Goal: Answer question/provide support

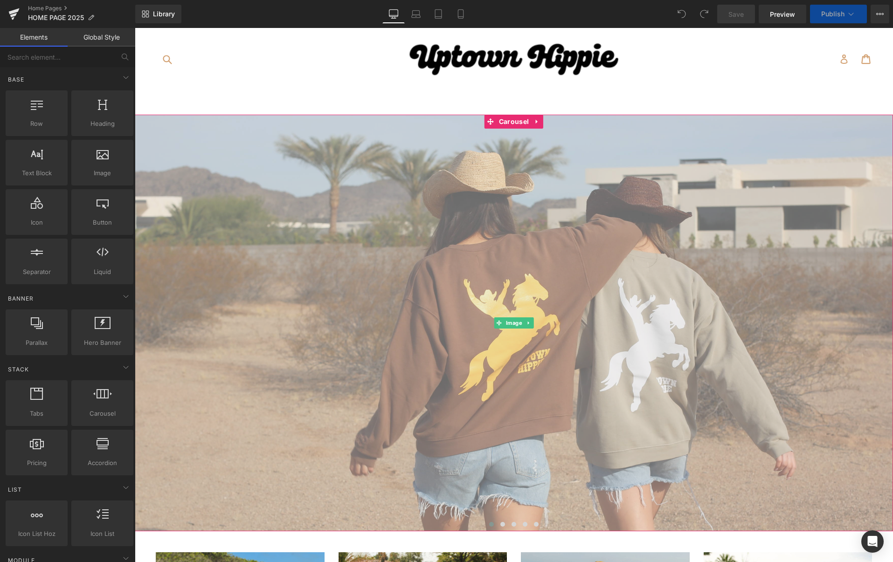
click at [449, 200] on img at bounding box center [514, 323] width 758 height 417
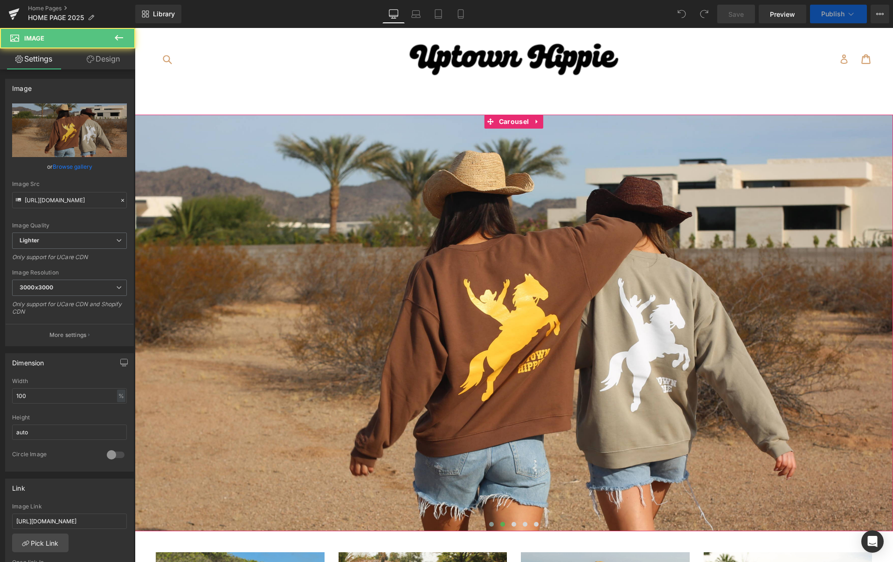
click at [501, 525] on span at bounding box center [502, 524] width 5 height 5
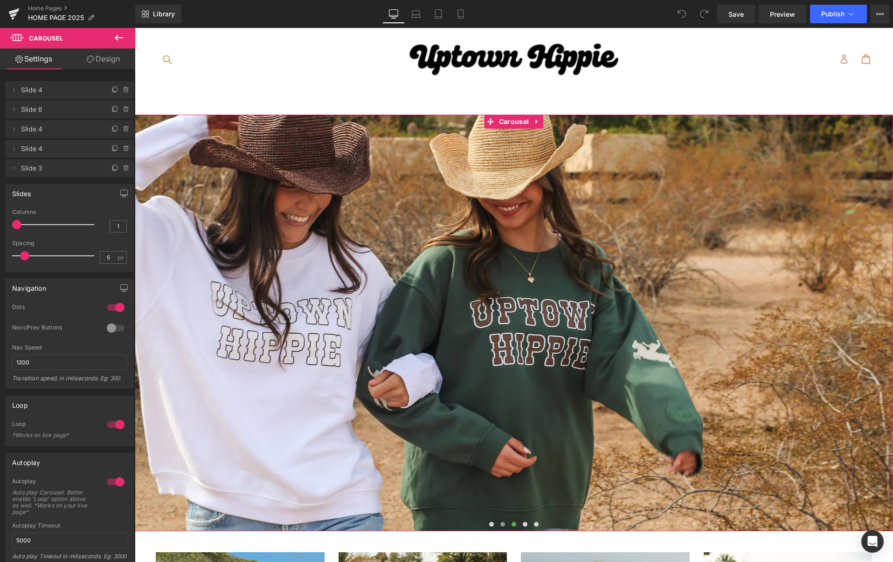
click at [512, 525] on span at bounding box center [514, 524] width 5 height 5
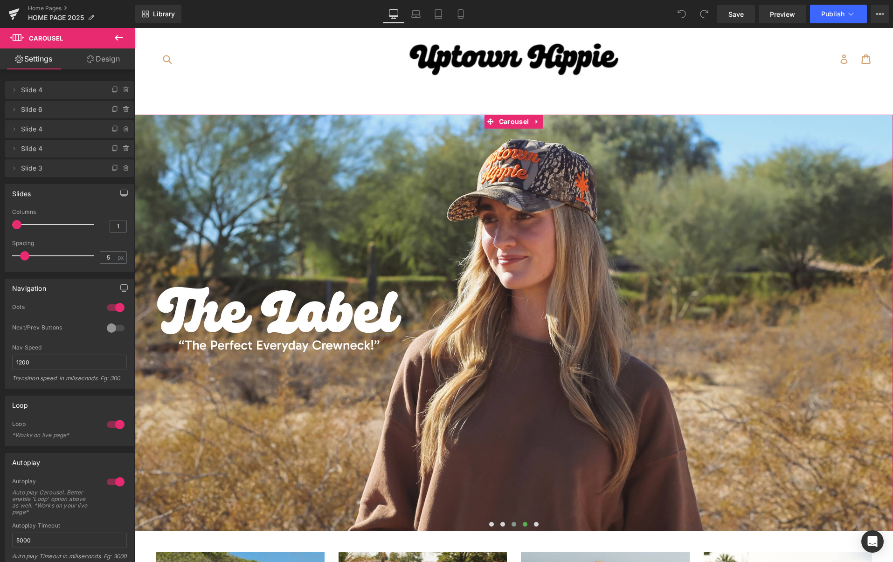
click at [524, 525] on span at bounding box center [525, 524] width 5 height 5
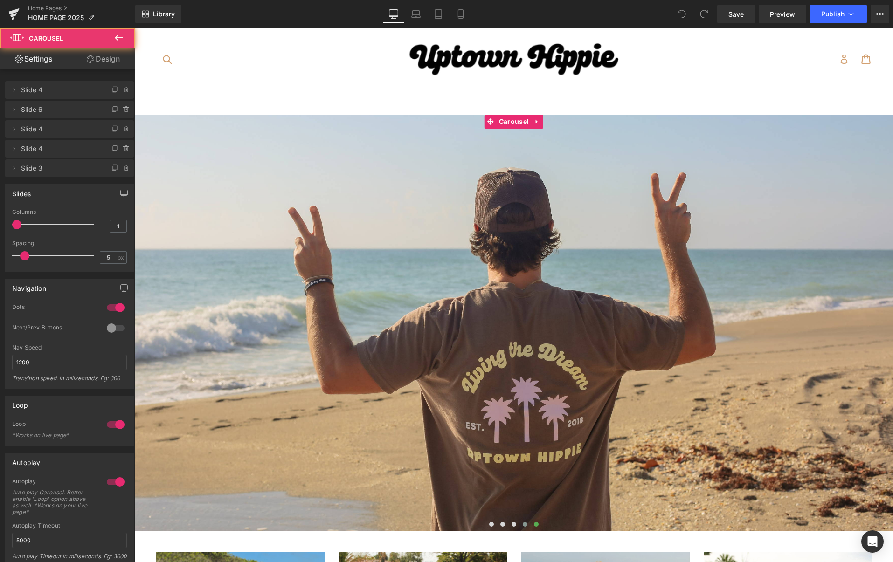
click at [535, 524] on span at bounding box center [536, 524] width 5 height 5
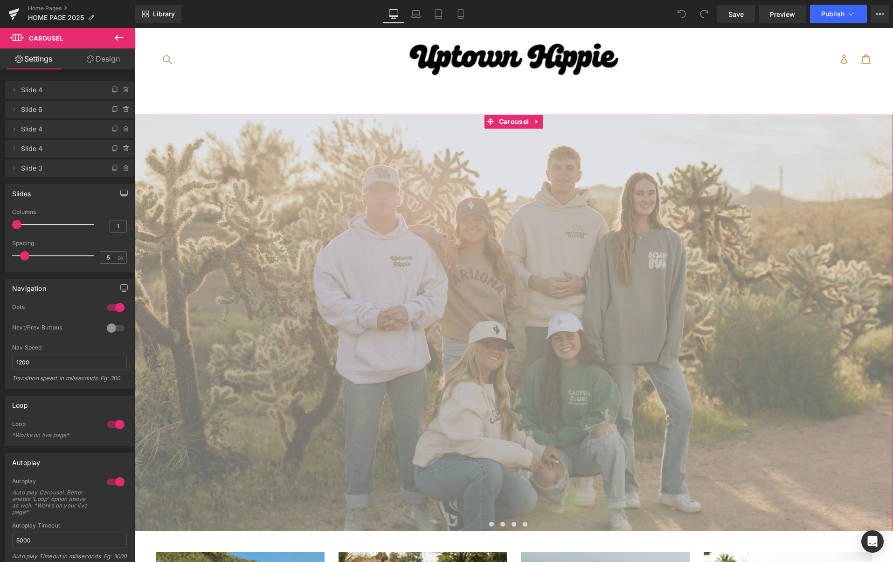
click at [574, 491] on img at bounding box center [514, 323] width 758 height 417
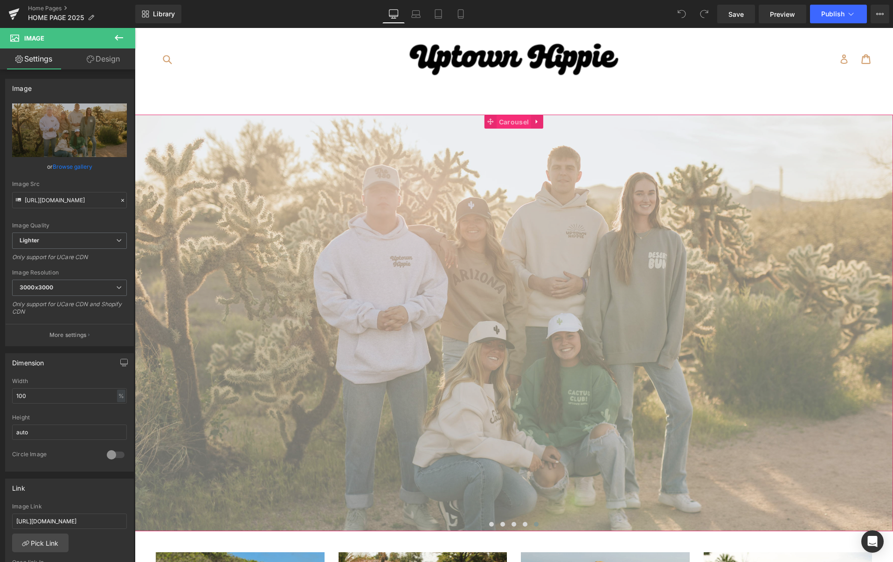
click at [502, 120] on span "Carousel" at bounding box center [514, 122] width 35 height 14
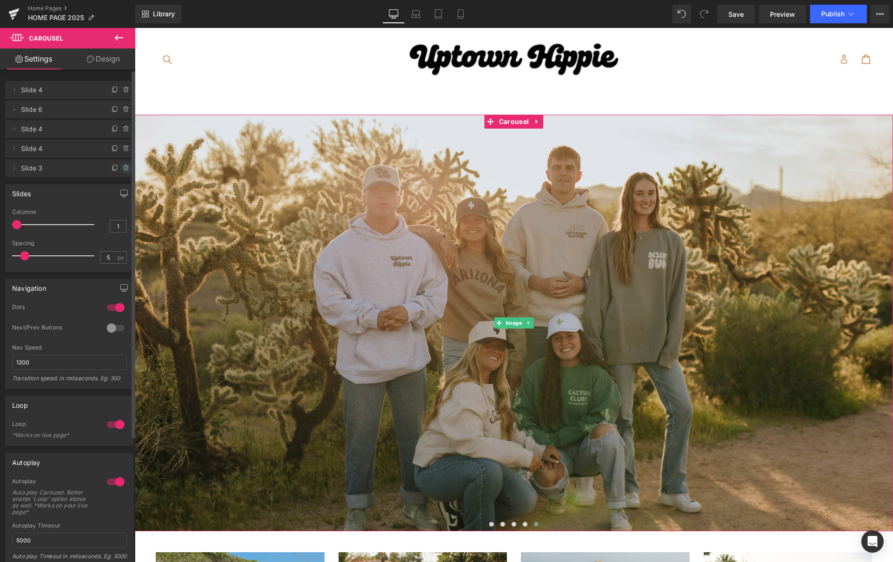
click at [123, 166] on icon at bounding box center [126, 168] width 7 height 7
click at [118, 168] on button "Delete" at bounding box center [116, 169] width 29 height 12
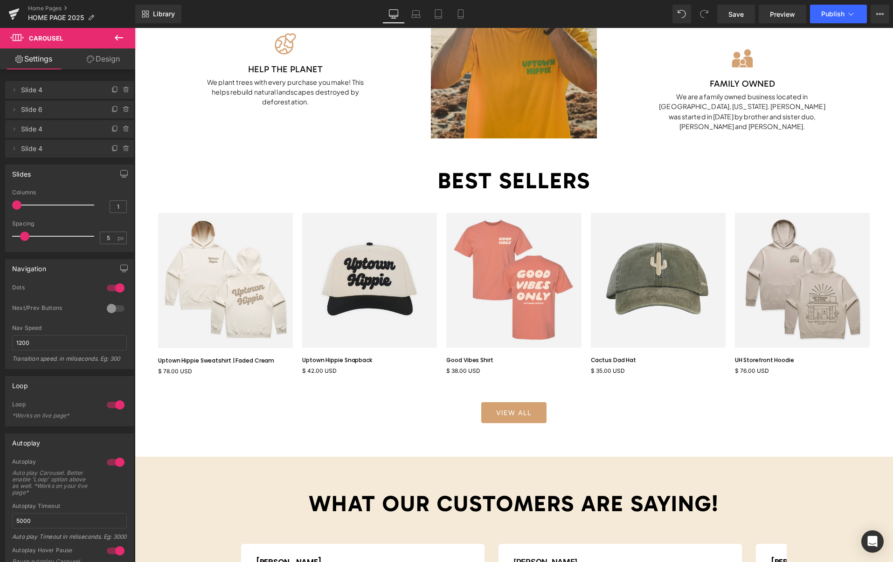
scroll to position [916, 0]
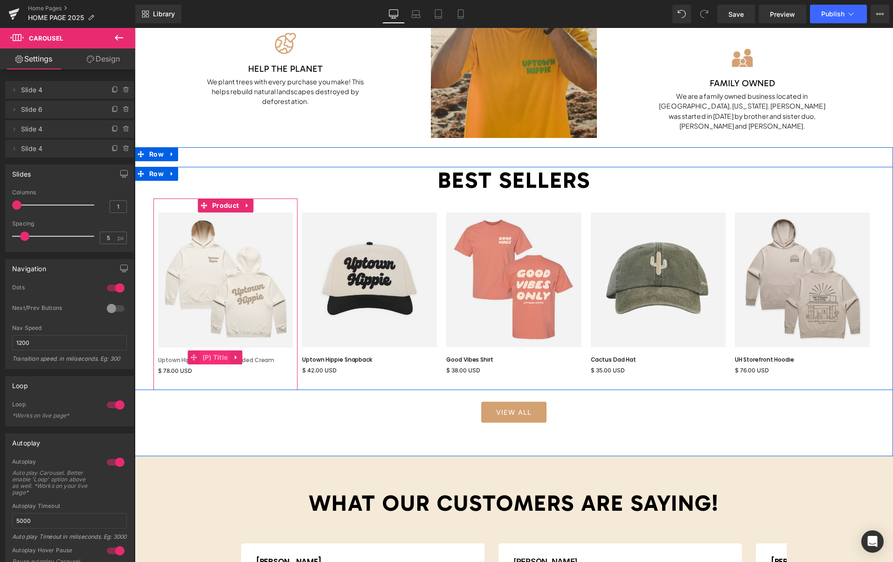
drag, startPoint x: 267, startPoint y: 360, endPoint x: 223, endPoint y: 358, distance: 43.9
click at [267, 360] on link "Uptown Hippie Sweatshirt | Faded Cream" at bounding box center [216, 360] width 116 height 7
click at [223, 358] on span "(P) Title" at bounding box center [215, 358] width 30 height 14
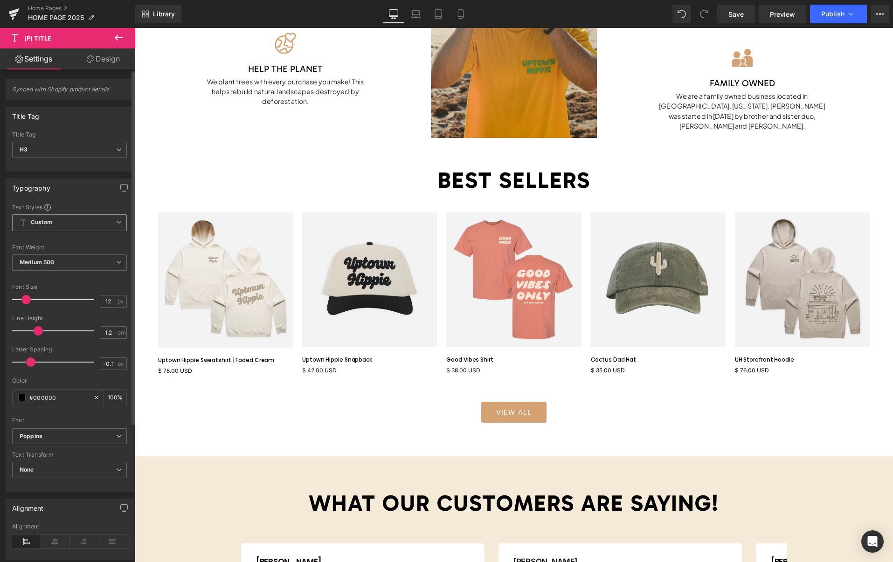
click at [88, 222] on span "Custom" at bounding box center [69, 222] width 115 height 17
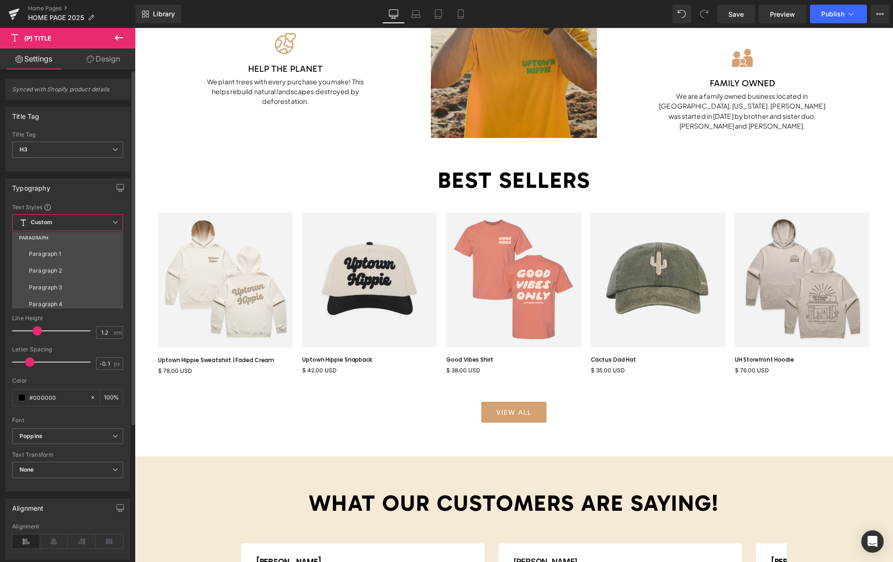
scroll to position [140, 0]
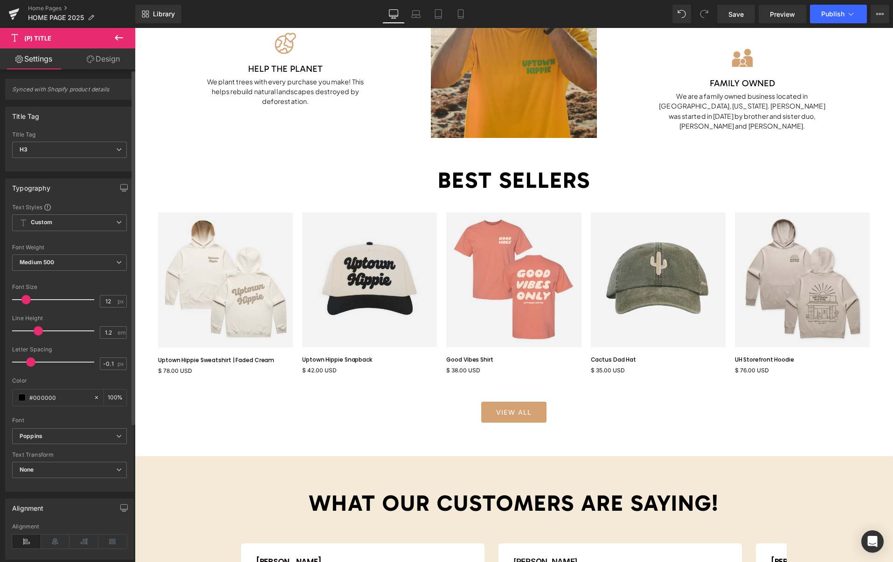
click at [85, 195] on div "Typography" at bounding box center [70, 188] width 128 height 18
click at [85, 435] on b "Poppins" at bounding box center [68, 437] width 97 height 8
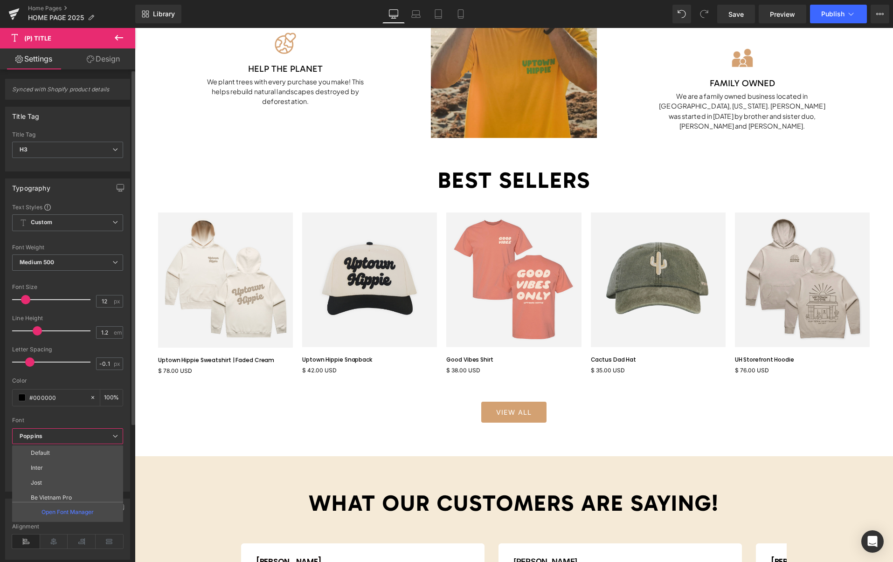
click at [72, 512] on p "Open Font Manager" at bounding box center [67, 512] width 52 height 8
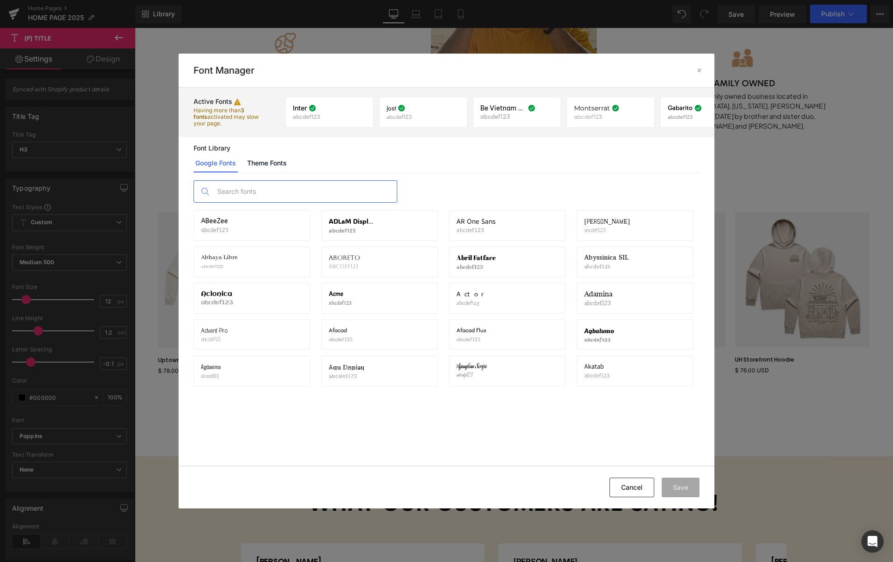
click at [282, 196] on input "text" at bounding box center [305, 191] width 184 height 21
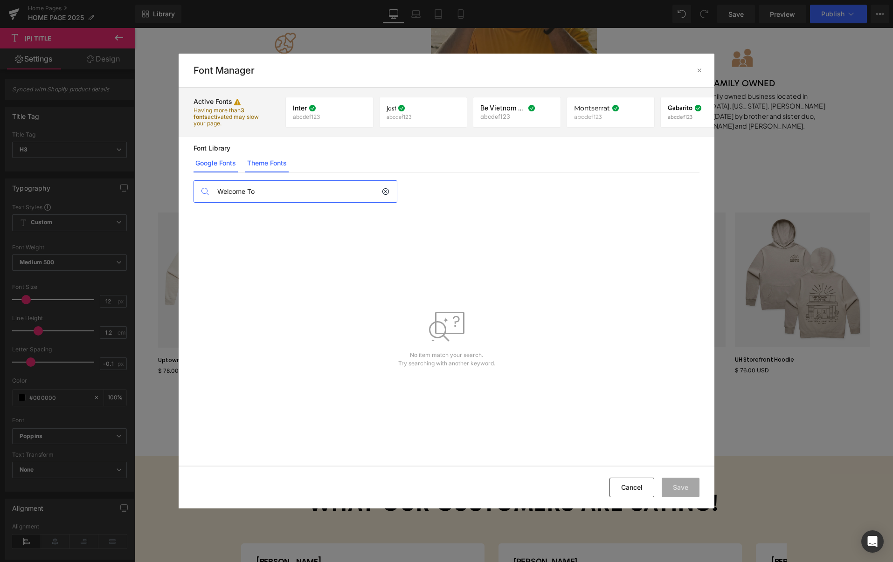
type input "Welcome To"
click at [270, 162] on link "Theme Fonts" at bounding box center [266, 163] width 43 height 19
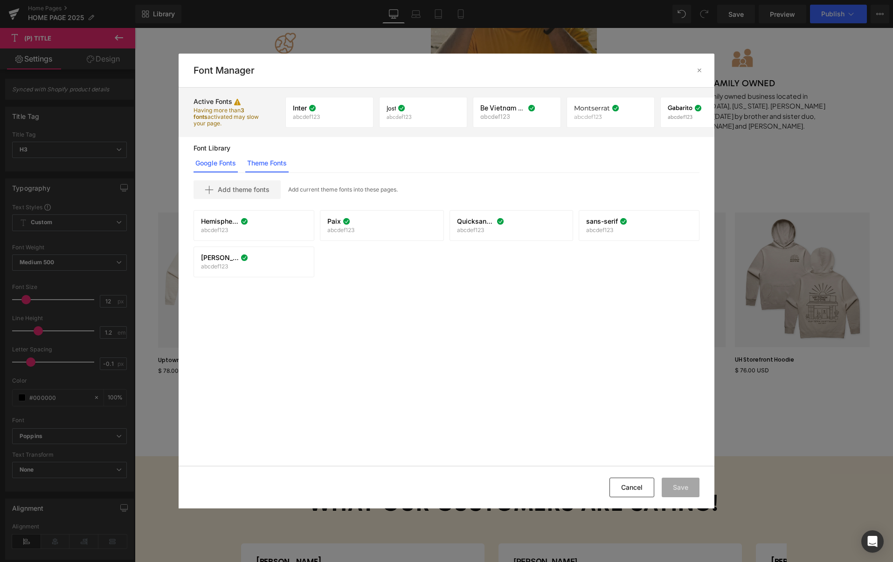
click at [220, 164] on link "Google Fonts" at bounding box center [216, 163] width 44 height 19
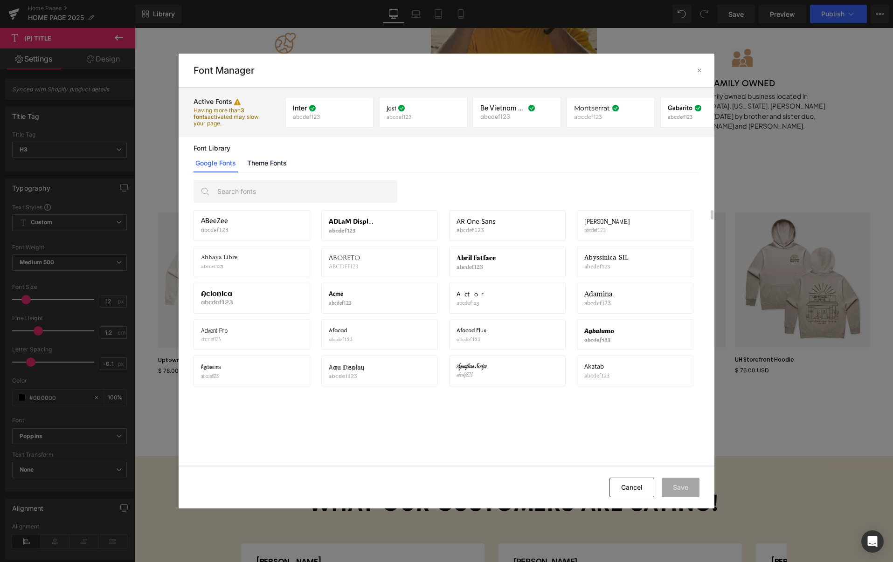
scroll to position [37, 0]
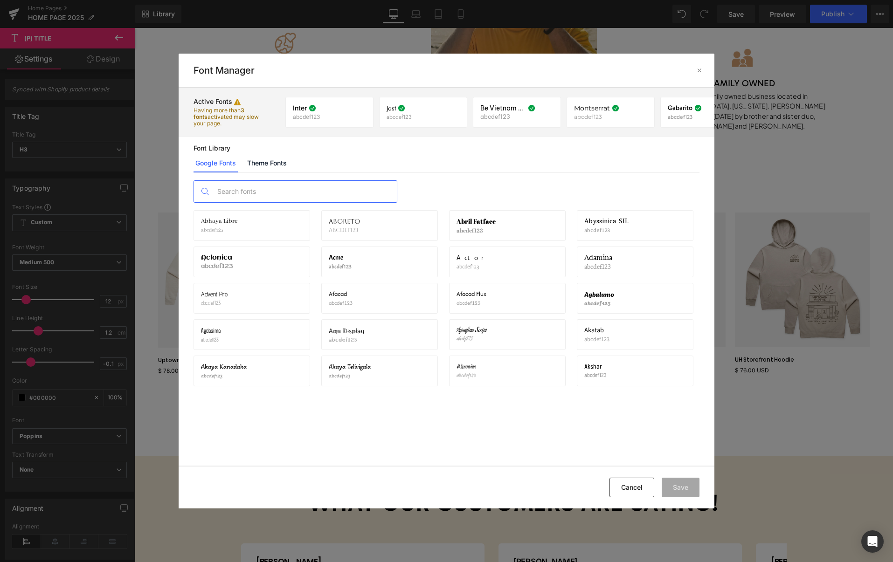
click at [252, 189] on input "text" at bounding box center [305, 191] width 184 height 21
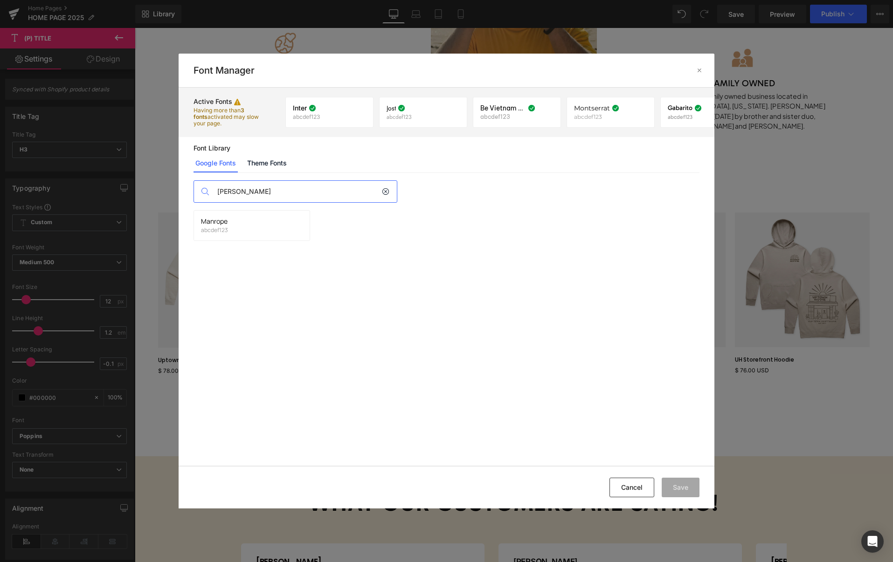
scroll to position [0, 0]
type input "manrop"
click at [293, 223] on icon at bounding box center [294, 225] width 7 height 7
click at [682, 486] on button "Save" at bounding box center [681, 488] width 38 height 20
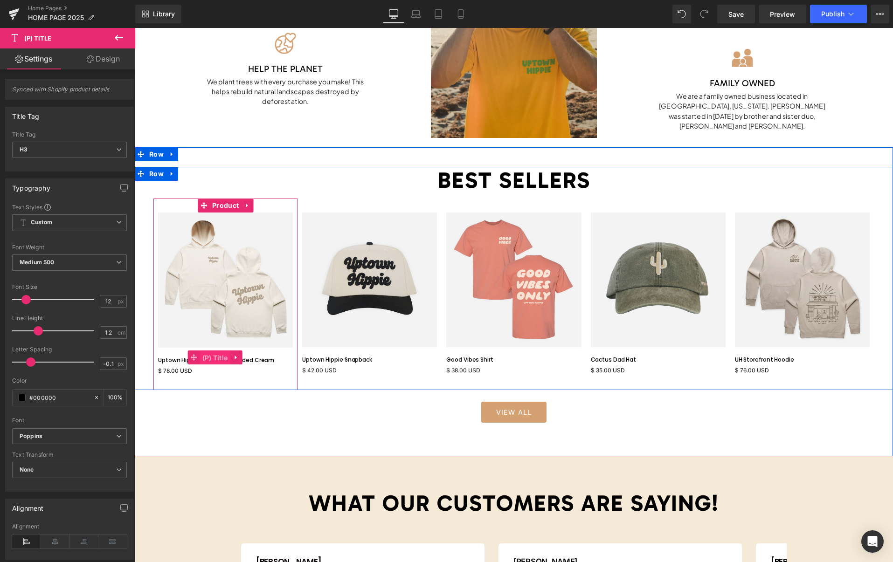
click at [213, 357] on span "(P) Title" at bounding box center [215, 358] width 30 height 14
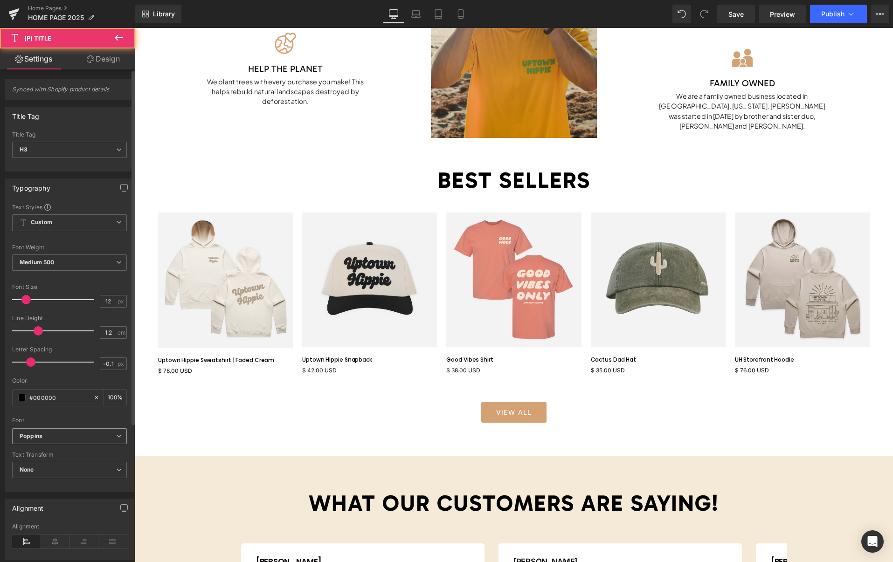
click at [67, 435] on b "Poppins" at bounding box center [68, 437] width 97 height 8
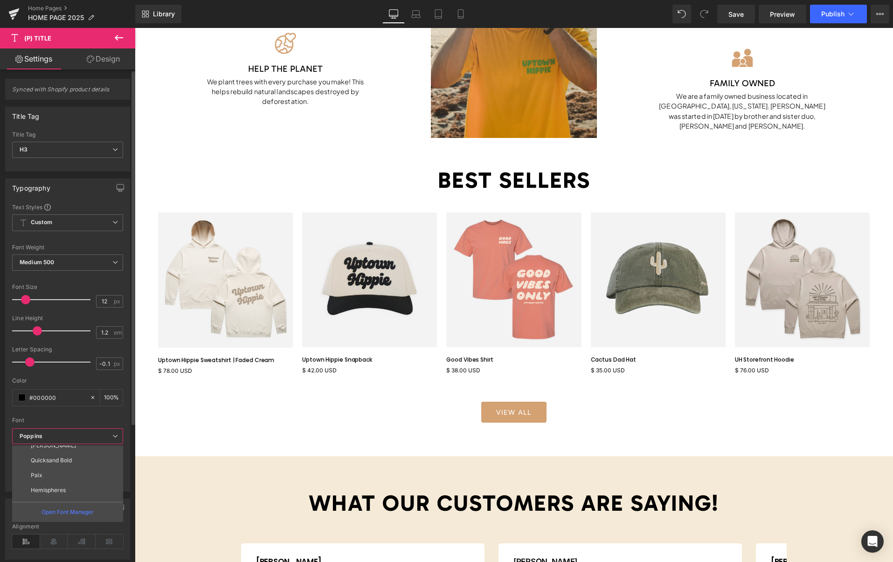
scroll to position [242, 0]
click at [51, 493] on p "Manrope" at bounding box center [43, 494] width 24 height 7
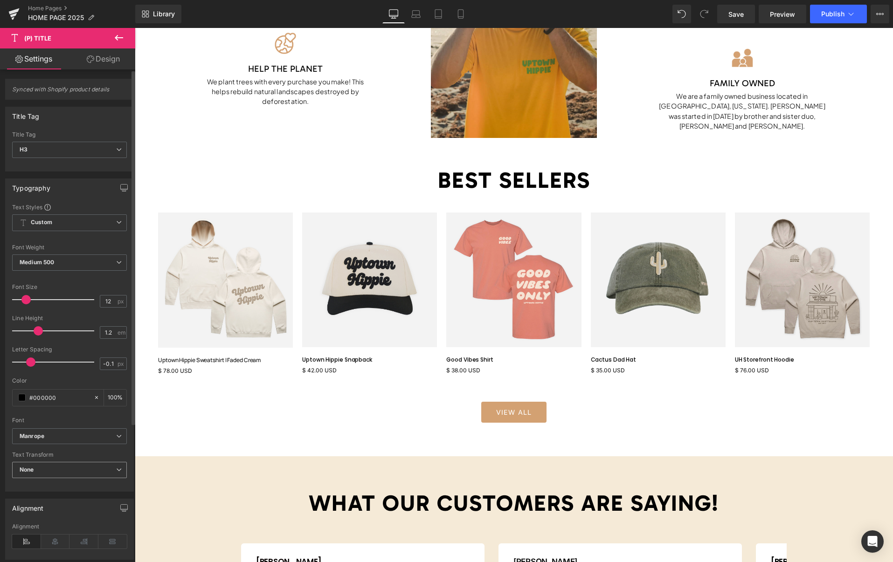
click at [65, 476] on span "None" at bounding box center [69, 470] width 115 height 16
click at [75, 266] on span "Medium 500" at bounding box center [67, 263] width 111 height 16
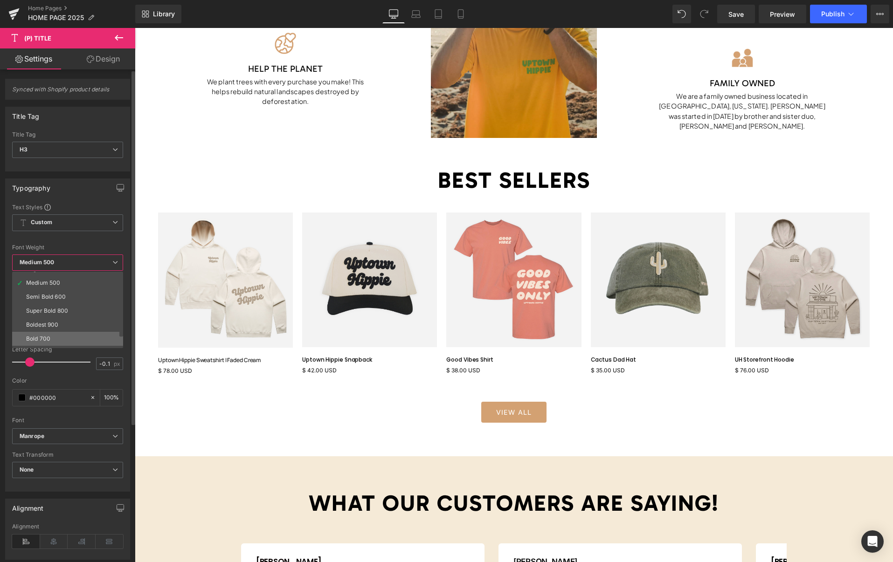
scroll to position [70, 0]
click at [58, 306] on div "Boldest 900" at bounding box center [42, 306] width 33 height 7
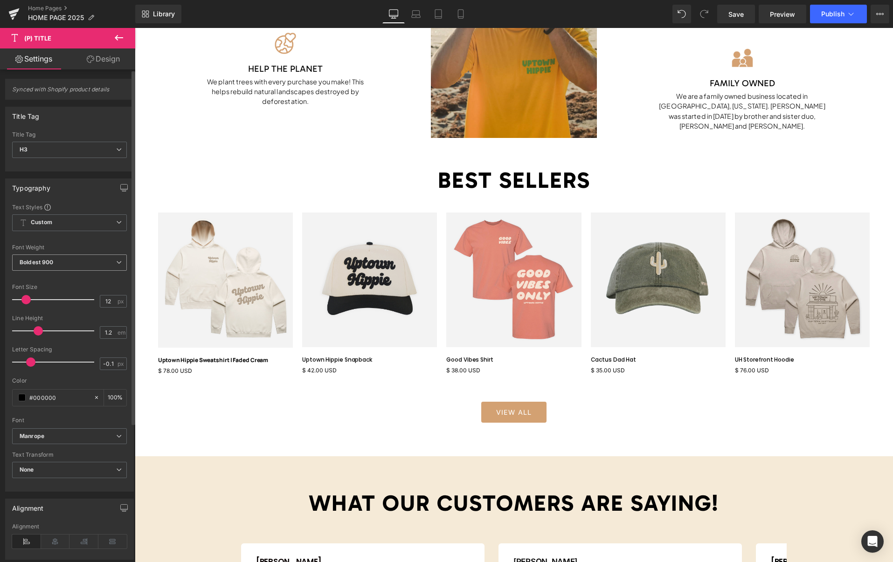
click at [63, 267] on span "Boldest 900" at bounding box center [69, 263] width 115 height 16
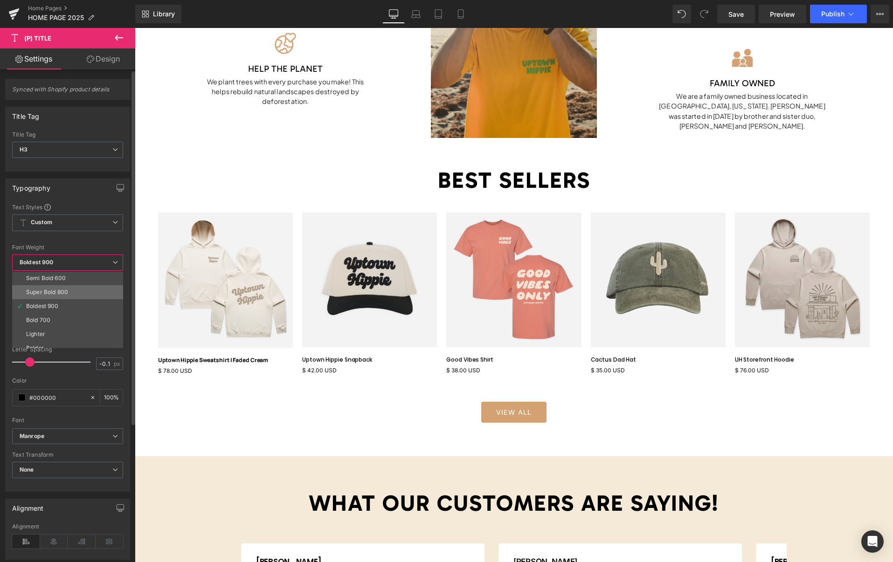
click at [57, 293] on div "Super Bold 800" at bounding box center [47, 292] width 42 height 7
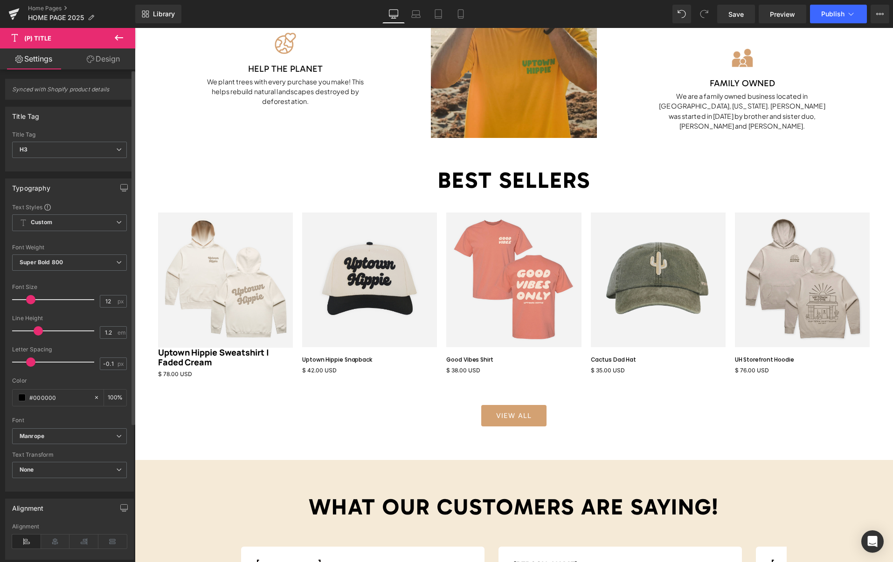
drag, startPoint x: 24, startPoint y: 301, endPoint x: 28, endPoint y: 301, distance: 4.7
click at [28, 301] on span at bounding box center [30, 299] width 9 height 9
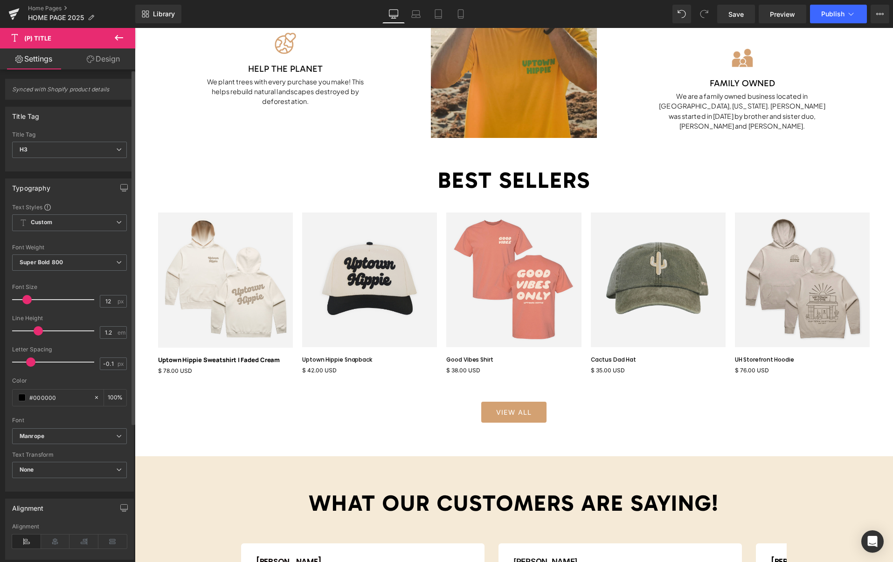
click at [28, 301] on span at bounding box center [26, 299] width 9 height 9
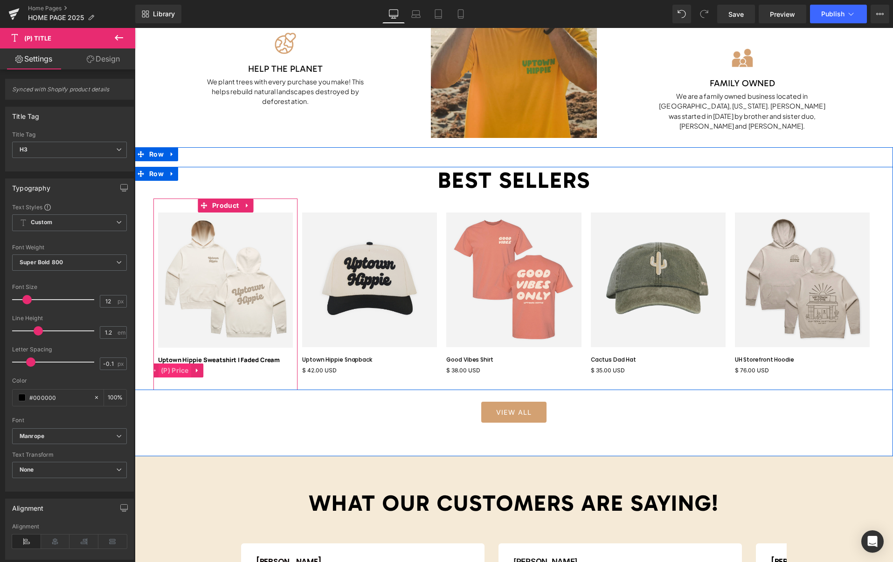
click at [180, 371] on span "(P) Price" at bounding box center [175, 371] width 33 height 14
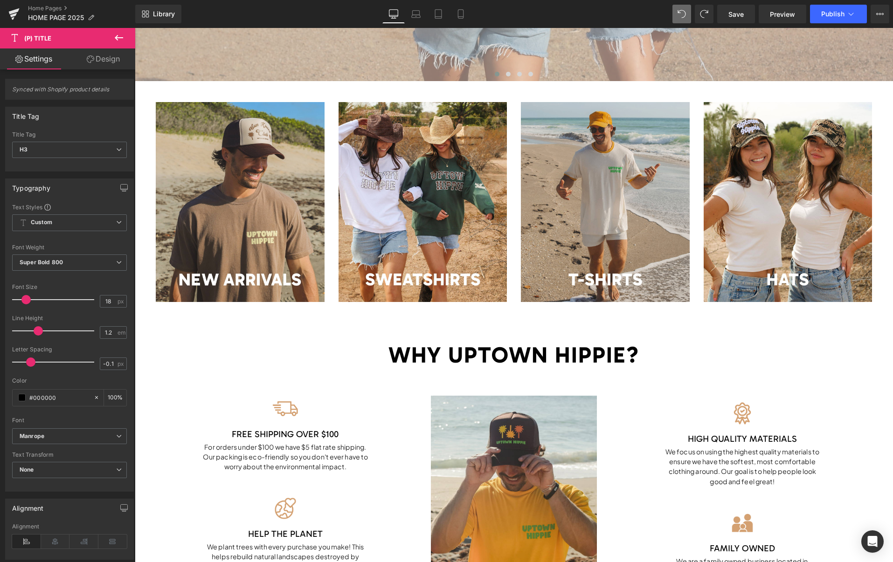
scroll to position [401, 0]
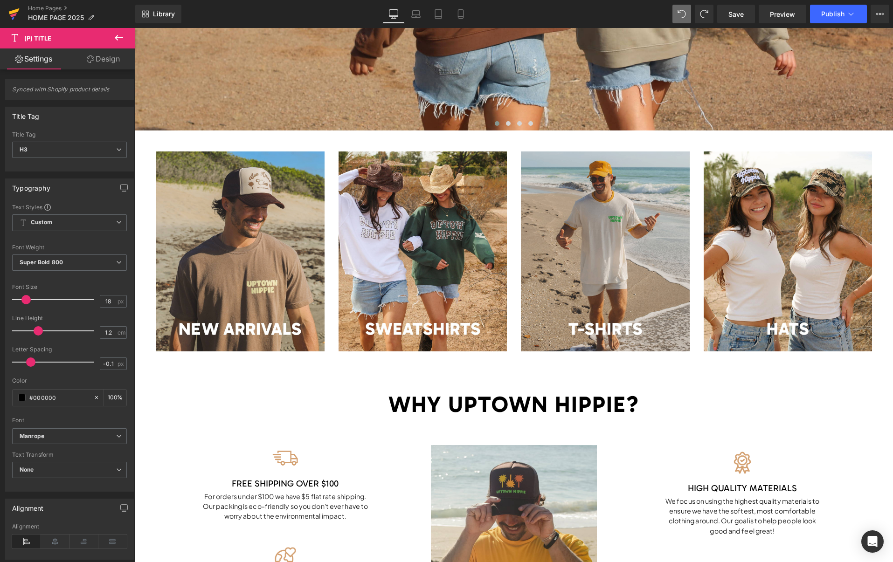
click at [14, 15] on icon at bounding box center [13, 15] width 7 height 4
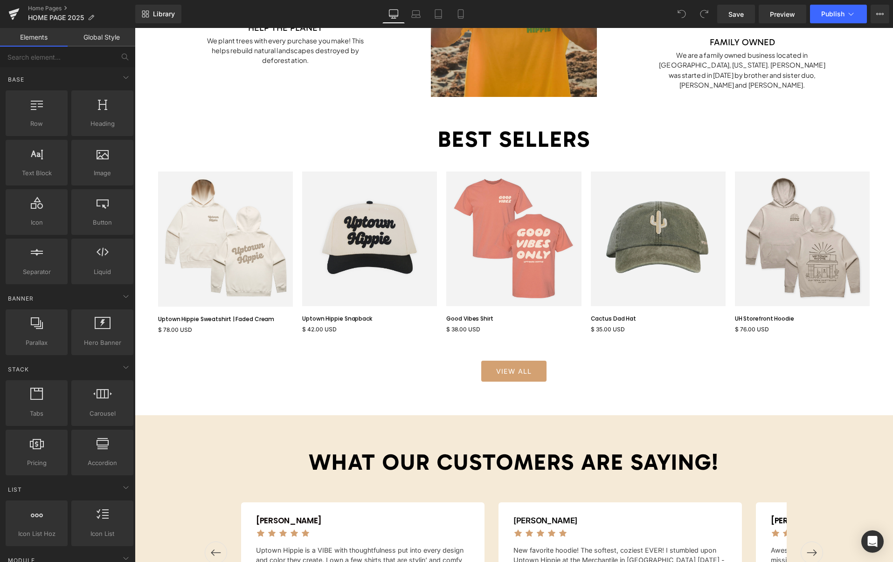
scroll to position [955, 0]
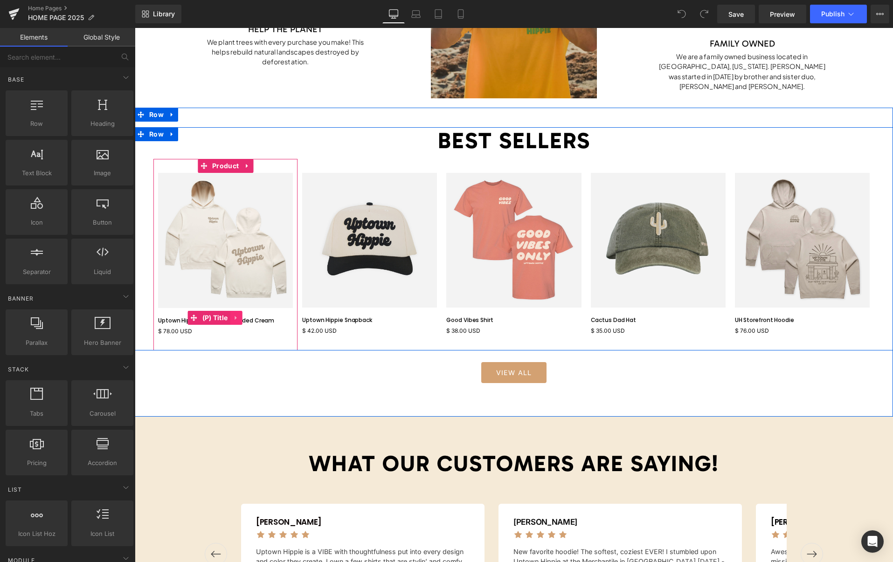
drag, startPoint x: 210, startPoint y: 318, endPoint x: 234, endPoint y: 323, distance: 23.8
click at [210, 318] on span "(P) Title" at bounding box center [215, 318] width 30 height 14
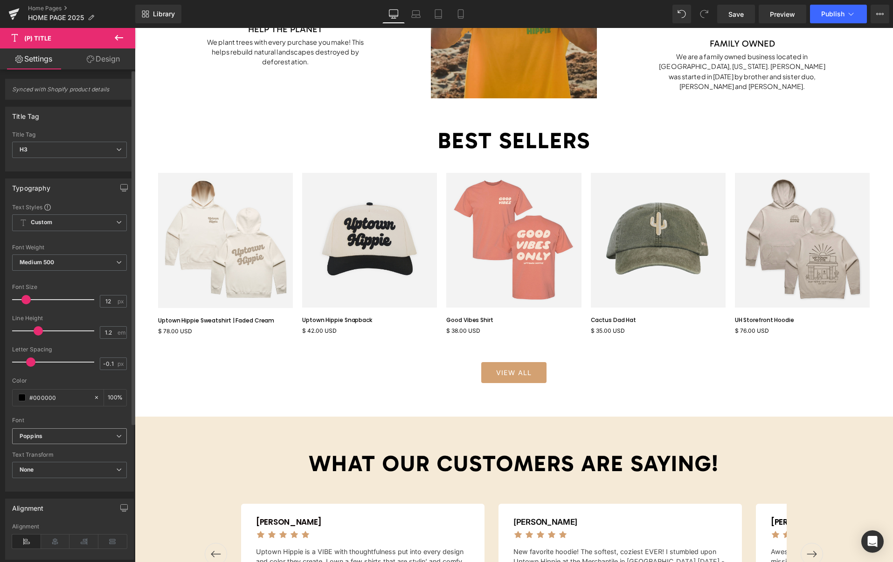
click at [53, 433] on b "Poppins" at bounding box center [68, 437] width 97 height 8
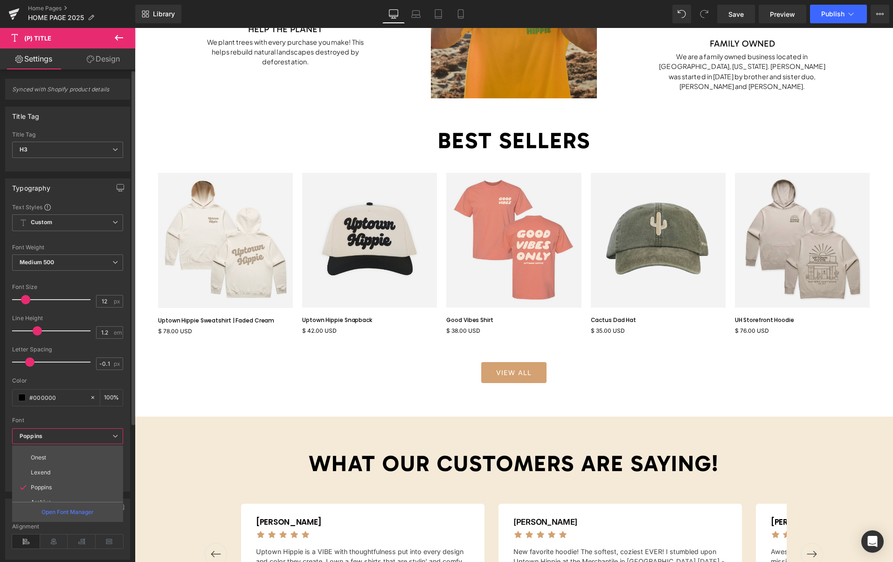
scroll to position [242, 0]
click at [53, 493] on p "Manrope" at bounding box center [43, 494] width 24 height 7
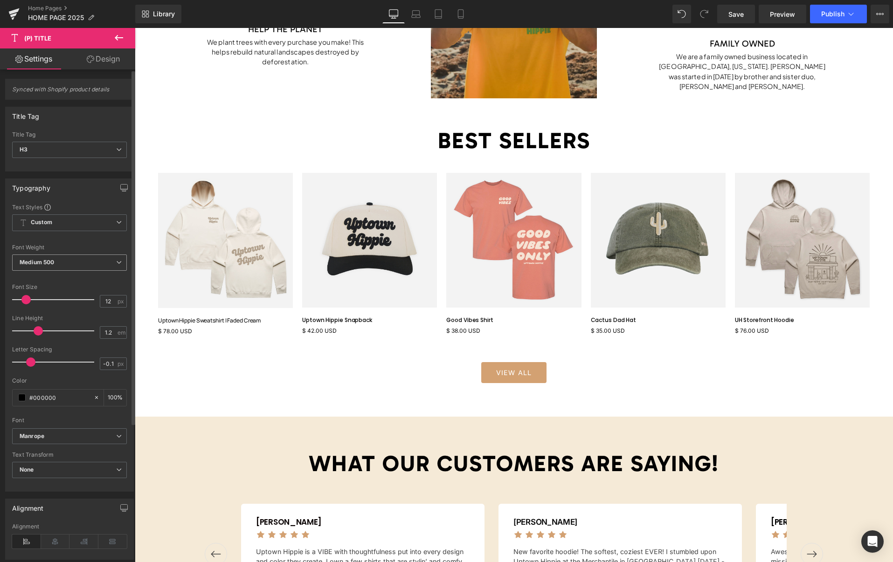
click at [75, 263] on span "Medium 500" at bounding box center [69, 263] width 115 height 16
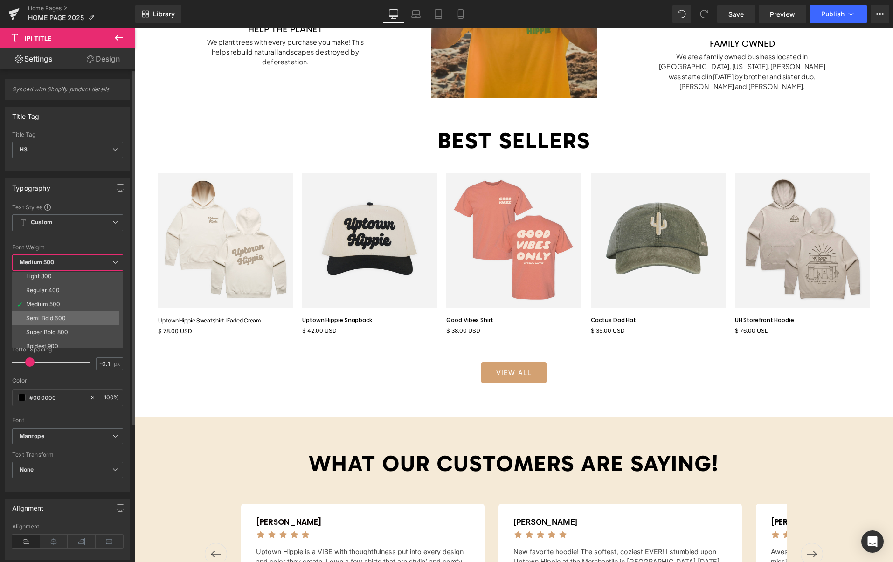
scroll to position [35, 0]
click at [61, 316] on div "Semi Bold 600" at bounding box center [46, 313] width 40 height 7
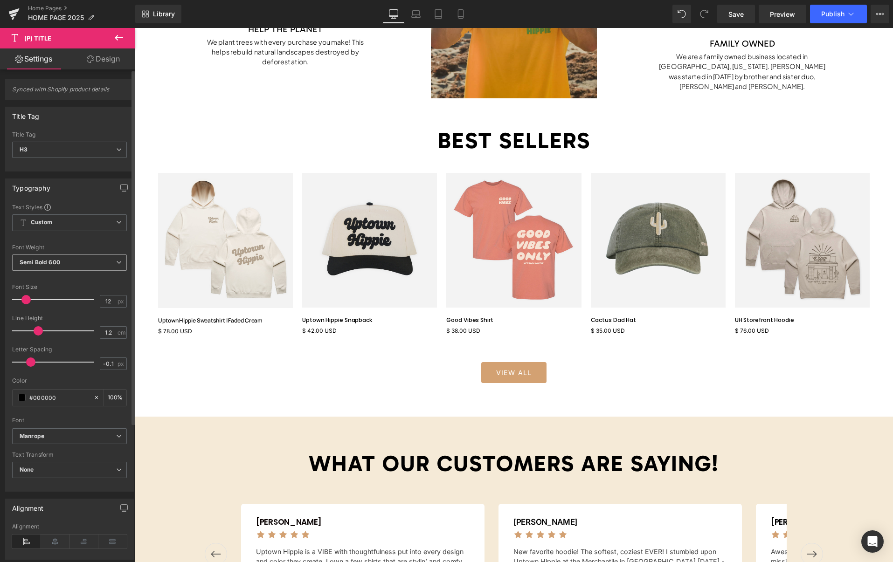
drag, startPoint x: 64, startPoint y: 262, endPoint x: 64, endPoint y: 280, distance: 18.2
click at [64, 262] on span "Semi Bold 600" at bounding box center [69, 263] width 115 height 16
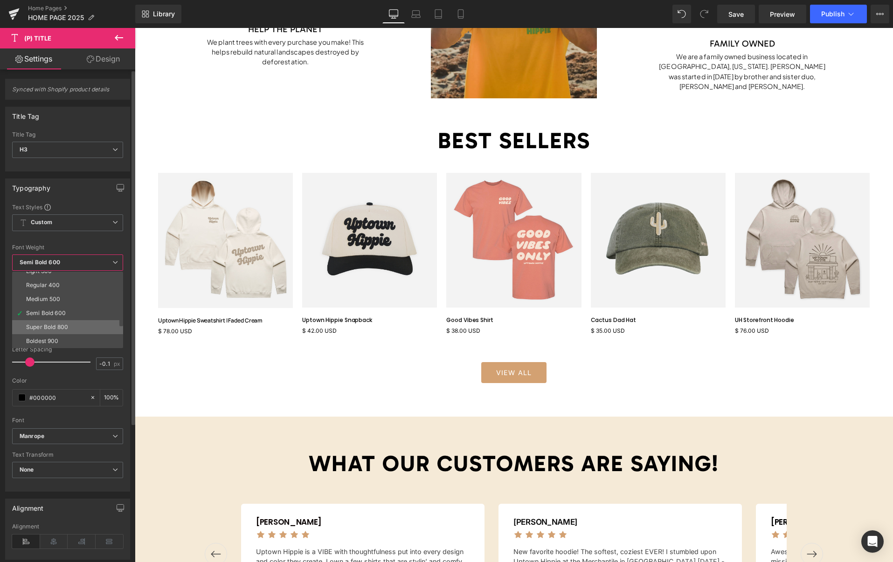
click at [58, 327] on div "Super Bold 800" at bounding box center [47, 327] width 42 height 7
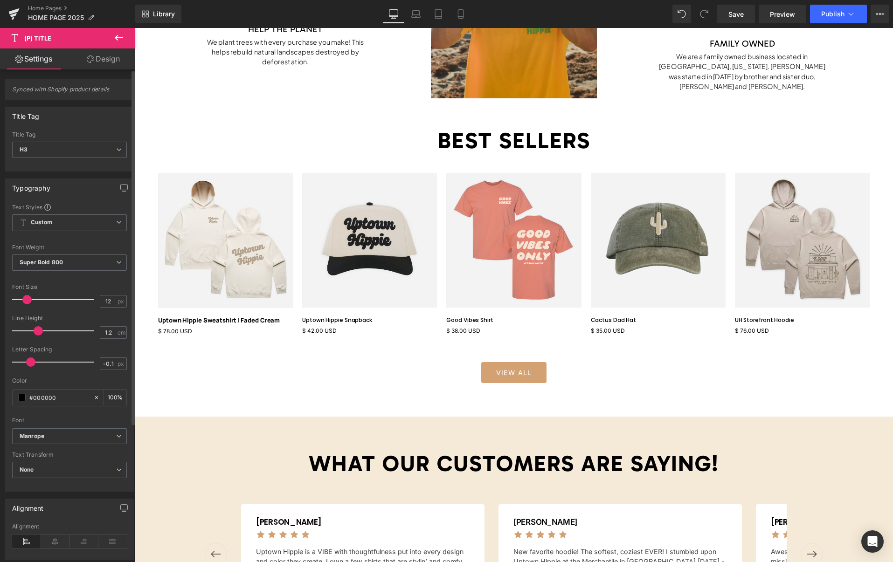
click at [28, 300] on span at bounding box center [26, 299] width 9 height 9
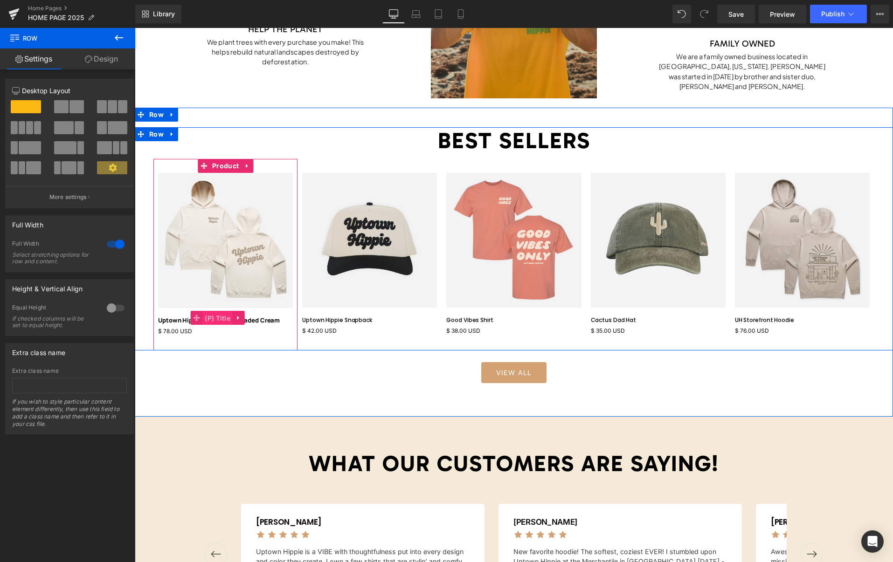
click at [214, 319] on span "(P) Title" at bounding box center [217, 318] width 30 height 14
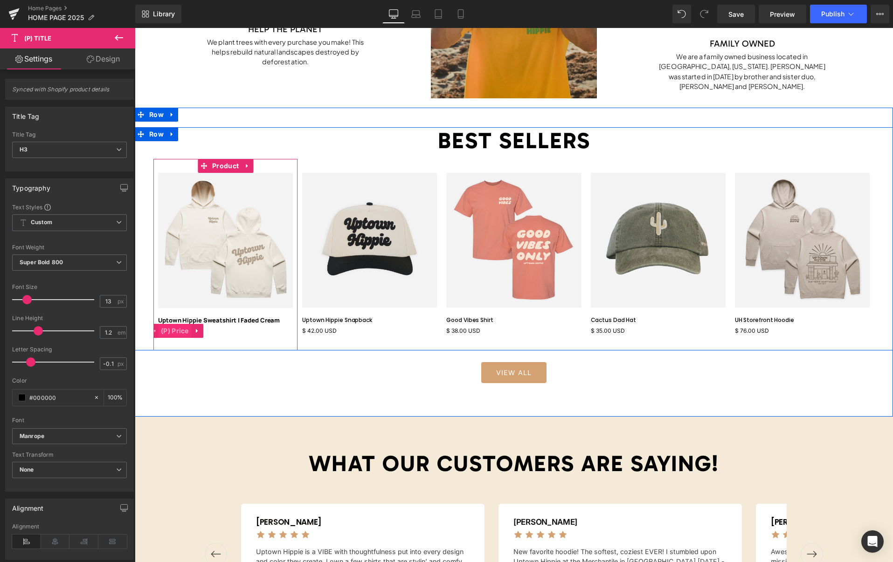
click at [176, 332] on span "(P) Price" at bounding box center [175, 331] width 33 height 14
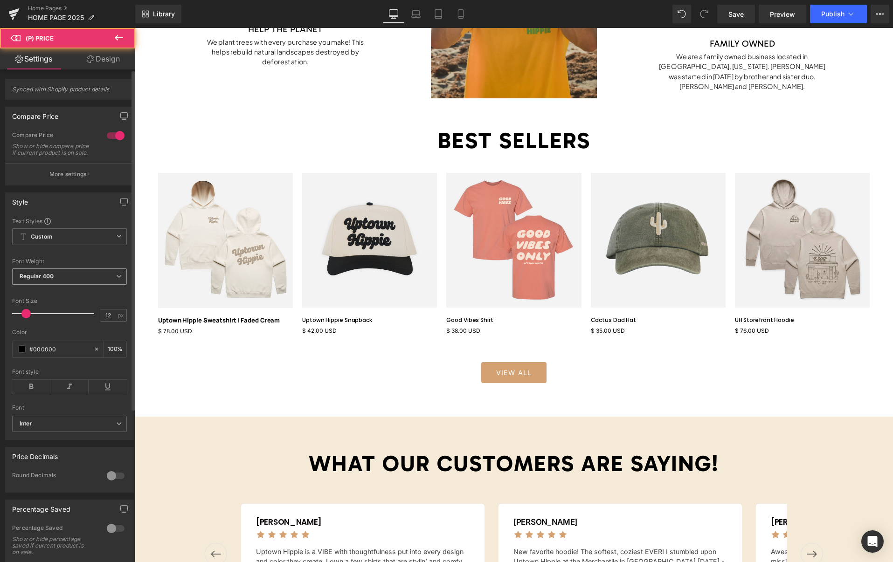
click at [59, 282] on span "Regular 400" at bounding box center [69, 277] width 115 height 16
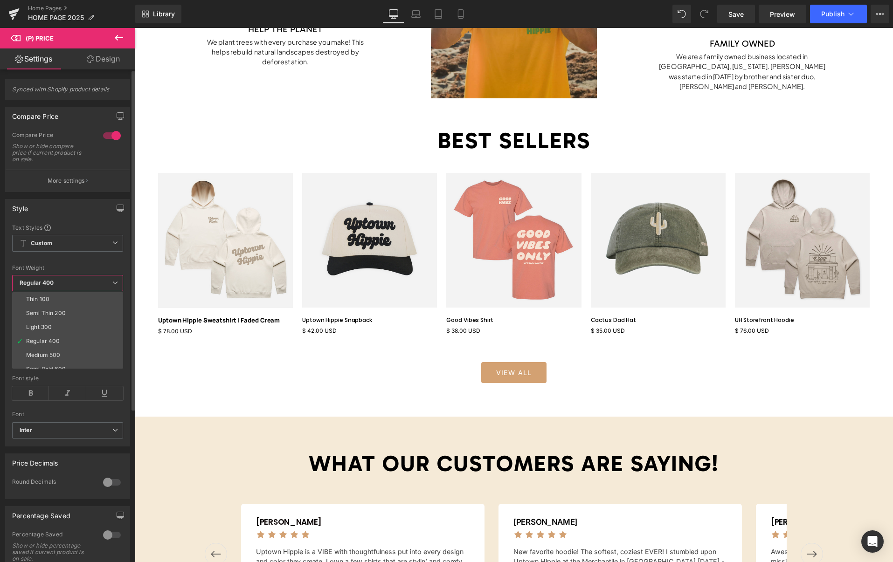
scroll to position [77, 0]
click at [62, 429] on b "Inter" at bounding box center [66, 431] width 93 height 8
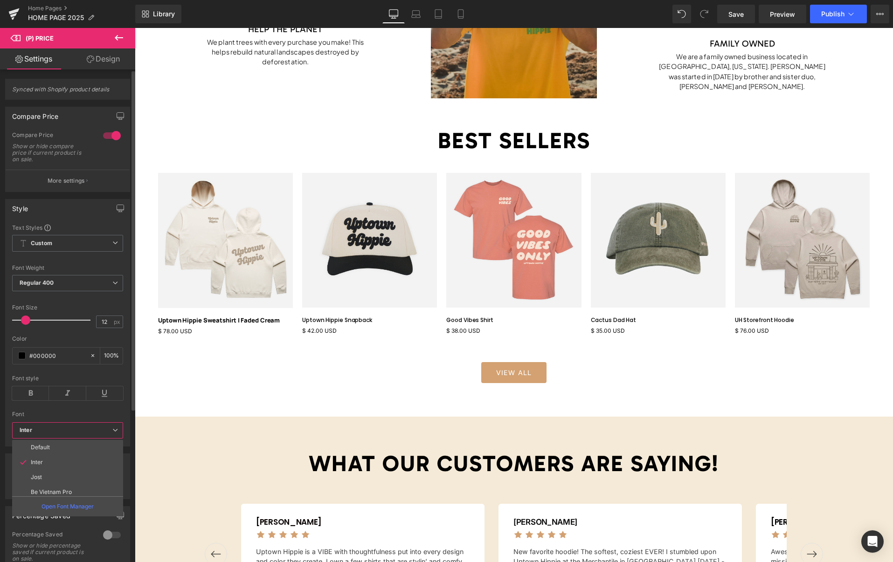
scroll to position [242, 0]
click at [69, 483] on li "Manrope" at bounding box center [69, 488] width 115 height 15
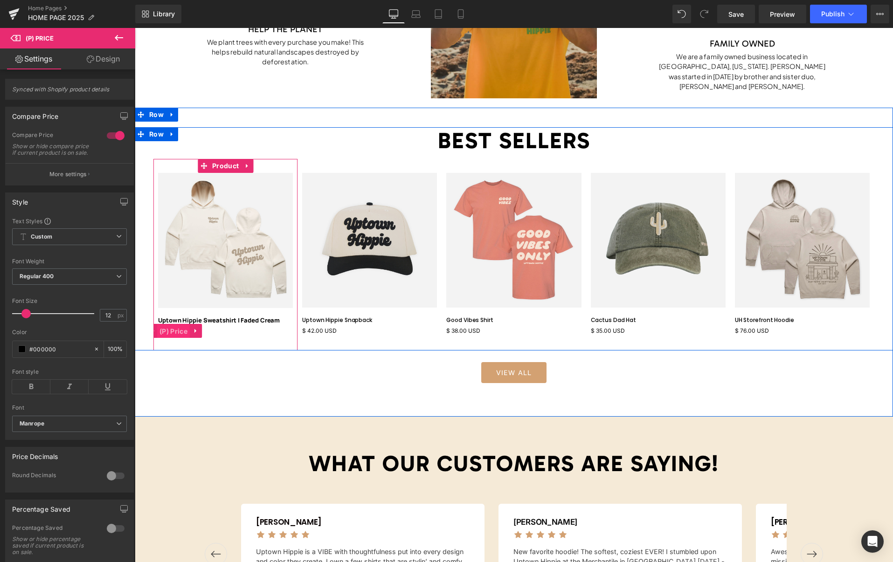
click at [177, 329] on span "(P) Price" at bounding box center [173, 332] width 33 height 14
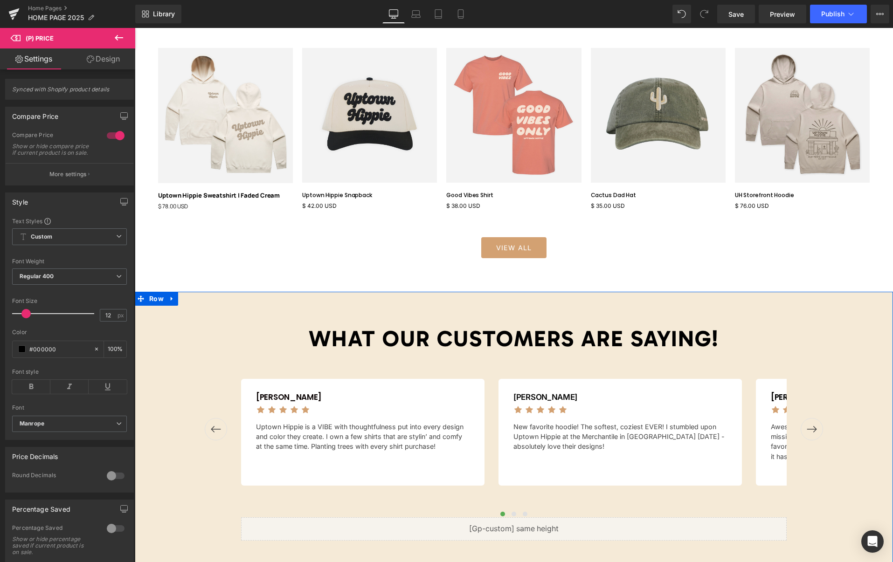
scroll to position [1154, 0]
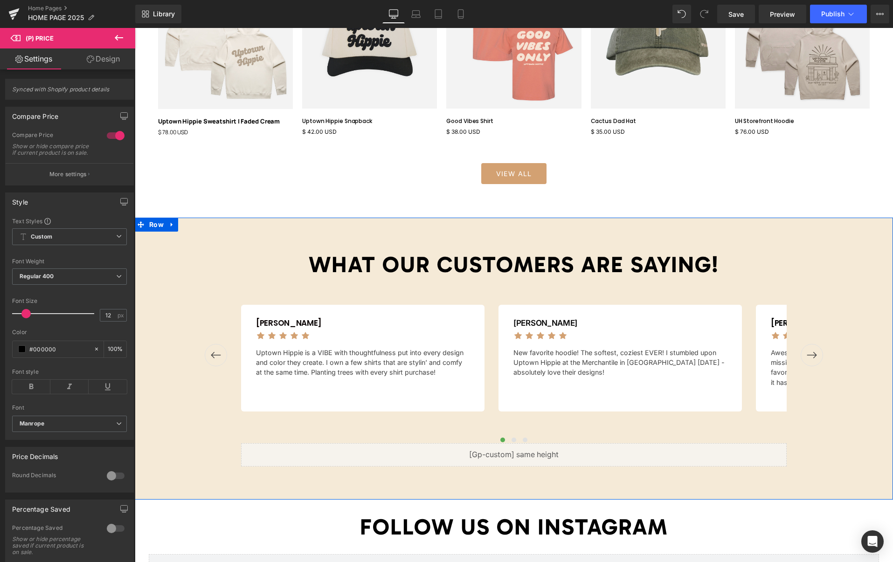
click at [172, 226] on icon at bounding box center [172, 224] width 7 height 7
click at [198, 224] on icon at bounding box center [196, 224] width 7 height 7
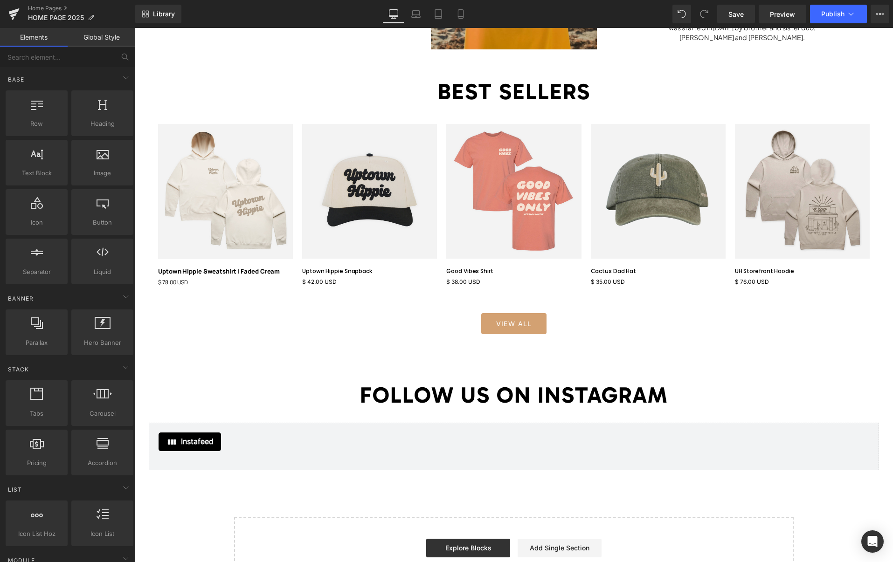
scroll to position [1004, 0]
click at [872, 543] on icon "Open Intercom Messenger" at bounding box center [872, 542] width 11 height 12
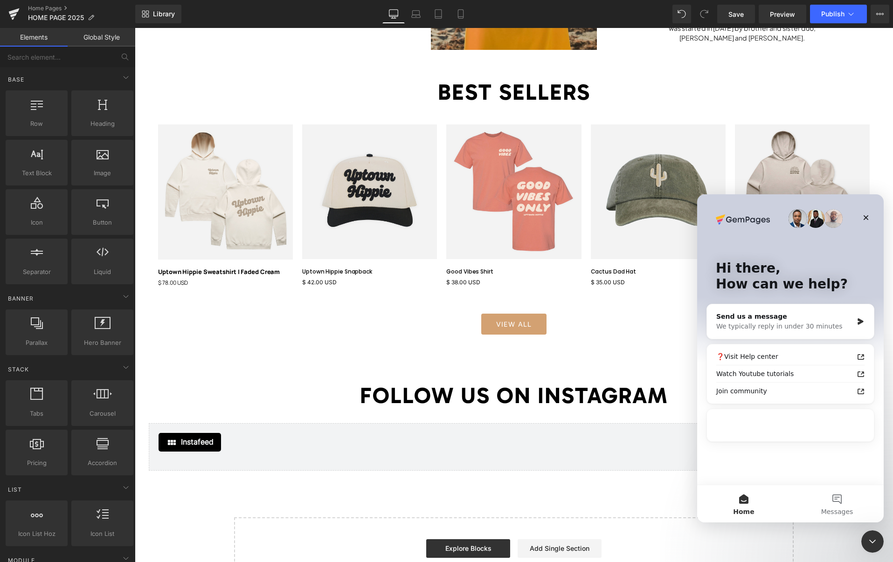
scroll to position [0, 0]
click at [838, 503] on button "Messages" at bounding box center [836, 503] width 93 height 37
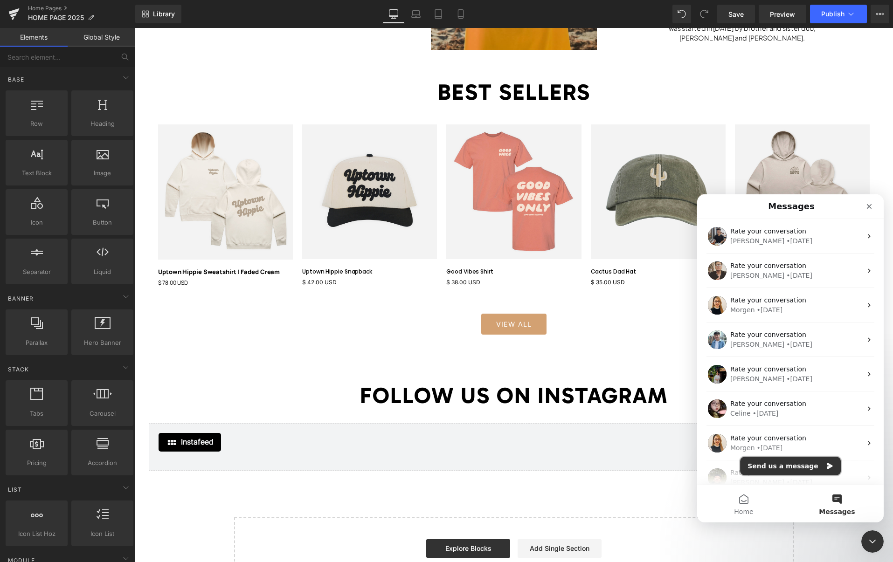
click at [799, 470] on button "Send us a message" at bounding box center [790, 466] width 101 height 19
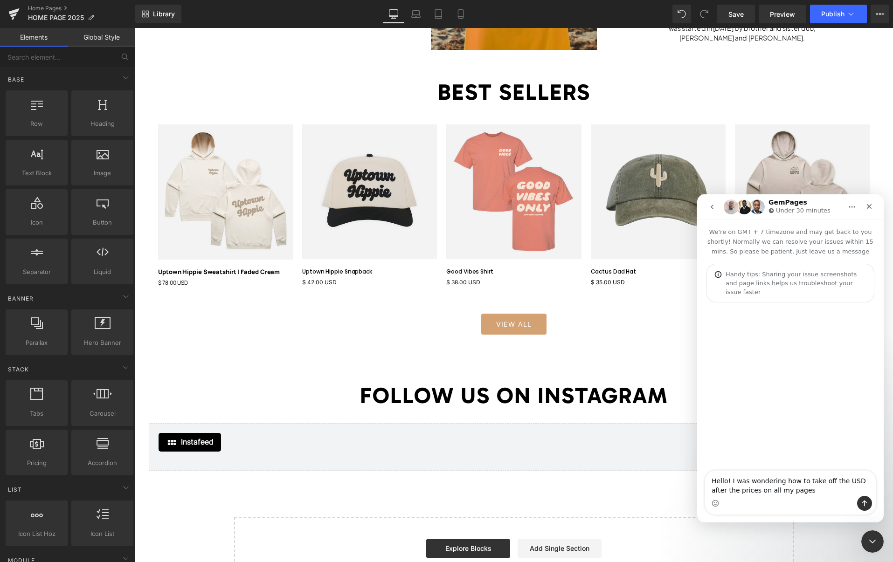
type textarea "Hello! I was wondering how to take off the USD after the prices on all my pages?"
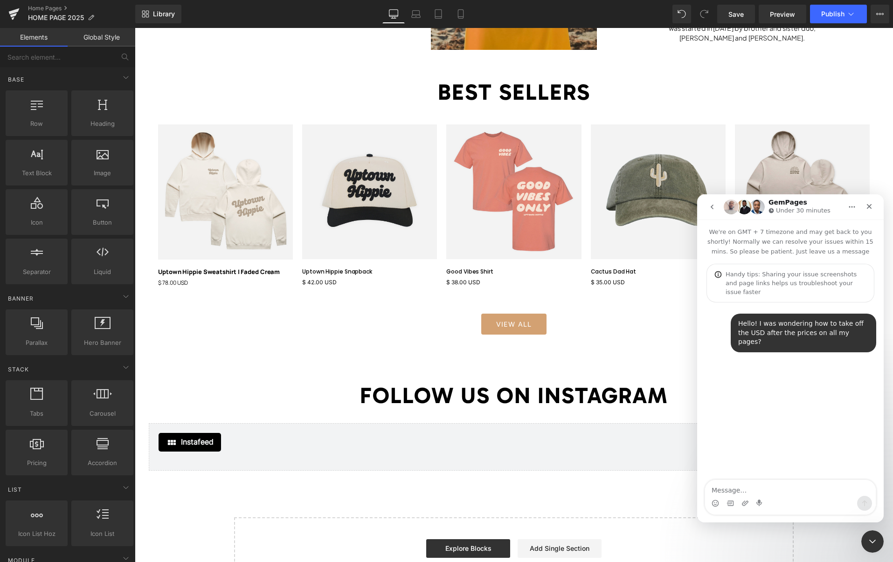
click at [714, 207] on icon "go back" at bounding box center [711, 206] width 7 height 7
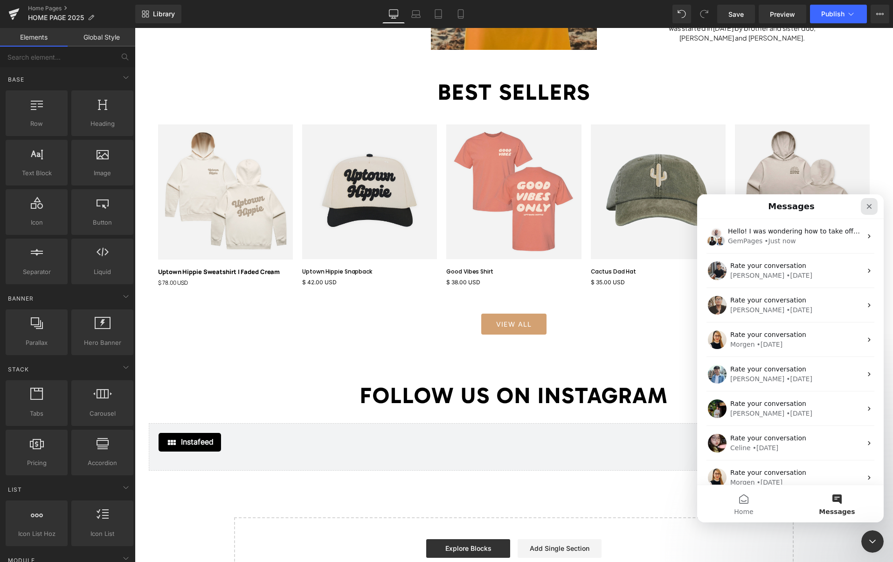
click at [870, 203] on icon "Close" at bounding box center [868, 206] width 7 height 7
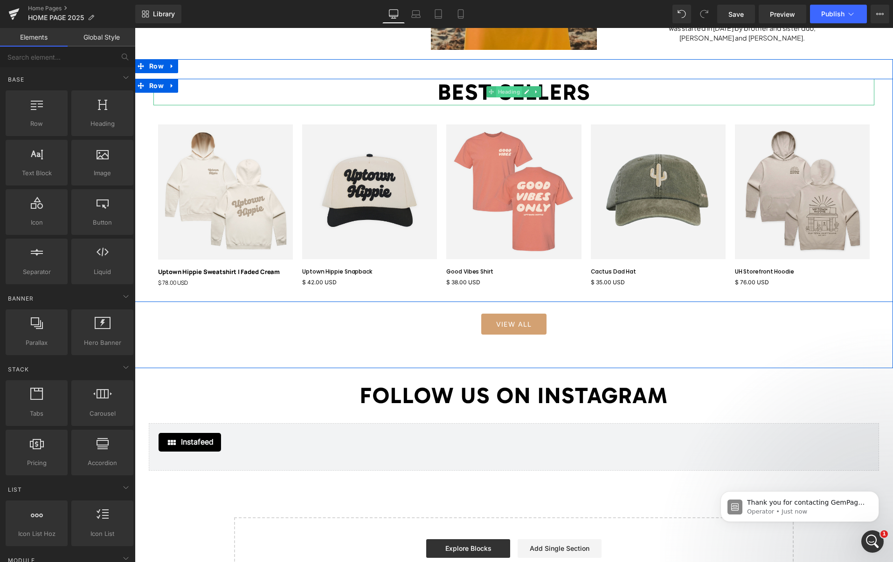
click at [507, 91] on span "Heading" at bounding box center [509, 91] width 26 height 11
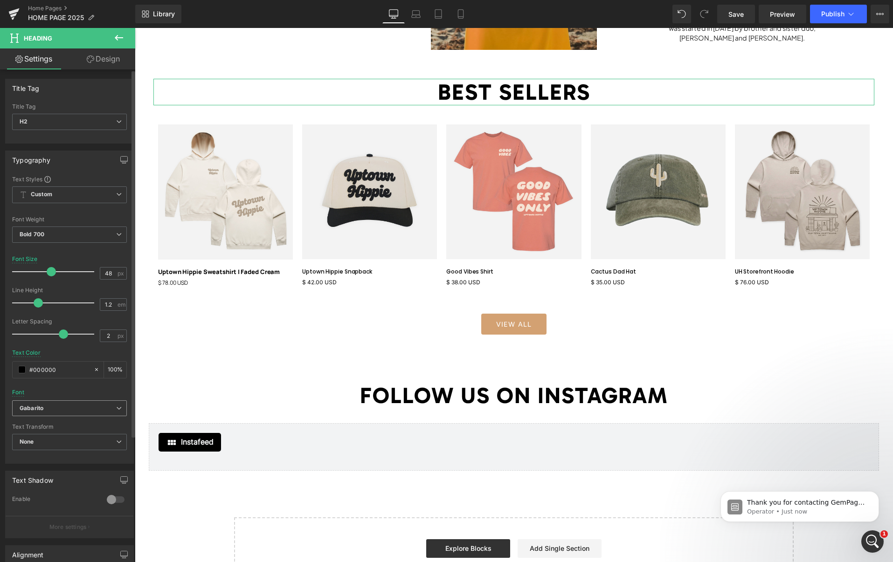
click at [57, 409] on b "Gabarito" at bounding box center [68, 409] width 97 height 8
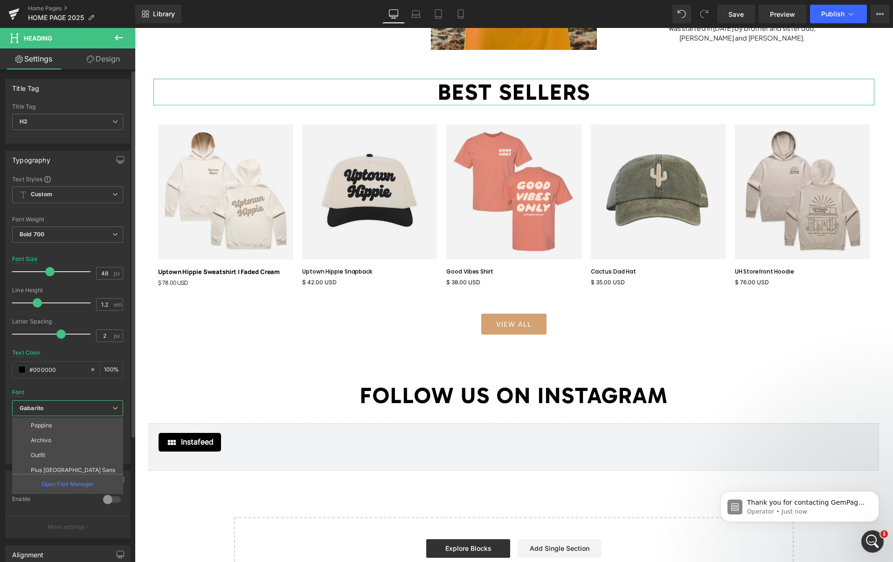
scroll to position [242, 0]
click at [56, 466] on li "Manrope" at bounding box center [69, 466] width 115 height 15
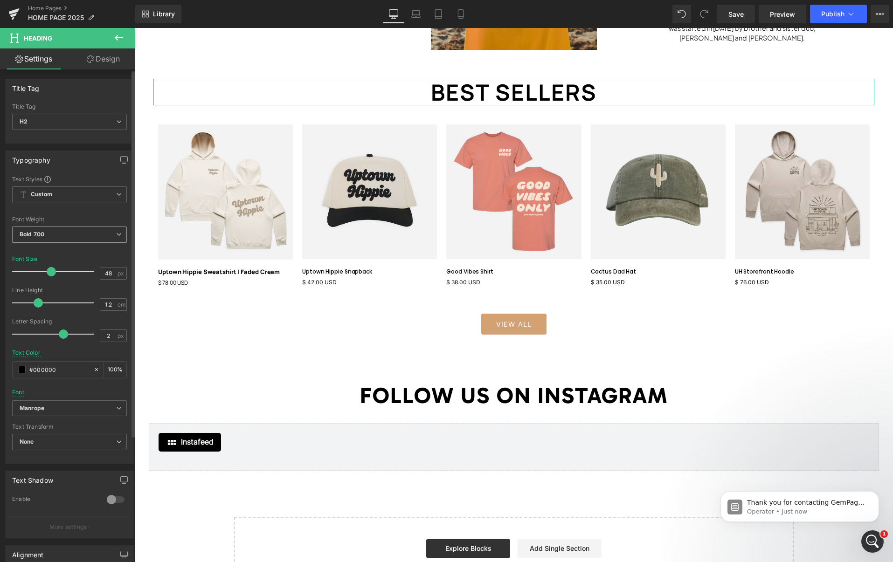
click at [71, 232] on span "Bold 700" at bounding box center [69, 235] width 115 height 16
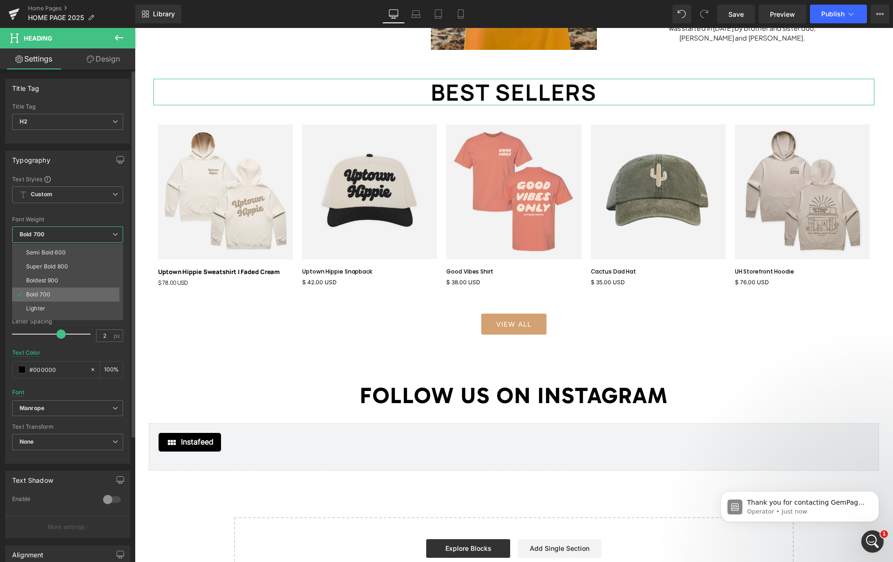
scroll to position [77, 0]
click at [66, 260] on div "Super Bold 800" at bounding box center [47, 257] width 42 height 7
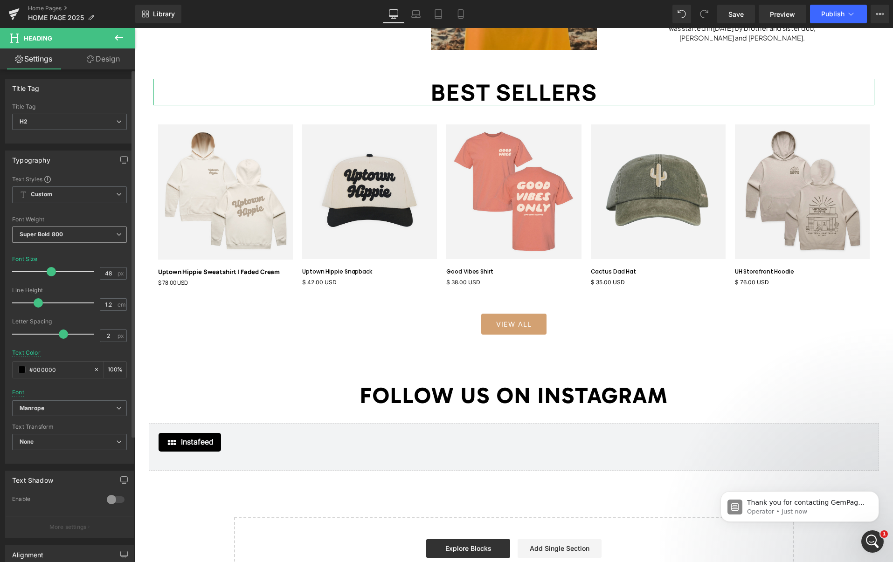
click at [65, 233] on span "Super Bold 800" at bounding box center [69, 235] width 115 height 16
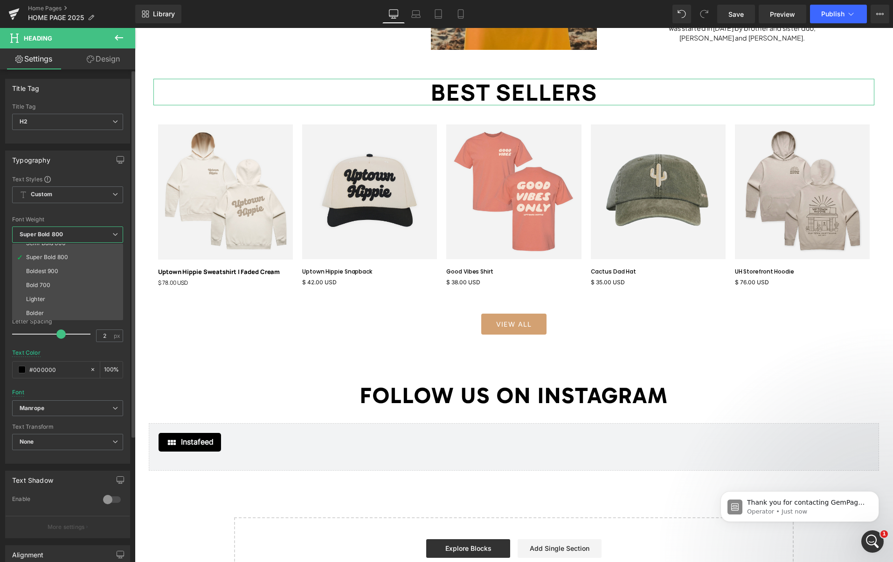
click at [53, 272] on div "Boldest 900" at bounding box center [42, 271] width 33 height 7
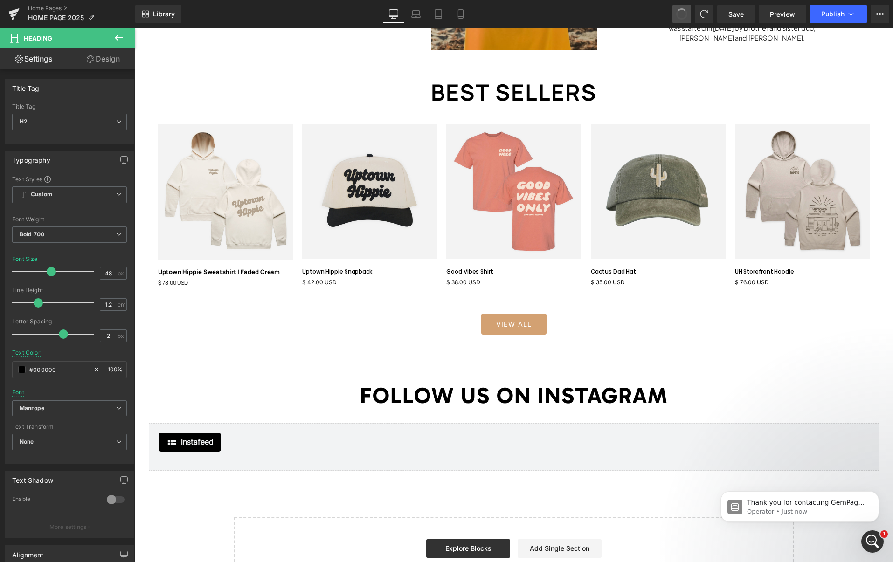
drag, startPoint x: 681, startPoint y: 18, endPoint x: 600, endPoint y: 27, distance: 81.6
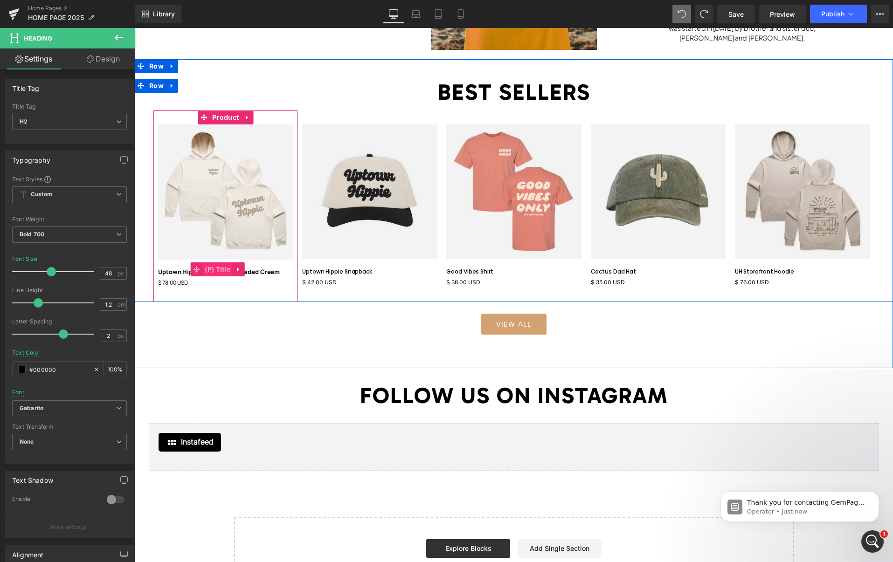
click at [213, 273] on span "(P) Title" at bounding box center [217, 270] width 30 height 14
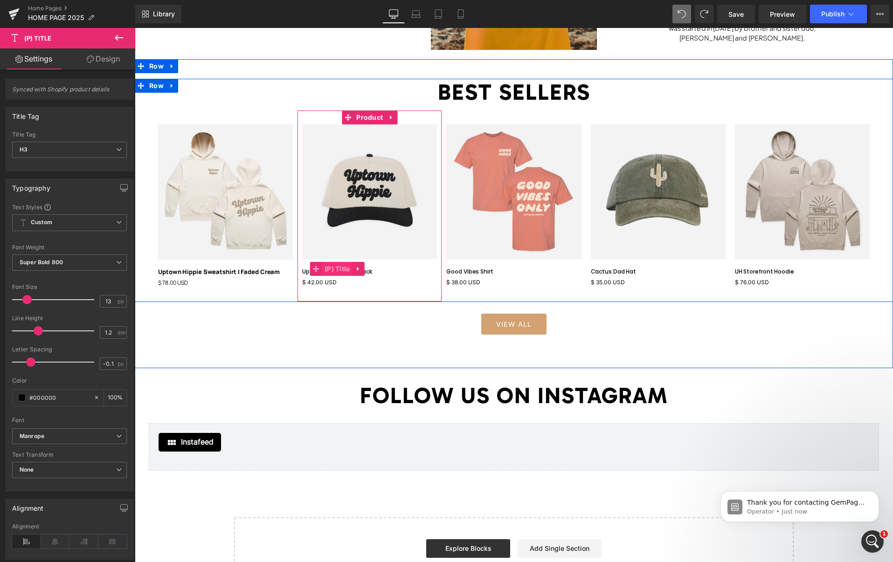
click at [333, 270] on span "(P) Title" at bounding box center [337, 269] width 30 height 14
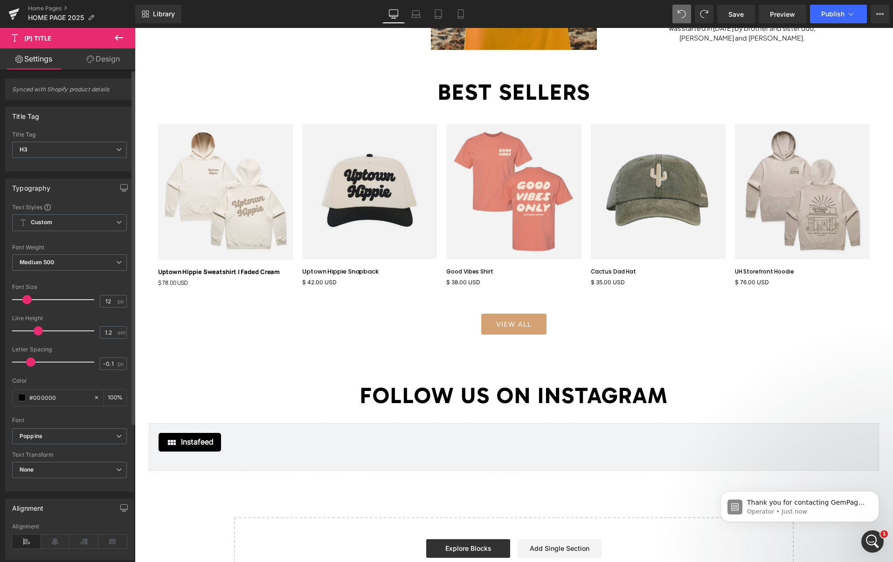
drag, startPoint x: 25, startPoint y: 301, endPoint x: 28, endPoint y: 316, distance: 15.3
click at [26, 301] on span at bounding box center [26, 299] width 9 height 9
click at [55, 436] on b "Poppins" at bounding box center [68, 437] width 97 height 8
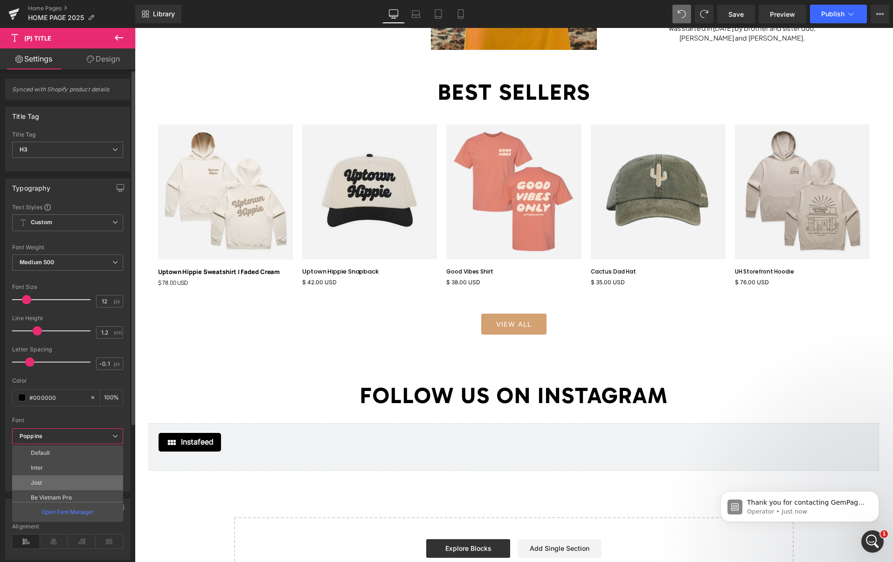
scroll to position [242, 0]
click at [52, 493] on p "Manrope" at bounding box center [43, 494] width 24 height 7
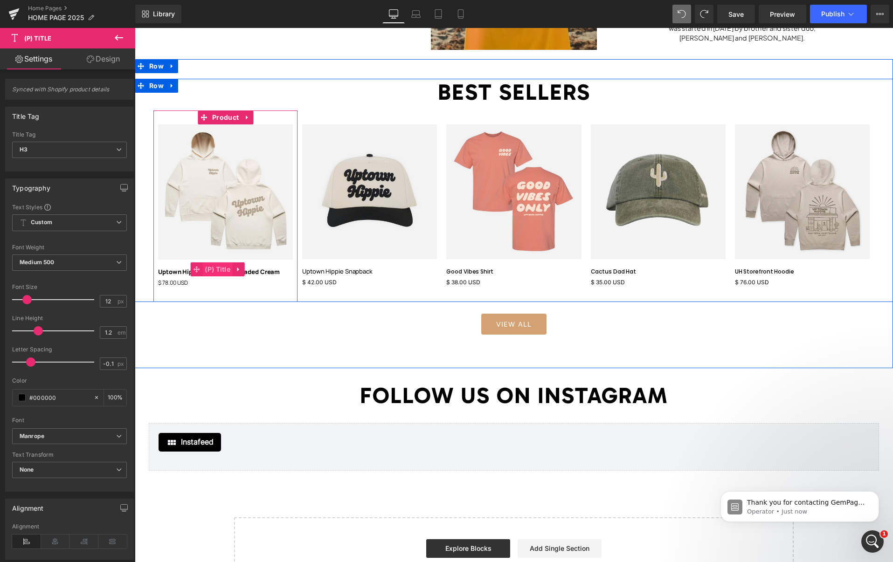
click at [214, 271] on span "(P) Title" at bounding box center [217, 270] width 30 height 14
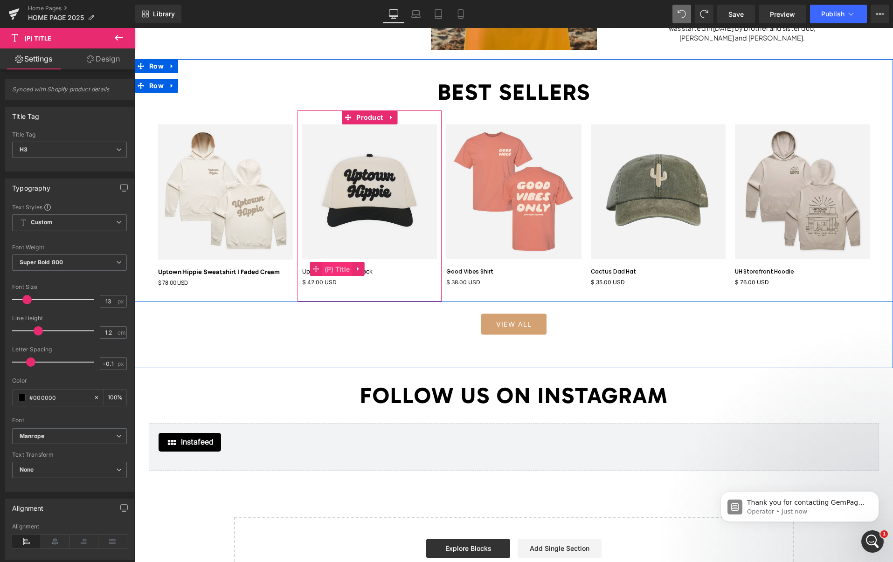
click at [339, 271] on span "(P) Title" at bounding box center [337, 270] width 30 height 14
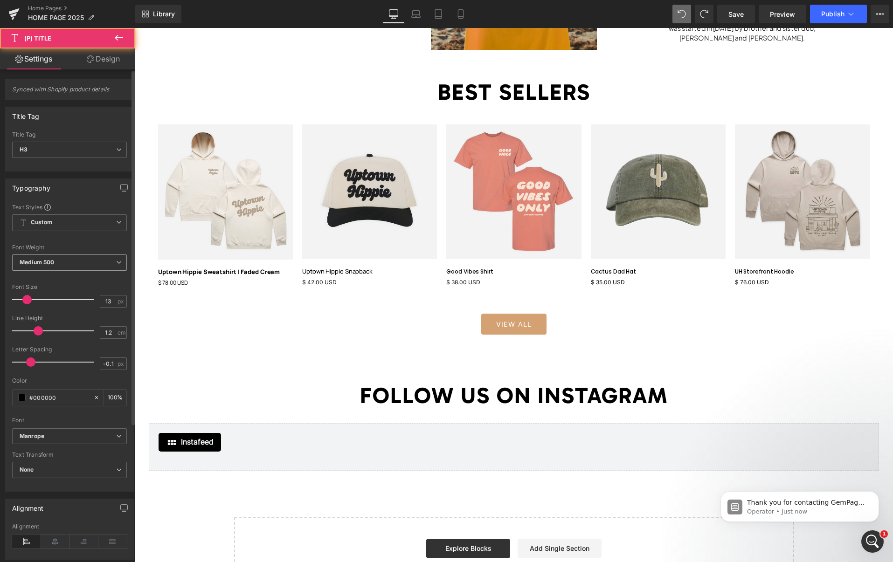
click at [82, 263] on span "Medium 500" at bounding box center [69, 263] width 115 height 16
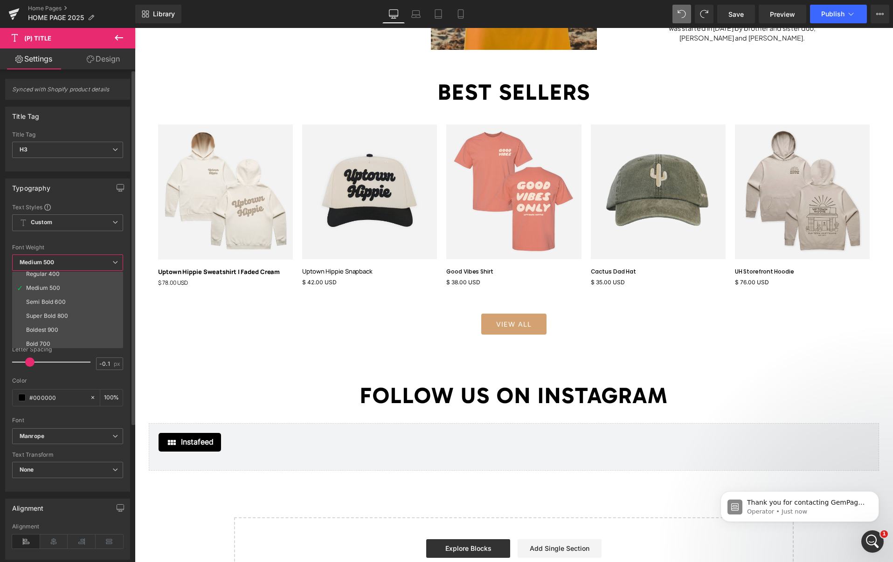
scroll to position [57, 0]
click at [69, 304] on li "Super Bold 800" at bounding box center [69, 305] width 115 height 14
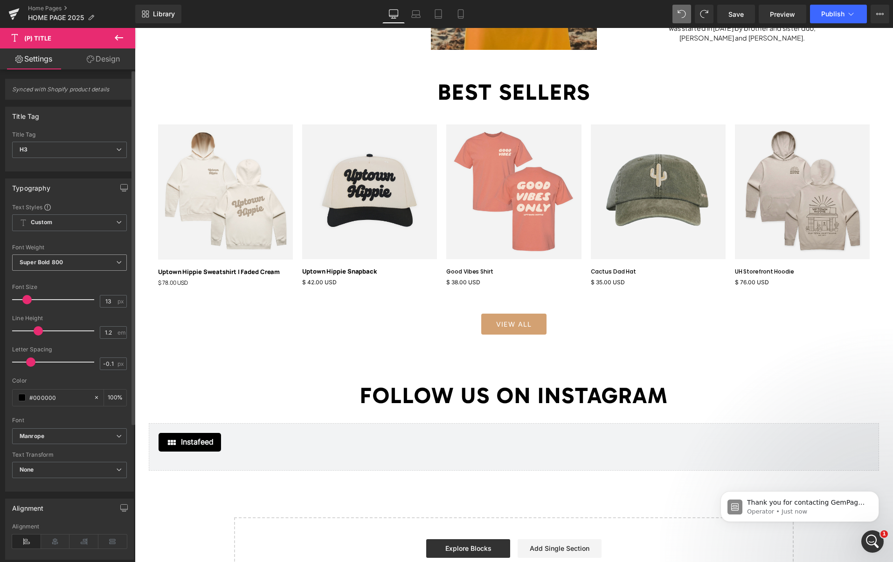
drag, startPoint x: 59, startPoint y: 264, endPoint x: 58, endPoint y: 280, distance: 15.9
click at [59, 264] on b "Super Bold 800" at bounding box center [41, 262] width 43 height 7
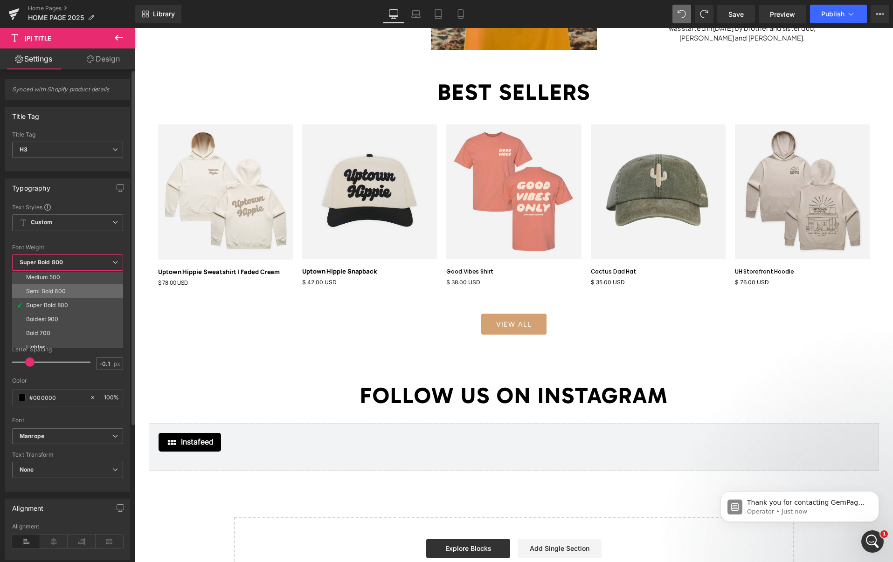
click at [55, 292] on div "Semi Bold 600" at bounding box center [46, 291] width 40 height 7
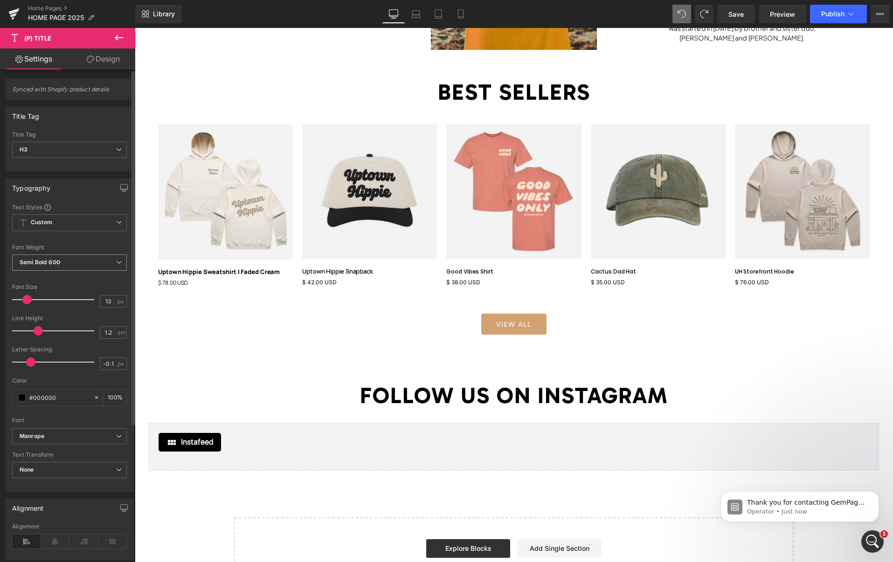
click at [54, 259] on b "Semi Bold 600" at bounding box center [40, 262] width 41 height 7
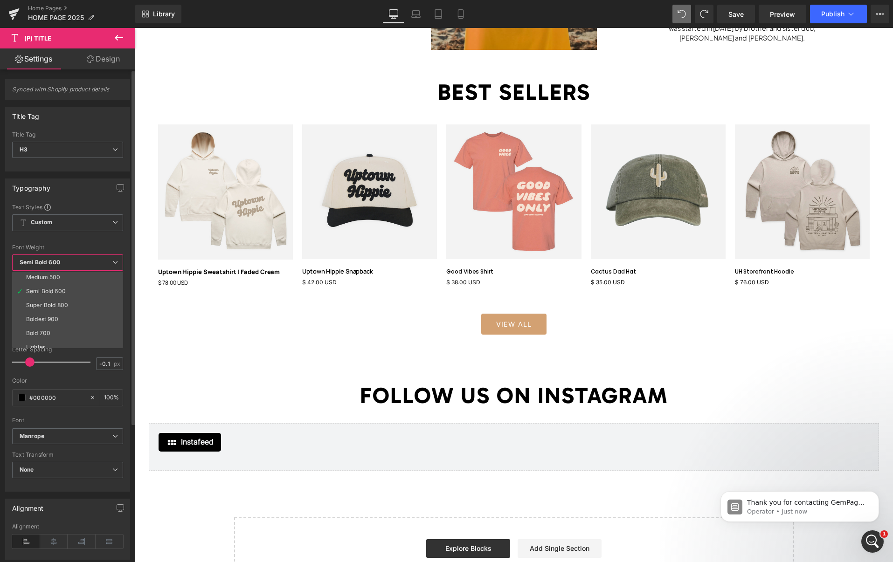
click at [47, 304] on div "Super Bold 800" at bounding box center [47, 305] width 42 height 7
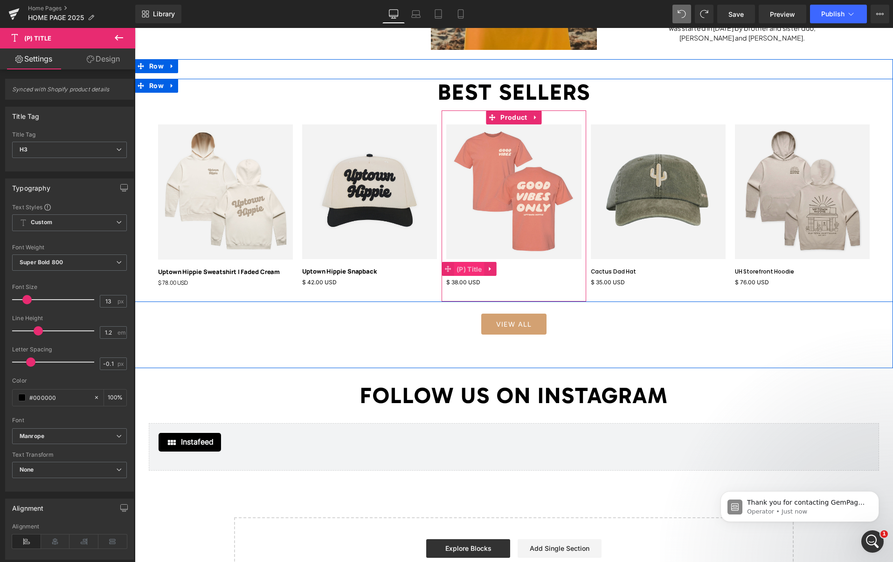
click at [476, 270] on span "(P) Title" at bounding box center [469, 270] width 30 height 14
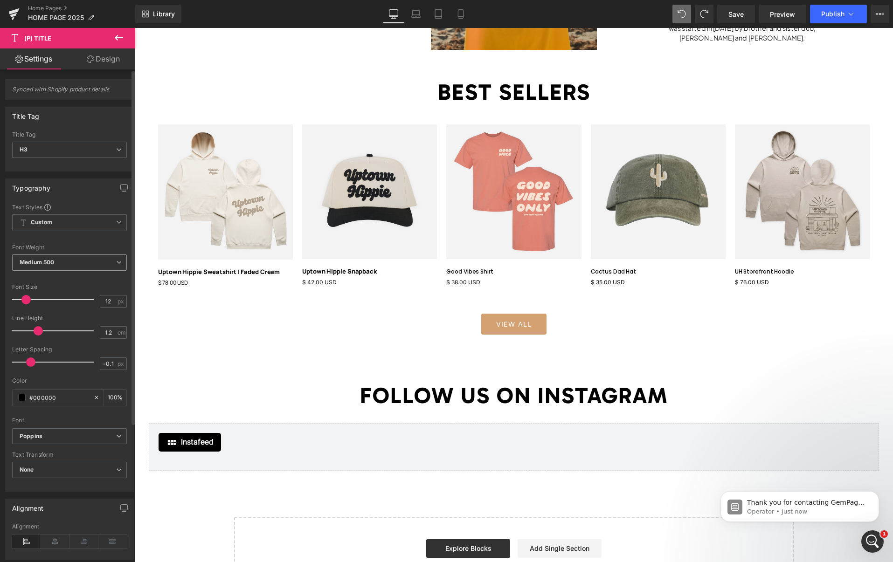
click at [59, 266] on span "Medium 500" at bounding box center [69, 263] width 115 height 16
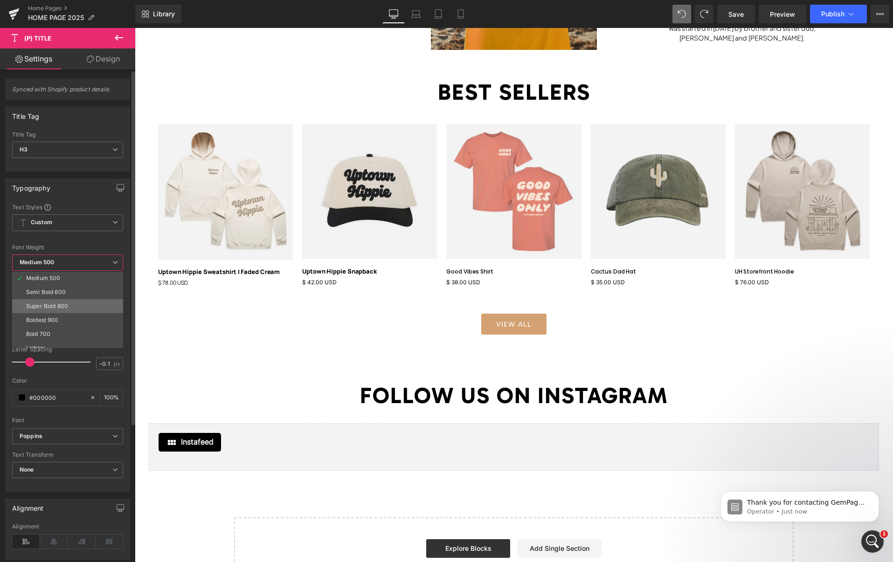
scroll to position [60, 0]
click at [73, 301] on li "Super Bold 800" at bounding box center [69, 303] width 115 height 14
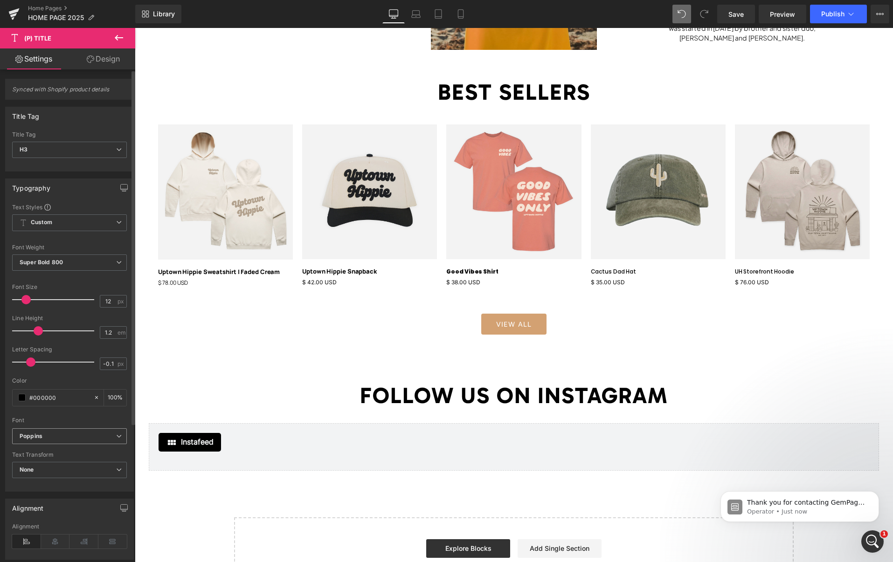
click at [64, 436] on b "Poppins" at bounding box center [68, 437] width 97 height 8
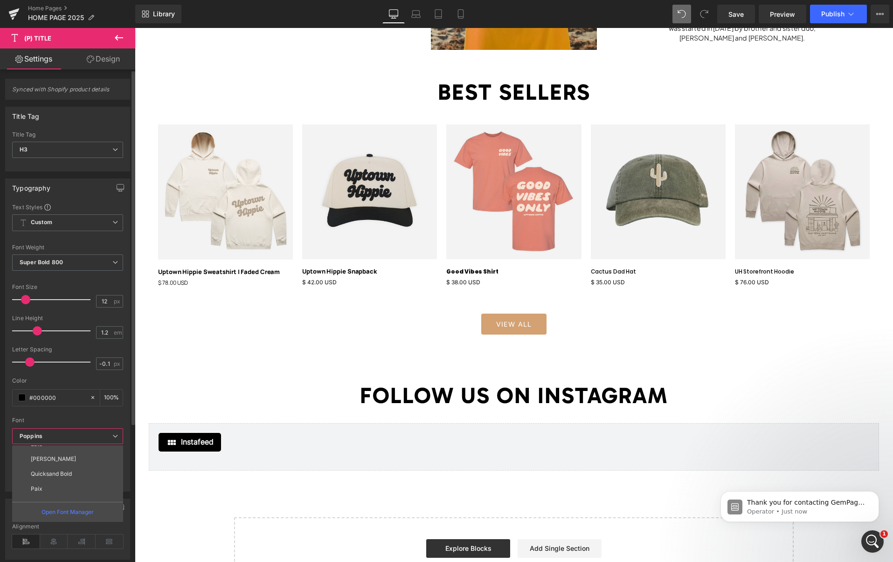
scroll to position [242, 0]
click at [58, 494] on li "Manrope" at bounding box center [69, 494] width 115 height 15
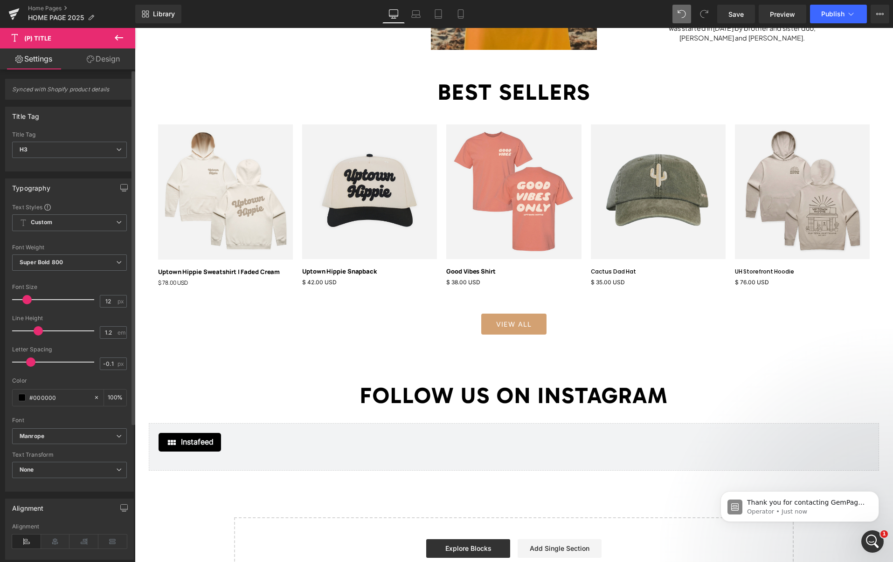
click at [25, 301] on span at bounding box center [26, 299] width 9 height 9
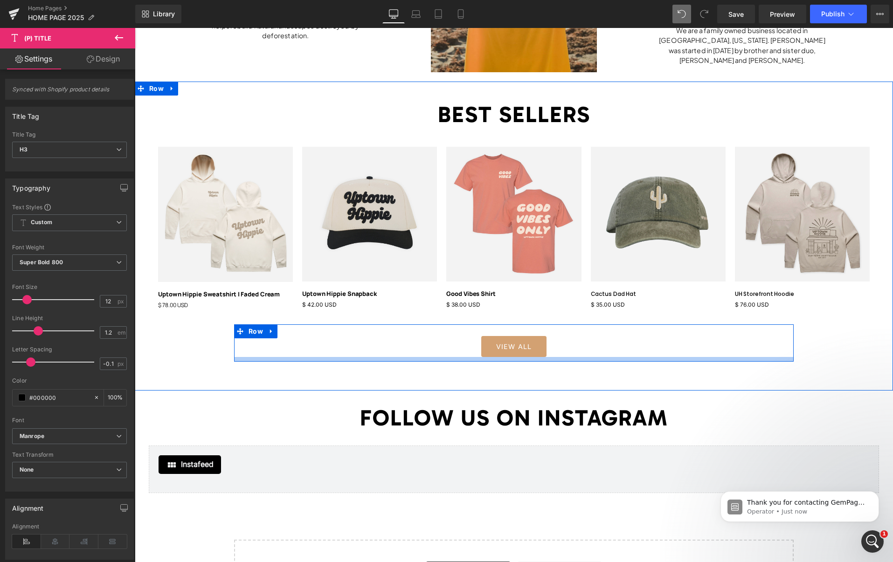
scroll to position [940, 0]
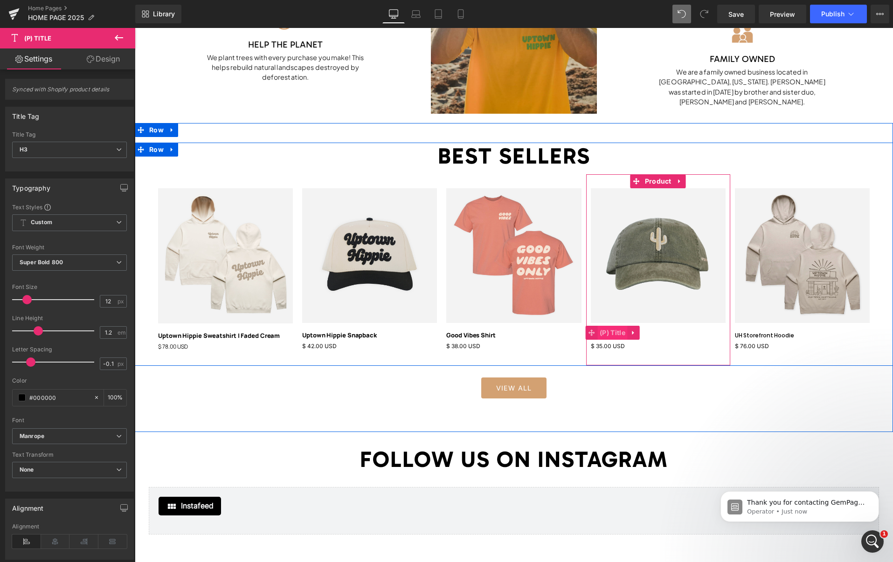
click at [617, 337] on span "(P) Title" at bounding box center [612, 333] width 30 height 14
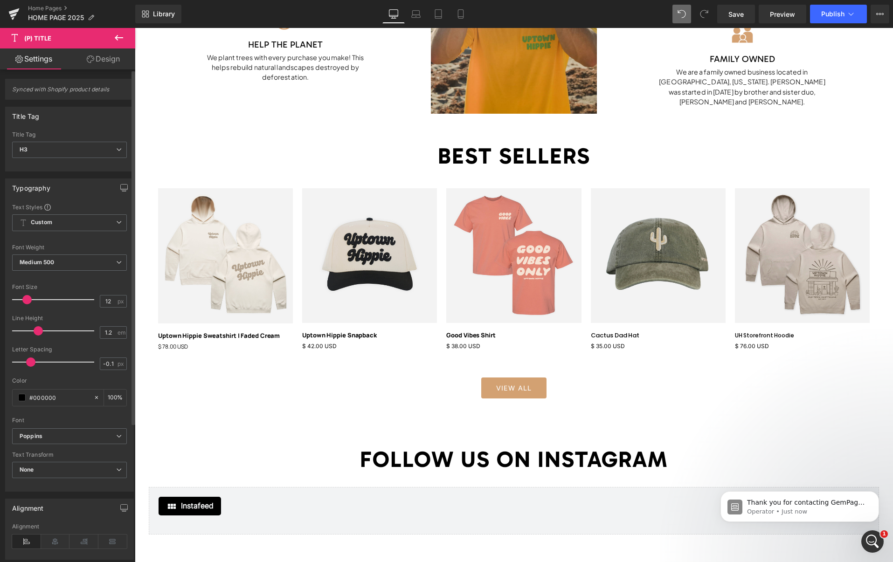
click at [27, 300] on span at bounding box center [26, 299] width 9 height 9
click at [64, 260] on span "Medium 500" at bounding box center [69, 263] width 115 height 16
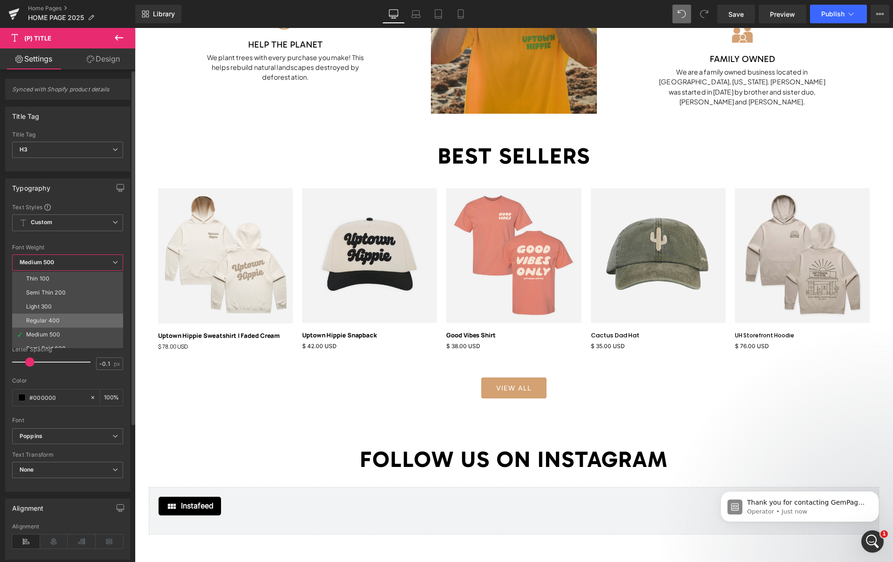
scroll to position [77, 0]
click at [80, 288] on li "Super Bold 800" at bounding box center [69, 285] width 115 height 14
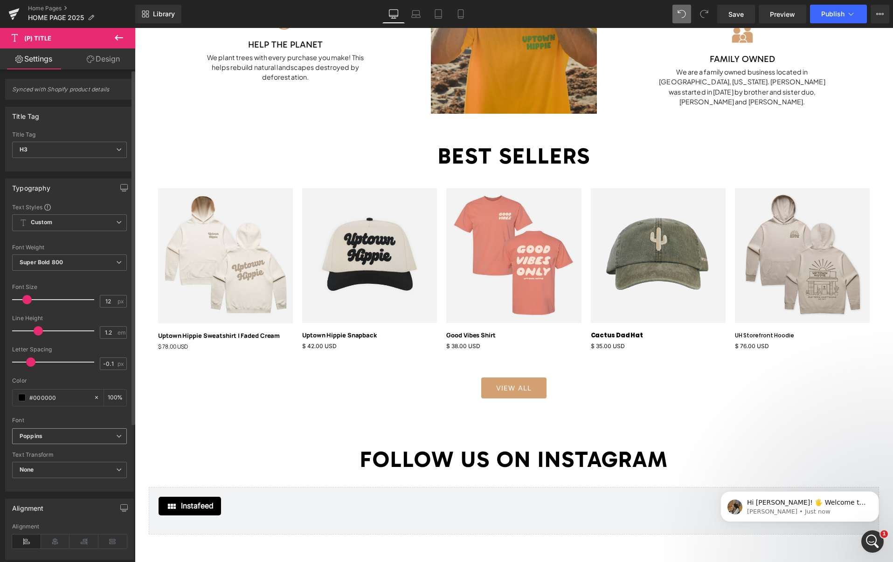
click at [68, 437] on b "Poppins" at bounding box center [68, 437] width 97 height 8
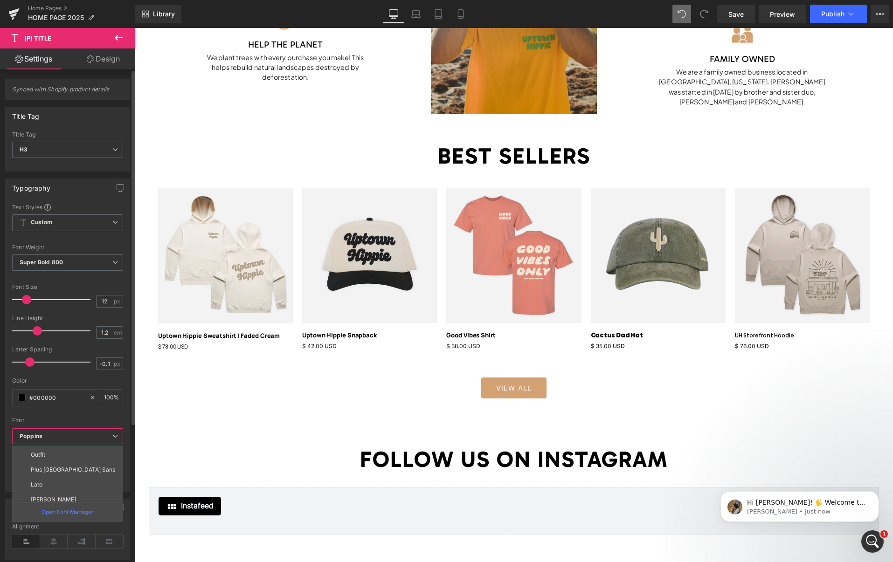
scroll to position [242, 0]
click at [59, 494] on li "Manrope" at bounding box center [69, 494] width 115 height 15
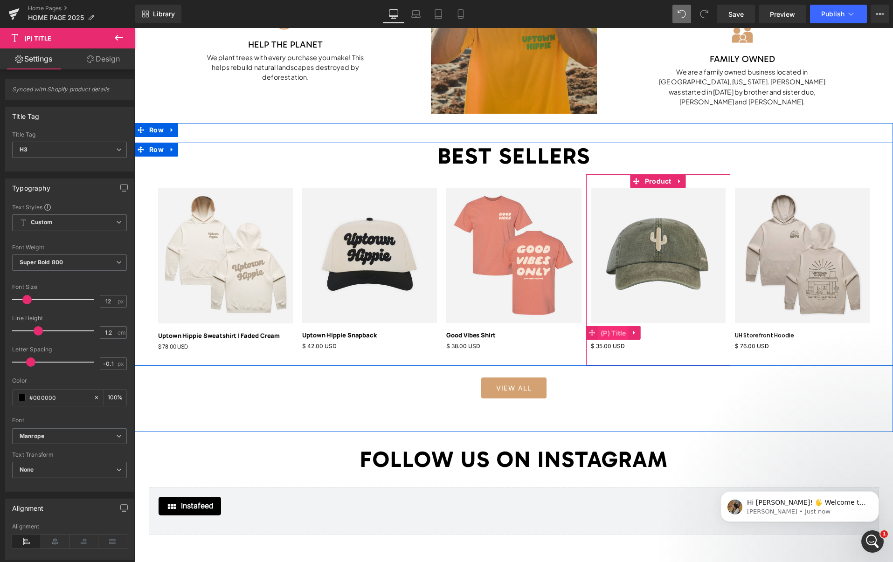
click at [617, 335] on span "(P) Title" at bounding box center [613, 333] width 30 height 14
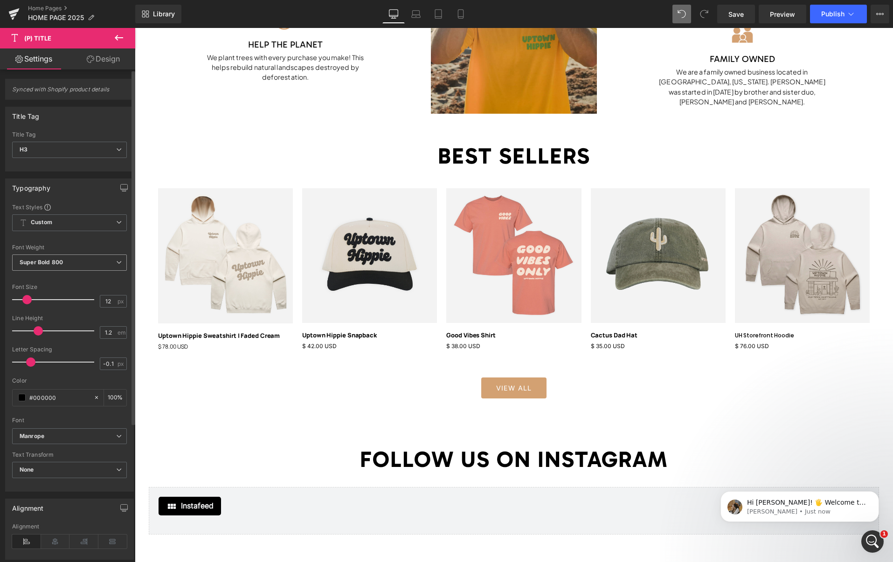
click at [55, 263] on b "Super Bold 800" at bounding box center [41, 262] width 43 height 7
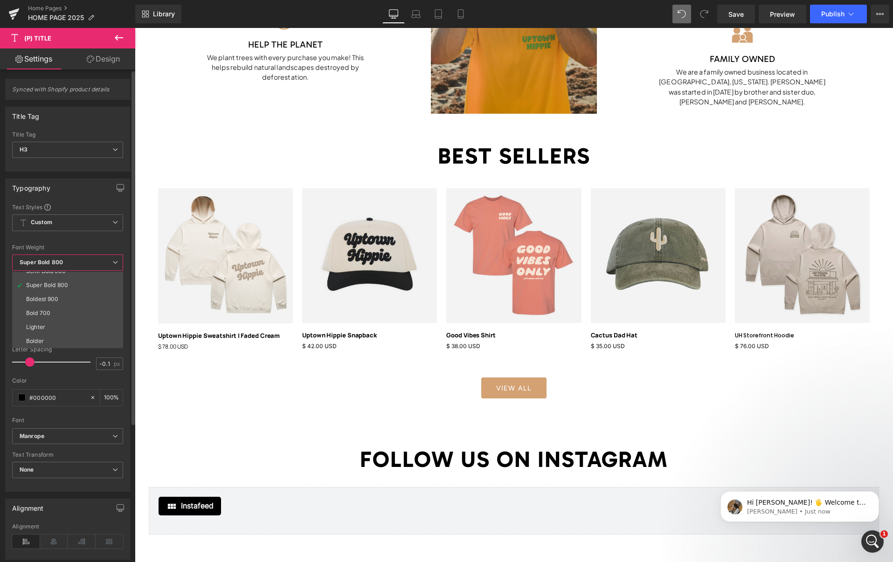
drag, startPoint x: 55, startPoint y: 263, endPoint x: 57, endPoint y: 282, distance: 18.7
click at [55, 263] on b "Super Bold 800" at bounding box center [41, 262] width 43 height 7
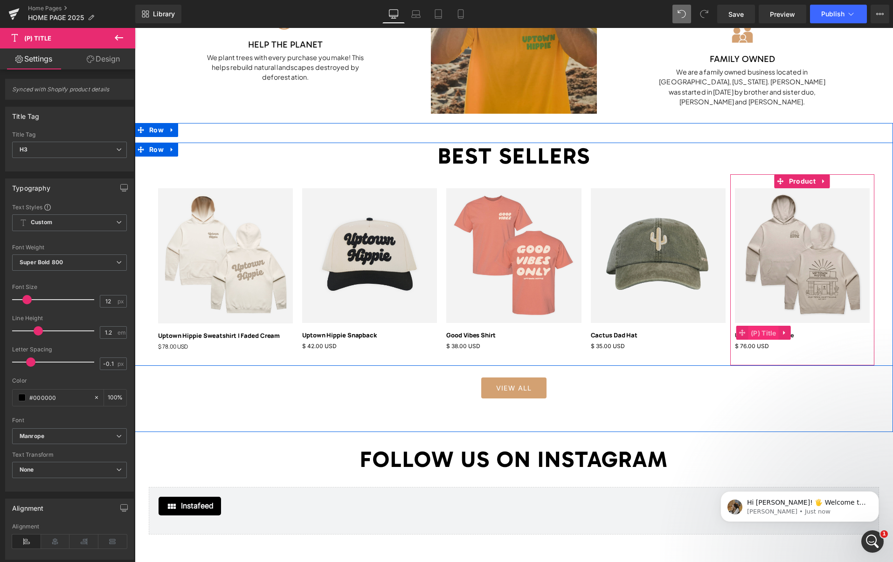
click at [767, 333] on span "(P) Title" at bounding box center [763, 333] width 30 height 14
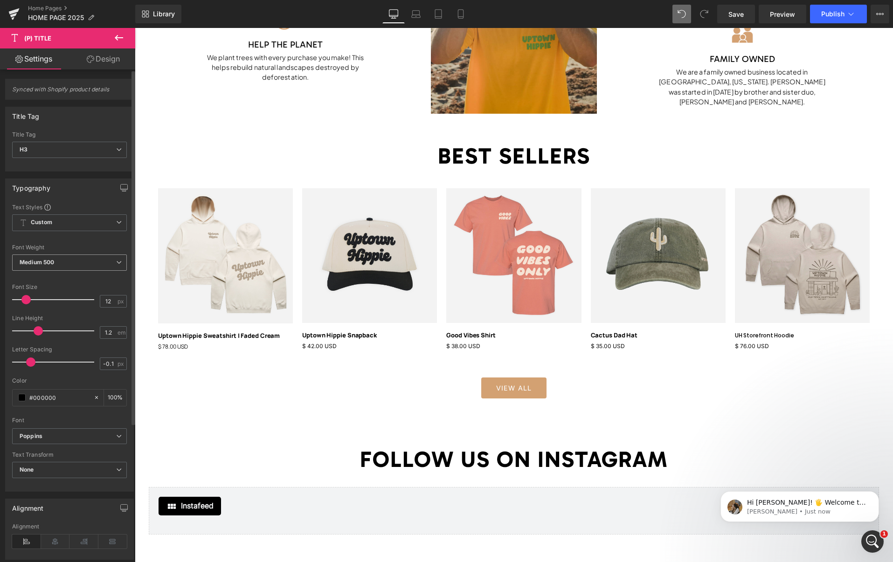
click at [68, 265] on span "Medium 500" at bounding box center [69, 263] width 115 height 16
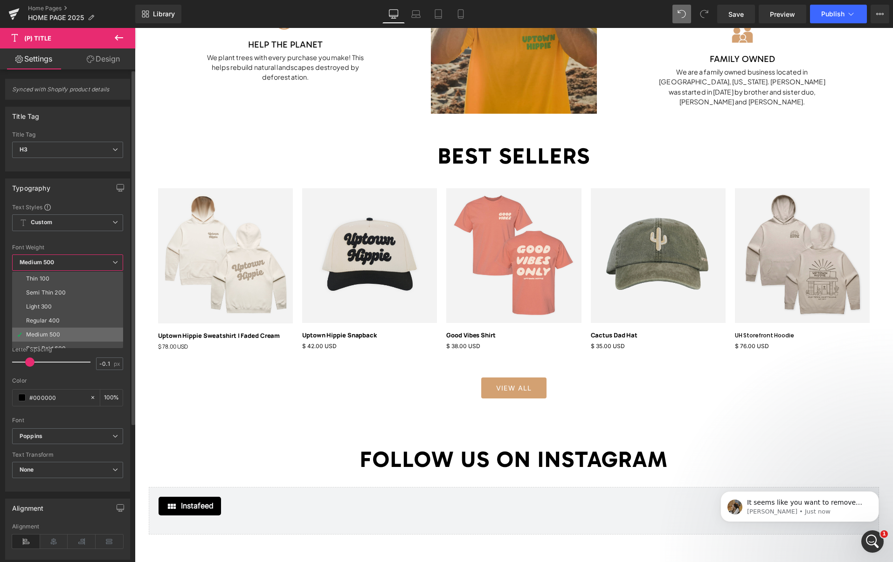
scroll to position [48, 0]
click at [77, 313] on li "Super Bold 800" at bounding box center [69, 314] width 115 height 14
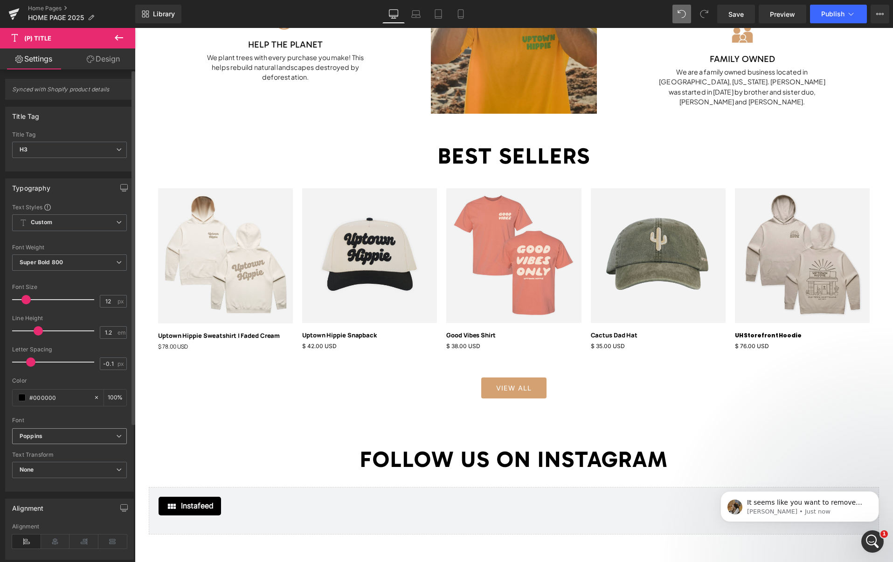
click at [66, 434] on b "Poppins" at bounding box center [68, 437] width 97 height 8
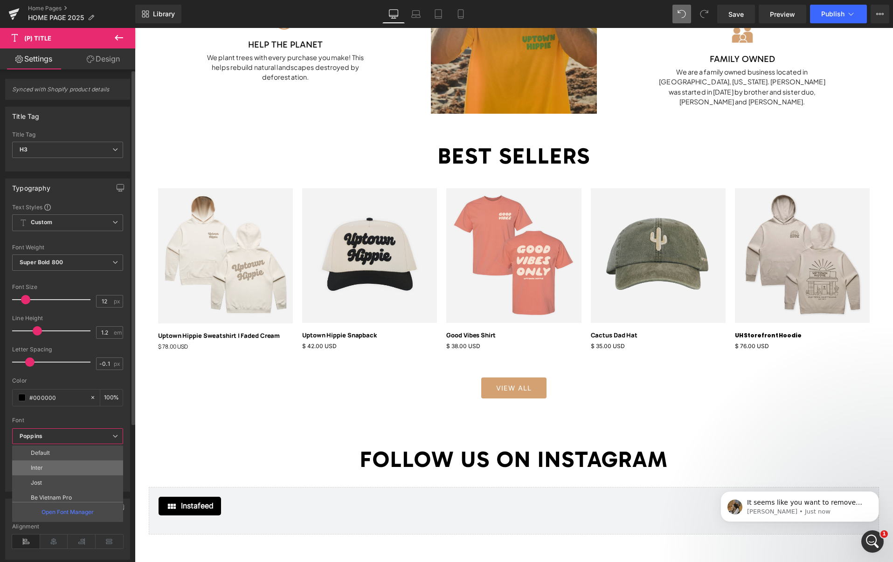
scroll to position [242, 0]
click at [49, 492] on p "Manrope" at bounding box center [43, 494] width 24 height 7
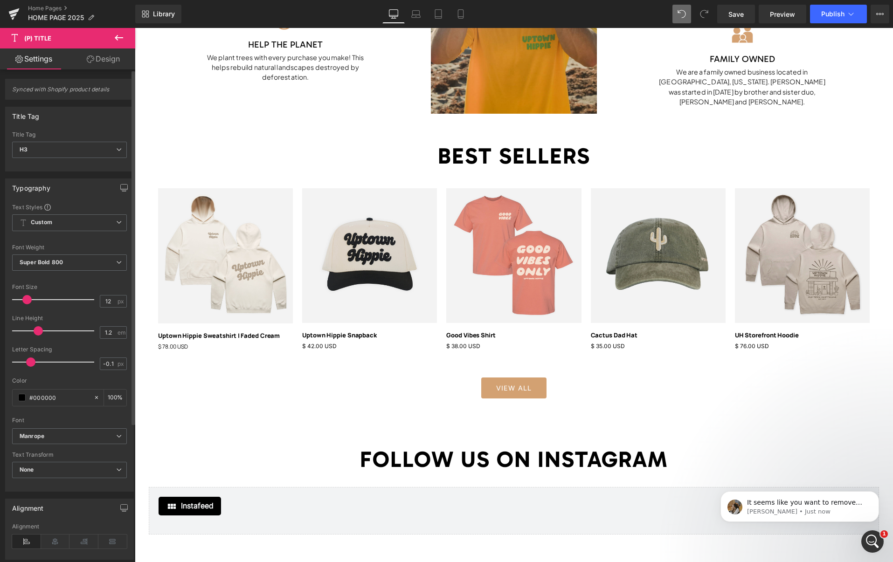
click at [29, 300] on span at bounding box center [26, 299] width 9 height 9
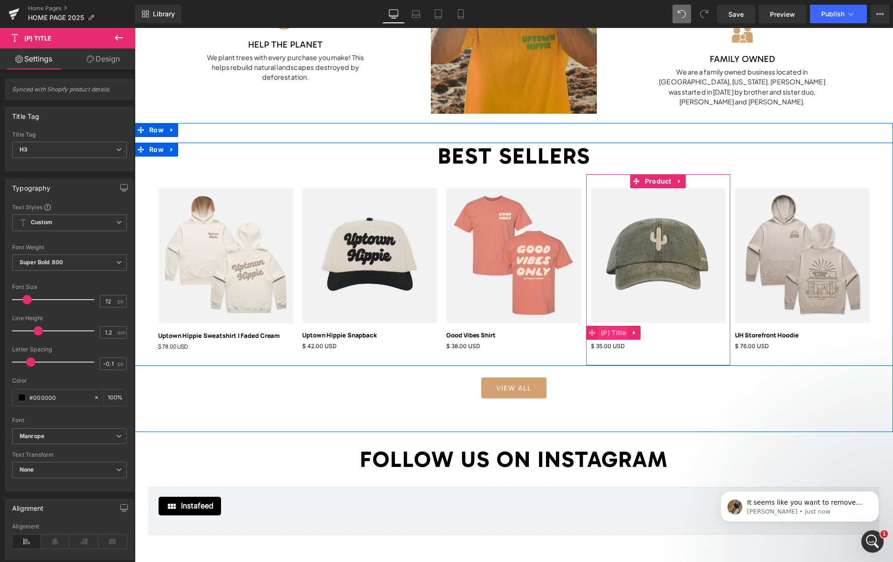
click at [618, 333] on span "(P) Title" at bounding box center [613, 333] width 30 height 14
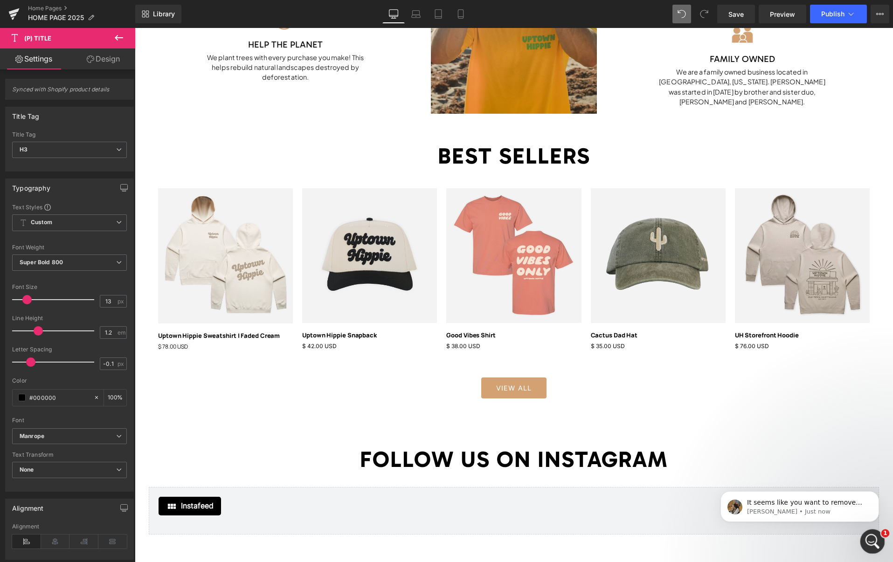
click at [870, 537] on icon "Open Intercom Messenger" at bounding box center [871, 540] width 15 height 15
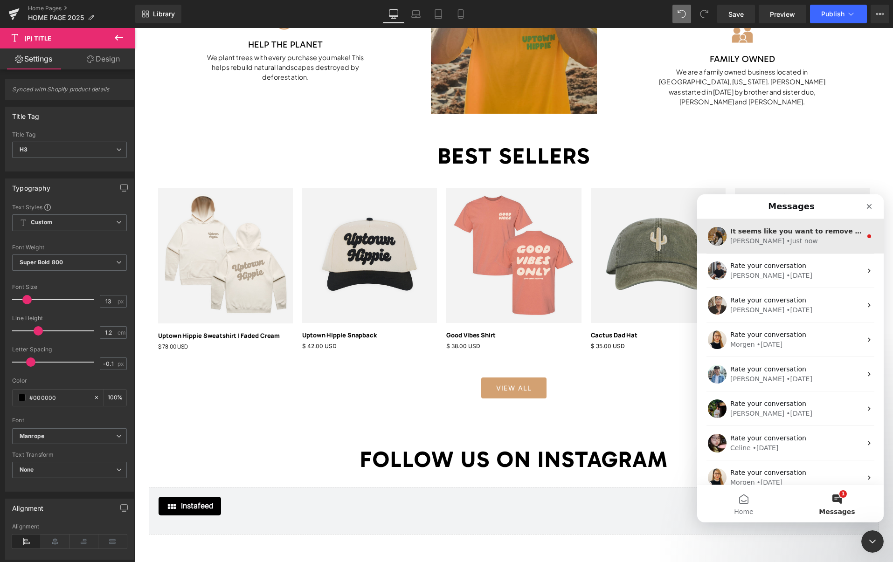
click at [805, 239] on div "[PERSON_NAME] • Just now" at bounding box center [795, 241] width 131 height 10
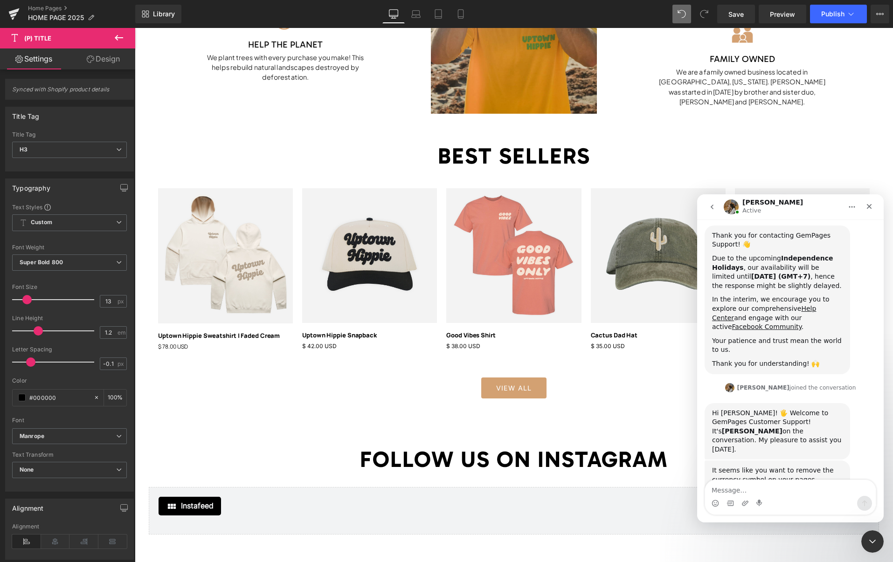
scroll to position [137, 0]
click at [767, 496] on div "Intercom messenger" at bounding box center [790, 503] width 171 height 15
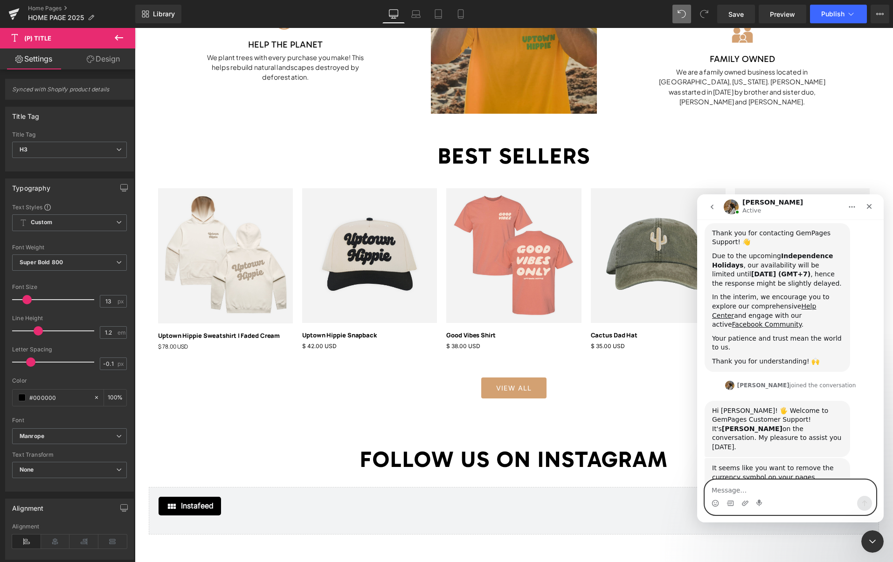
click at [735, 490] on textarea "Message…" at bounding box center [790, 488] width 171 height 16
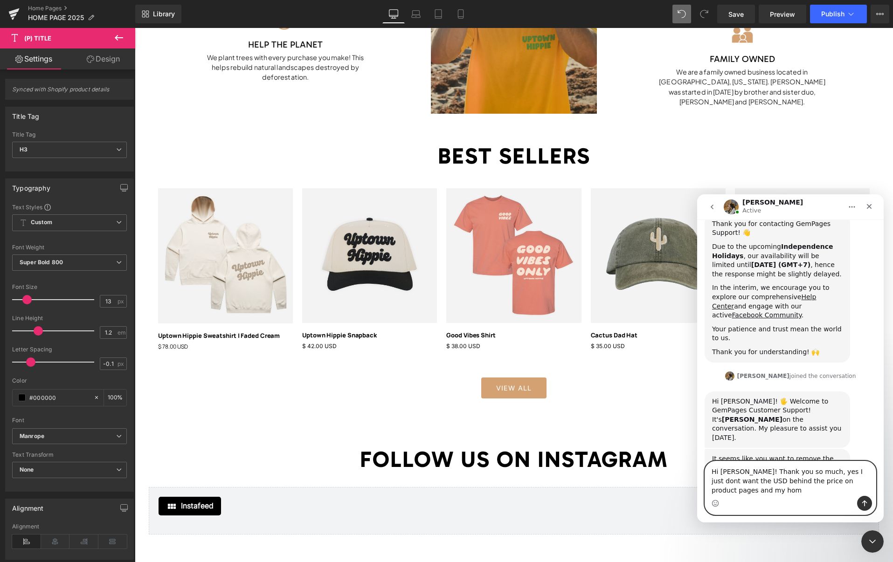
scroll to position [155, 0]
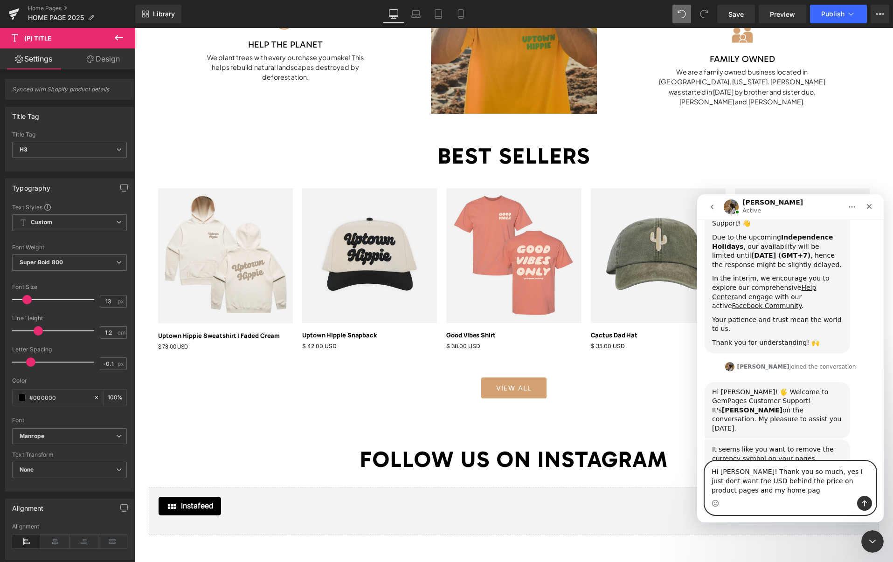
type textarea "Hi [PERSON_NAME]! Thank you so much, yes I just dont want the USD behind the pr…"
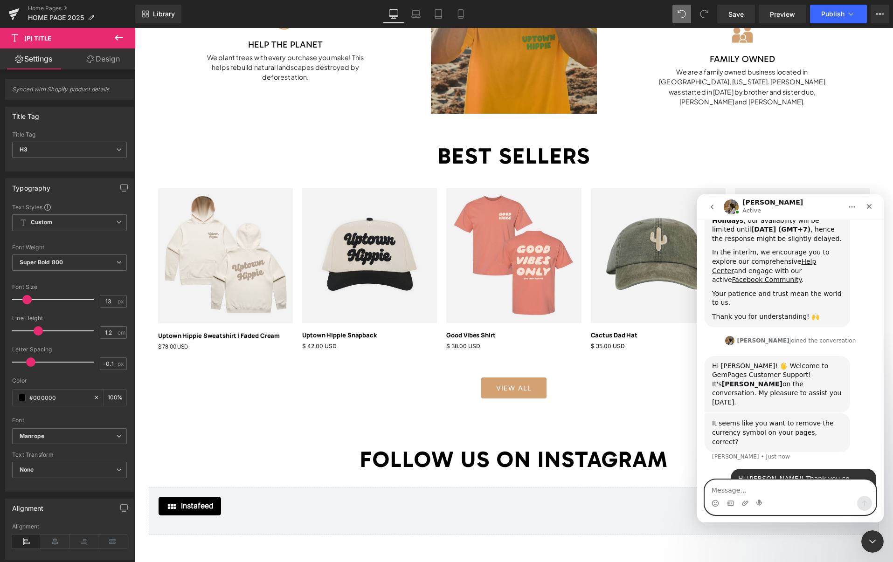
scroll to position [183, 0]
click at [181, 344] on div at bounding box center [446, 267] width 893 height 534
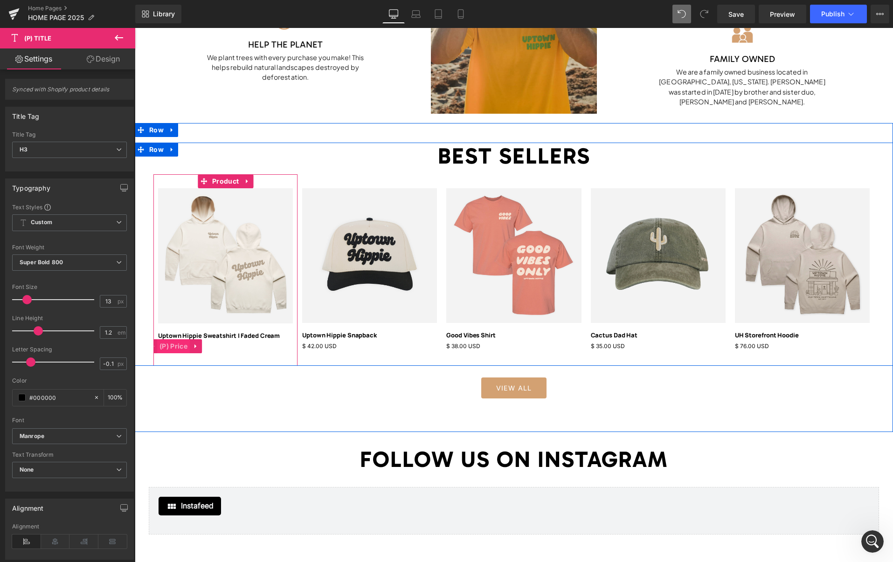
click at [177, 346] on span "(P) Price" at bounding box center [173, 346] width 33 height 14
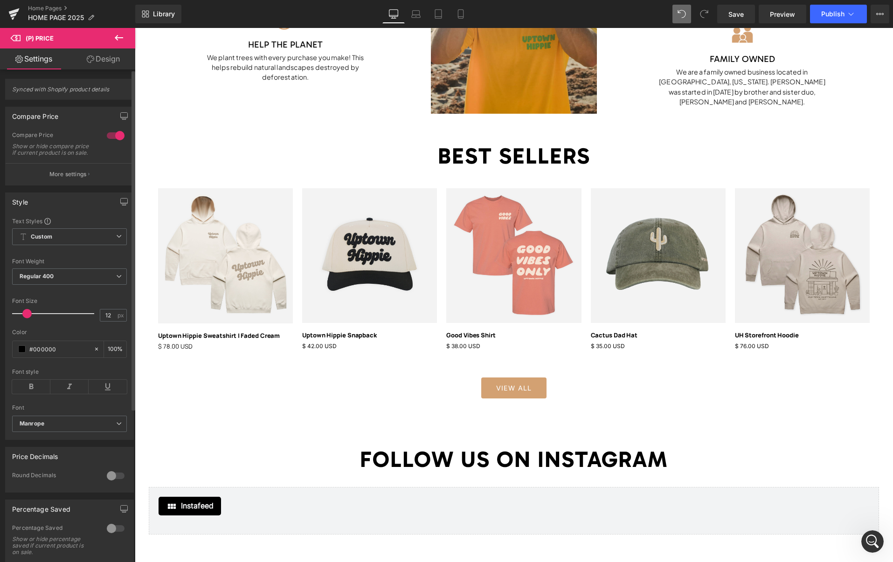
click at [26, 318] on span at bounding box center [26, 313] width 9 height 9
click at [27, 318] on span at bounding box center [25, 313] width 9 height 9
click at [24, 318] on span at bounding box center [26, 313] width 9 height 9
click at [24, 317] on span at bounding box center [26, 313] width 9 height 9
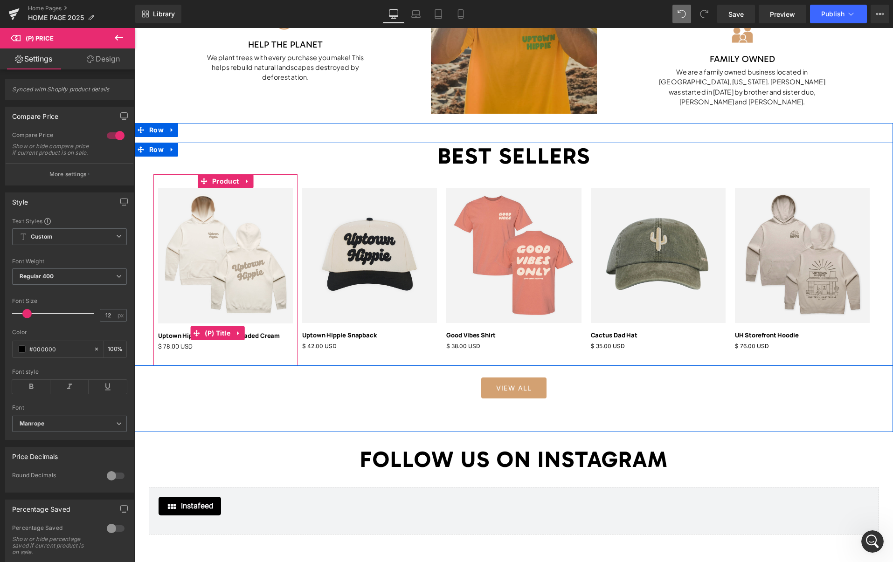
drag, startPoint x: 218, startPoint y: 332, endPoint x: 195, endPoint y: 325, distance: 23.9
click at [218, 332] on span "(P) Title" at bounding box center [217, 333] width 30 height 14
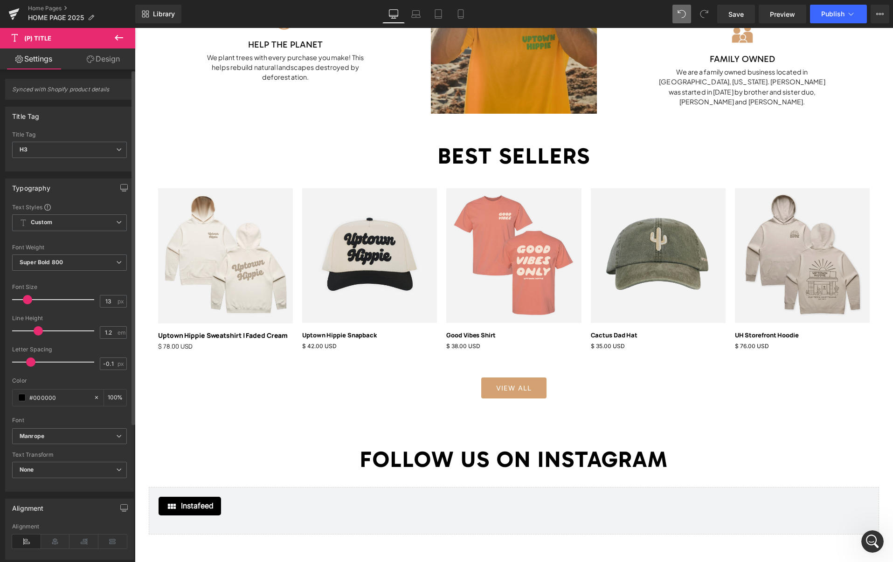
click at [27, 297] on span at bounding box center [27, 299] width 9 height 9
click at [28, 301] on span at bounding box center [26, 299] width 9 height 9
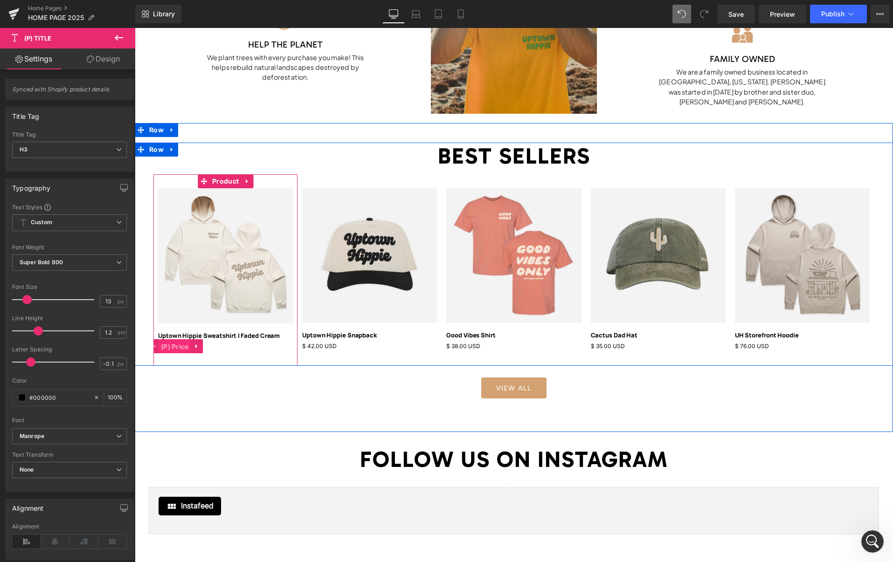
click at [177, 346] on span "(P) Price" at bounding box center [175, 347] width 33 height 14
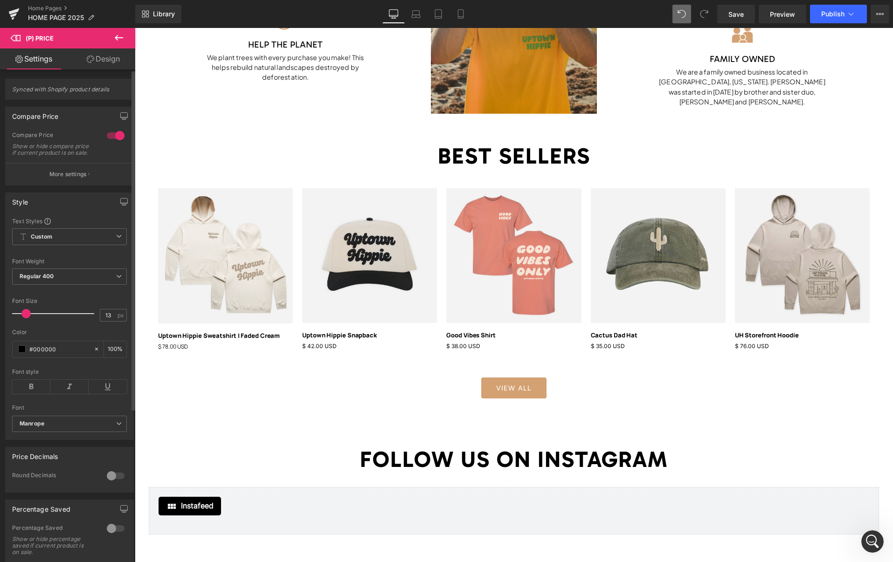
click at [24, 318] on span at bounding box center [25, 313] width 9 height 9
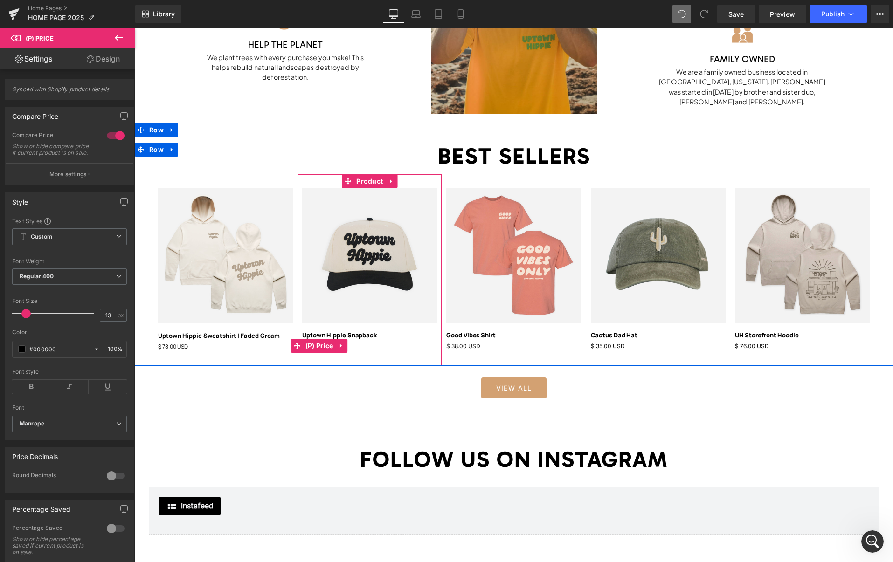
drag, startPoint x: 327, startPoint y: 345, endPoint x: 216, endPoint y: 347, distance: 111.0
click at [327, 345] on span "(P) Price" at bounding box center [319, 346] width 33 height 14
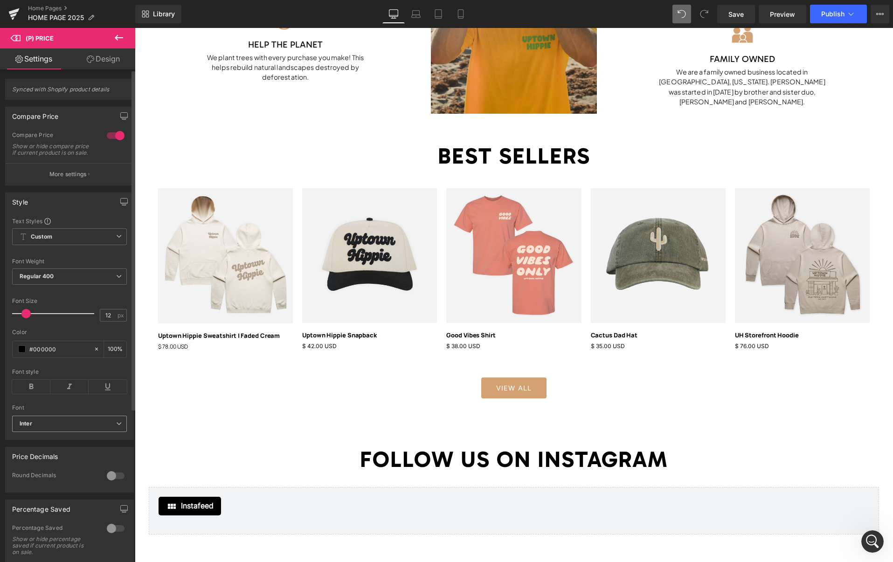
click at [58, 432] on span "Inter" at bounding box center [69, 424] width 115 height 16
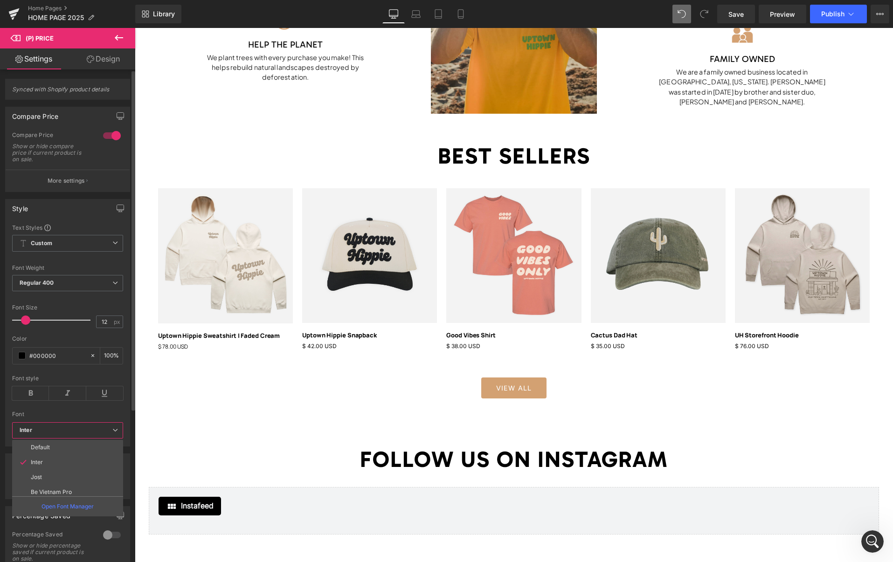
scroll to position [242, 0]
click at [57, 485] on li "Manrope" at bounding box center [69, 488] width 115 height 15
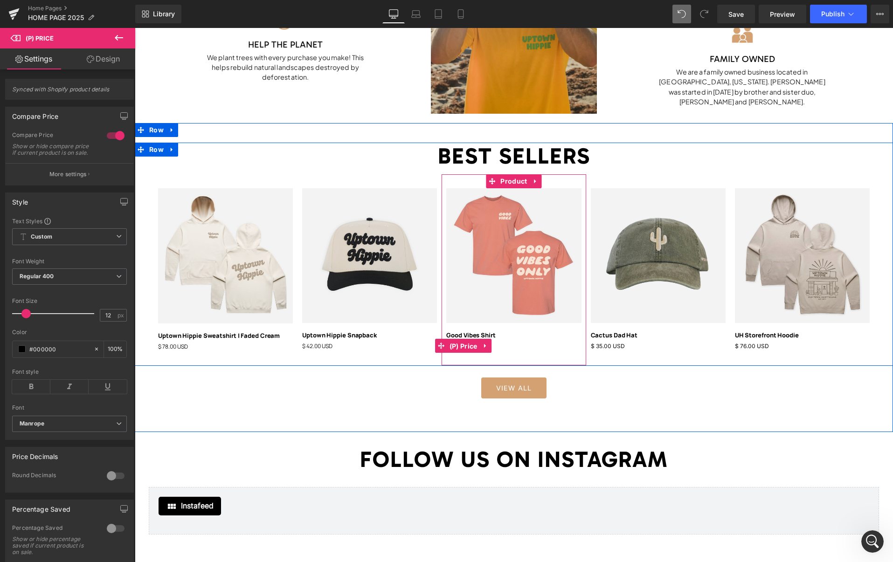
drag, startPoint x: 462, startPoint y: 347, endPoint x: 339, endPoint y: 355, distance: 122.9
click at [462, 347] on span "(P) Price" at bounding box center [463, 346] width 33 height 14
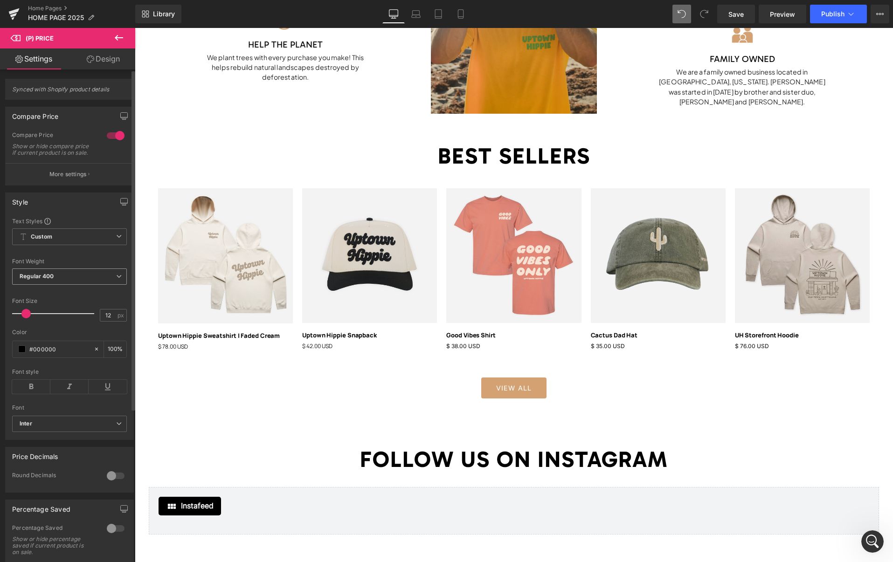
click at [59, 281] on span "Regular 400" at bounding box center [69, 277] width 115 height 16
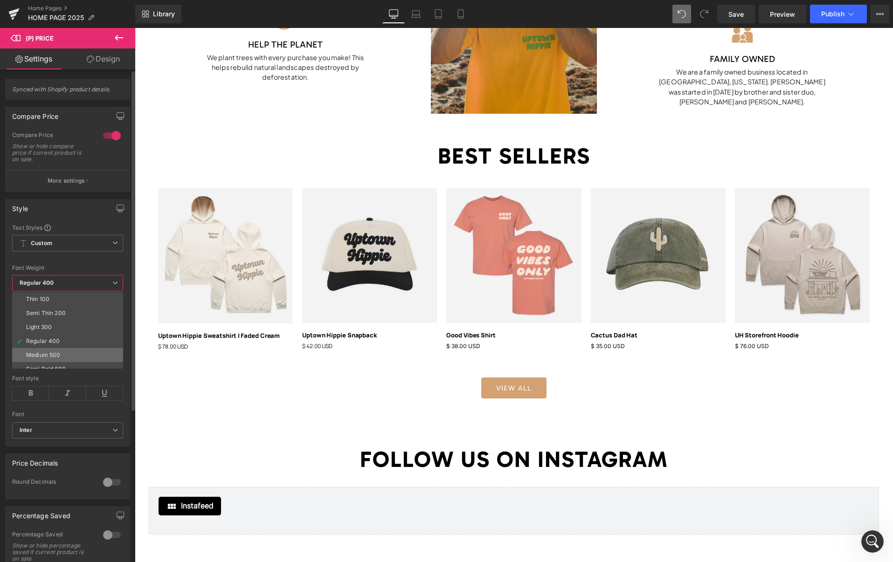
scroll to position [77, 0]
click at [62, 432] on b "Inter" at bounding box center [66, 431] width 93 height 8
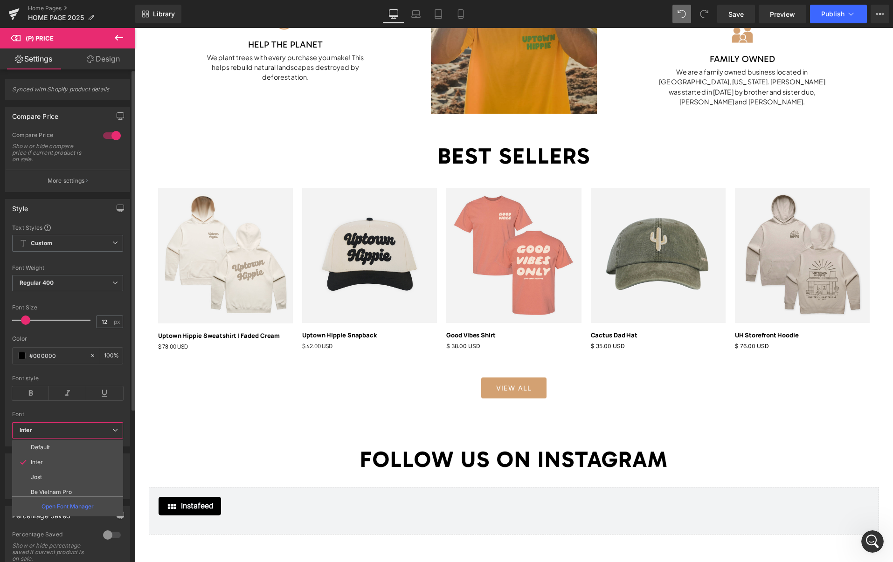
scroll to position [242, 0]
click at [55, 485] on li "Manrope" at bounding box center [69, 488] width 115 height 15
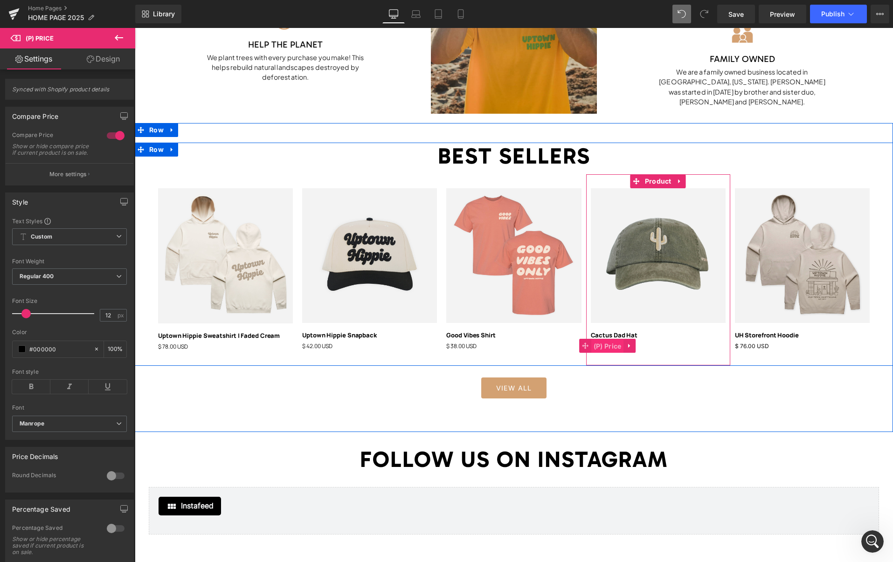
click at [607, 346] on span "(P) Price" at bounding box center [607, 346] width 33 height 14
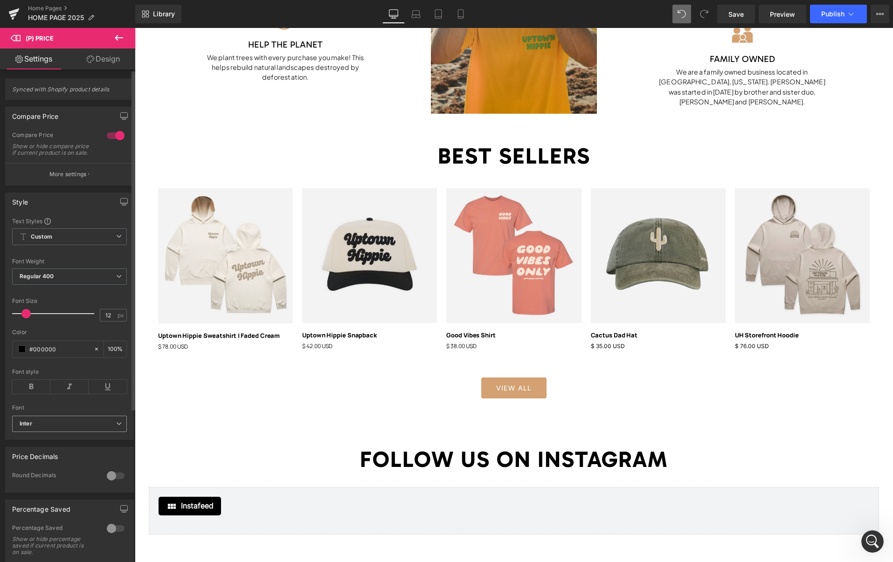
drag, startPoint x: 55, startPoint y: 432, endPoint x: 55, endPoint y: 440, distance: 7.9
click at [55, 428] on b "Inter" at bounding box center [68, 424] width 97 height 8
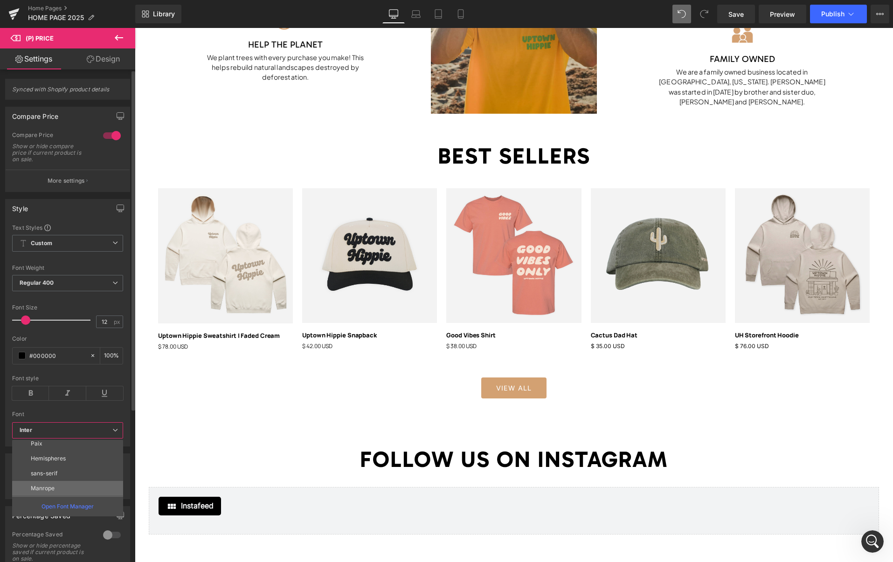
click at [54, 484] on li "Manrope" at bounding box center [69, 488] width 115 height 15
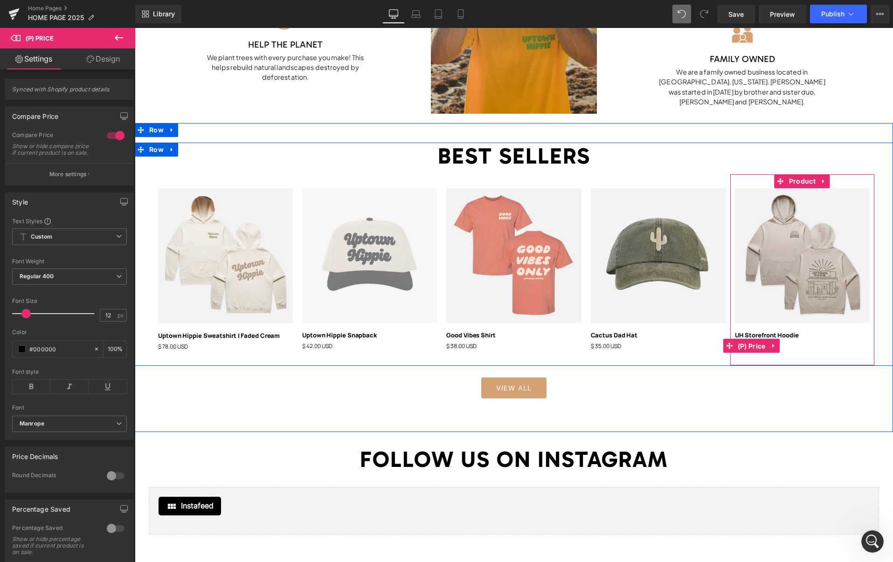
drag, startPoint x: 754, startPoint y: 344, endPoint x: 385, endPoint y: 321, distance: 370.0
click at [754, 344] on span "(P) Price" at bounding box center [751, 346] width 33 height 14
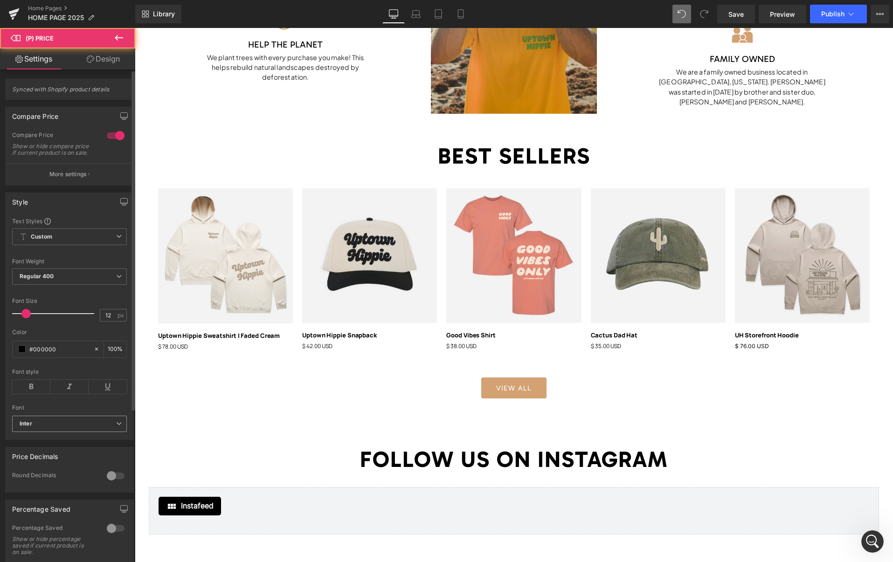
drag, startPoint x: 48, startPoint y: 435, endPoint x: 55, endPoint y: 447, distance: 14.4
click at [48, 432] on span "Inter" at bounding box center [69, 424] width 115 height 16
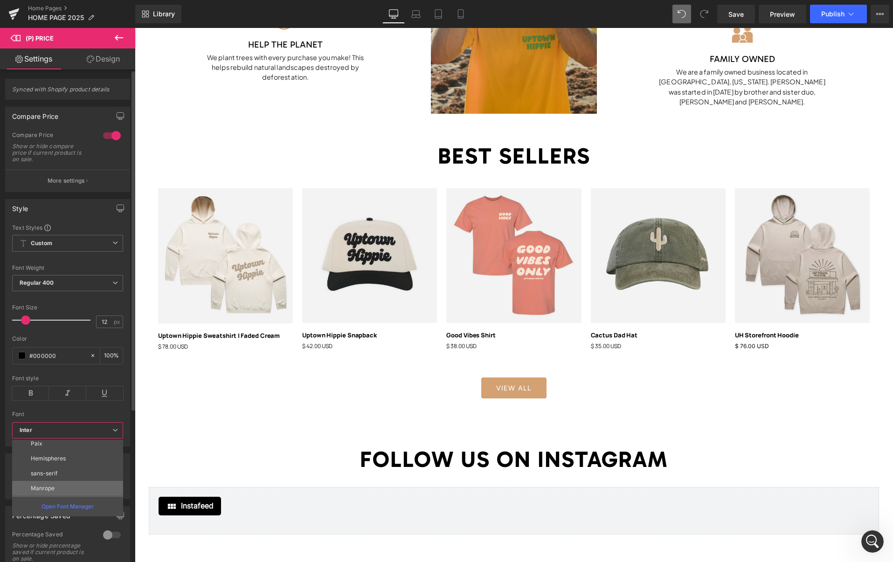
click at [48, 486] on p "Manrope" at bounding box center [43, 488] width 24 height 7
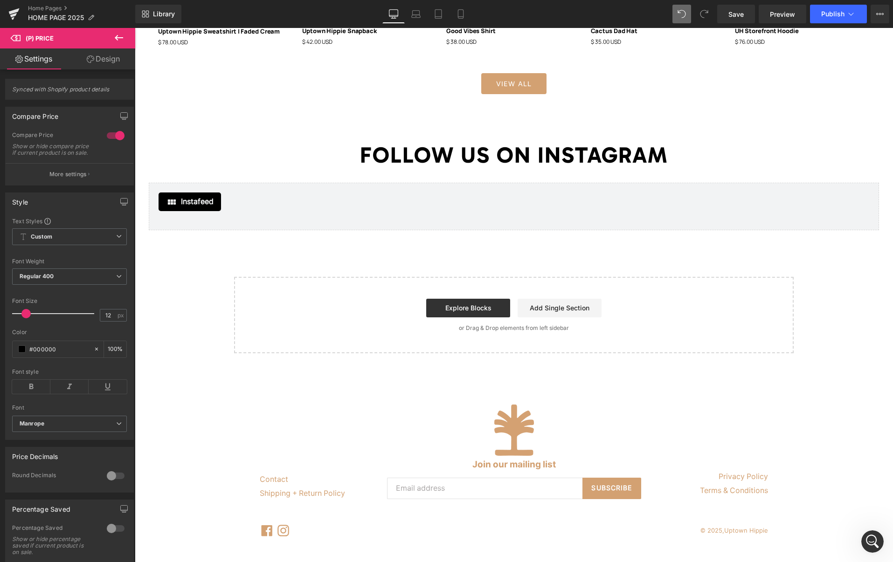
scroll to position [1243, 0]
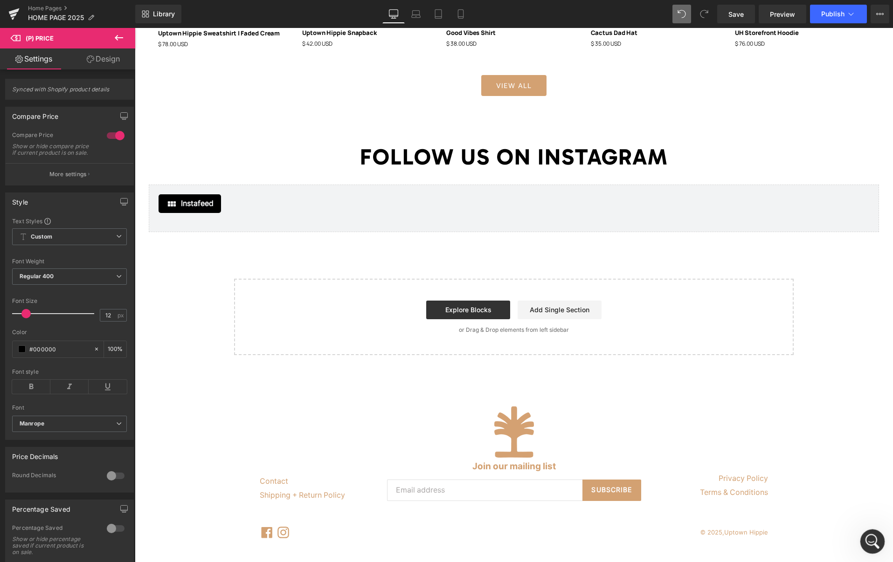
click at [871, 541] on icon "Open Intercom Messenger" at bounding box center [871, 540] width 7 height 7
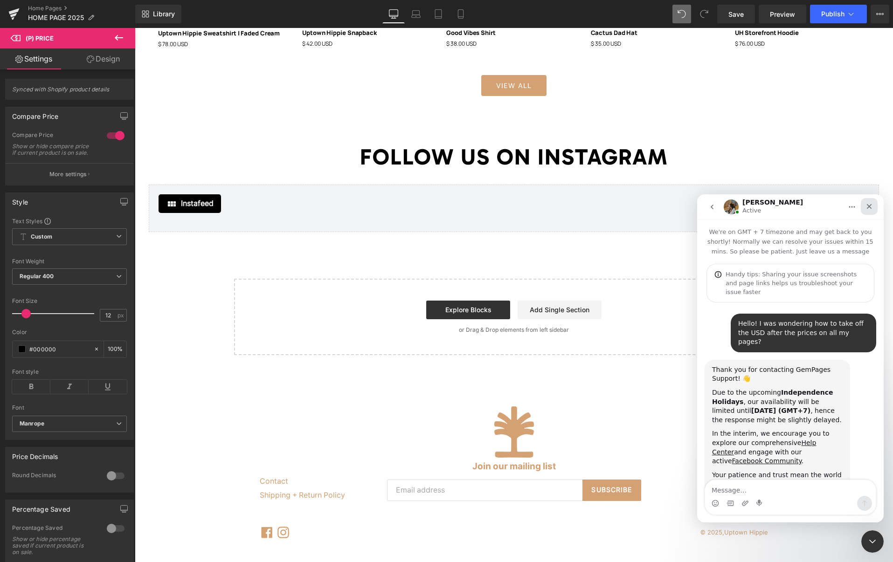
scroll to position [183, 0]
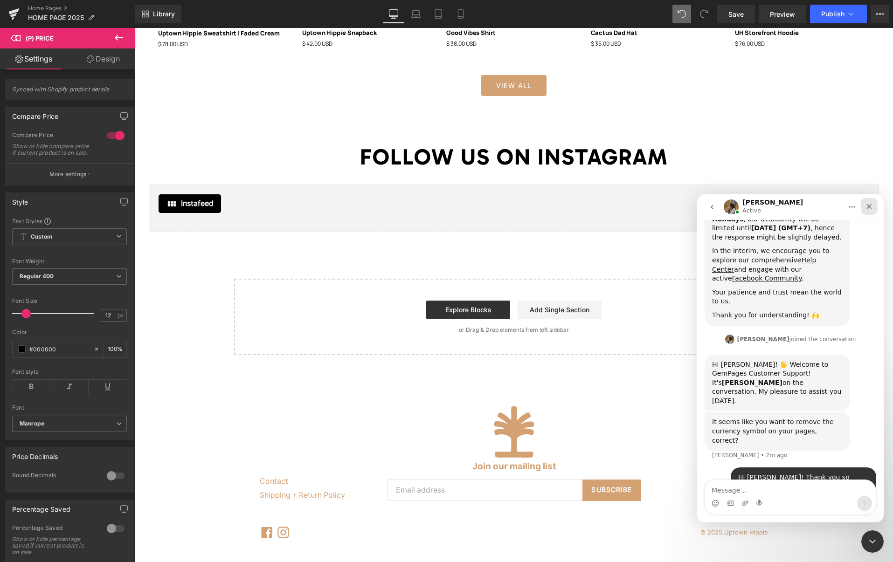
drag, startPoint x: 1430, startPoint y: 374, endPoint x: 869, endPoint y: 208, distance: 584.8
click at [869, 208] on icon "Close" at bounding box center [868, 206] width 7 height 7
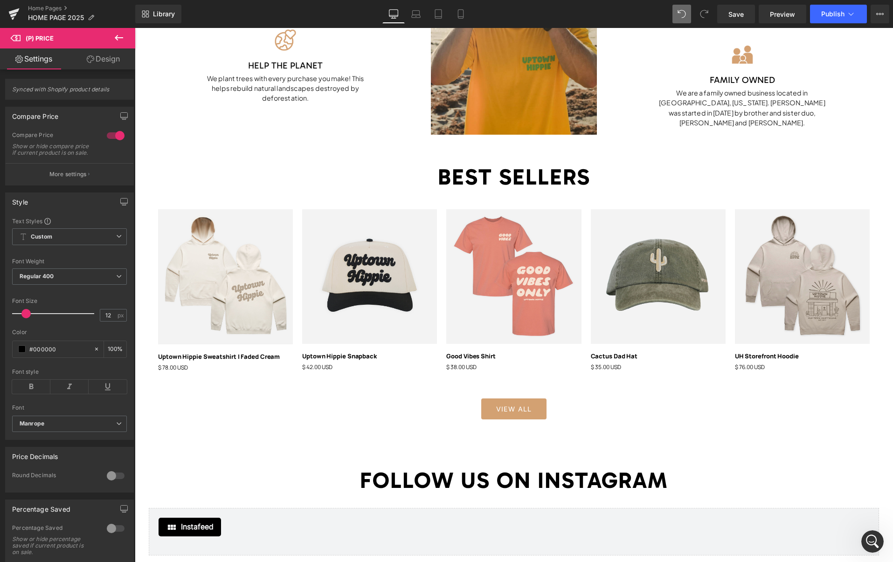
scroll to position [623, 0]
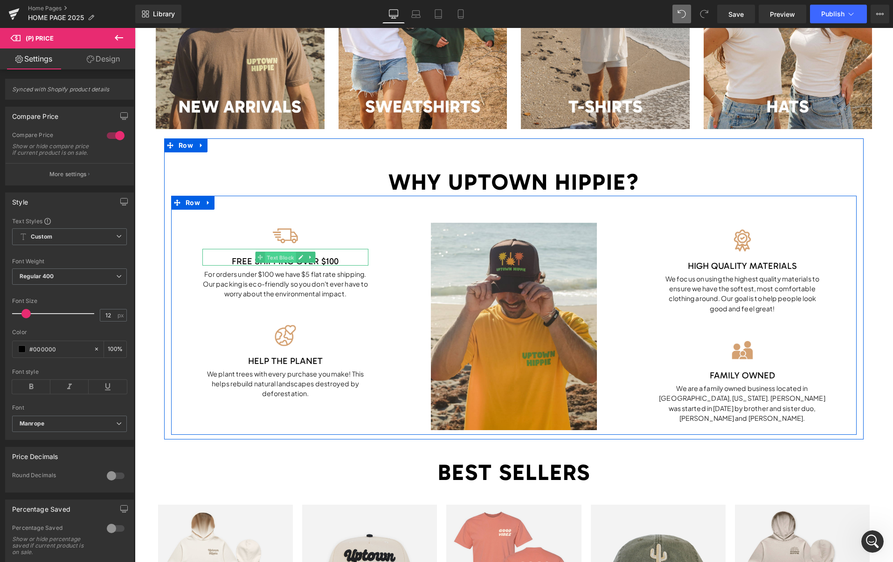
click at [279, 256] on span "Text Block" at bounding box center [280, 257] width 31 height 11
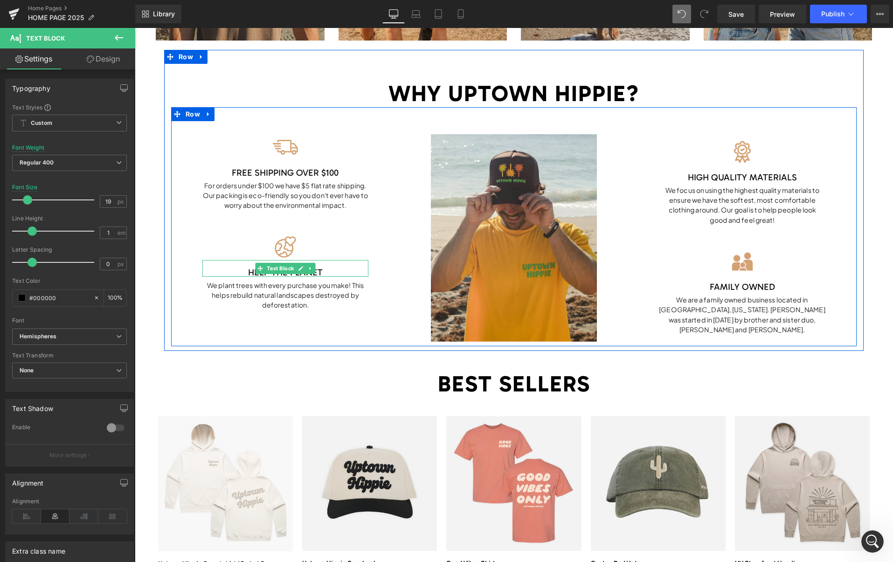
scroll to position [858, 0]
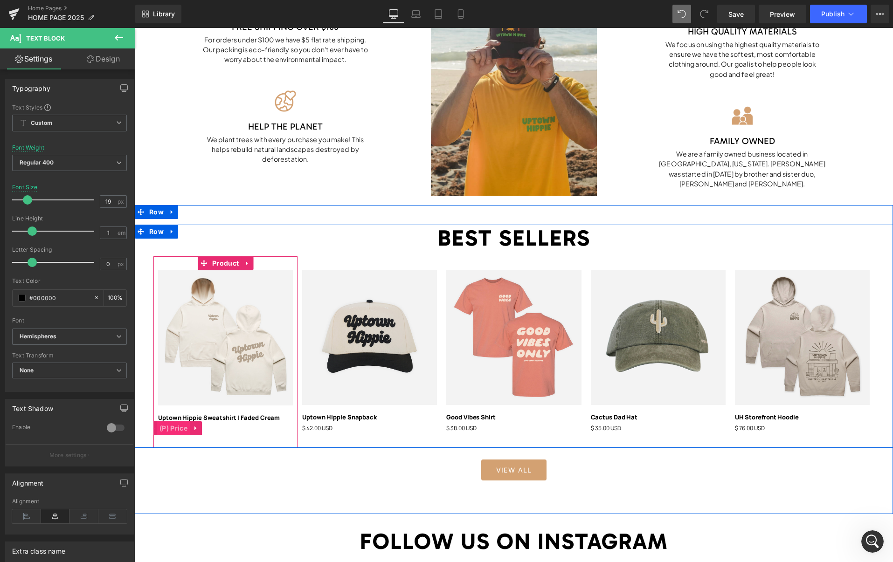
click at [173, 429] on span "(P) Price" at bounding box center [173, 429] width 33 height 14
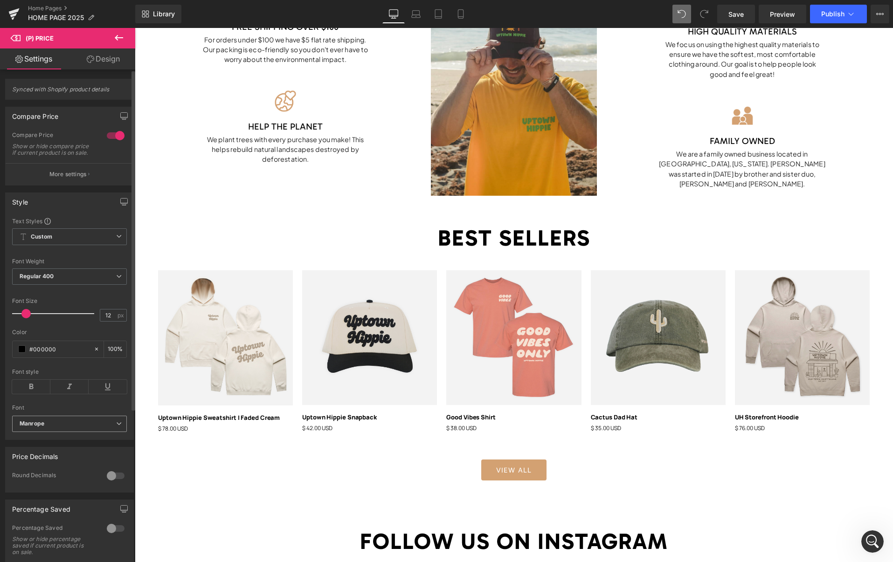
click at [64, 428] on b "Manrope" at bounding box center [68, 424] width 97 height 8
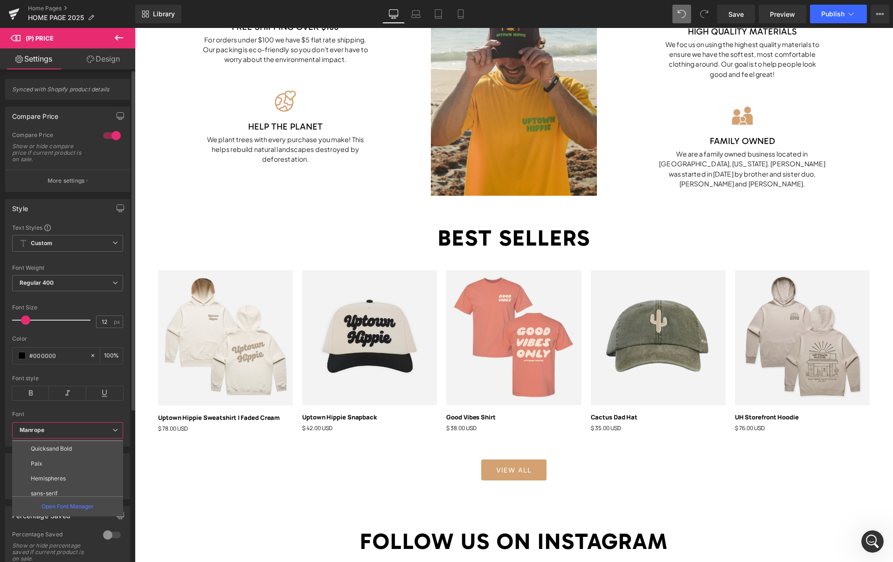
scroll to position [242, 0]
click at [60, 460] on p "Hemispheres" at bounding box center [48, 459] width 35 height 7
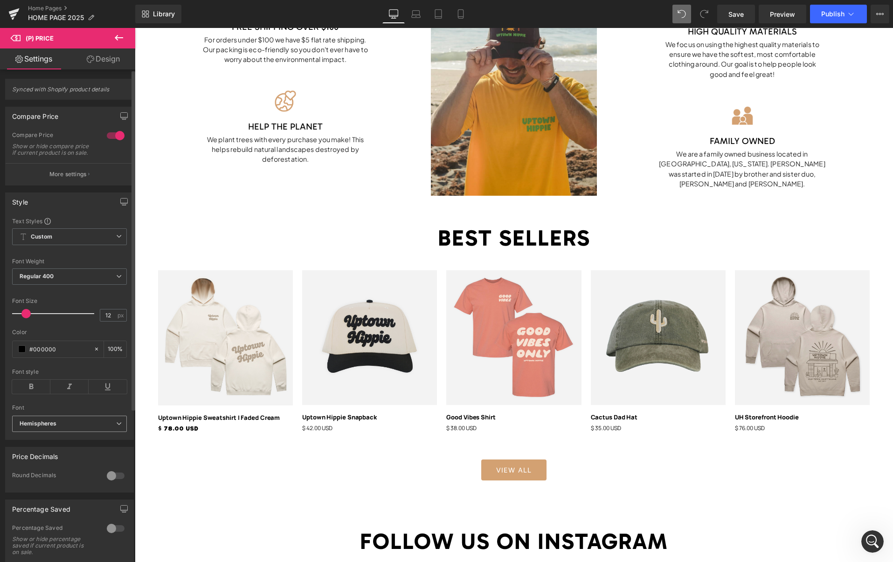
click at [69, 428] on b "Hemispheres" at bounding box center [68, 424] width 97 height 8
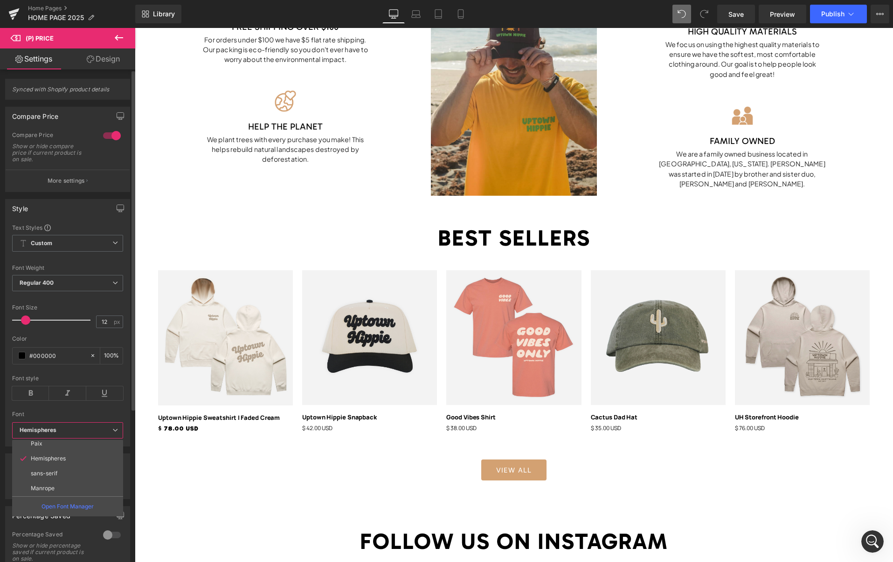
click at [55, 490] on li "Manrope" at bounding box center [69, 488] width 115 height 15
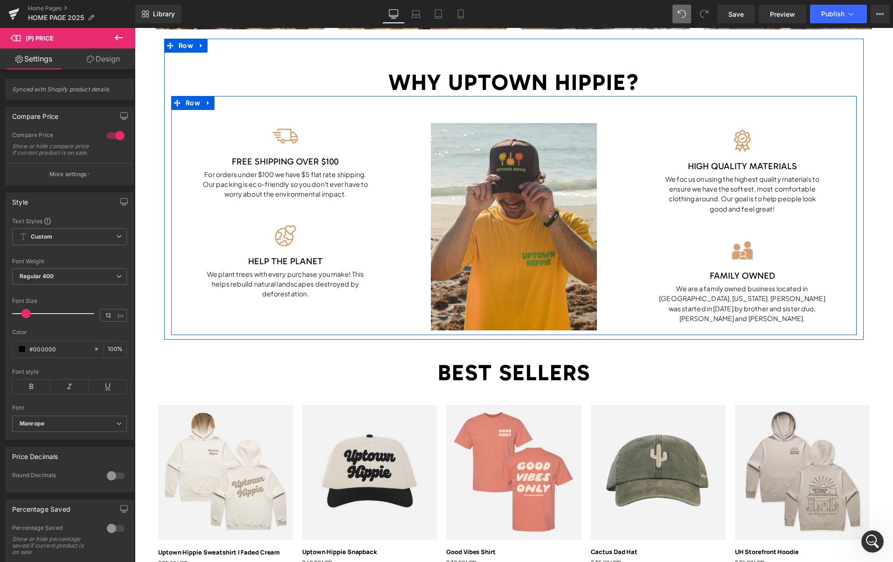
scroll to position [722, 0]
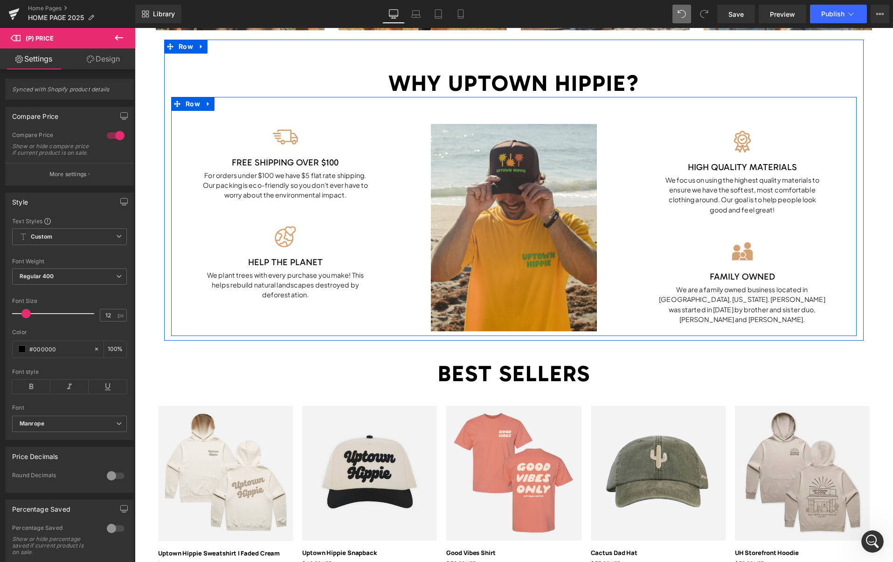
click at [287, 162] on div "FREE SHIPPING OVER $100 Text Block" at bounding box center [285, 158] width 166 height 17
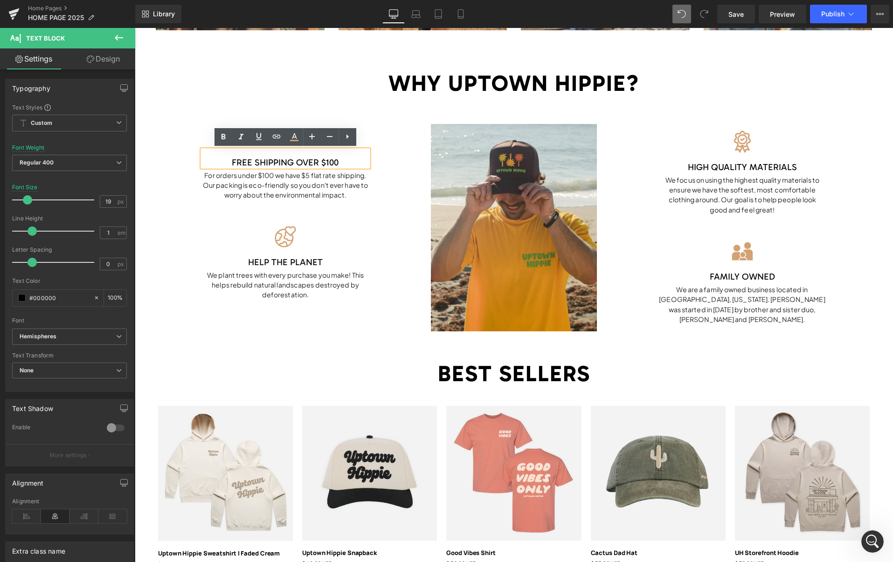
click at [284, 162] on span "FREE SHIPPING OVER $100" at bounding box center [285, 162] width 107 height 11
click at [346, 166] on div "FREE SHIPPING OVER $100" at bounding box center [285, 158] width 166 height 17
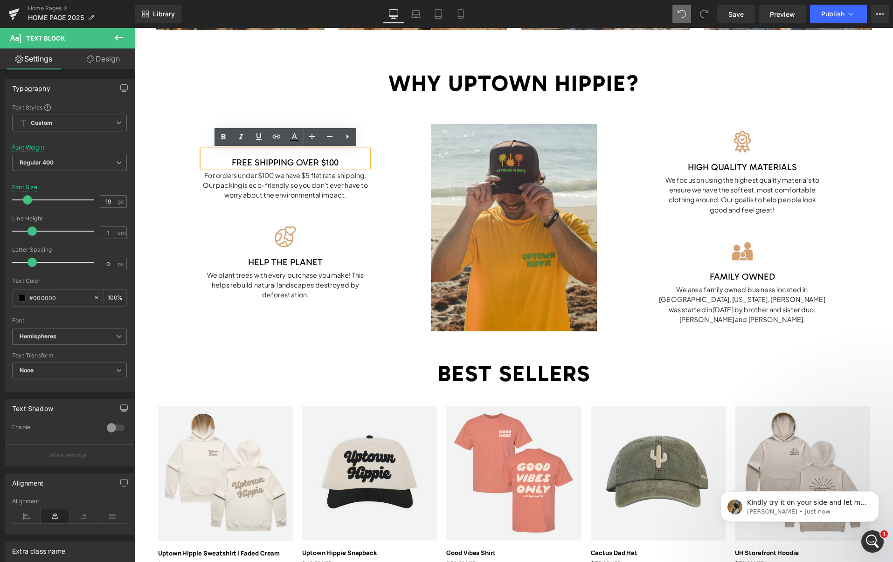
scroll to position [443, 0]
click at [866, 539] on icon "Open Intercom Messenger" at bounding box center [871, 540] width 15 height 15
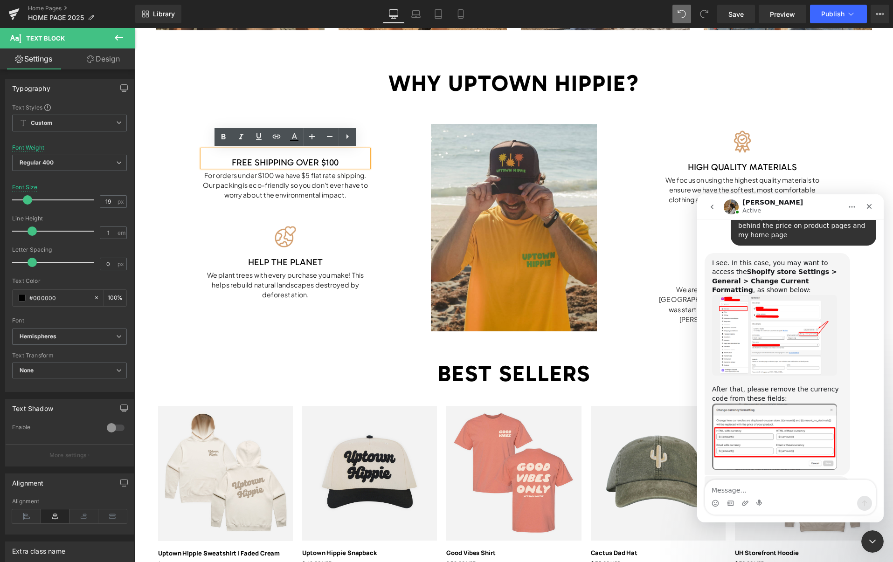
click at [734, 19] on div at bounding box center [446, 267] width 893 height 534
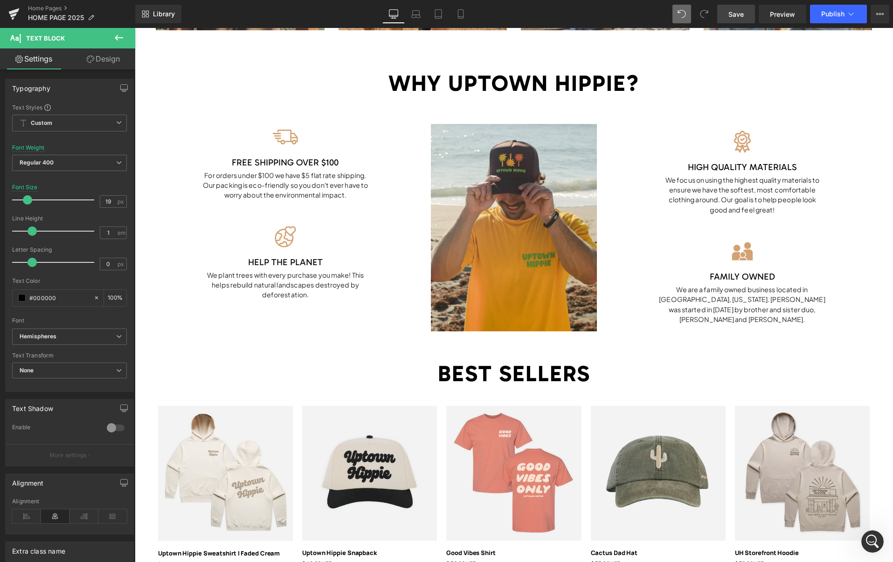
drag, startPoint x: 740, startPoint y: 16, endPoint x: 728, endPoint y: 401, distance: 384.4
click at [740, 16] on span "Save" at bounding box center [735, 14] width 15 height 10
click at [871, 538] on icon "Open Intercom Messenger" at bounding box center [871, 540] width 15 height 15
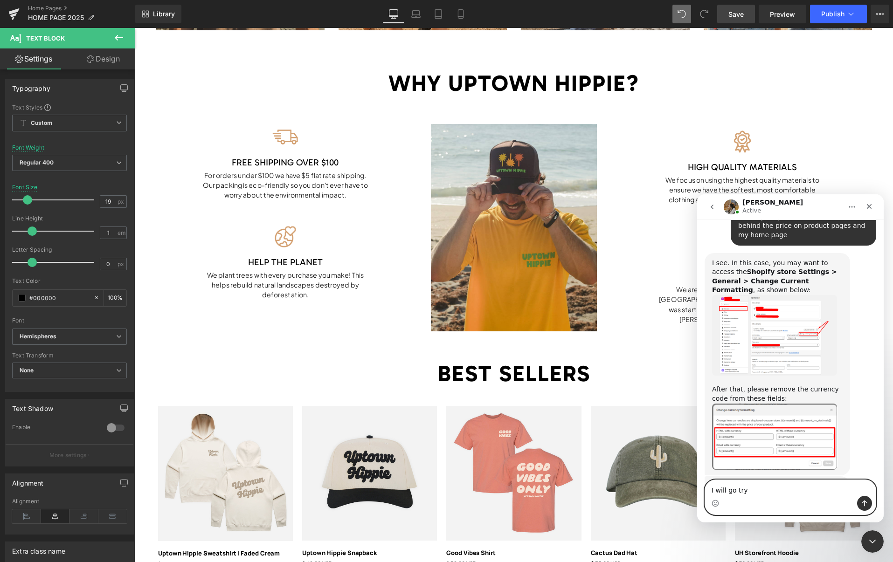
type textarea "I will go try!"
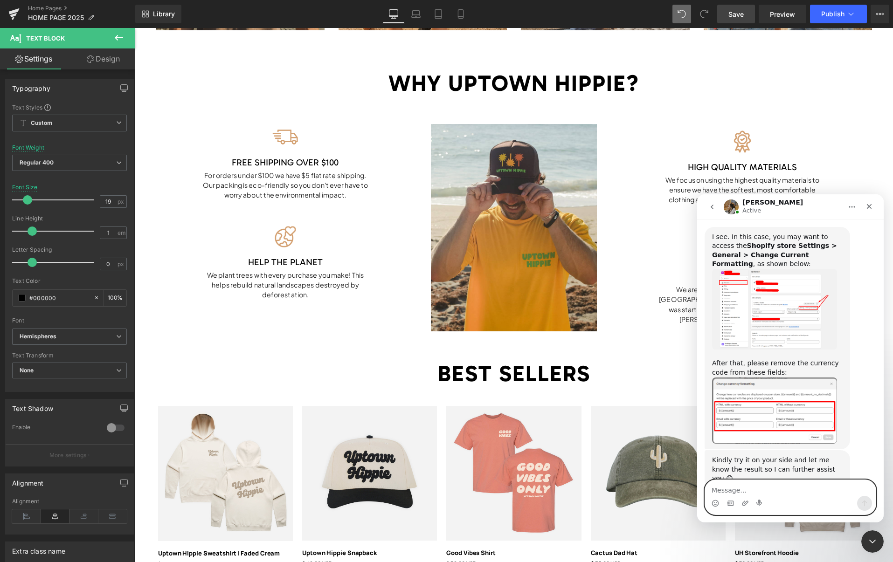
scroll to position [471, 0]
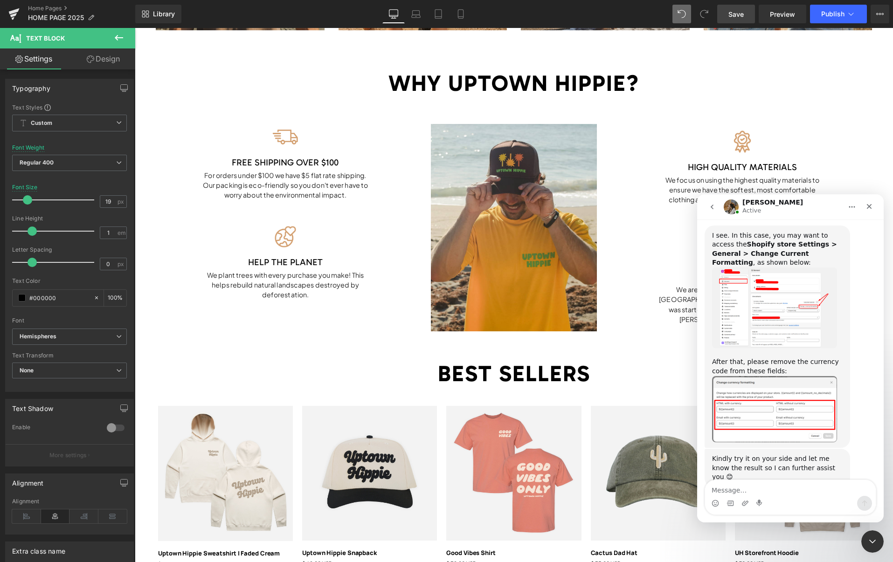
click at [755, 268] on img "Roxanne says…" at bounding box center [774, 308] width 125 height 81
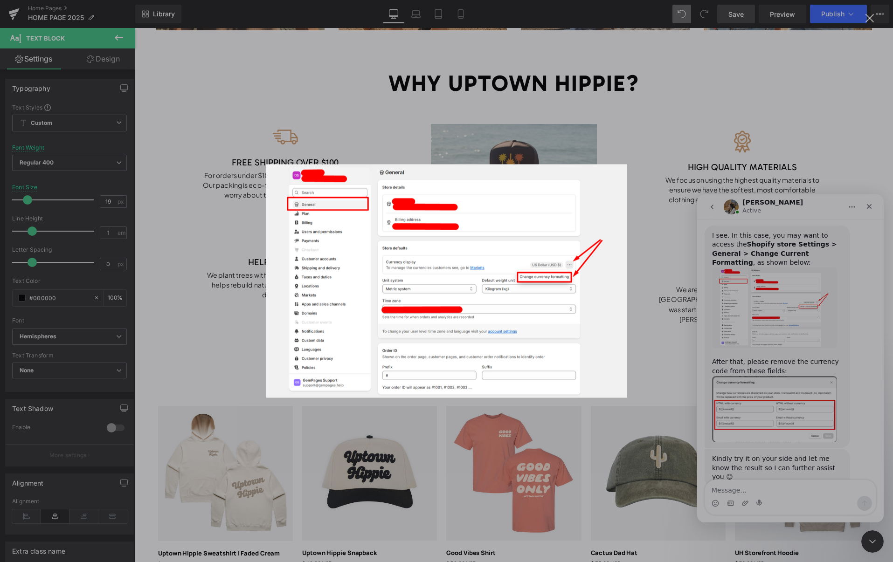
scroll to position [0, 0]
click at [772, 498] on div "Intercom messenger" at bounding box center [446, 281] width 893 height 562
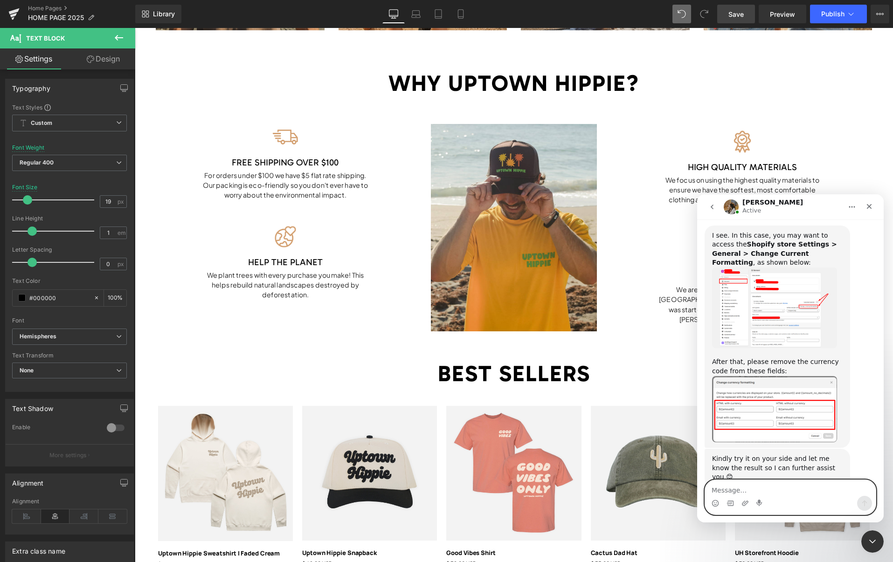
click at [740, 491] on textarea "Message…" at bounding box center [790, 488] width 171 height 16
type textarea "This is what mine looks like"
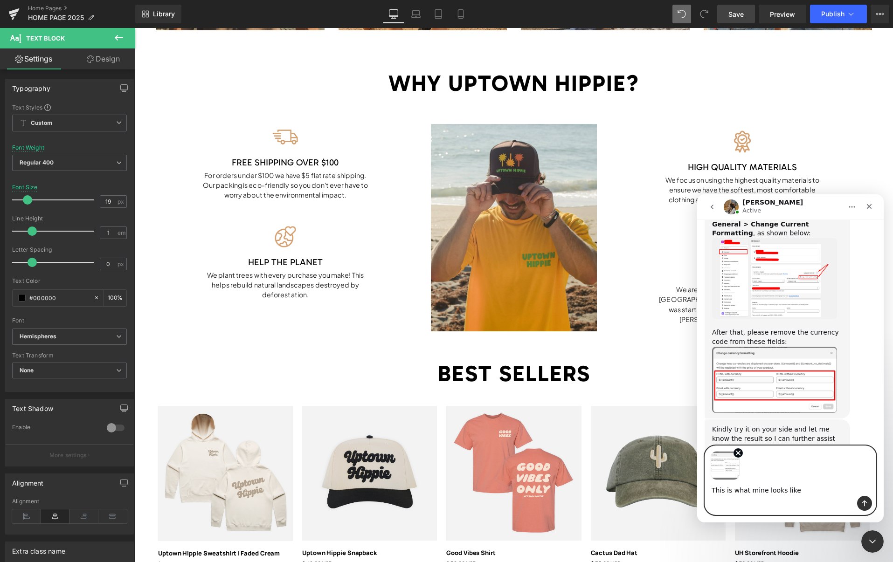
scroll to position [505, 0]
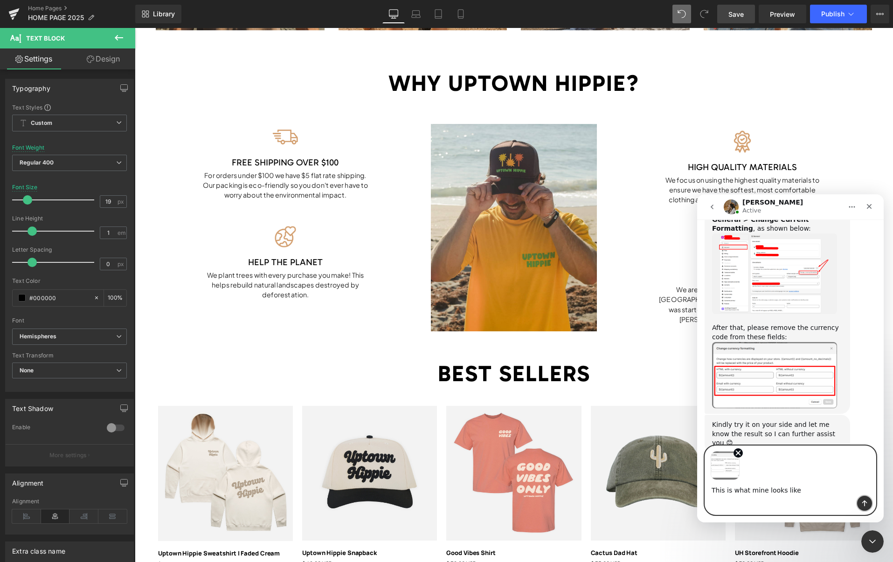
click at [859, 502] on button "Send a message…" at bounding box center [864, 503] width 15 height 15
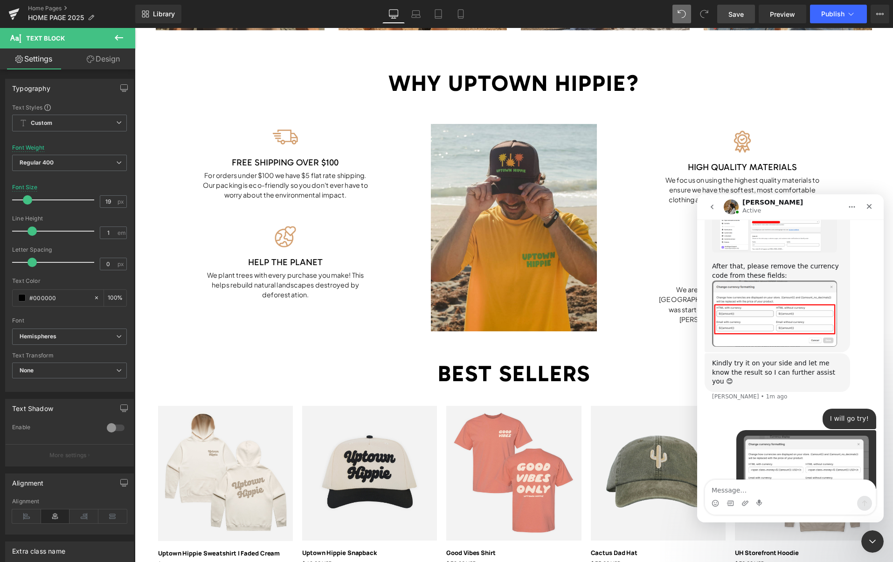
scroll to position [567, 0]
click at [814, 497] on div "Intercom messenger" at bounding box center [790, 503] width 171 height 15
click at [778, 492] on textarea "Message…" at bounding box center [790, 488] width 171 height 16
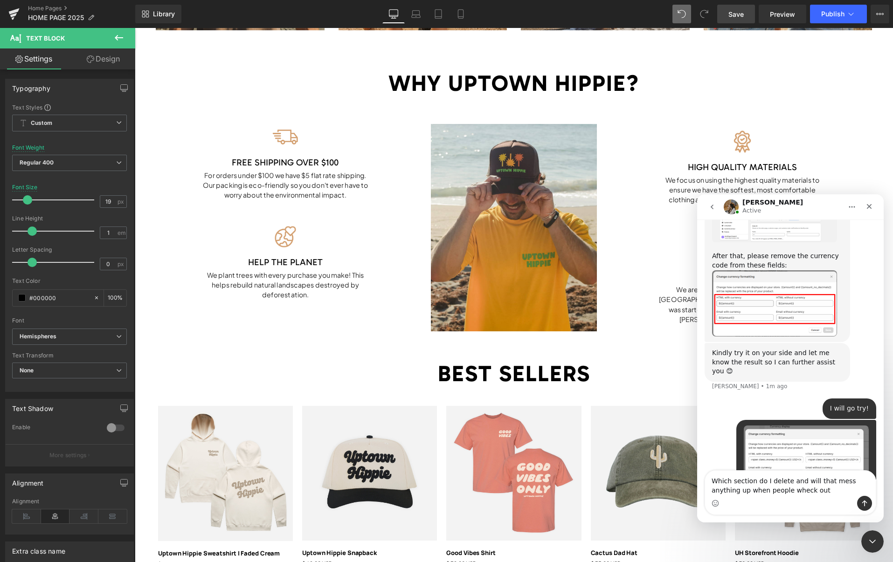
type textarea "Which section do I delete and will that mess anything up when people wheck out?"
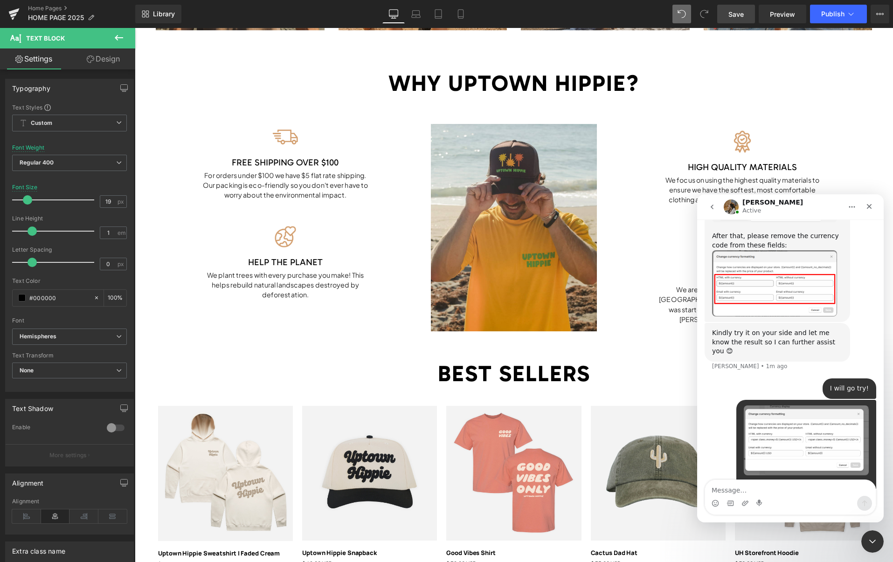
scroll to position [598, 0]
click at [310, 357] on div at bounding box center [446, 267] width 893 height 534
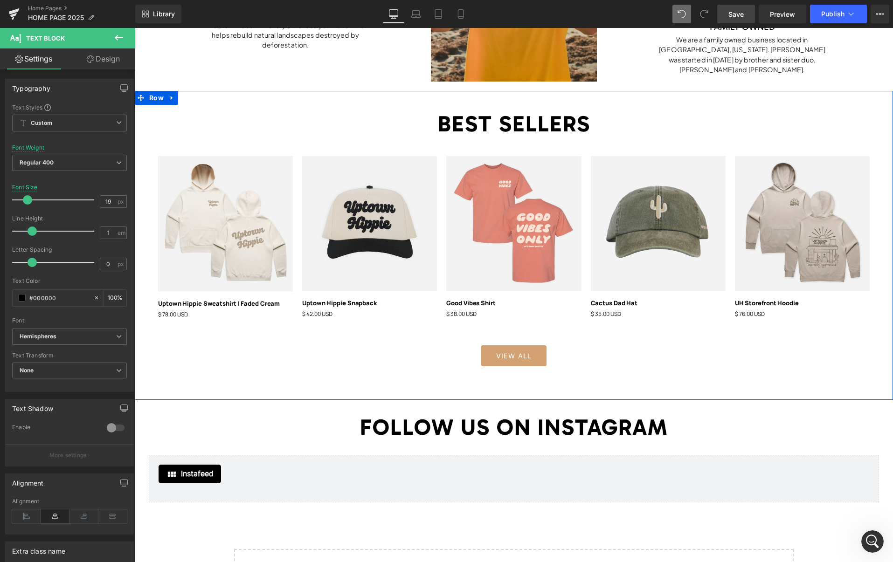
scroll to position [973, 0]
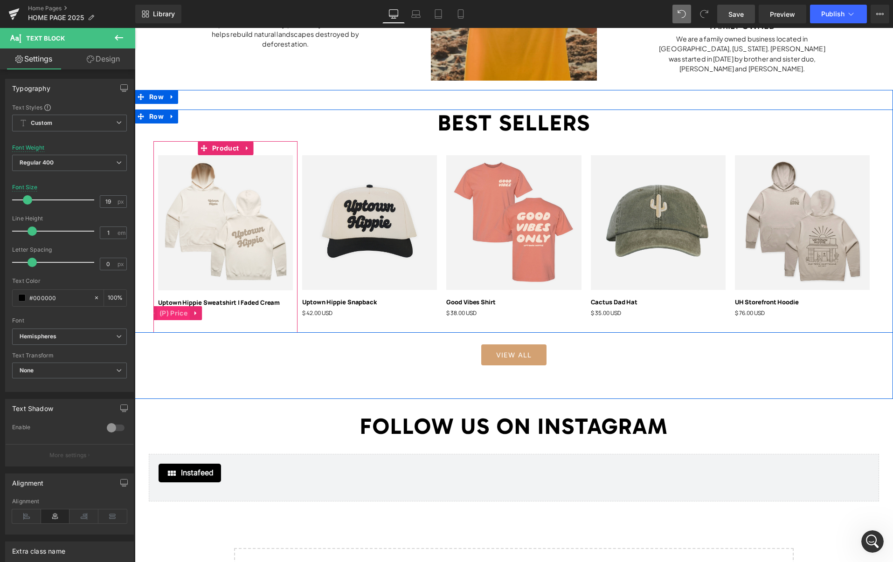
click at [178, 313] on span "(P) Price" at bounding box center [173, 313] width 33 height 14
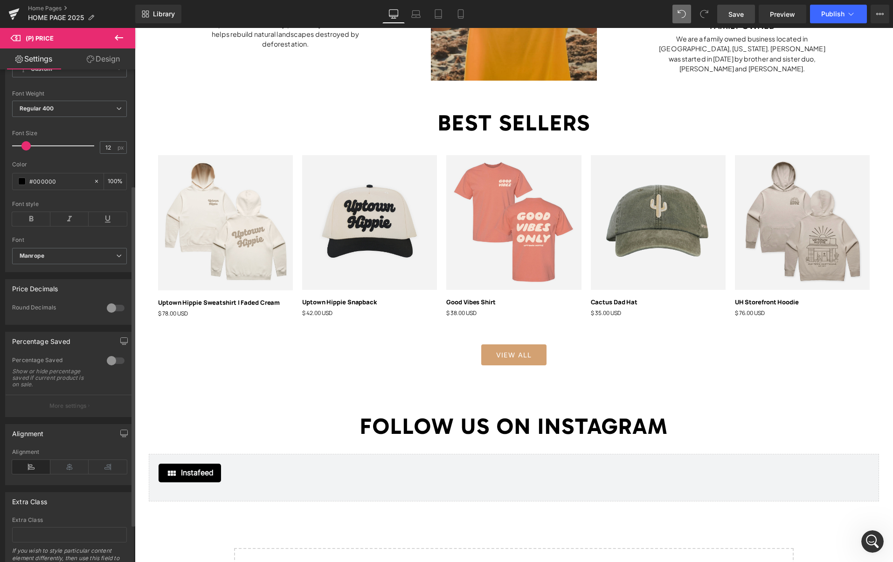
scroll to position [0, 0]
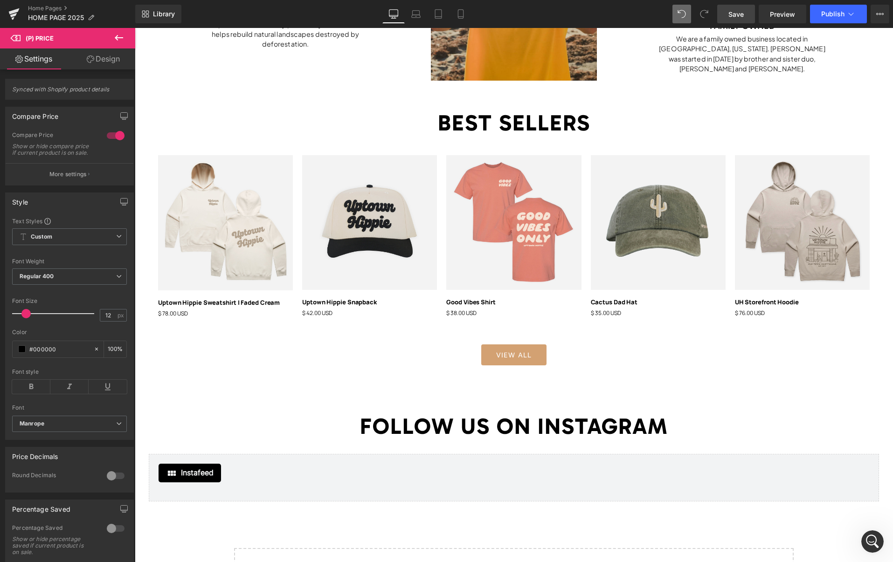
click at [103, 58] on link "Design" at bounding box center [103, 58] width 68 height 21
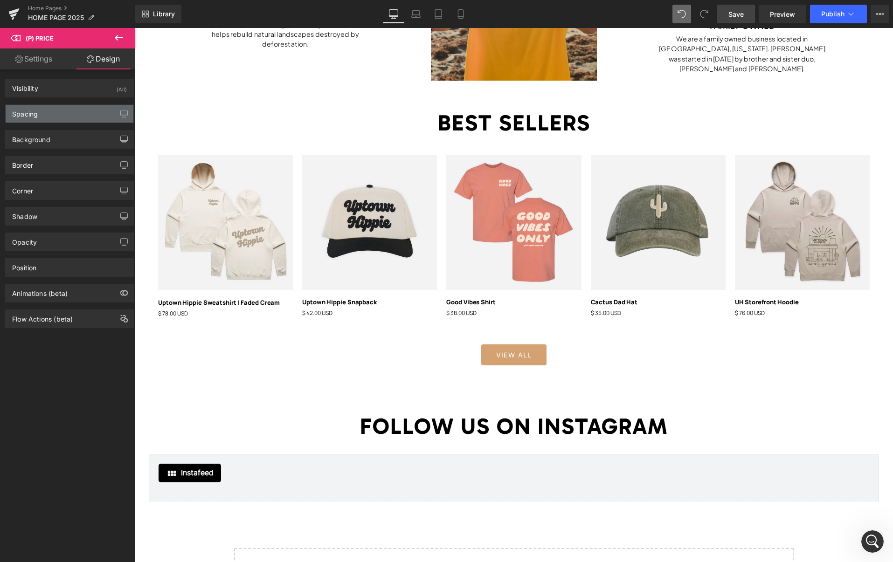
scroll to position [634, 0]
click at [51, 118] on div "Spacing" at bounding box center [70, 114] width 128 height 18
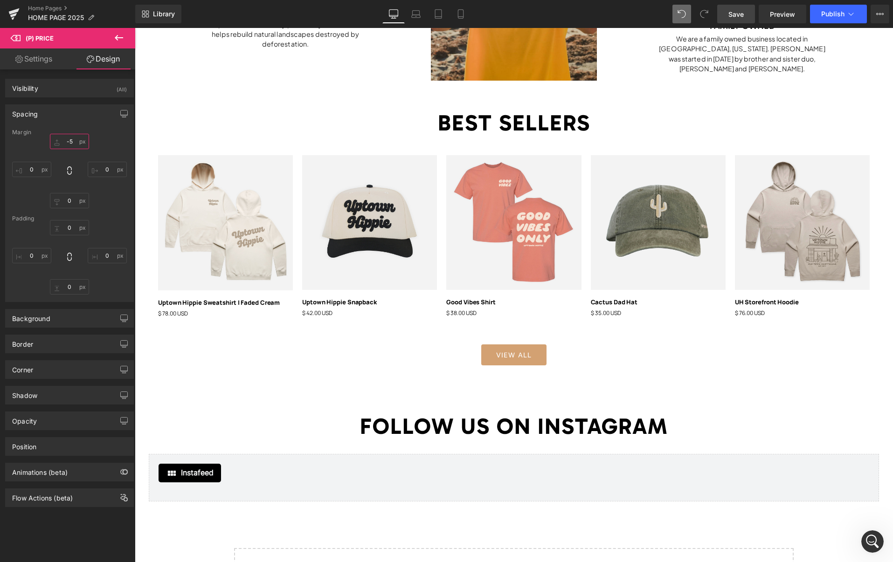
click at [70, 140] on input "text" at bounding box center [69, 141] width 39 height 15
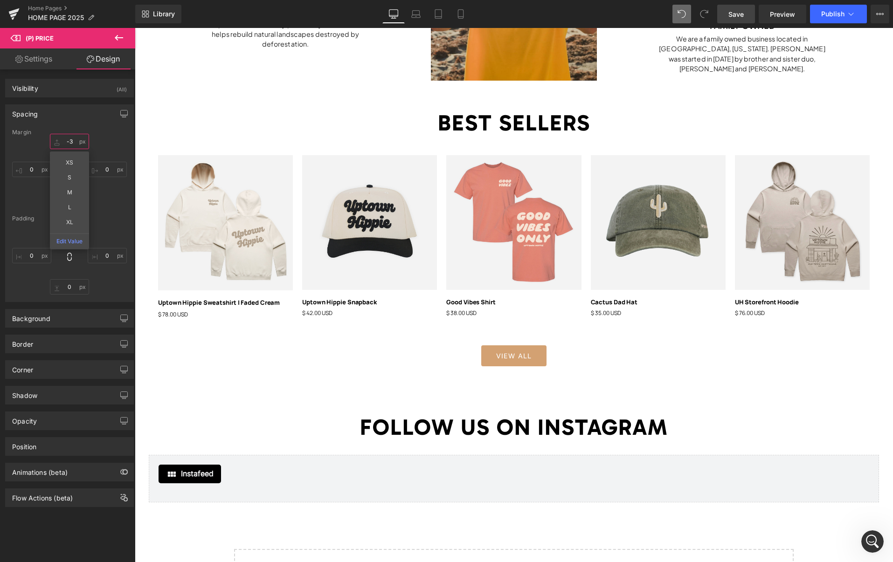
type input "-"
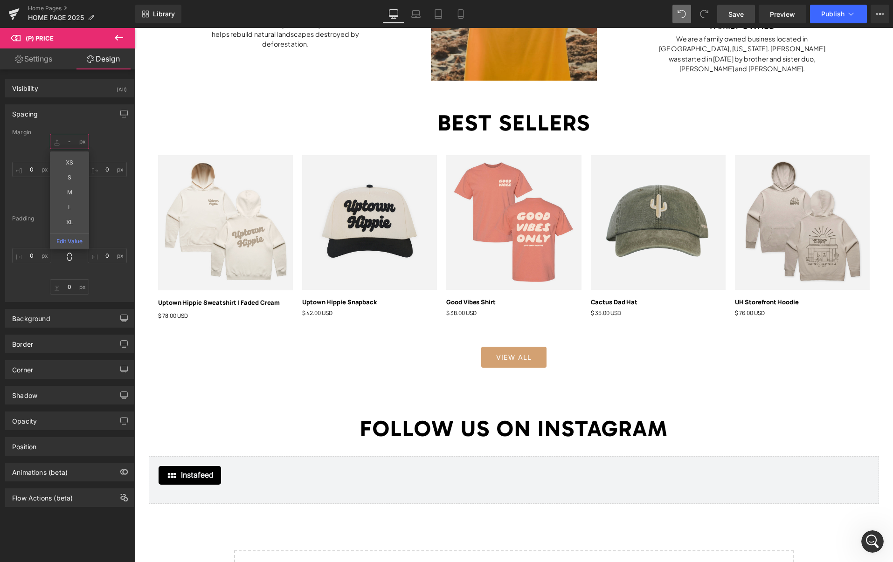
type input "-5"
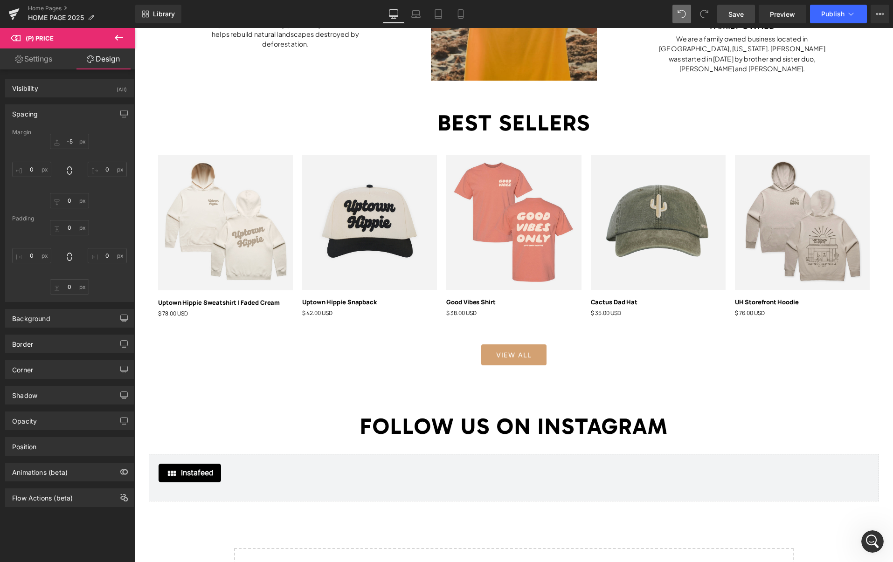
click at [124, 217] on div "Margin -5 [GEOGRAPHIC_DATA]" at bounding box center [70, 215] width 128 height 173
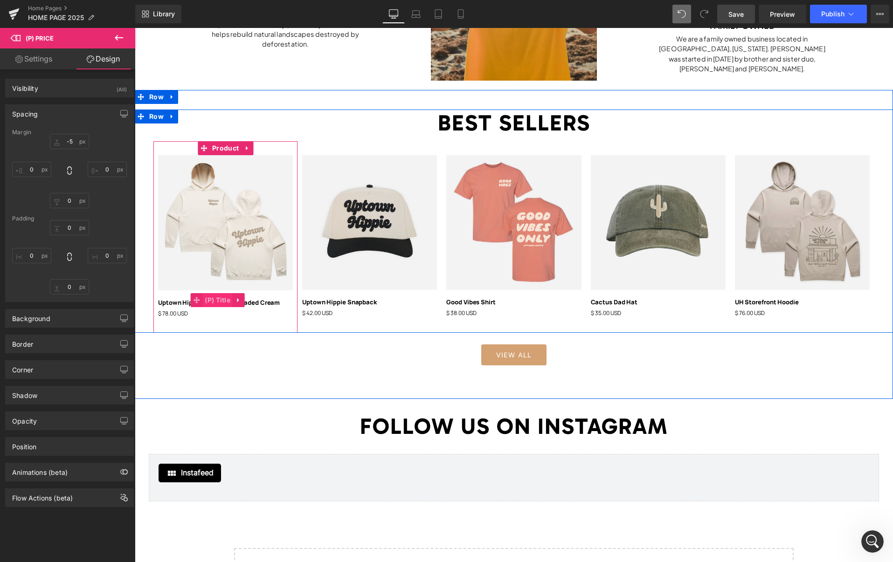
click at [215, 300] on span "(P) Title" at bounding box center [217, 300] width 30 height 14
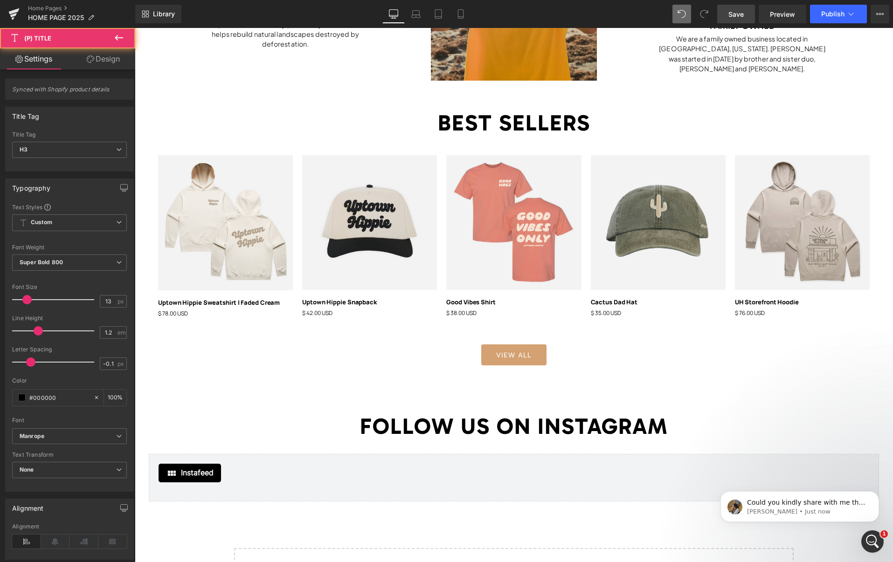
scroll to position [644, 0]
click at [105, 58] on link "Design" at bounding box center [103, 58] width 68 height 21
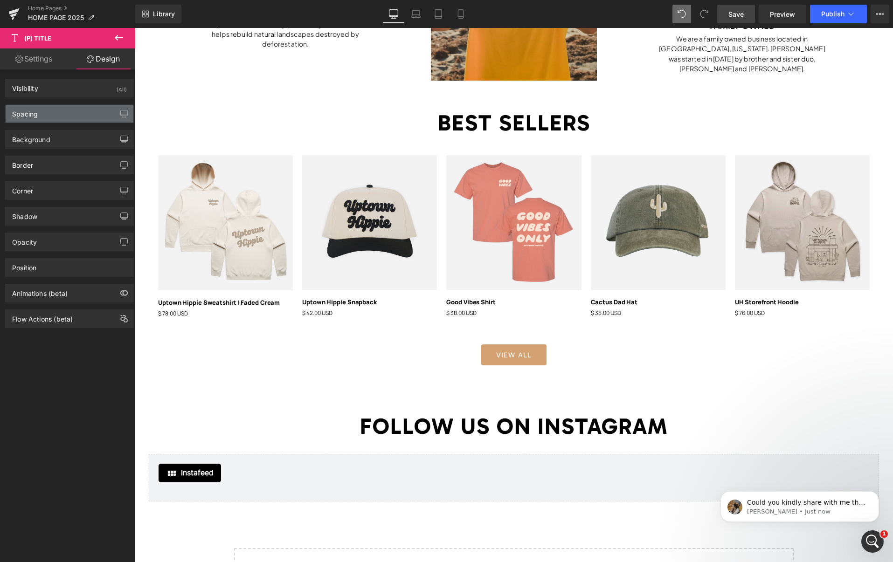
click at [74, 114] on div "Spacing" at bounding box center [70, 114] width 128 height 18
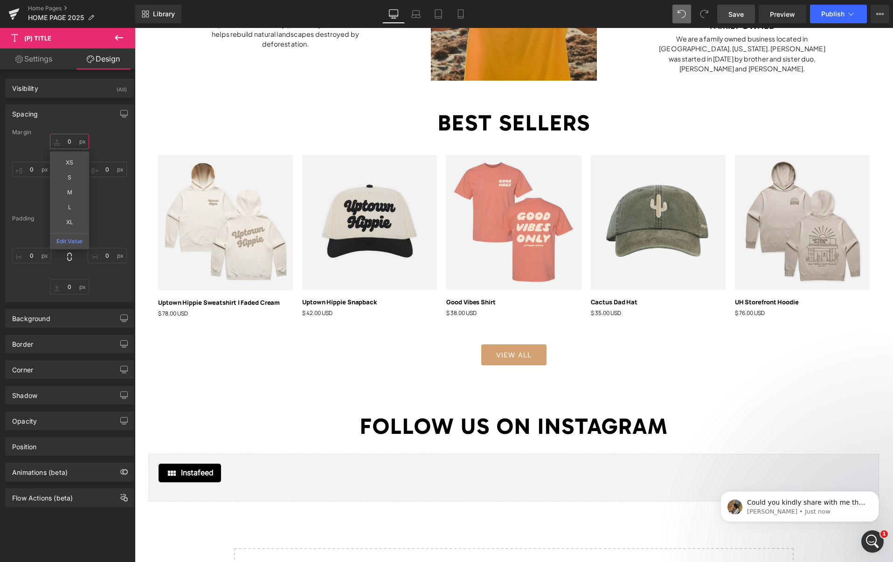
click at [72, 141] on input "0" at bounding box center [69, 141] width 39 height 15
type input "-4"
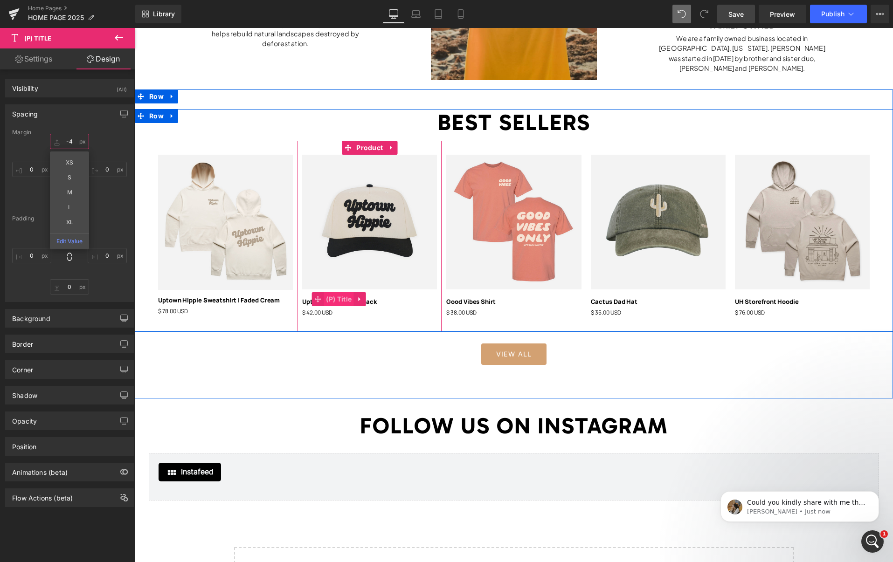
scroll to position [975, 0]
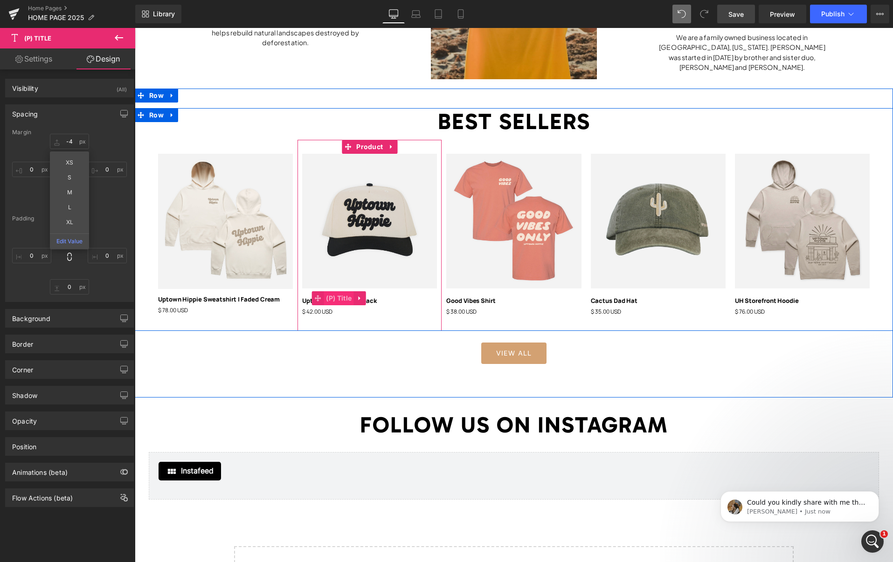
click at [348, 300] on span "(P) Title" at bounding box center [339, 298] width 30 height 14
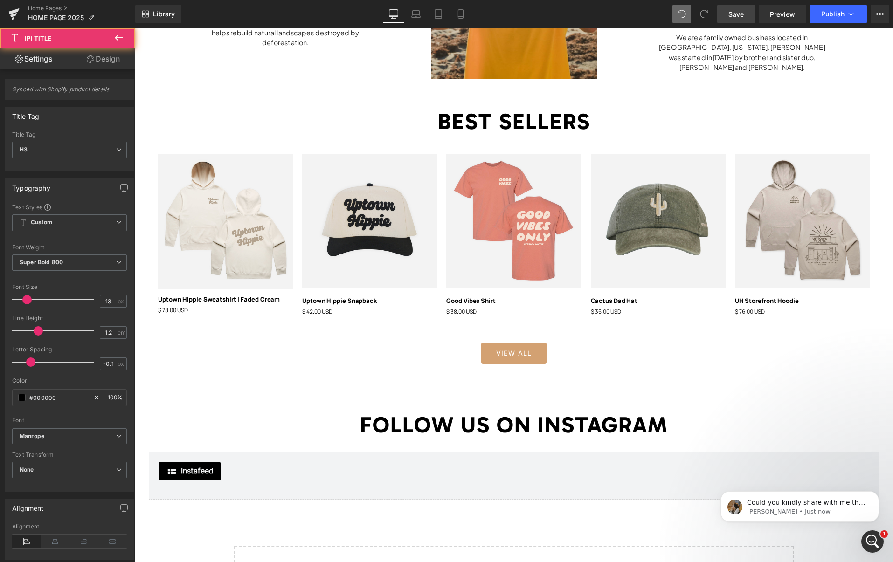
drag, startPoint x: 103, startPoint y: 62, endPoint x: 56, endPoint y: 128, distance: 80.7
click at [103, 62] on link "Design" at bounding box center [103, 58] width 68 height 21
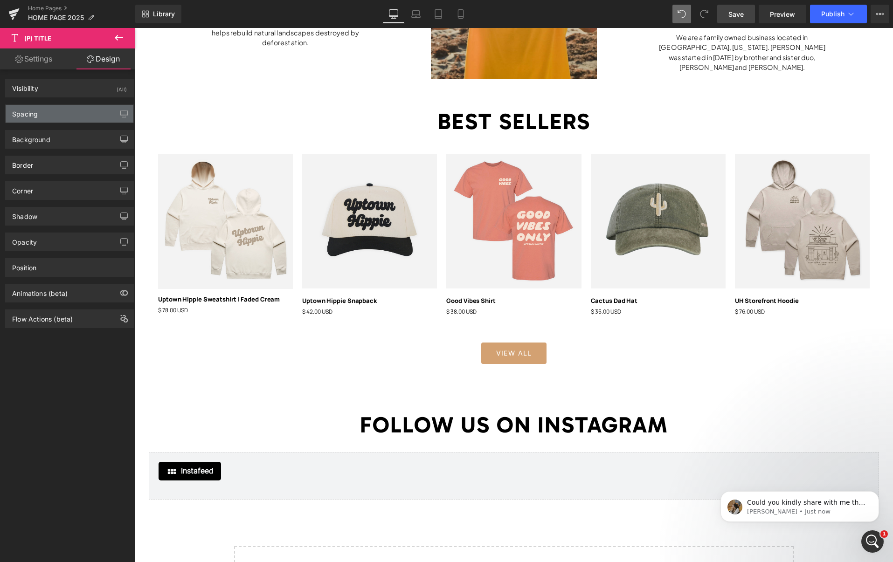
click at [54, 113] on div "Spacing" at bounding box center [70, 114] width 128 height 18
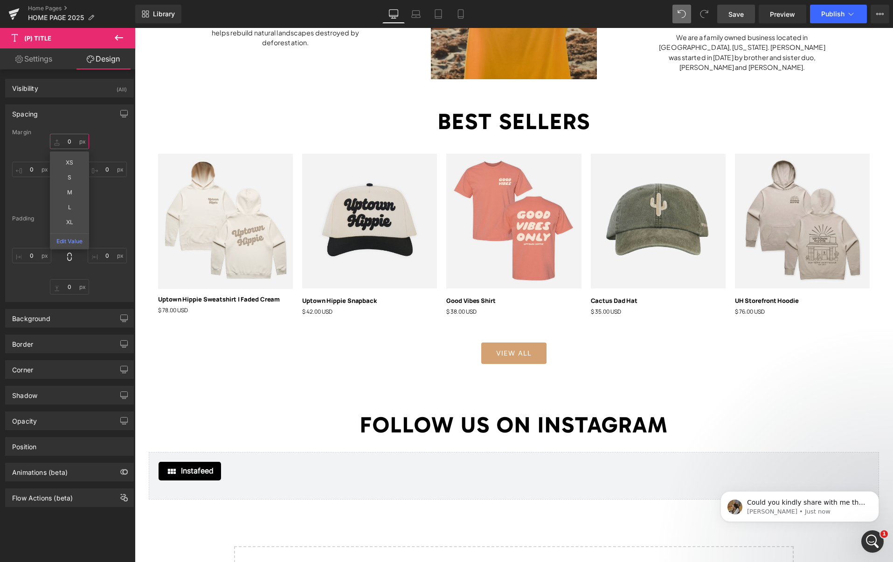
click at [71, 138] on input "0" at bounding box center [69, 141] width 39 height 15
type input "-4"
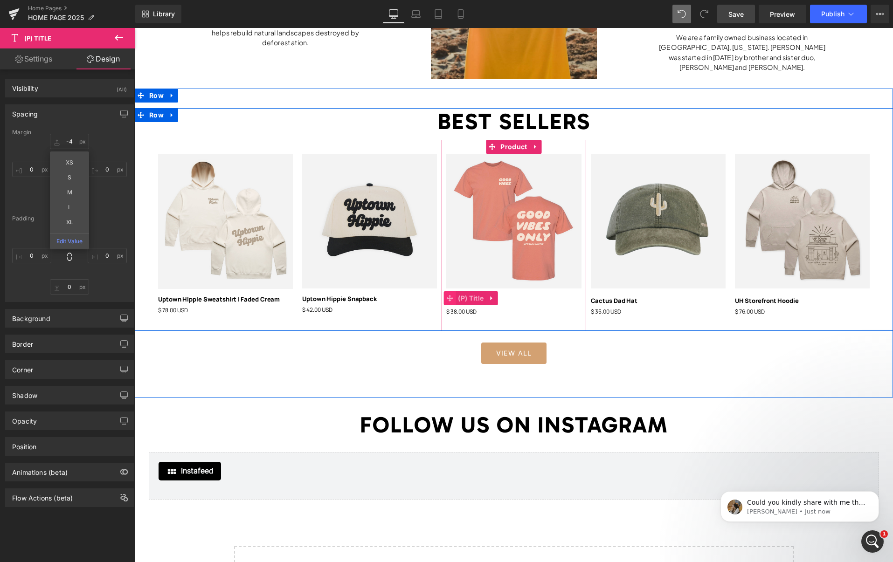
click at [474, 296] on span "(P) Title" at bounding box center [471, 298] width 30 height 14
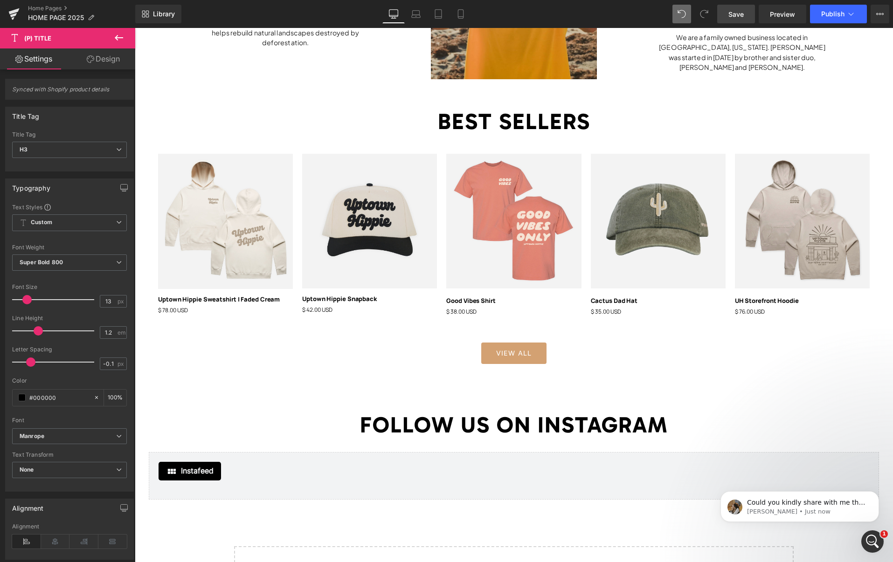
click at [108, 69] on link "Design" at bounding box center [103, 58] width 68 height 21
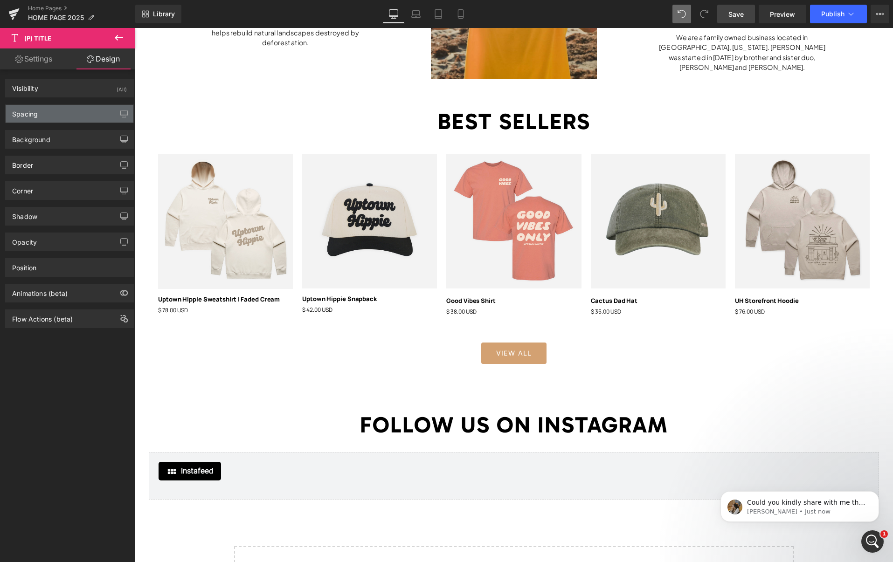
click at [67, 116] on div "Spacing" at bounding box center [70, 114] width 128 height 18
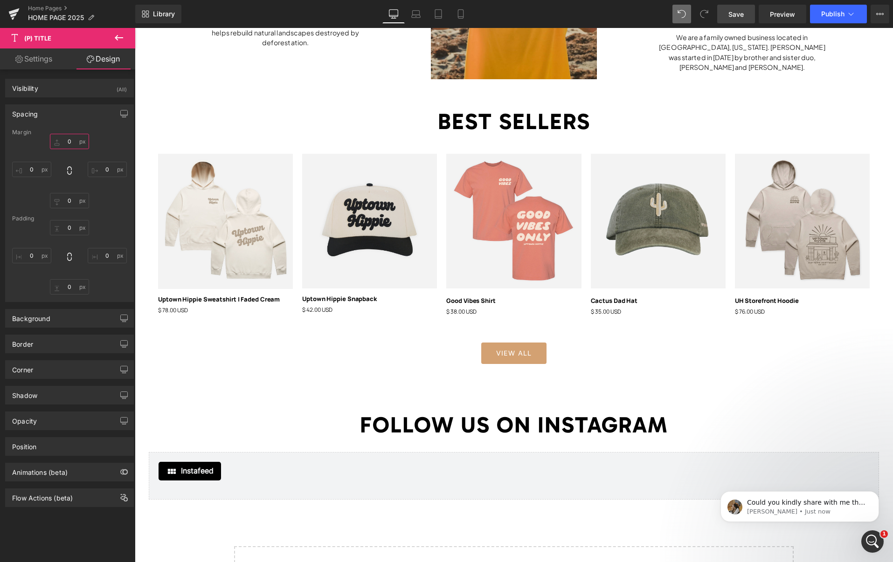
click at [69, 139] on input "text" at bounding box center [69, 141] width 39 height 15
type input "-4"
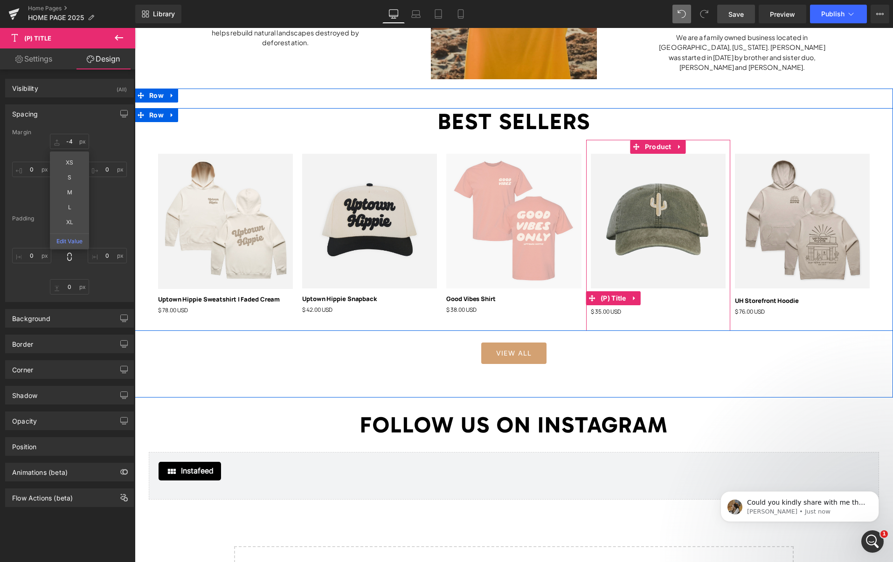
click at [626, 298] on span "(P) Title" at bounding box center [613, 298] width 30 height 14
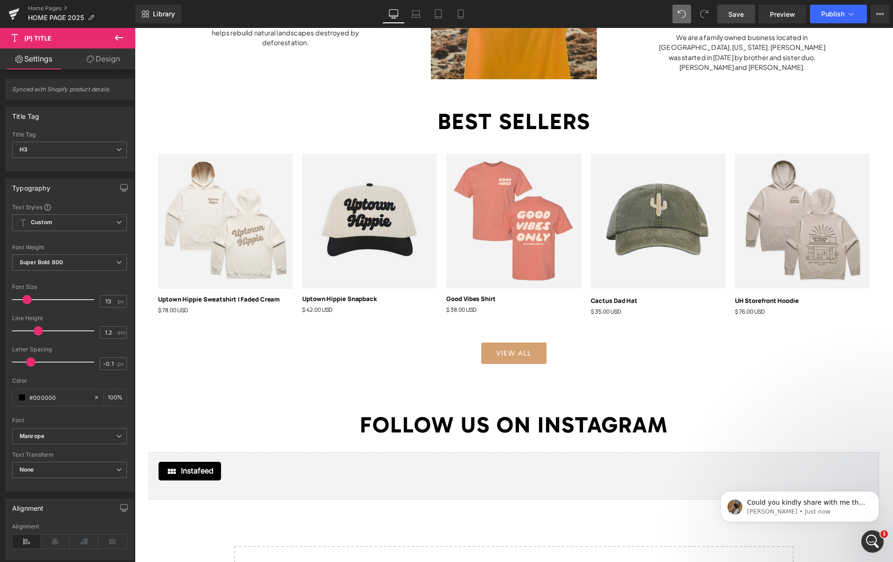
click at [104, 59] on link "Design" at bounding box center [103, 58] width 68 height 21
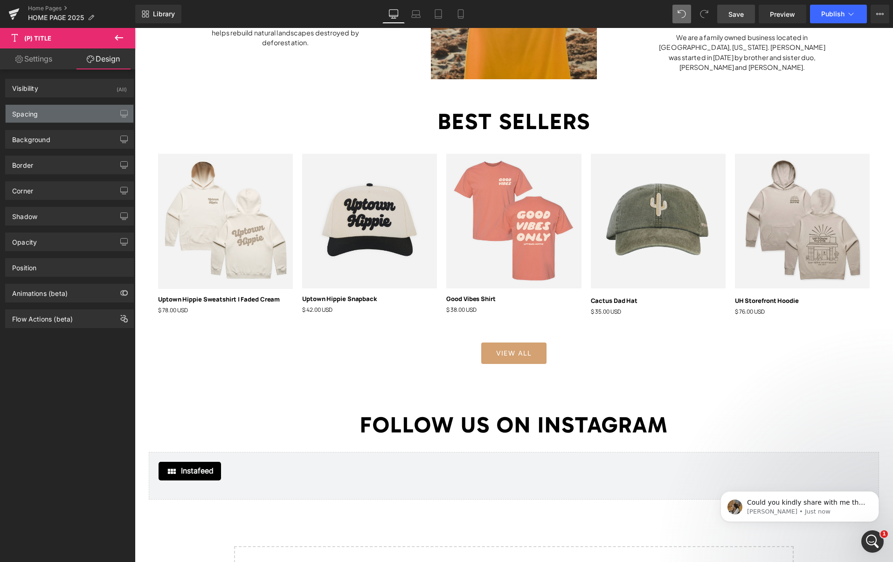
click at [51, 110] on div "Spacing" at bounding box center [70, 114] width 128 height 18
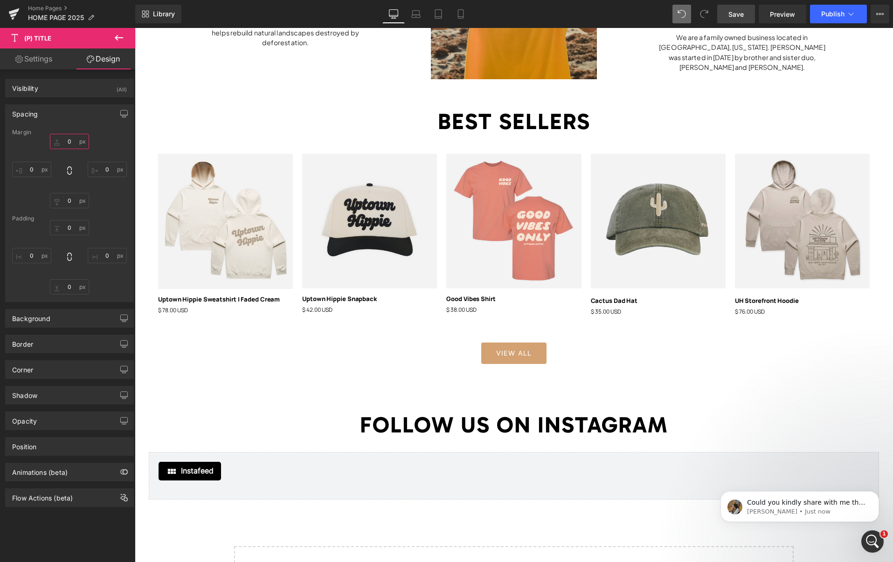
click at [69, 142] on input "0" at bounding box center [69, 141] width 39 height 15
type input "-4"
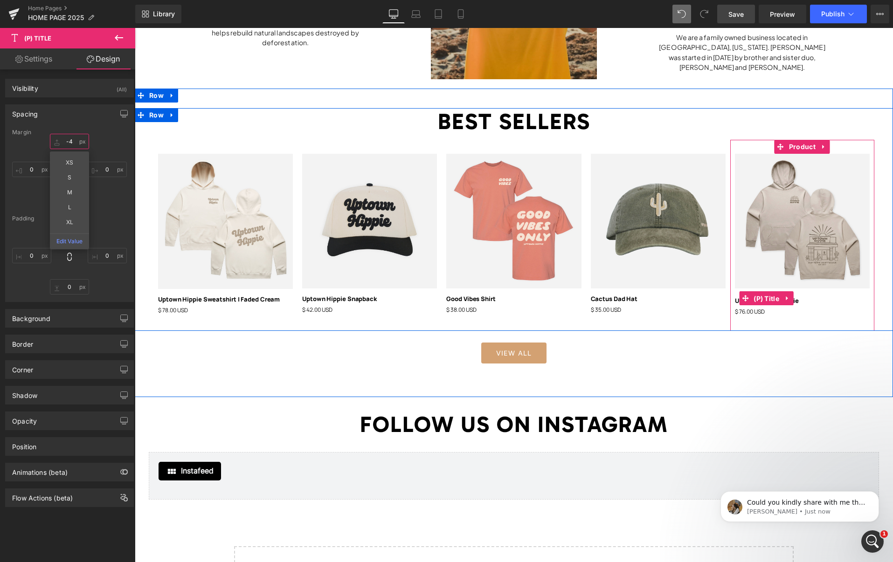
drag, startPoint x: 761, startPoint y: 298, endPoint x: 737, endPoint y: 293, distance: 24.2
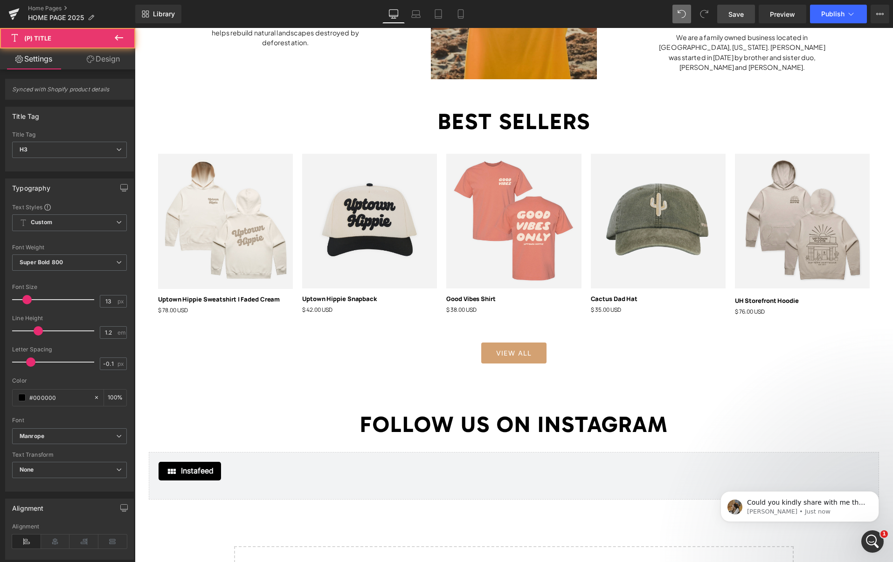
click at [104, 69] on link "Design" at bounding box center [103, 58] width 68 height 21
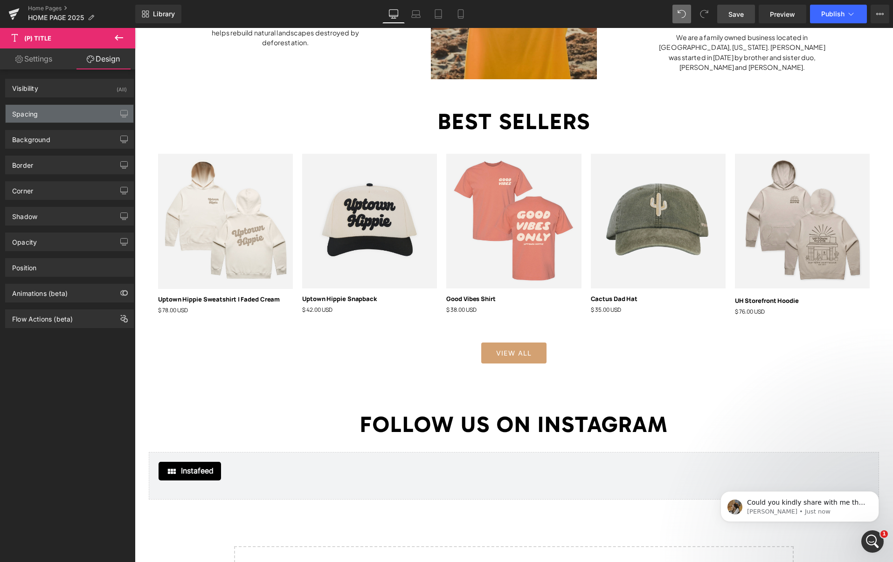
drag, startPoint x: 46, startPoint y: 107, endPoint x: 62, endPoint y: 114, distance: 17.9
click at [46, 107] on div "Spacing" at bounding box center [70, 114] width 128 height 18
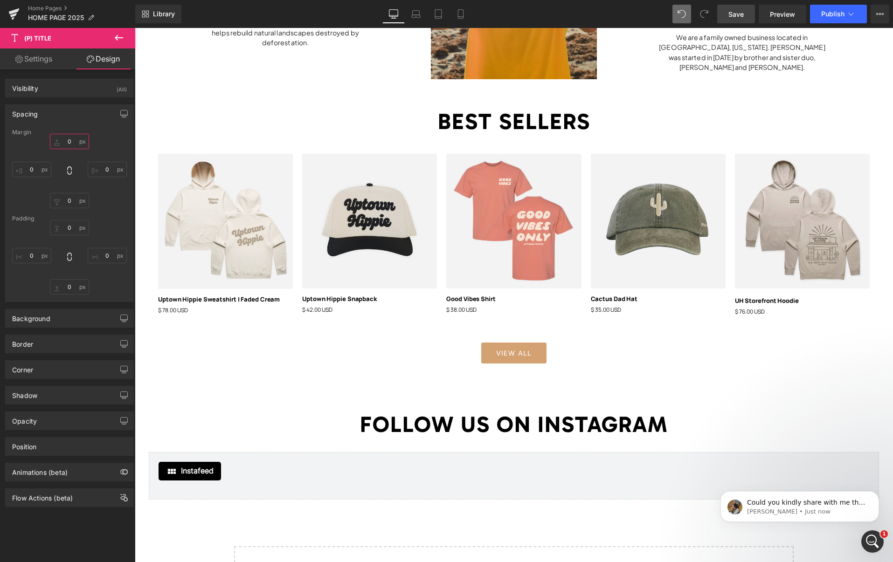
click at [73, 140] on input "text" at bounding box center [69, 141] width 39 height 15
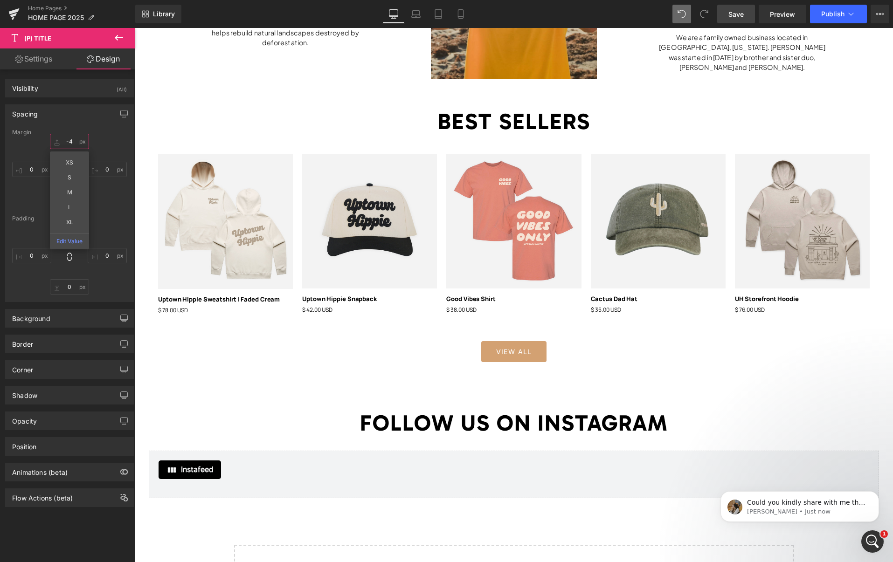
type input "-4"
click at [736, 10] on span "Save" at bounding box center [735, 14] width 15 height 10
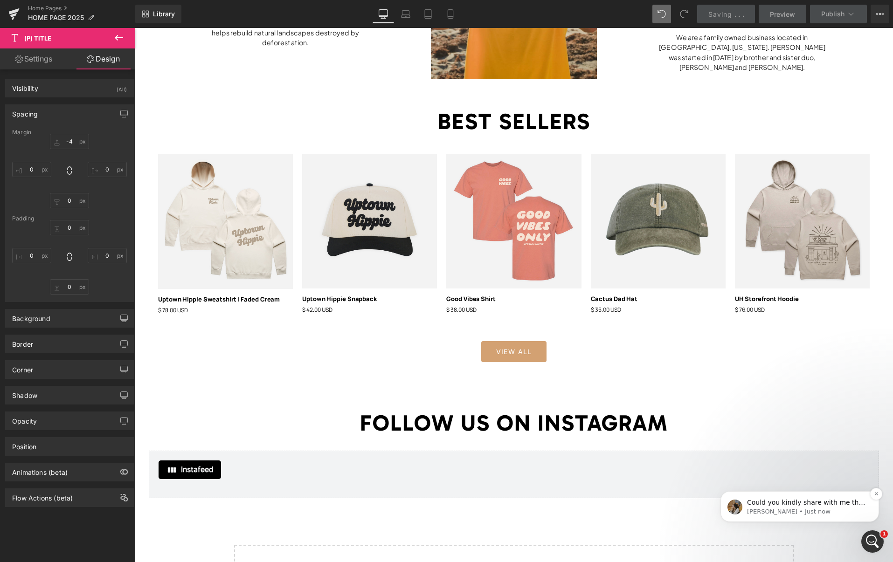
click at [849, 511] on p "[PERSON_NAME] • Just now" at bounding box center [807, 512] width 120 height 8
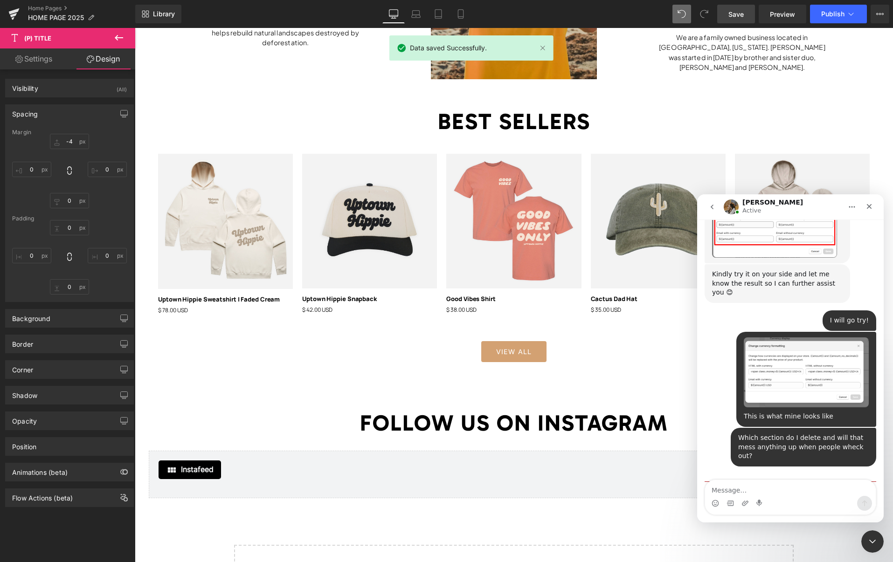
scroll to position [659, 0]
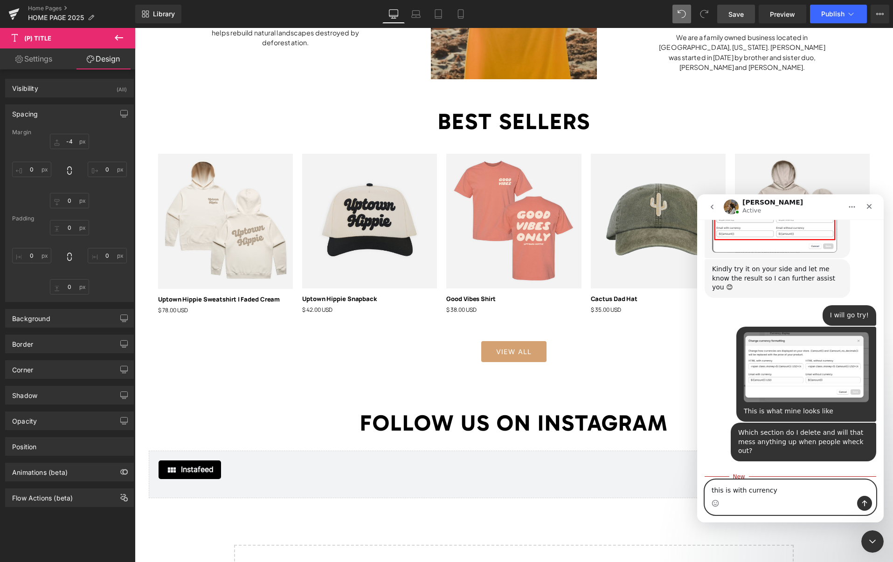
type textarea "this is with currency:"
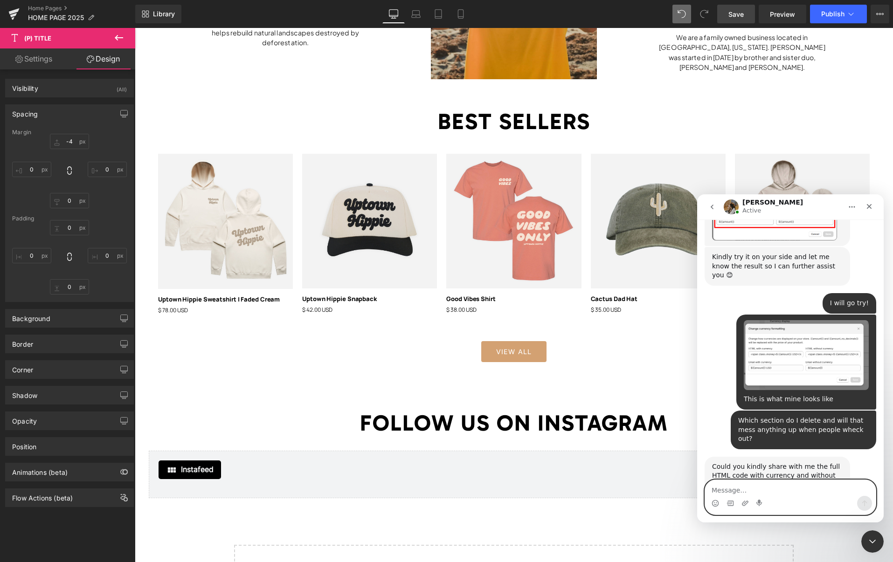
paste textarea "<span class=money>$ {{amount}} USD</span>"
type textarea "<span class=money>$ {{amount}} USD</span>"
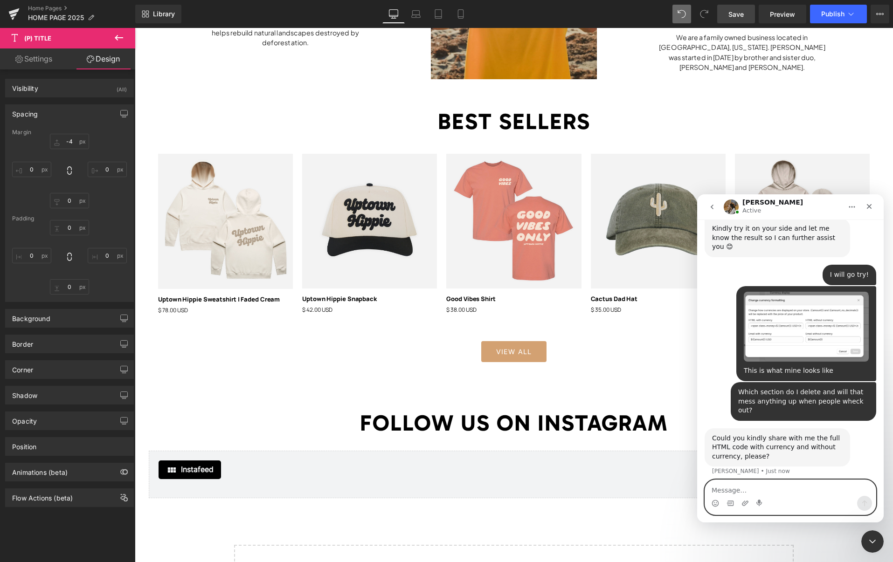
scroll to position [702, 0]
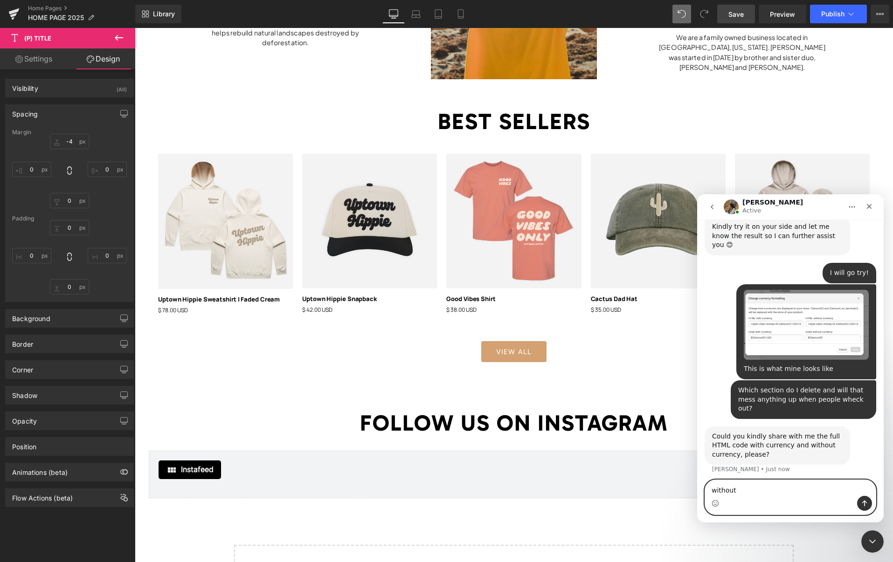
type textarea "without:"
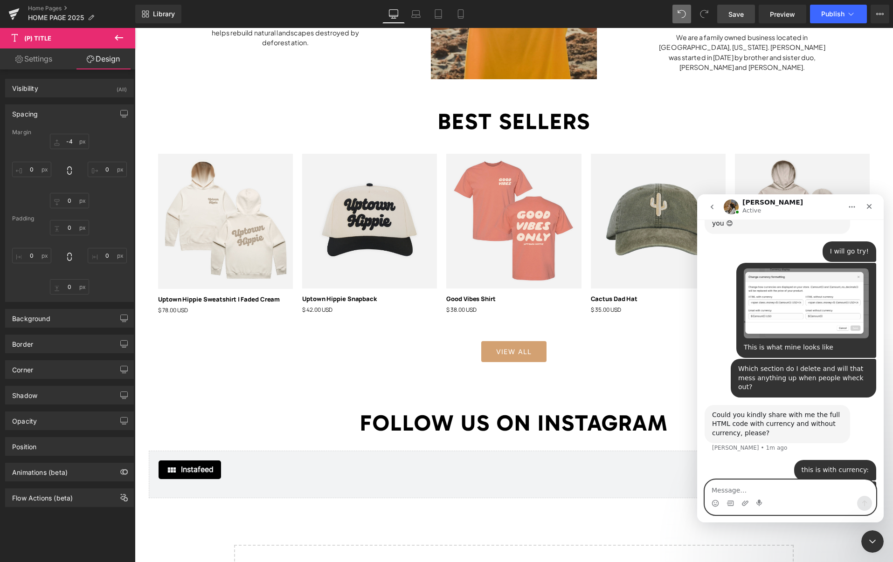
paste textarea "<span class=money>$ {{amount}} USD</span>"
type textarea "<span class=money>$ {{amount}} USD</span>"
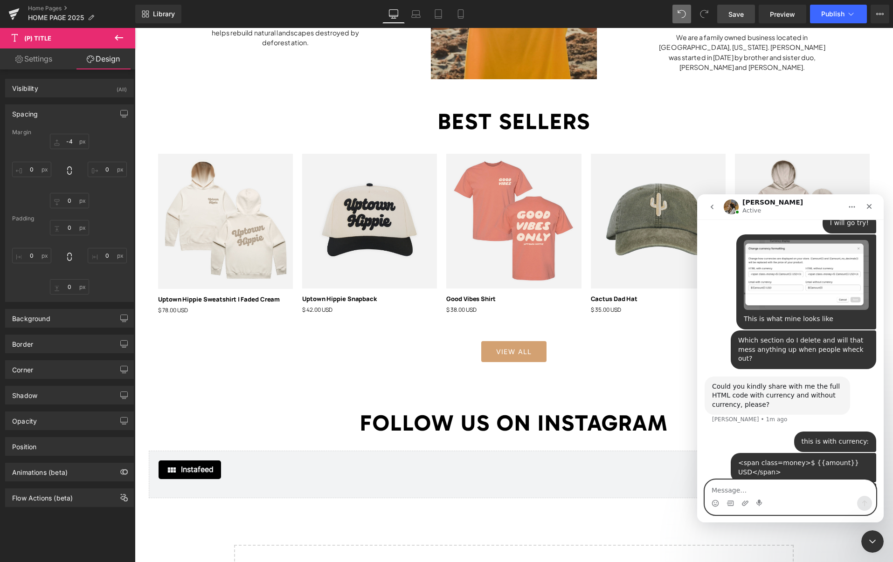
scroll to position [754, 0]
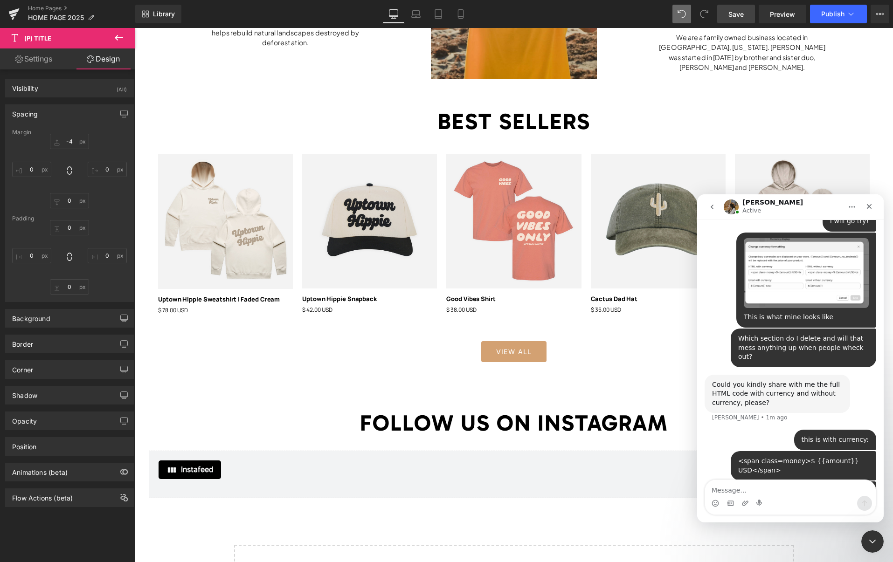
click at [378, 369] on div at bounding box center [446, 267] width 893 height 534
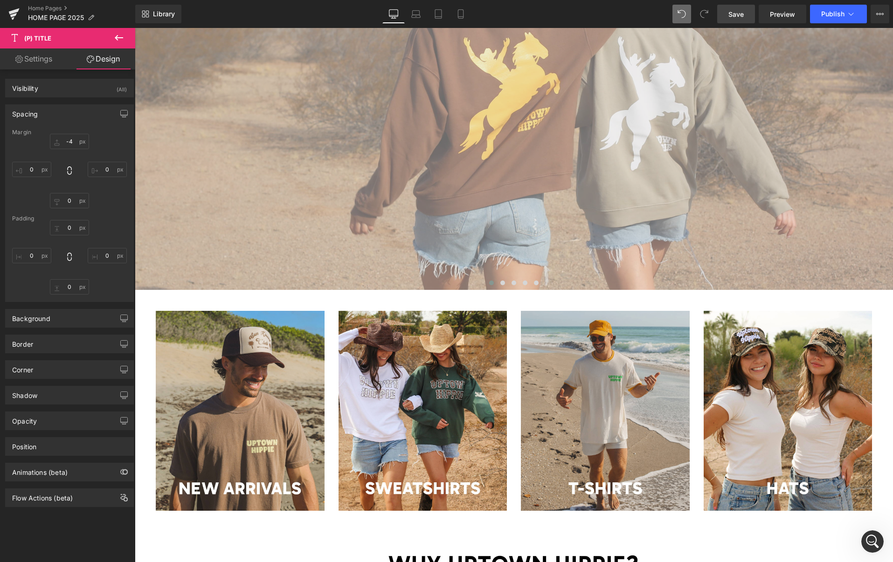
scroll to position [249, 0]
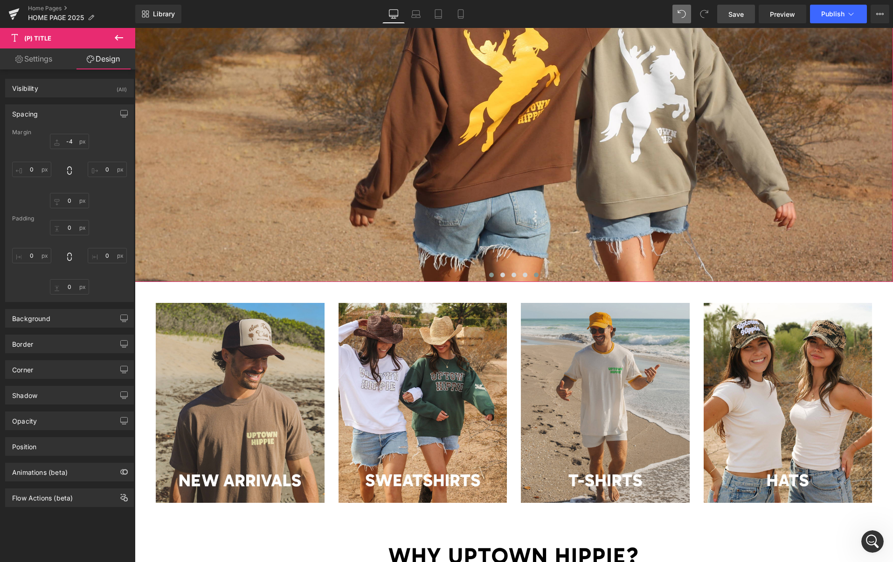
click at [535, 276] on span at bounding box center [536, 275] width 5 height 5
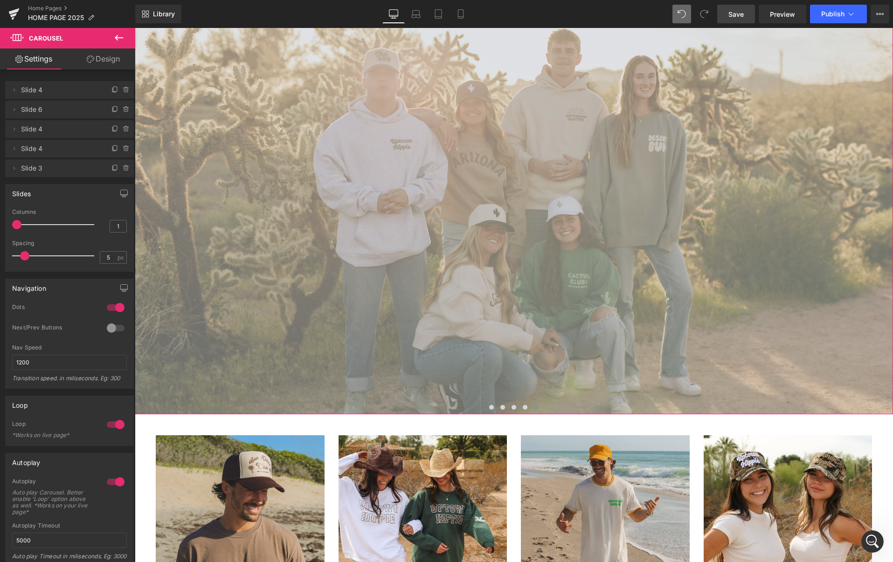
scroll to position [109, 0]
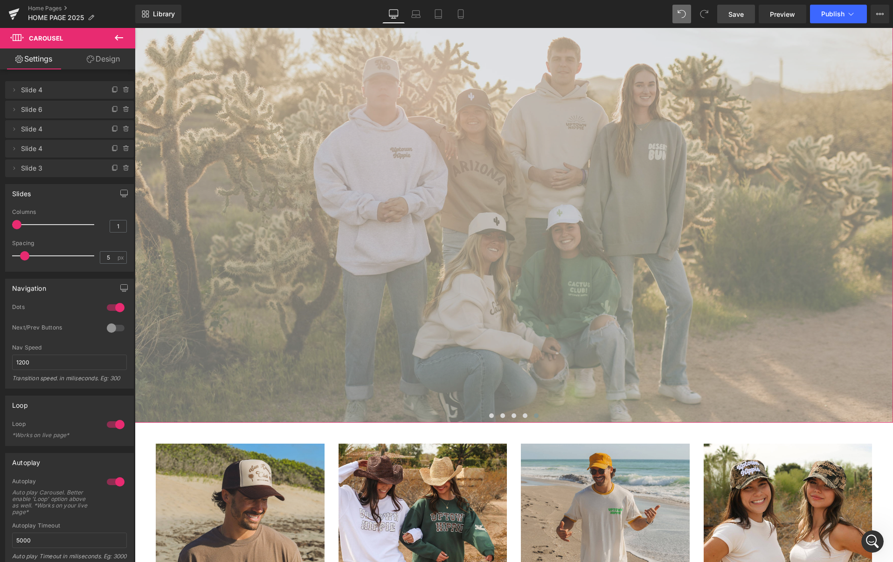
click at [547, 251] on img at bounding box center [514, 214] width 758 height 417
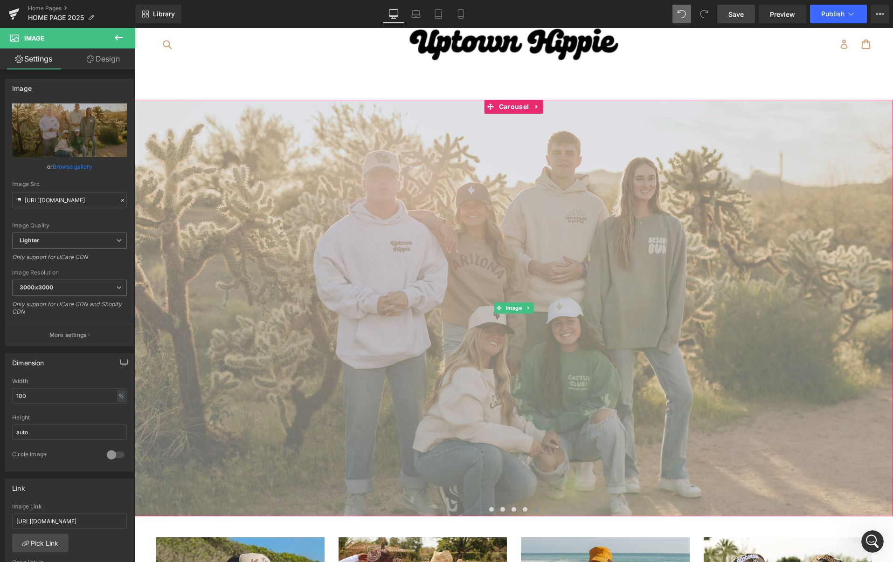
scroll to position [0, 0]
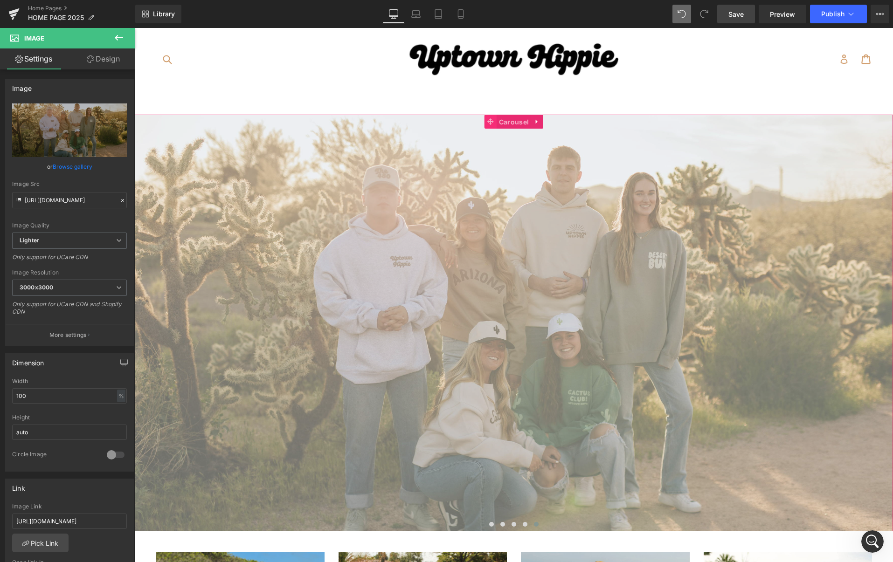
drag, startPoint x: 512, startPoint y: 119, endPoint x: 489, endPoint y: 119, distance: 22.9
click at [512, 119] on span "Carousel" at bounding box center [514, 122] width 35 height 14
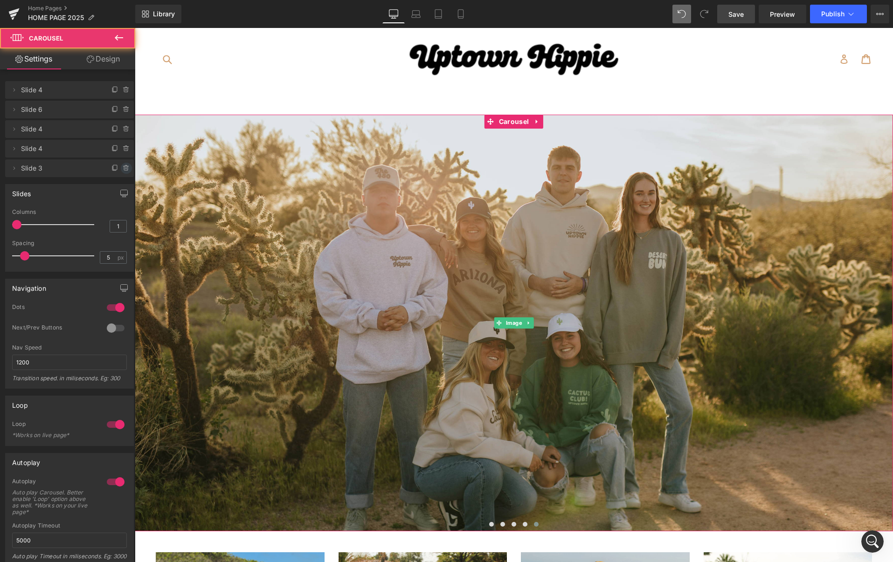
click at [123, 171] on icon at bounding box center [126, 168] width 7 height 7
click at [115, 169] on button "Delete" at bounding box center [116, 169] width 29 height 12
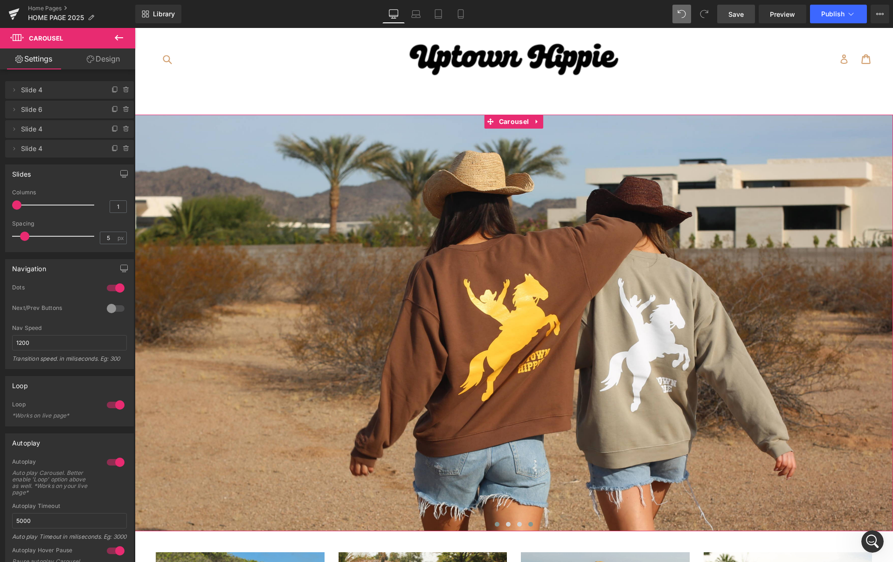
click at [532, 525] on span at bounding box center [530, 524] width 5 height 5
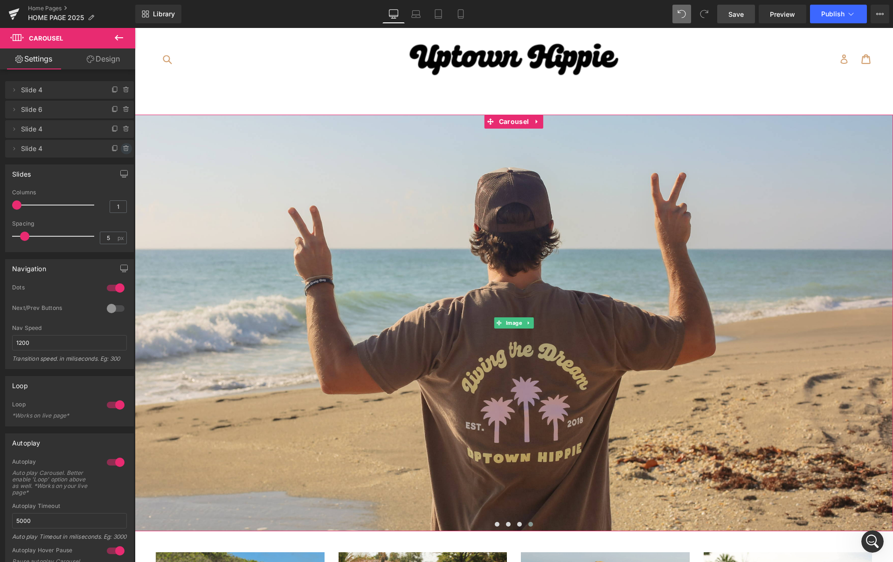
click at [124, 147] on icon at bounding box center [126, 148] width 7 height 7
click at [119, 153] on button "Delete" at bounding box center [116, 149] width 29 height 12
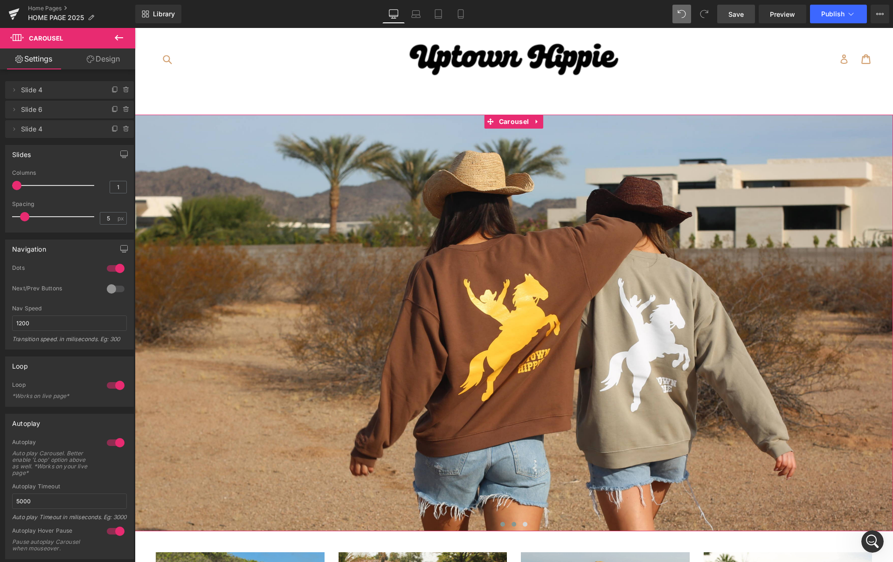
click at [514, 525] on span at bounding box center [514, 524] width 5 height 5
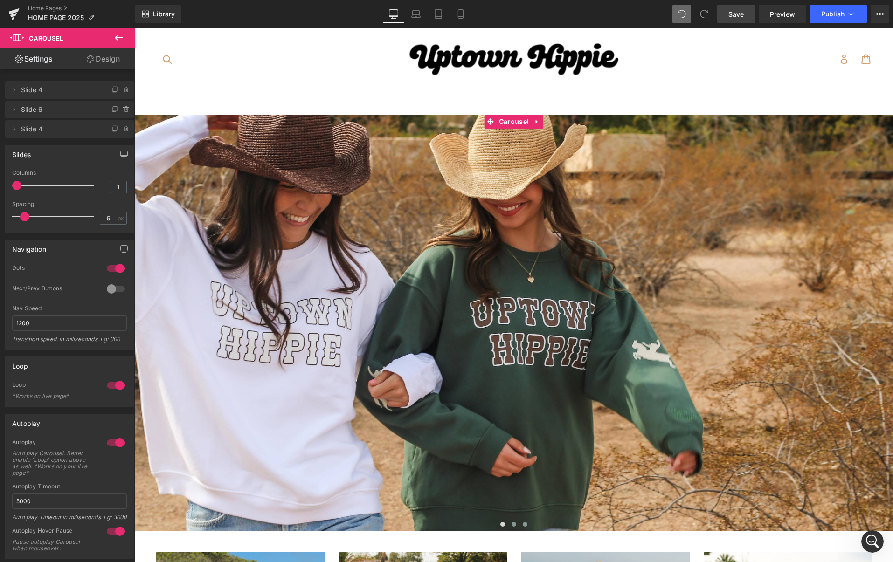
click at [524, 524] on span at bounding box center [525, 524] width 5 height 5
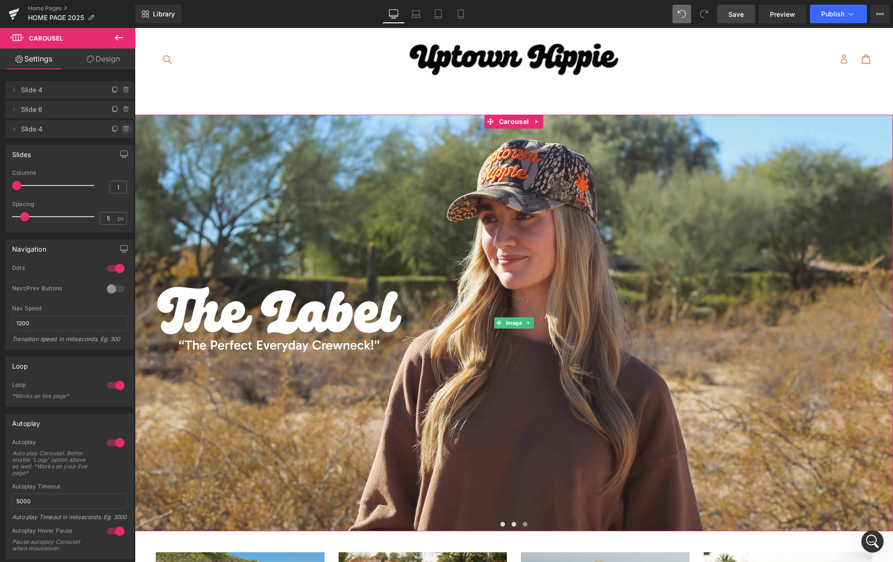
click at [125, 129] on icon at bounding box center [126, 128] width 7 height 7
click at [115, 131] on button "Delete" at bounding box center [116, 130] width 29 height 12
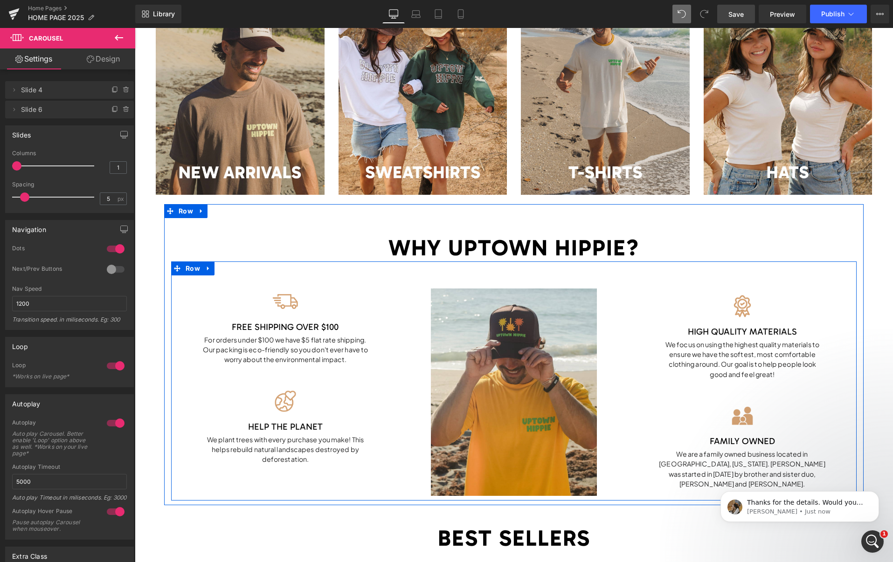
scroll to position [809, 0]
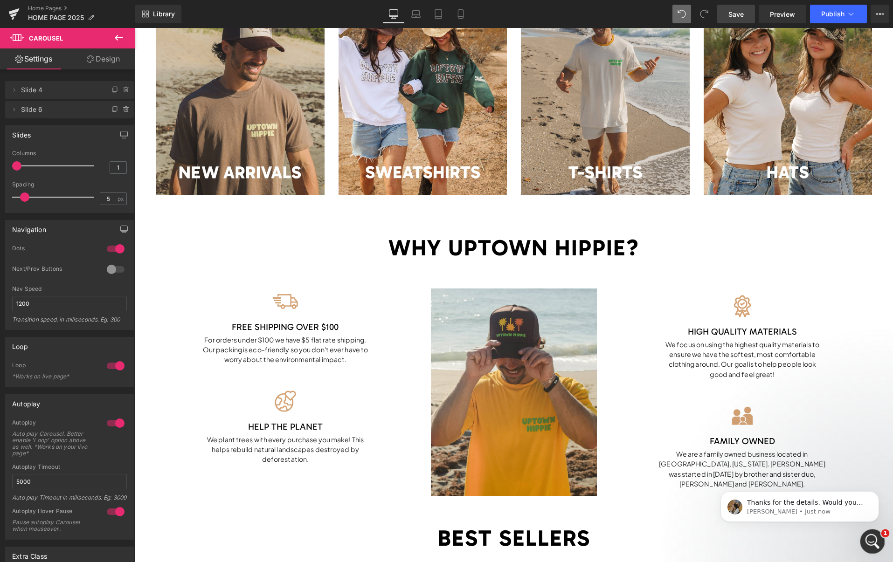
click at [870, 543] on icon "Open Intercom Messenger" at bounding box center [871, 540] width 15 height 15
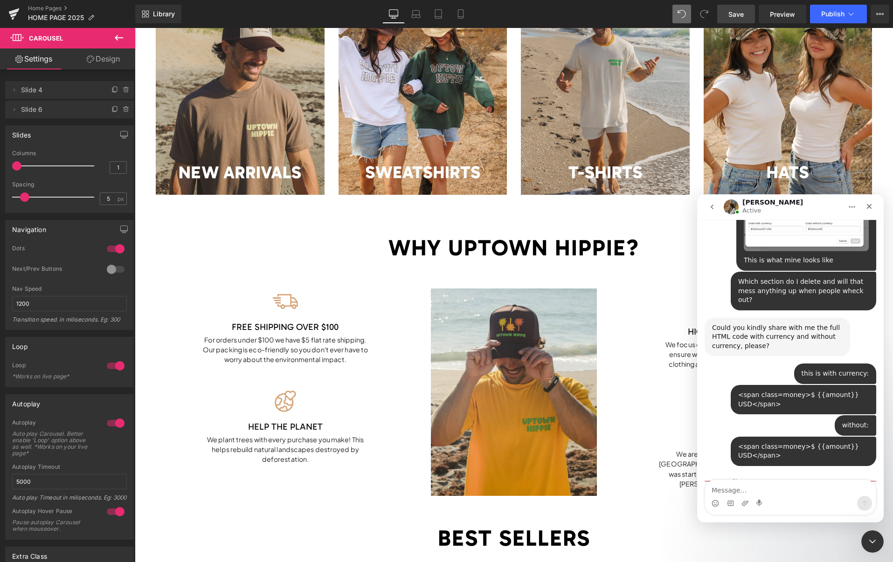
scroll to position [824, 0]
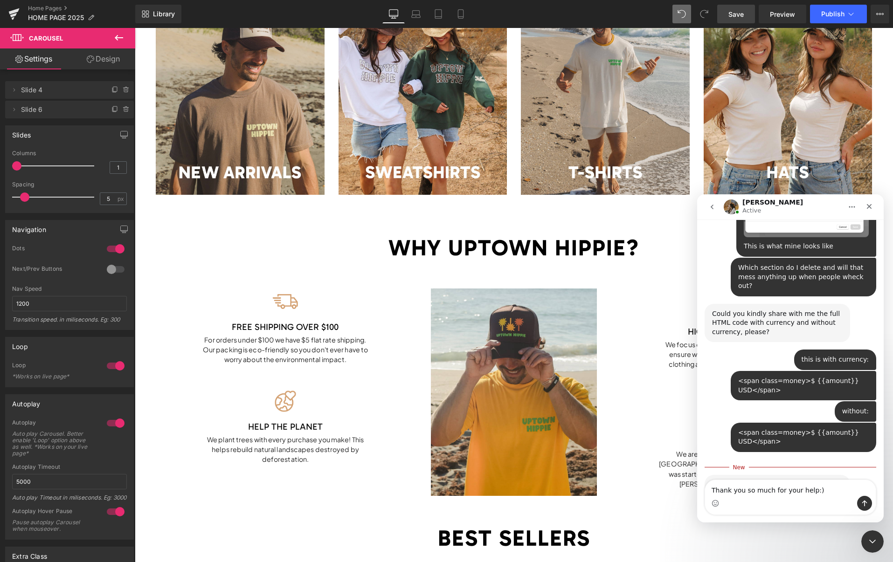
click at [712, 491] on textarea "Thank you so much for your help:)" at bounding box center [790, 488] width 171 height 16
type textarea "That's great, Thank you so much for your help:)"
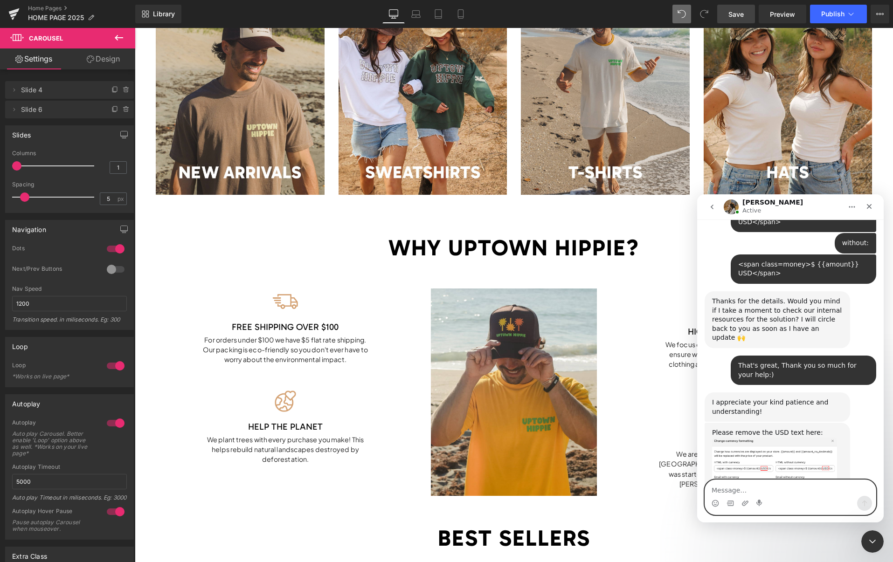
scroll to position [994, 0]
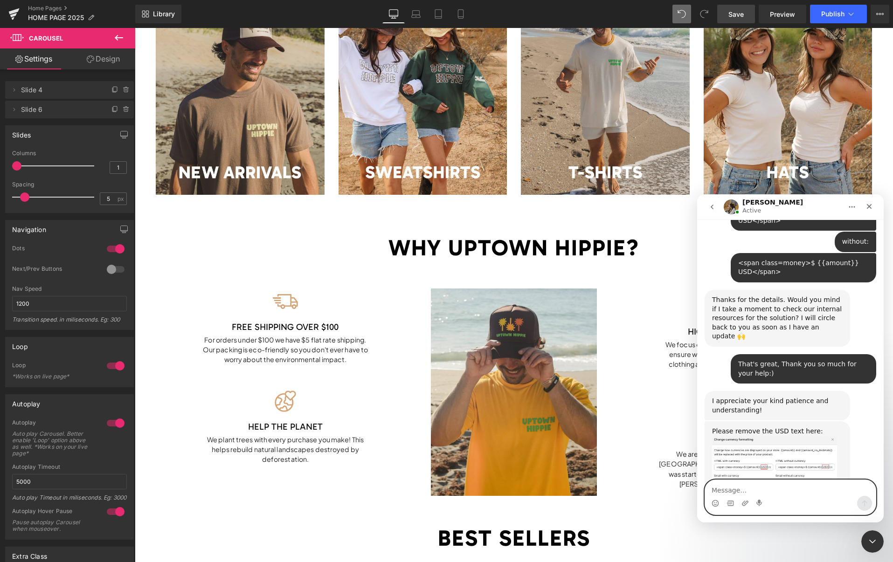
click at [773, 491] on textarea "Message…" at bounding box center [790, 488] width 171 height 16
type textarea "Do I leave the space before the USD"
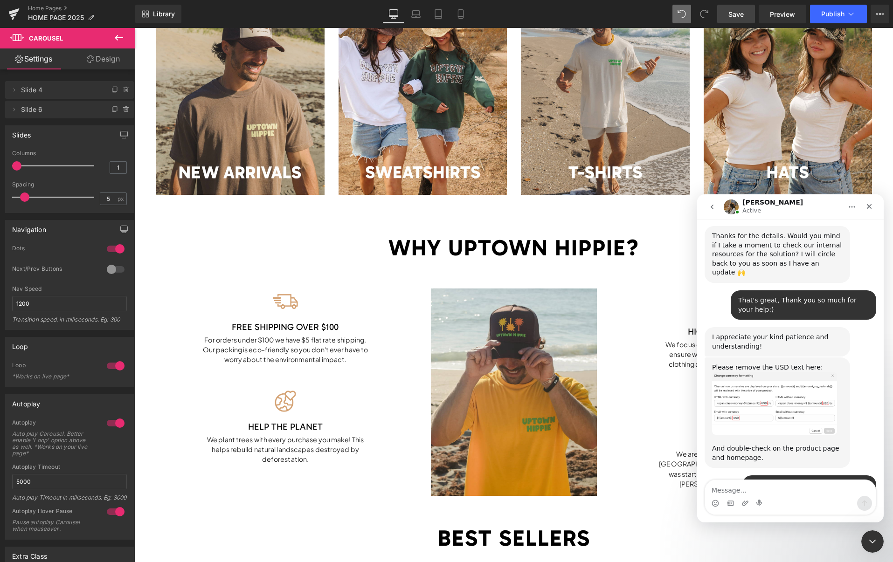
scroll to position [1059, 0]
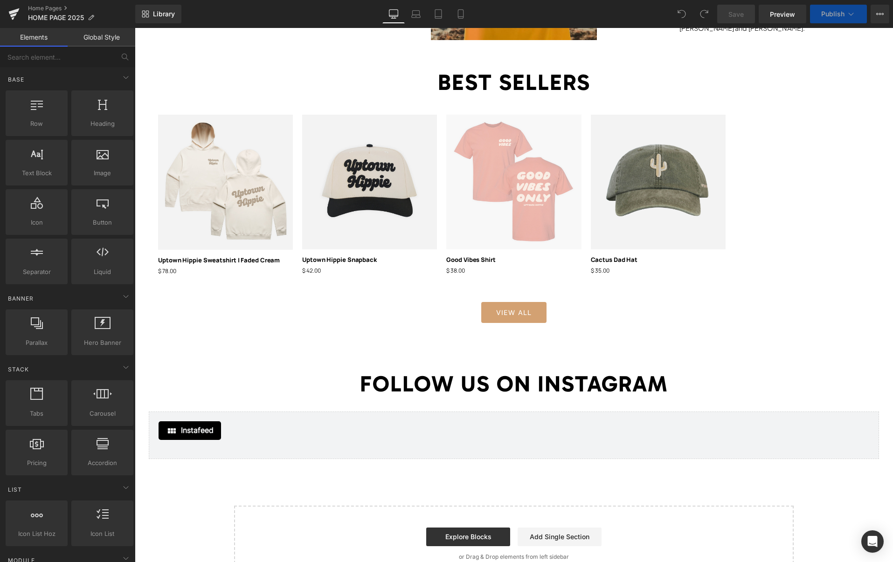
scroll to position [1032, 0]
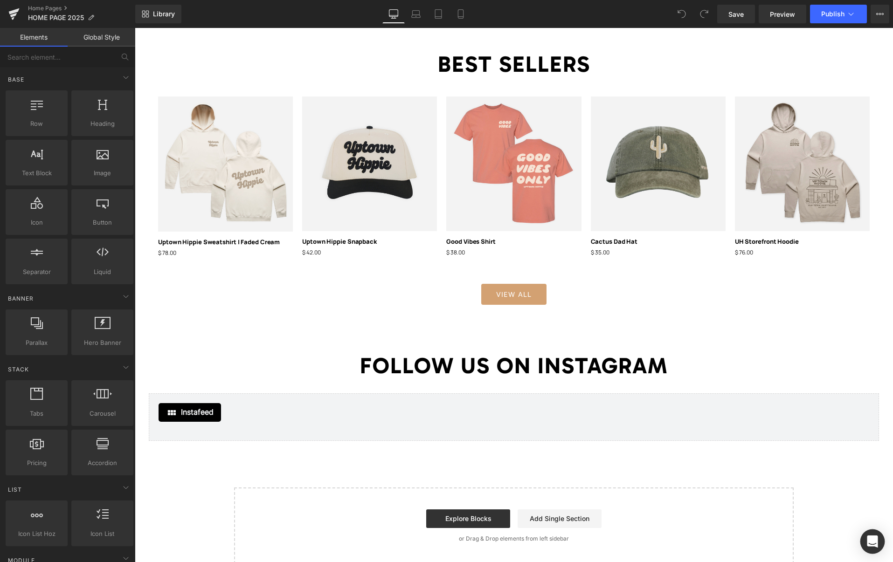
click at [870, 543] on icon "Open Intercom Messenger" at bounding box center [872, 542] width 11 height 12
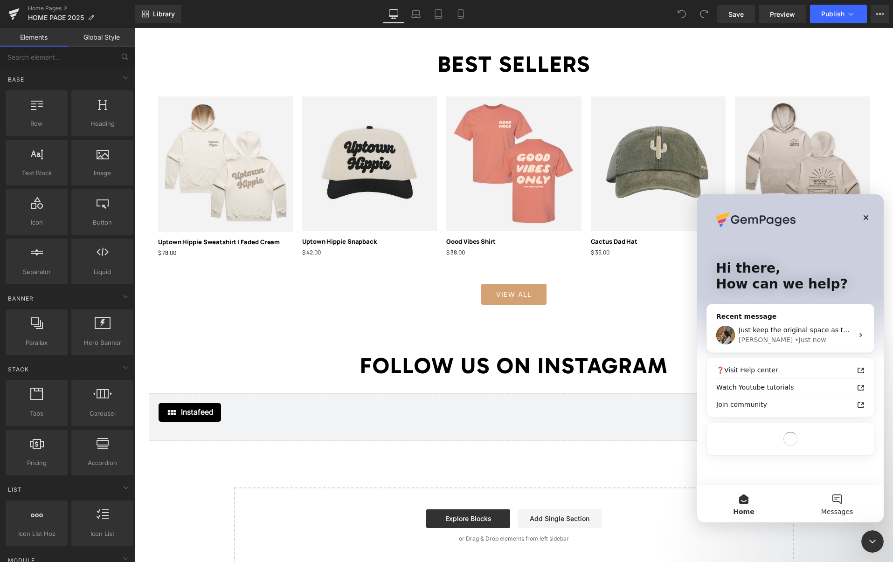
scroll to position [0, 0]
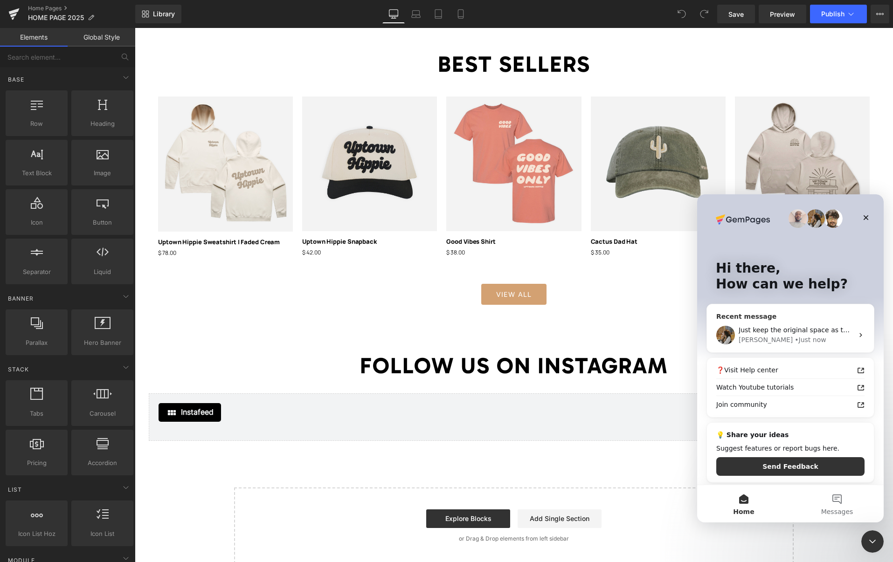
click at [811, 347] on div "Just keep the original space as this: <span class=money>${{amount}} </span> Rox…" at bounding box center [790, 335] width 167 height 35
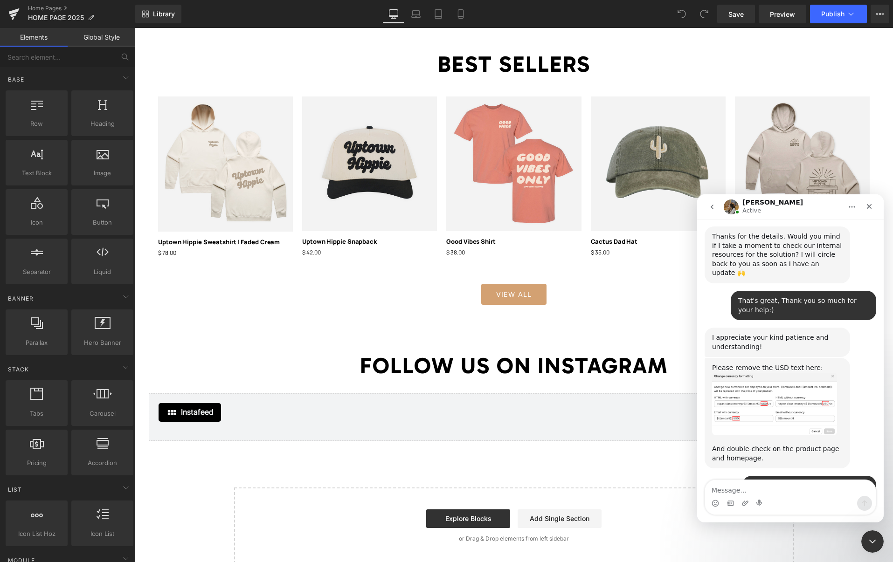
scroll to position [1059, 0]
type textarea "It worked!!! Thank you!"
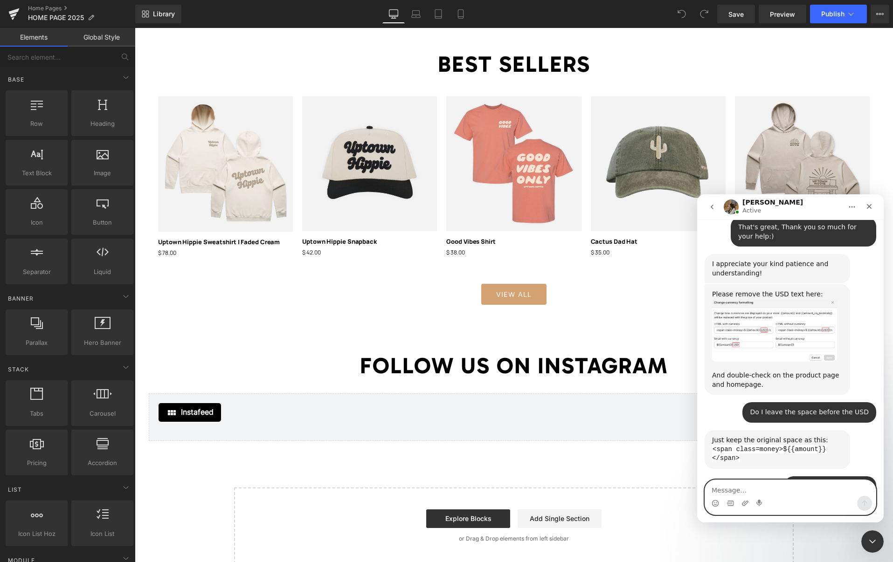
scroll to position [1133, 0]
type textarea "That is it, thank you again and have a great day!"
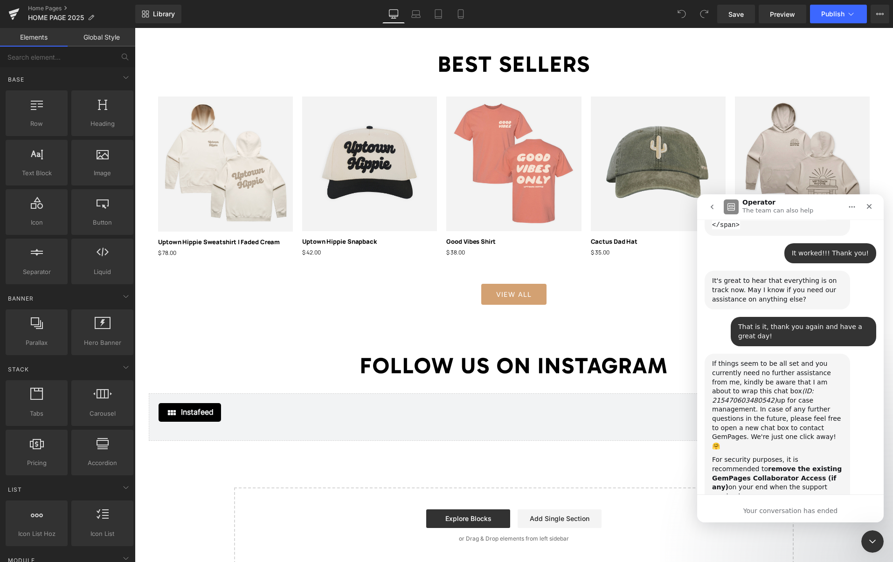
scroll to position [1376, 0]
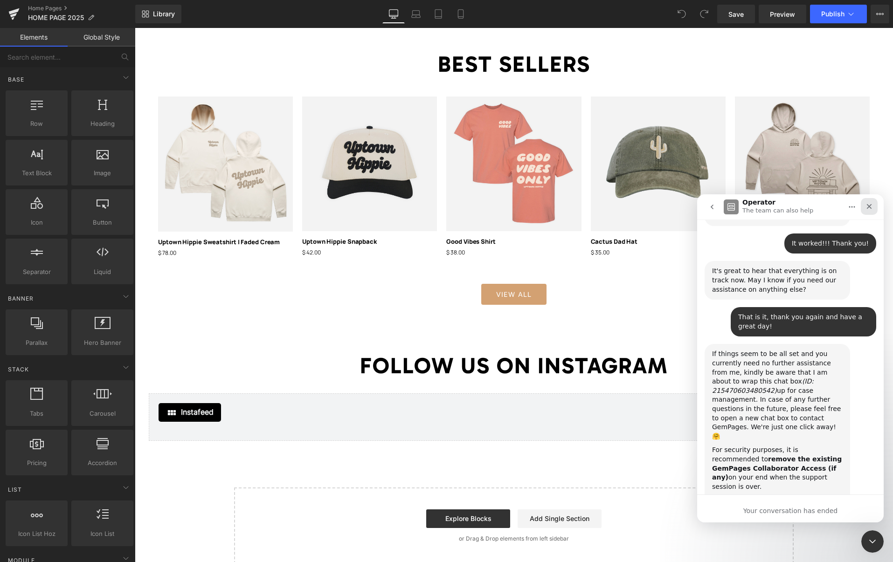
click at [871, 207] on icon "Close" at bounding box center [869, 206] width 5 height 5
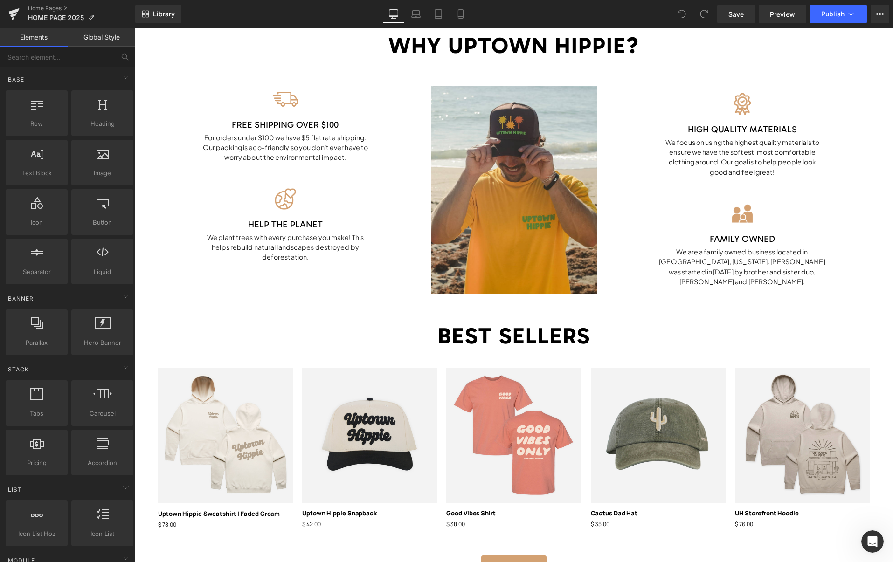
scroll to position [823, 0]
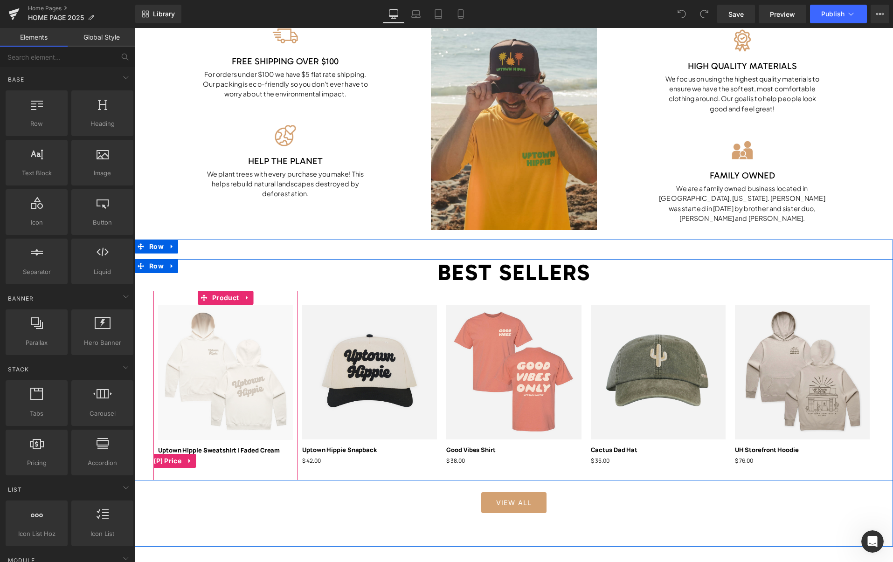
click at [170, 462] on span "(P) Price" at bounding box center [167, 461] width 33 height 14
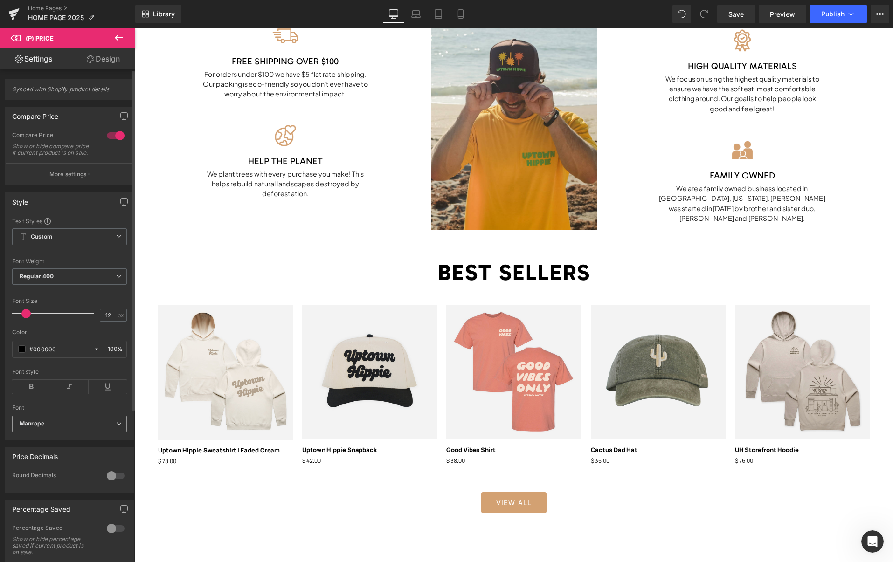
click at [58, 428] on b "Manrope" at bounding box center [68, 424] width 97 height 8
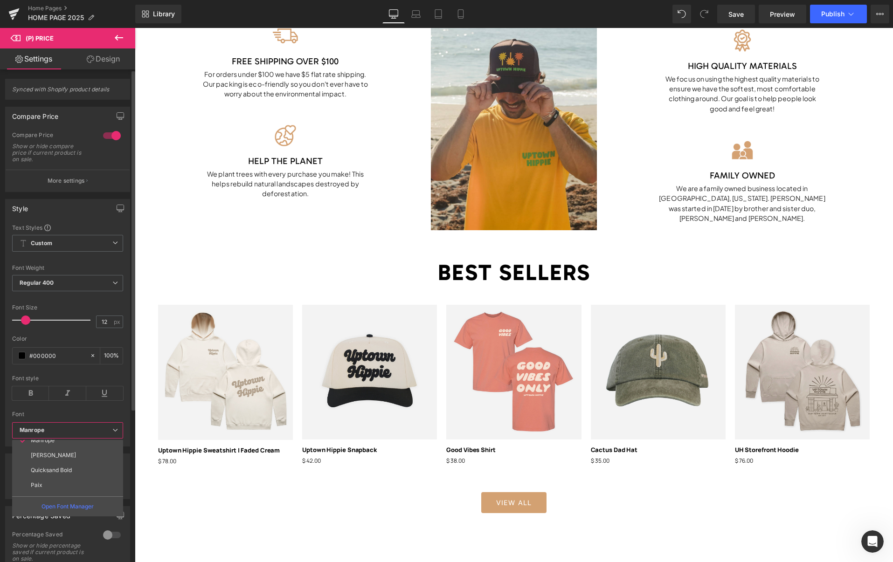
scroll to position [242, 0]
click at [58, 508] on p "Open Font Manager" at bounding box center [67, 507] width 52 height 8
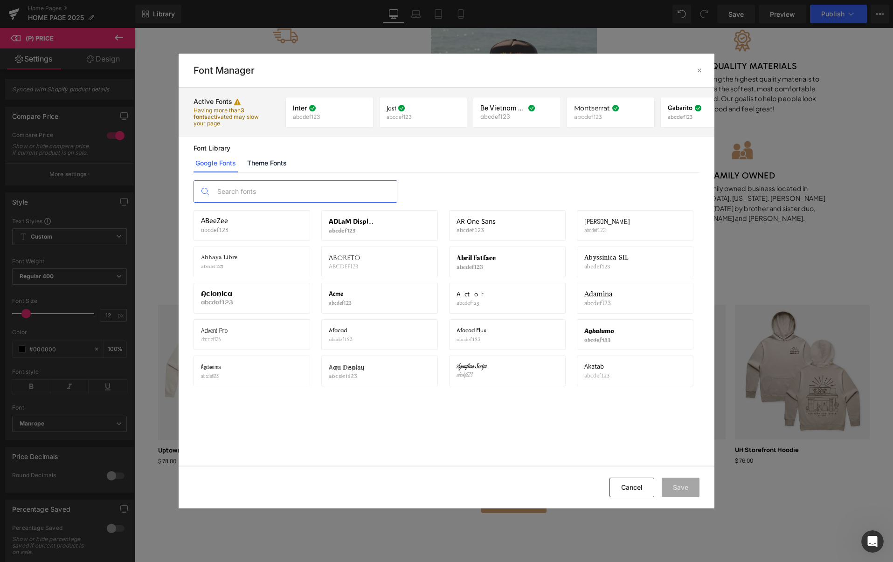
click at [283, 189] on input "text" at bounding box center [305, 191] width 184 height 21
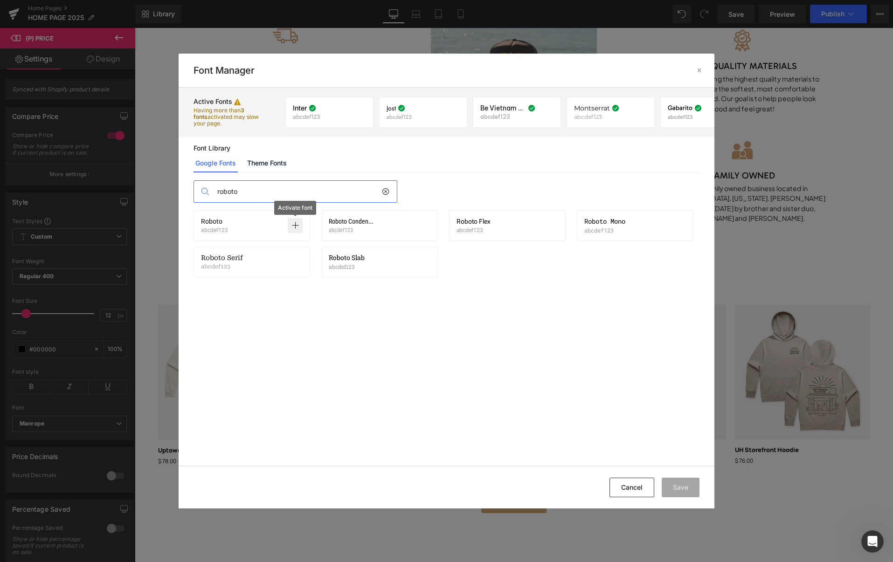
type input "roboto"
click at [298, 225] on icon at bounding box center [294, 225] width 7 height 7
click at [677, 491] on button "Save" at bounding box center [681, 488] width 38 height 20
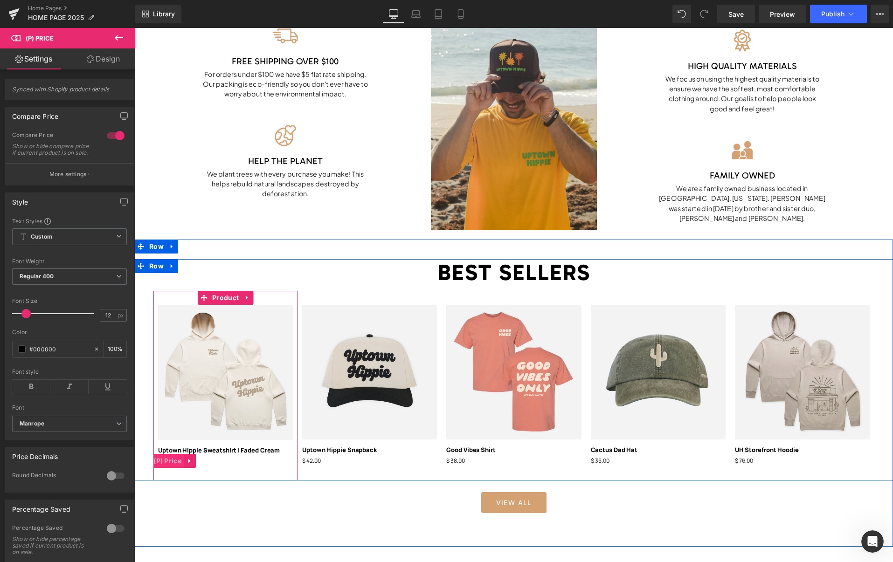
click at [174, 462] on span "(P) Price" at bounding box center [167, 461] width 33 height 14
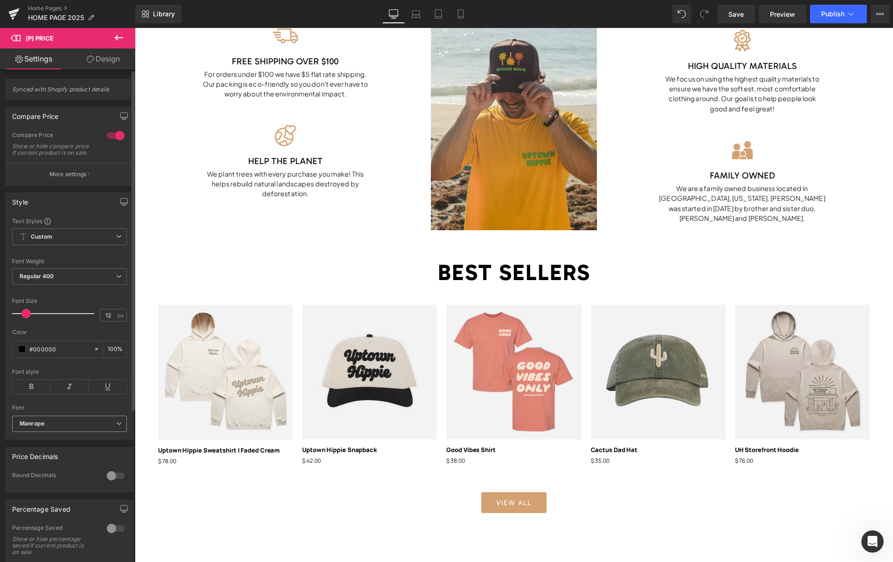
click at [67, 428] on b "Manrope" at bounding box center [68, 424] width 97 height 8
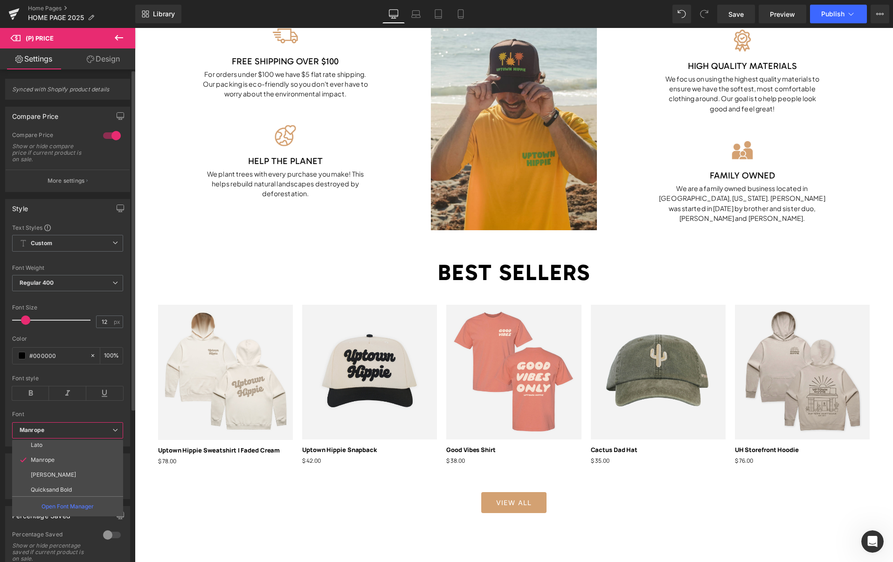
scroll to position [257, 0]
click at [50, 487] on li "Roboto" at bounding box center [69, 488] width 115 height 15
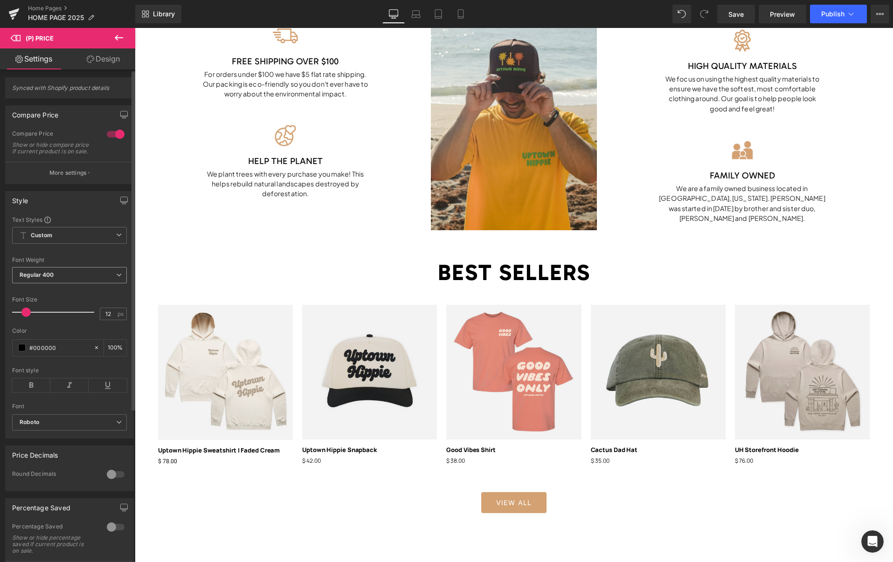
scroll to position [0, 0]
click at [79, 283] on span "Regular 400" at bounding box center [69, 276] width 115 height 16
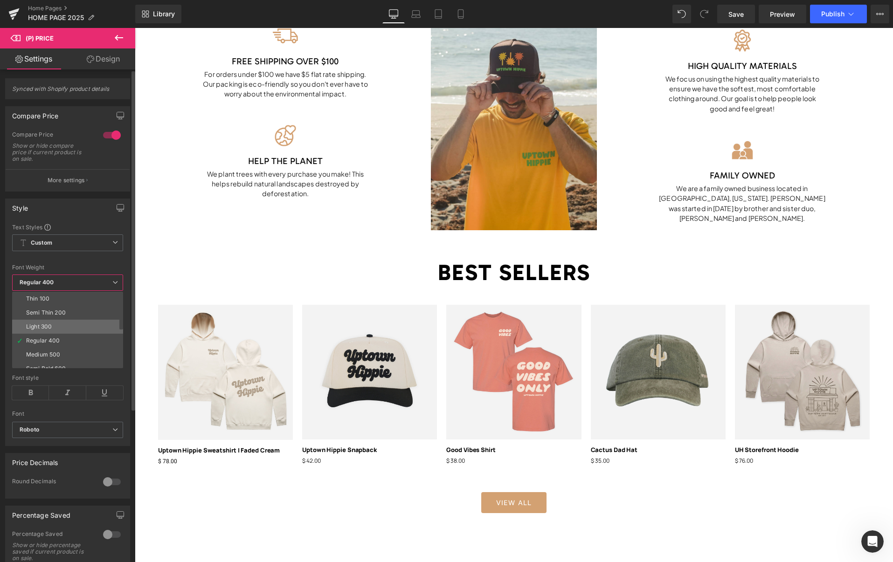
click at [61, 323] on li "Light 300" at bounding box center [69, 327] width 115 height 14
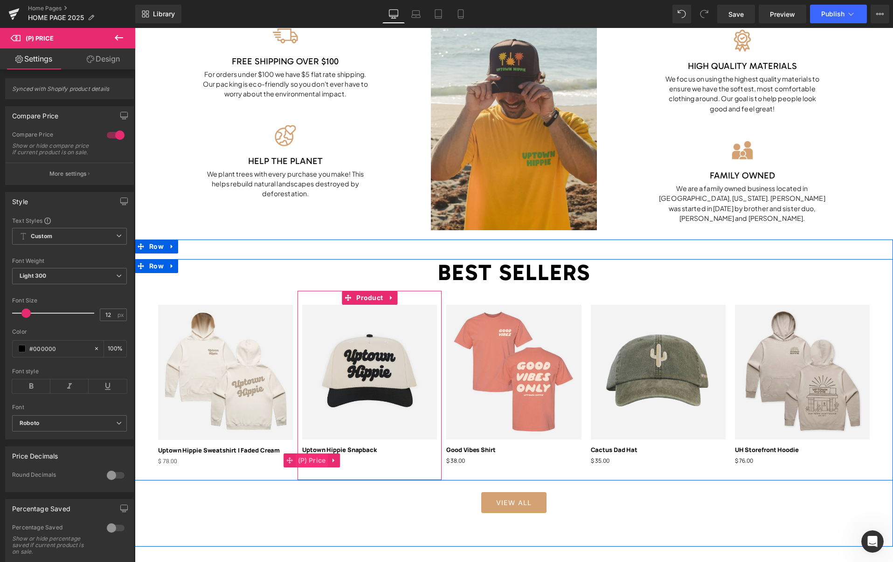
click at [318, 463] on span "(P) Price" at bounding box center [312, 461] width 33 height 14
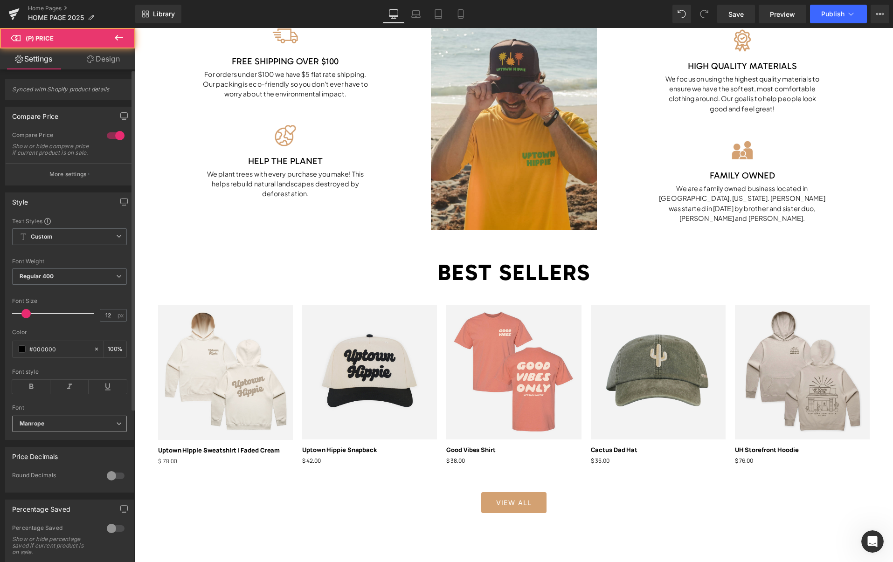
click at [45, 428] on b "Manrope" at bounding box center [68, 424] width 97 height 8
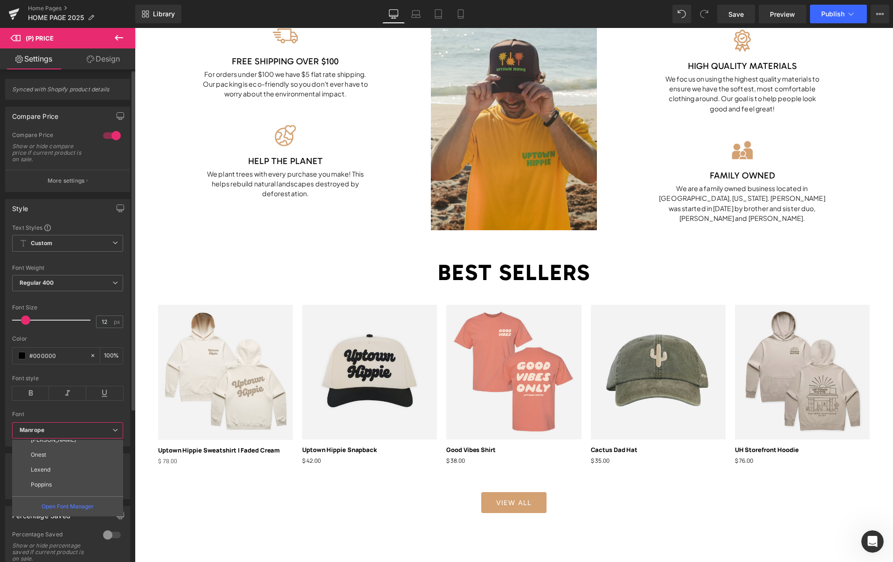
scroll to position [257, 0]
click at [54, 487] on li "Roboto" at bounding box center [69, 488] width 115 height 15
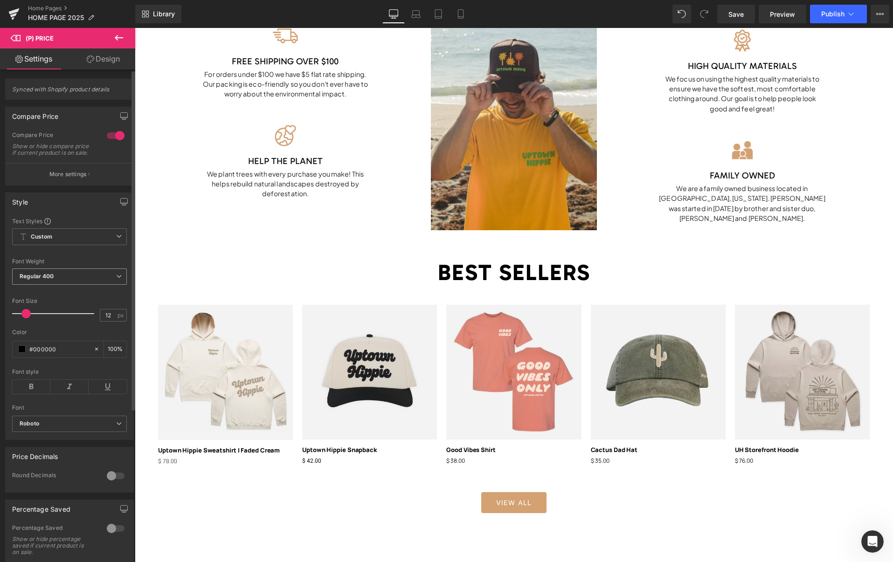
click at [79, 279] on span "Regular 400" at bounding box center [69, 277] width 115 height 16
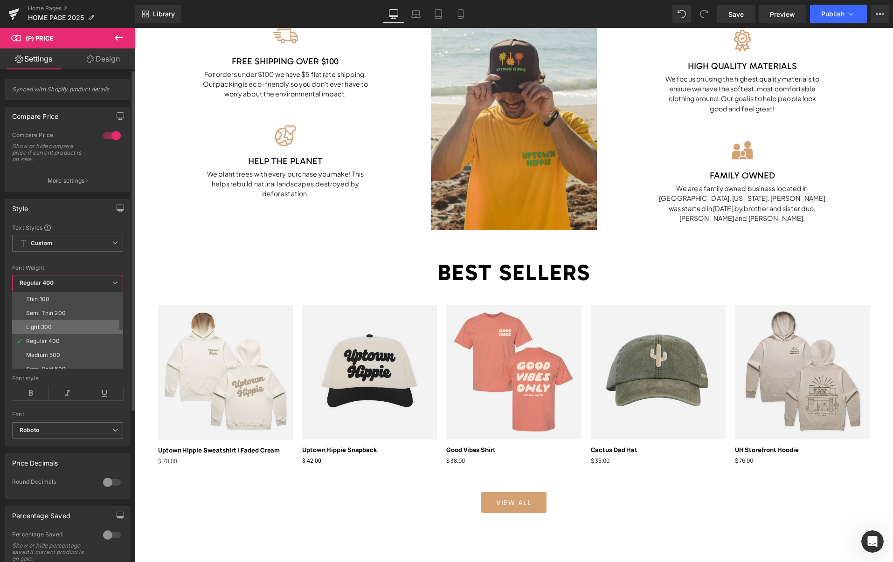
click at [67, 329] on li "Light 300" at bounding box center [69, 327] width 115 height 14
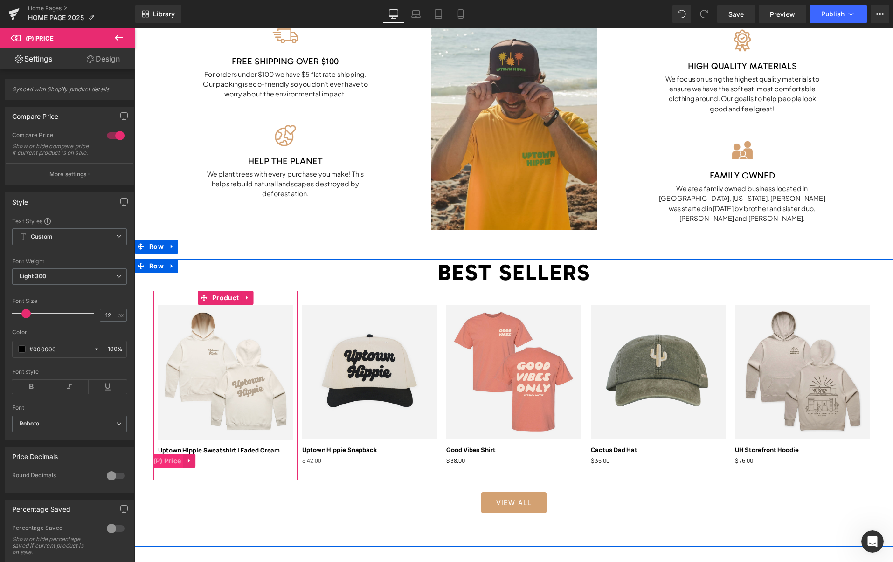
click at [169, 462] on span "(P) Price" at bounding box center [167, 461] width 33 height 14
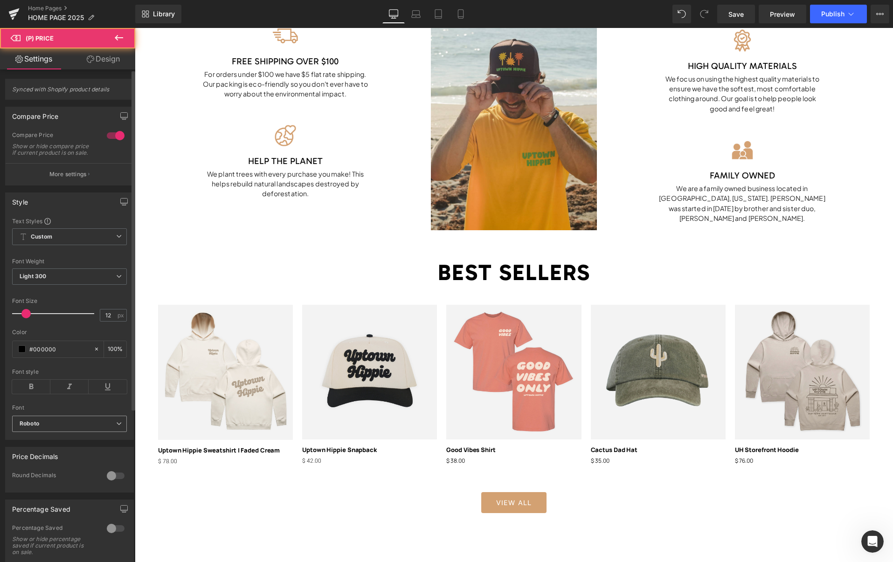
click at [47, 428] on b "Roboto" at bounding box center [68, 424] width 97 height 8
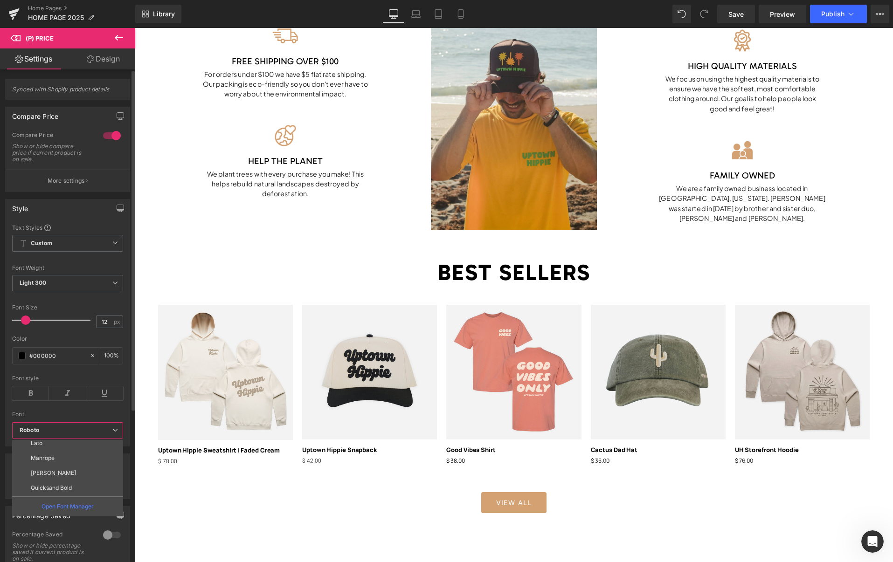
scroll to position [196, 0]
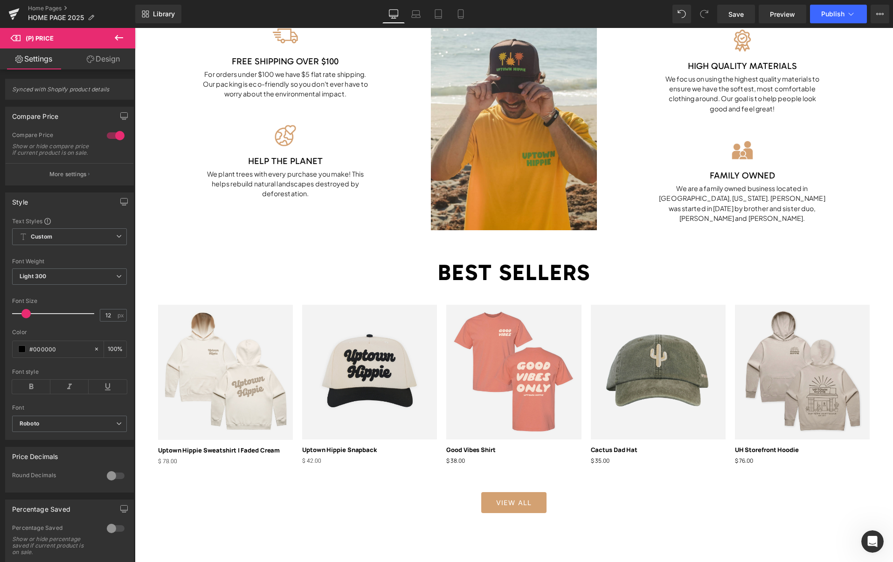
click at [168, 462] on body "Skip to content Submit New Arrivals The Good Stuff .cls-1{fill:#231f20} expand …" at bounding box center [514, 93] width 758 height 1777
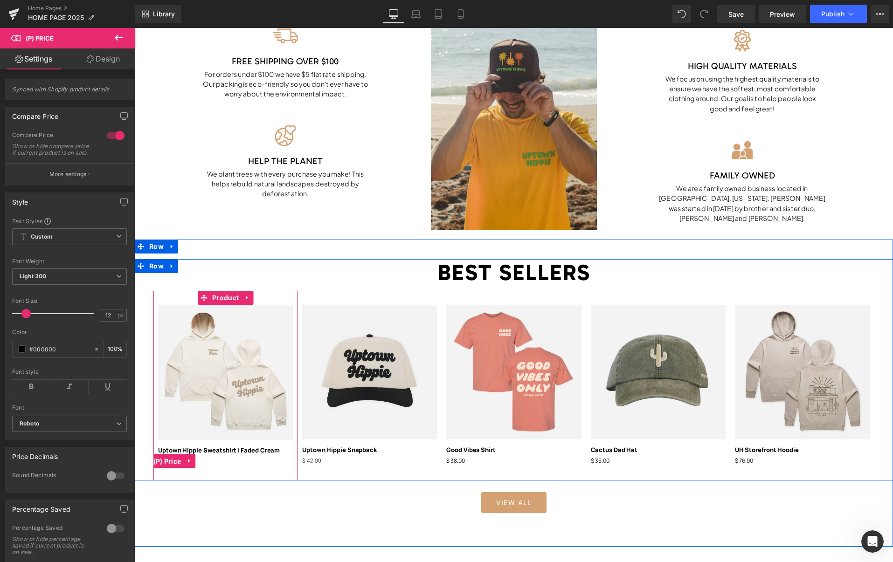
drag, startPoint x: 168, startPoint y: 462, endPoint x: 147, endPoint y: 461, distance: 21.0
click at [168, 462] on span "(P) Price" at bounding box center [167, 462] width 33 height 14
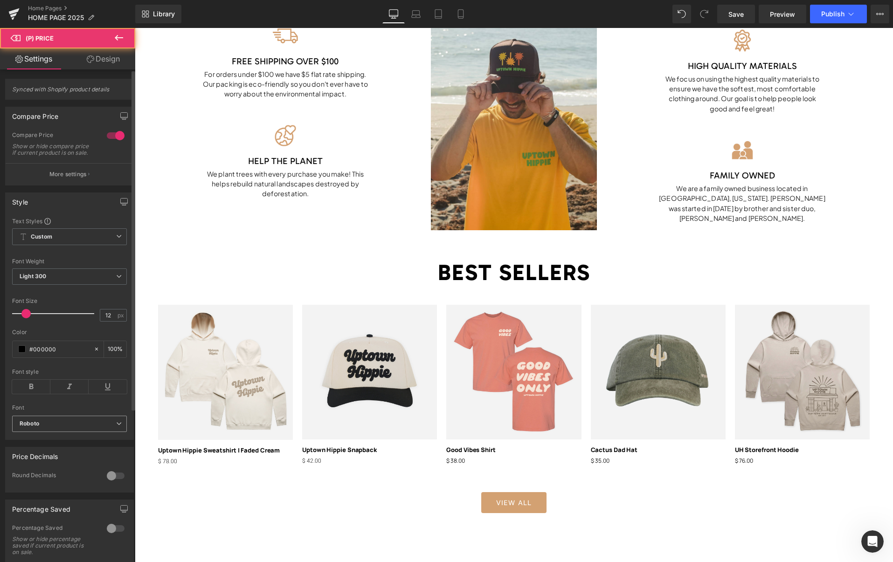
click at [60, 428] on b "Roboto" at bounding box center [68, 424] width 97 height 8
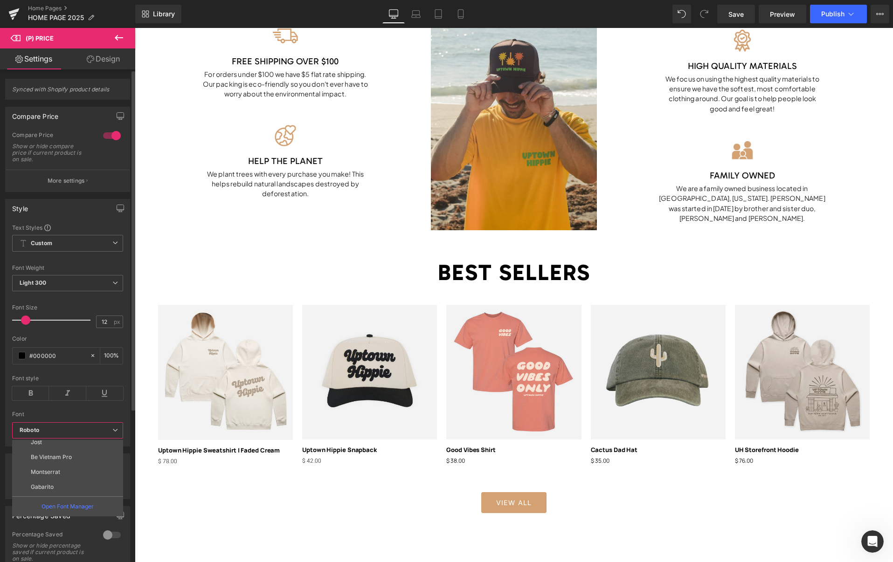
scroll to position [0, 0]
click at [48, 476] on li "Jost" at bounding box center [69, 477] width 115 height 15
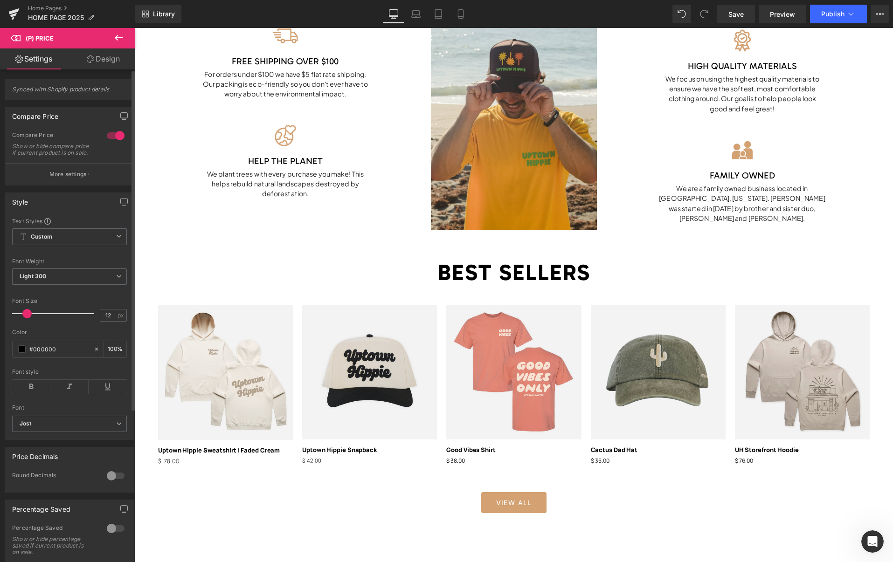
click at [25, 318] on span at bounding box center [26, 313] width 9 height 9
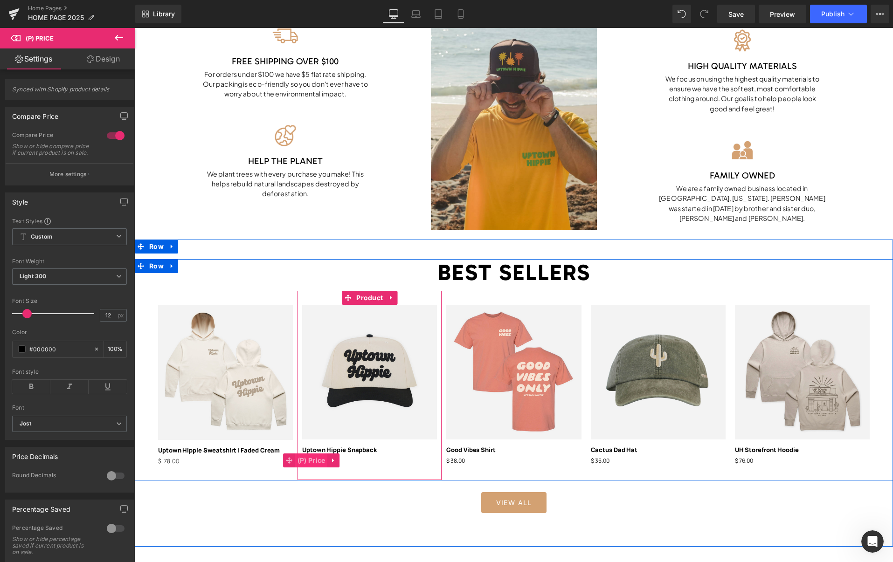
click at [316, 462] on span "(P) Price" at bounding box center [311, 461] width 33 height 14
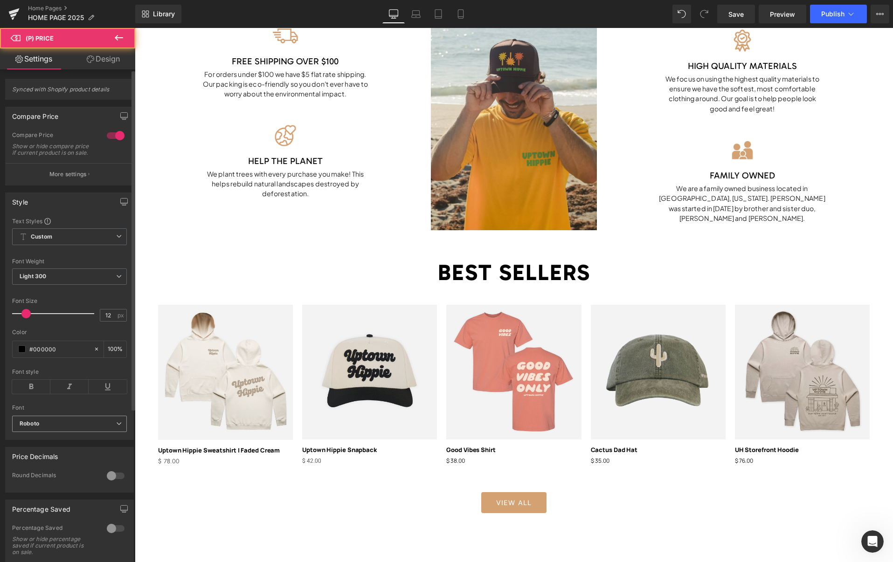
click at [70, 427] on b "Roboto" at bounding box center [68, 424] width 97 height 8
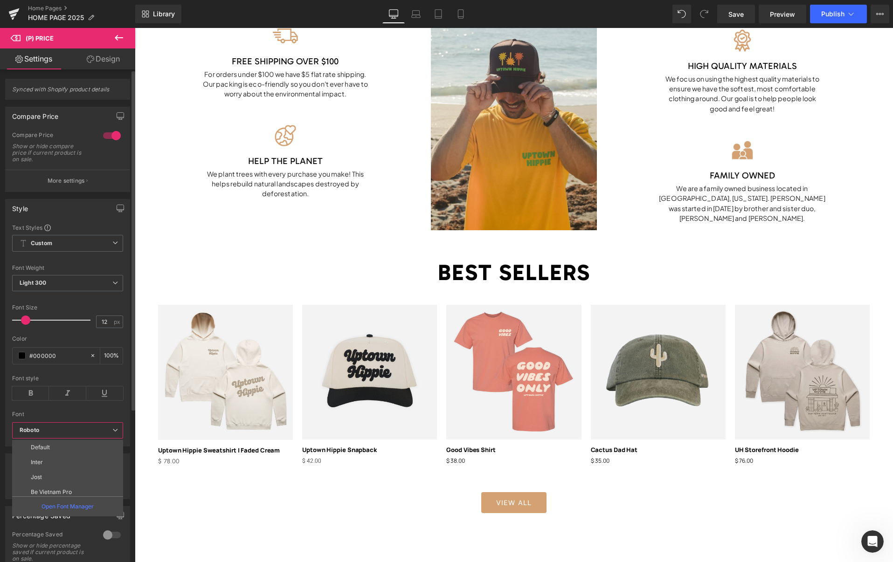
click at [46, 474] on li "Jost" at bounding box center [69, 477] width 115 height 15
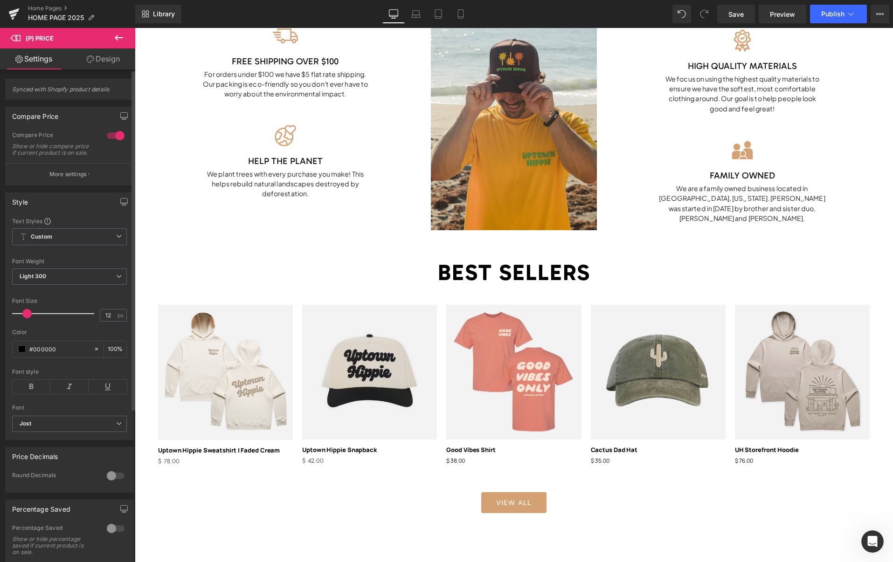
click at [28, 318] on span at bounding box center [26, 313] width 9 height 9
drag, startPoint x: 106, startPoint y: 320, endPoint x: 111, endPoint y: 321, distance: 4.8
click at [106, 321] on input "12" at bounding box center [108, 316] width 16 height 12
drag, startPoint x: 106, startPoint y: 321, endPoint x: 89, endPoint y: 319, distance: 16.9
click at [89, 319] on div "Font Size 12.5 px" at bounding box center [69, 313] width 115 height 31
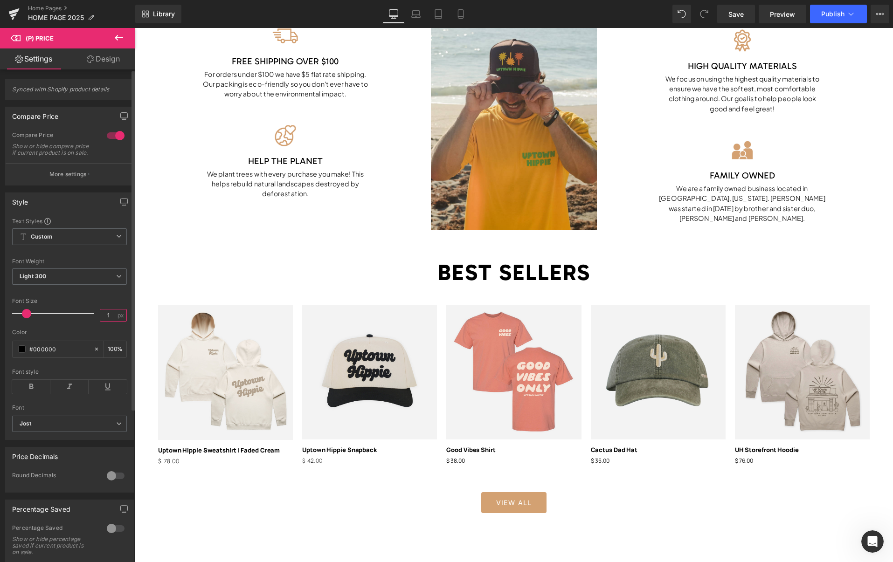
type input "13"
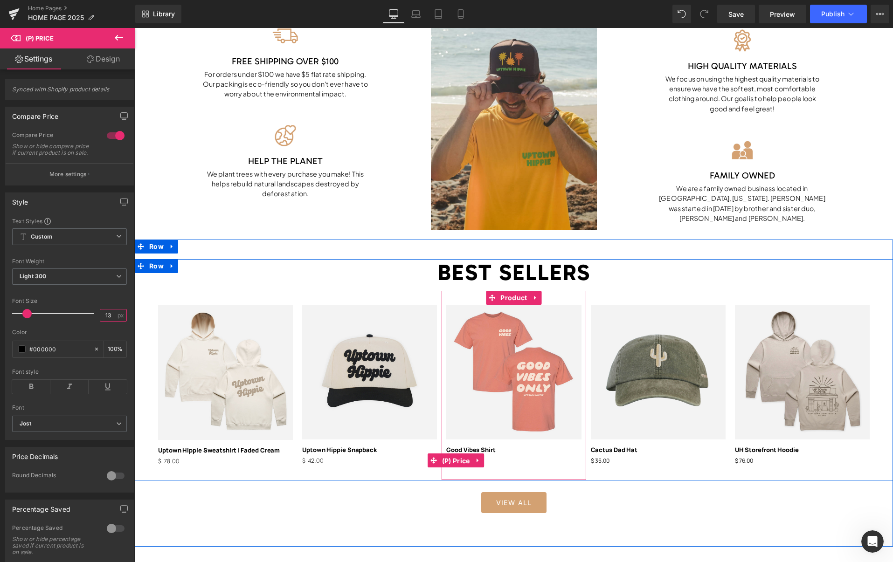
drag, startPoint x: 461, startPoint y: 461, endPoint x: 393, endPoint y: 453, distance: 68.5
click at [461, 461] on span "(P) Price" at bounding box center [456, 461] width 33 height 14
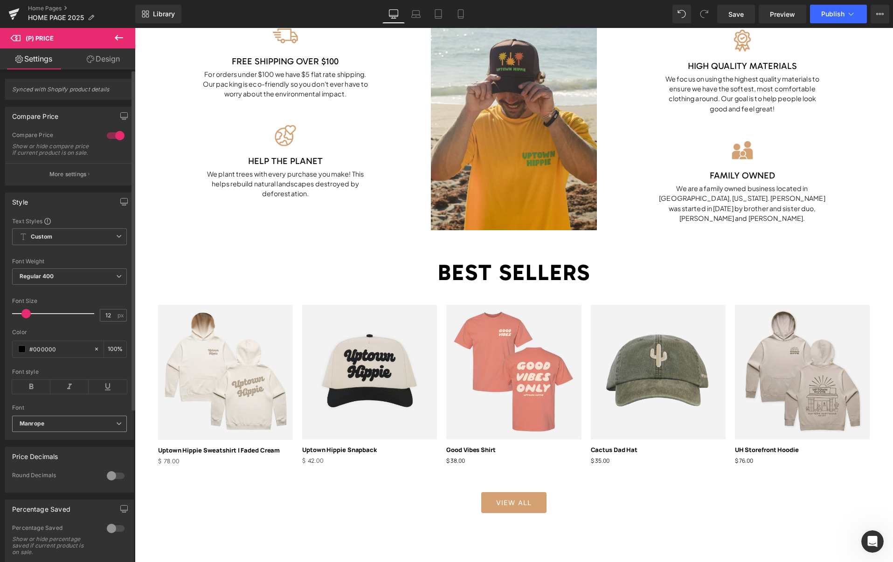
click at [58, 428] on b "Manrope" at bounding box center [68, 424] width 97 height 8
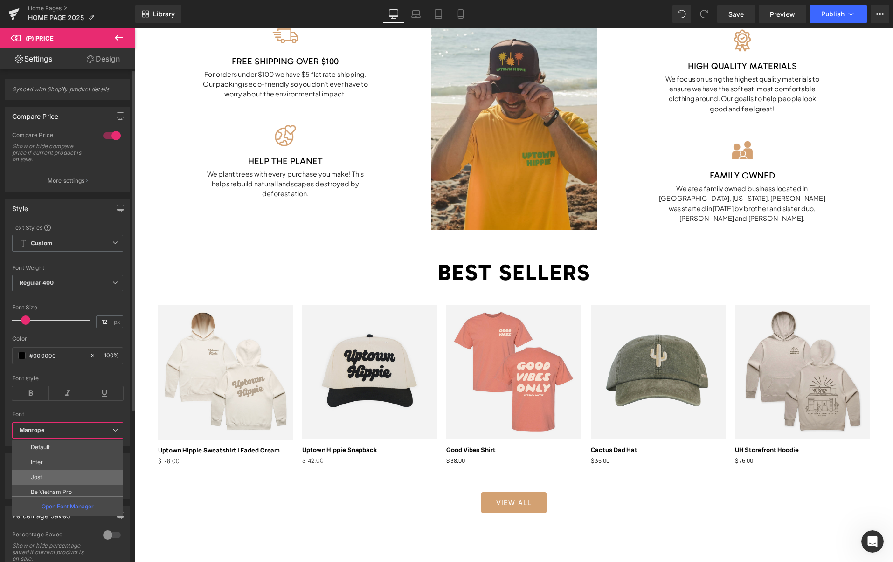
scroll to position [27, 0]
click at [56, 450] on li "Jost" at bounding box center [69, 450] width 115 height 15
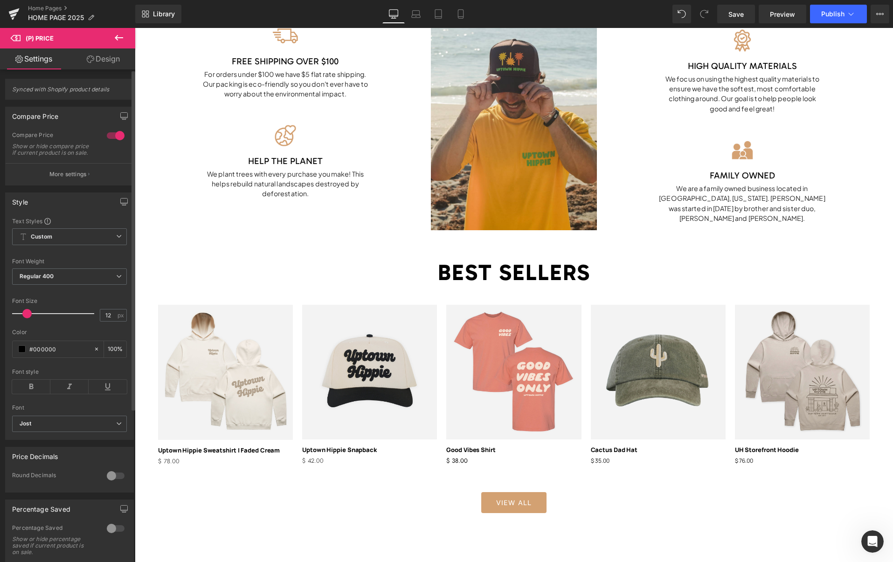
click at [29, 318] on span at bounding box center [26, 313] width 9 height 9
click at [72, 279] on span "Regular 400" at bounding box center [69, 277] width 115 height 16
click at [319, 459] on body "Skip to content Submit New Arrivals The Good Stuff .cls-1{fill:#231f20} expand …" at bounding box center [514, 93] width 758 height 1777
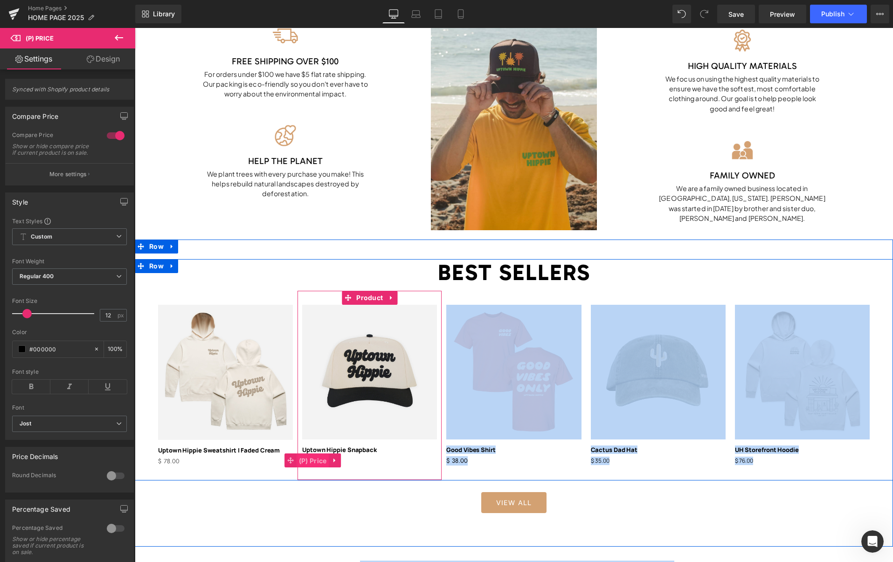
click at [317, 461] on span "(P) Price" at bounding box center [313, 461] width 33 height 14
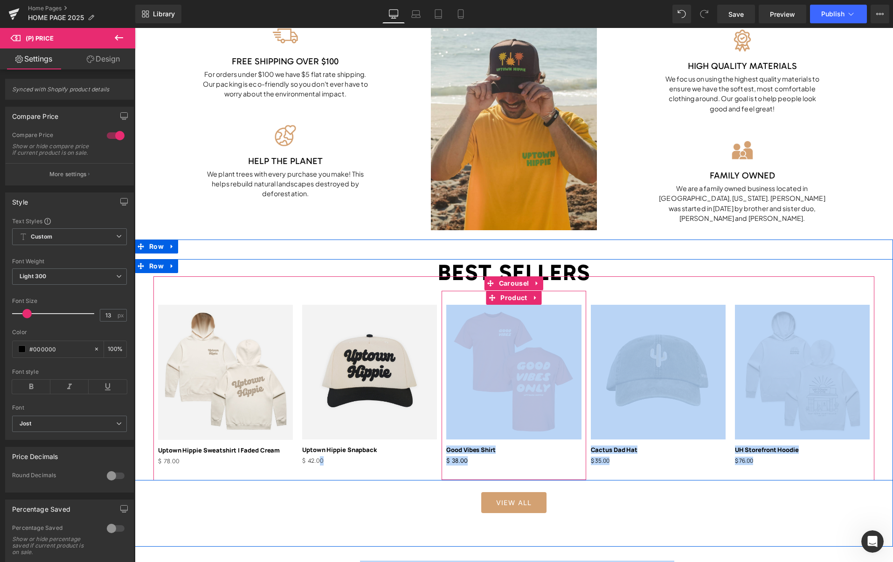
click at [493, 460] on div "$ 0 $ 38.00" at bounding box center [513, 460] width 135 height 11
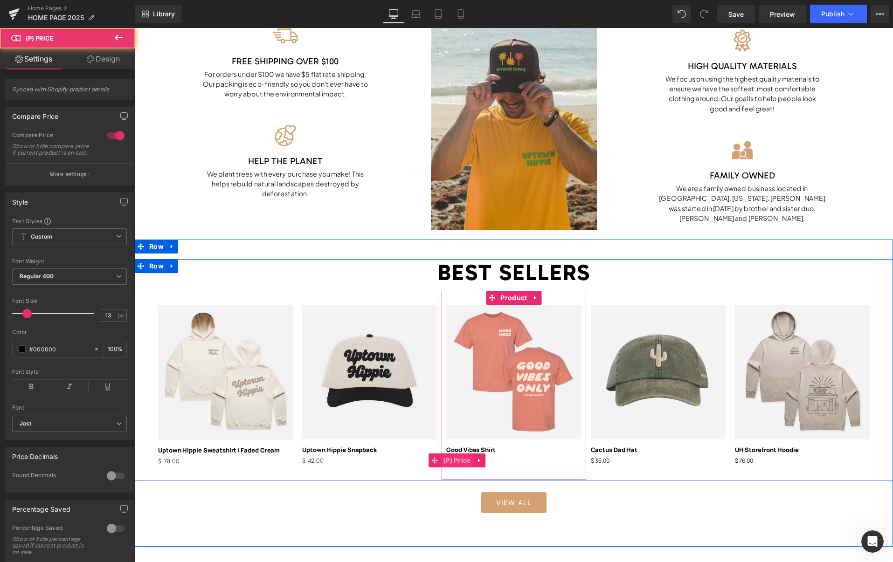
click at [465, 458] on span "(P) Price" at bounding box center [457, 461] width 33 height 14
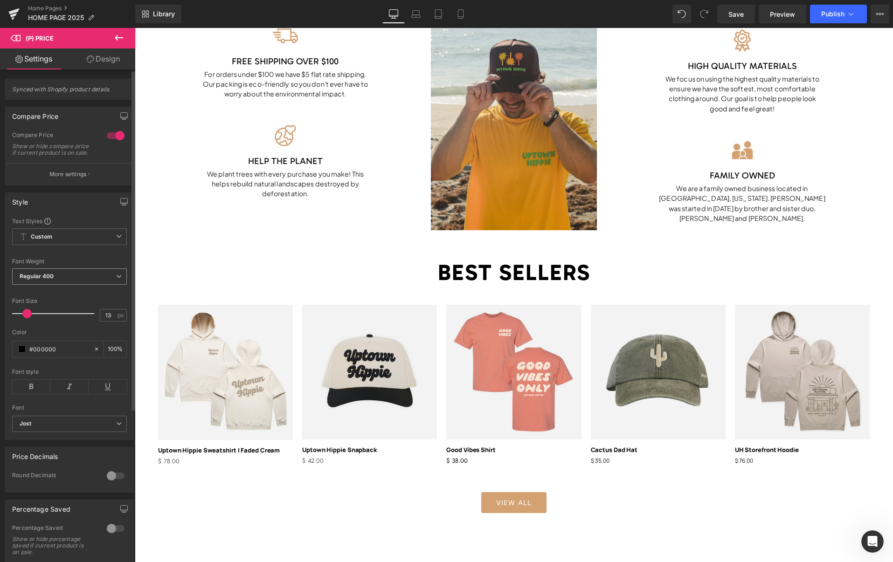
click at [60, 282] on span "Regular 400" at bounding box center [69, 277] width 115 height 16
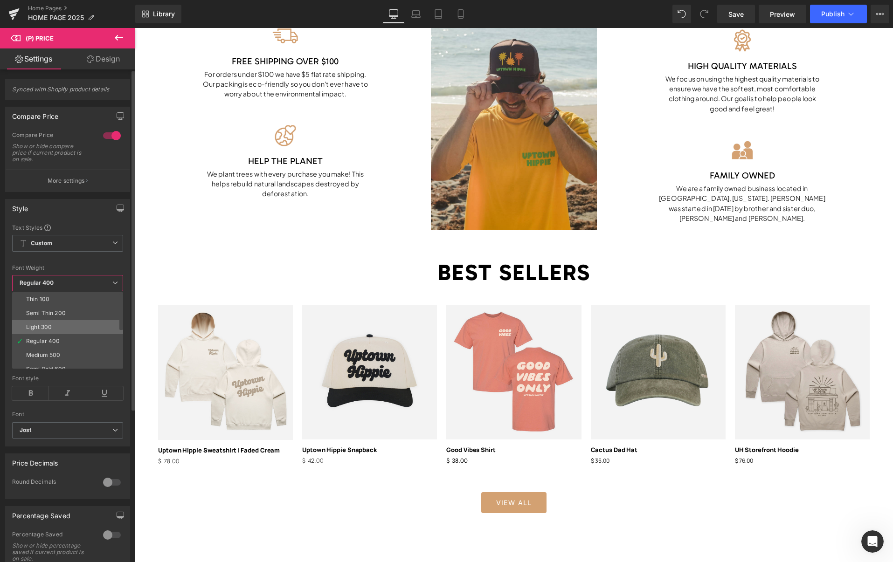
click at [55, 327] on li "Light 300" at bounding box center [69, 327] width 115 height 14
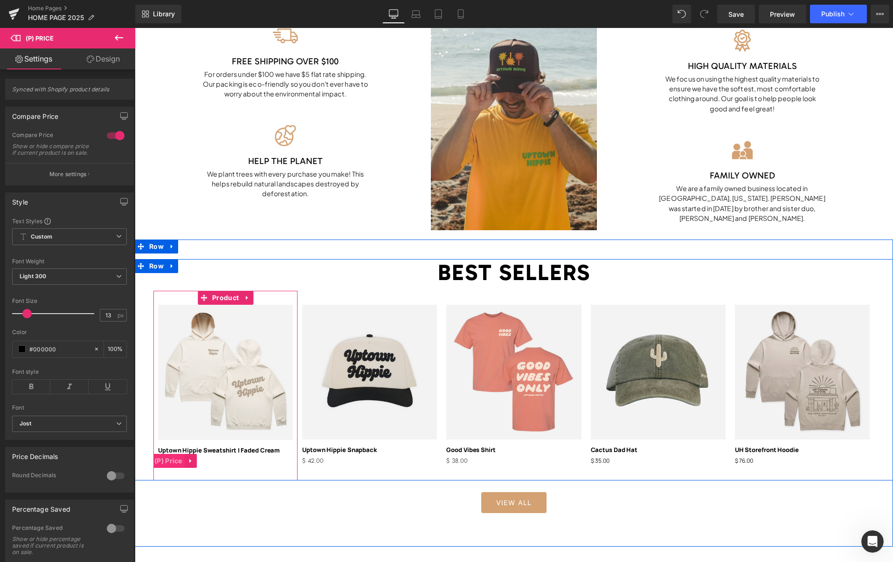
drag, startPoint x: 171, startPoint y: 463, endPoint x: 172, endPoint y: 459, distance: 4.7
click at [171, 463] on span "(P) Price" at bounding box center [168, 461] width 33 height 14
click at [168, 460] on span "(P) Price" at bounding box center [168, 461] width 33 height 14
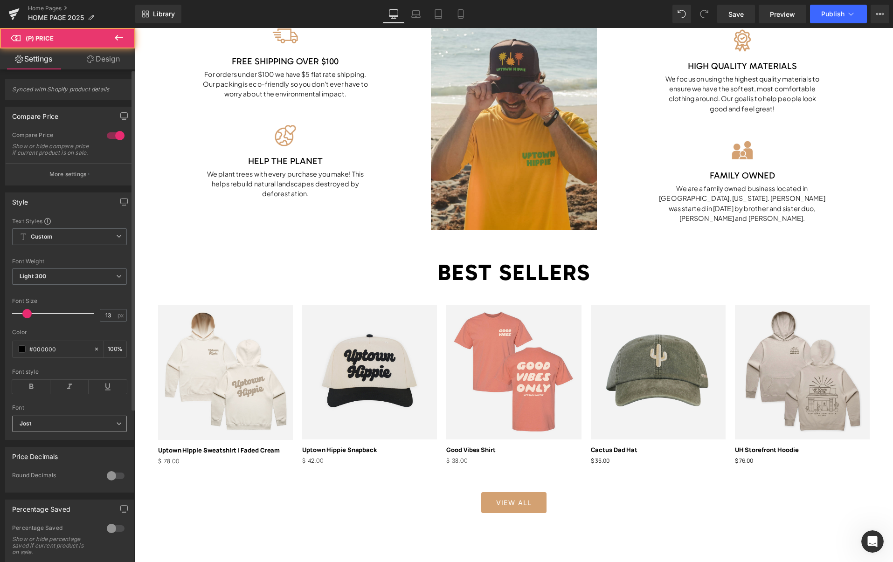
click at [77, 428] on b "Jost" at bounding box center [68, 424] width 97 height 8
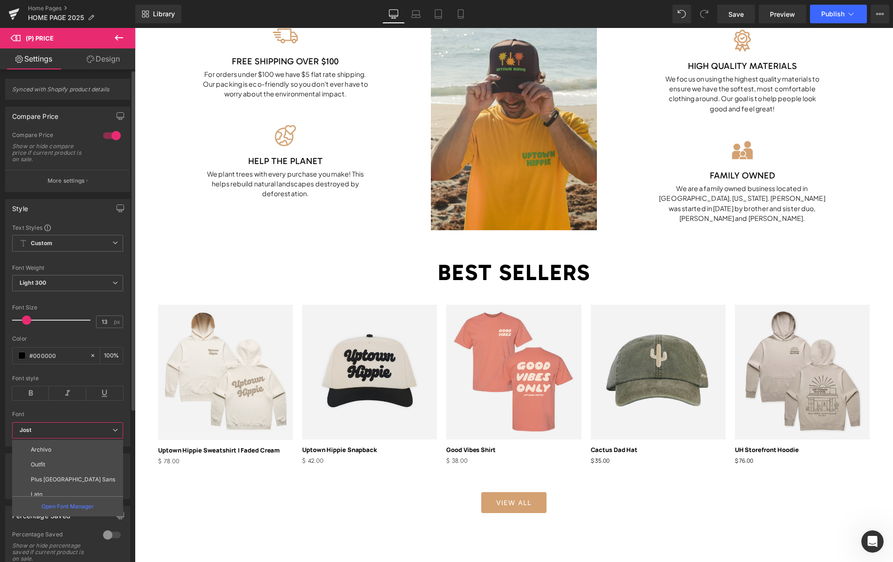
scroll to position [146, 0]
click at [95, 500] on div "Open Font Manager" at bounding box center [67, 507] width 111 height 20
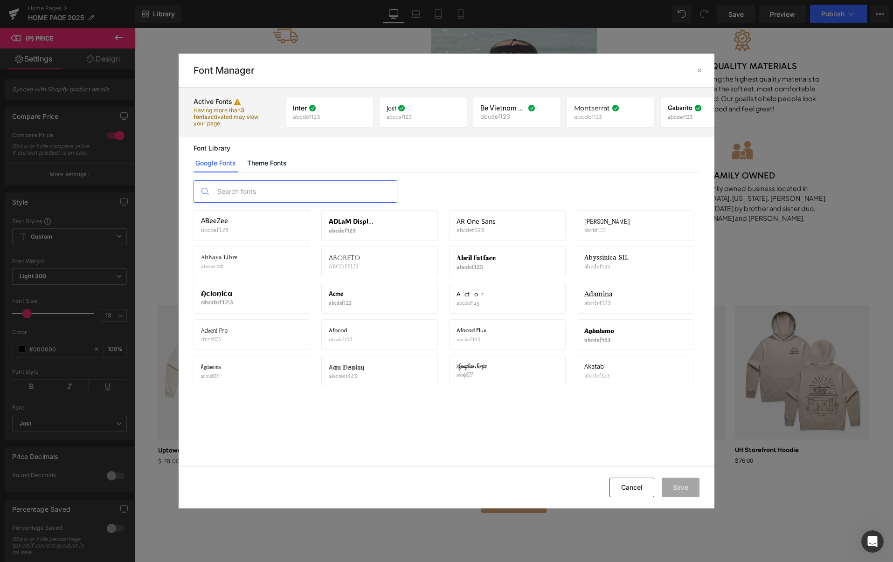
click at [236, 182] on input "text" at bounding box center [305, 191] width 184 height 21
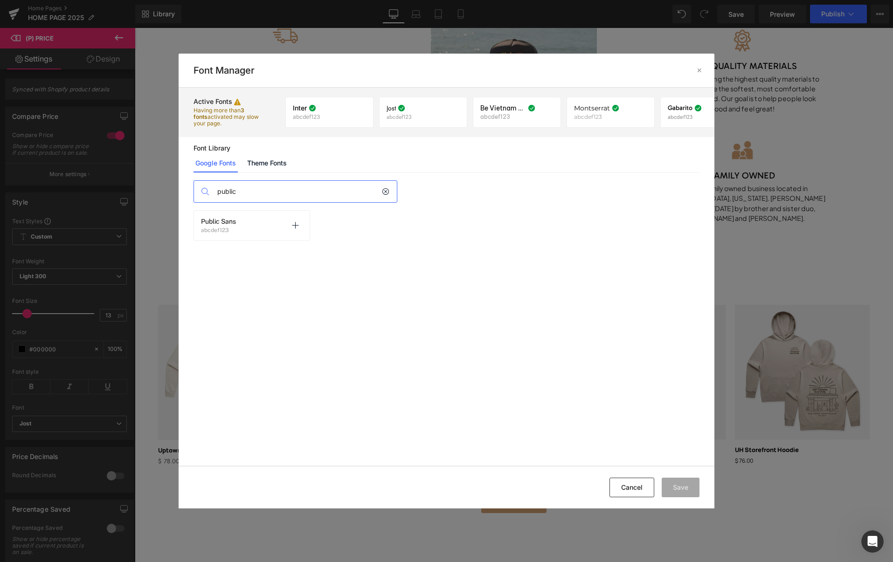
type input "public"
click at [248, 220] on div "Public Sans abcdef123 Activate font" at bounding box center [252, 226] width 102 height 16
click at [297, 225] on icon at bounding box center [294, 225] width 7 height 7
click at [684, 489] on button "Save" at bounding box center [681, 488] width 38 height 20
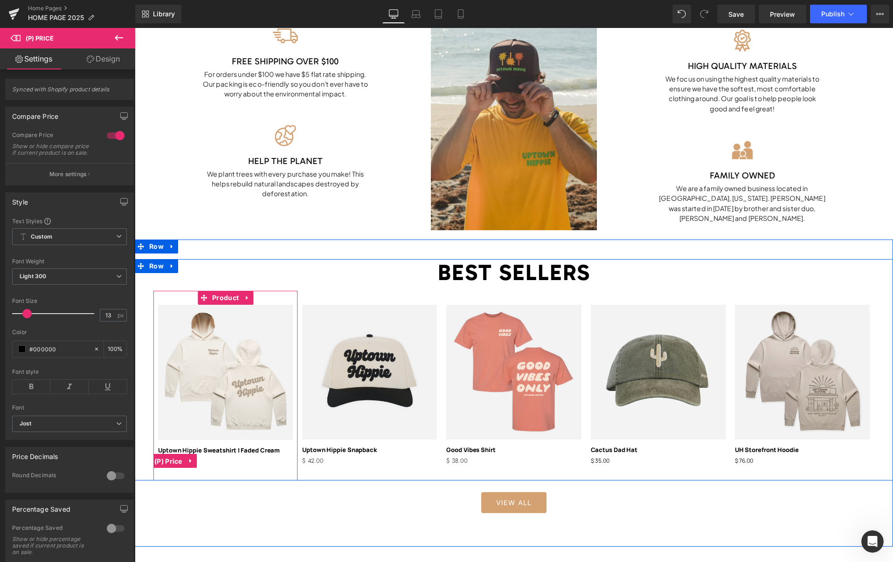
drag, startPoint x: 174, startPoint y: 462, endPoint x: 145, endPoint y: 451, distance: 30.6
click at [174, 462] on span "(P) Price" at bounding box center [168, 462] width 33 height 14
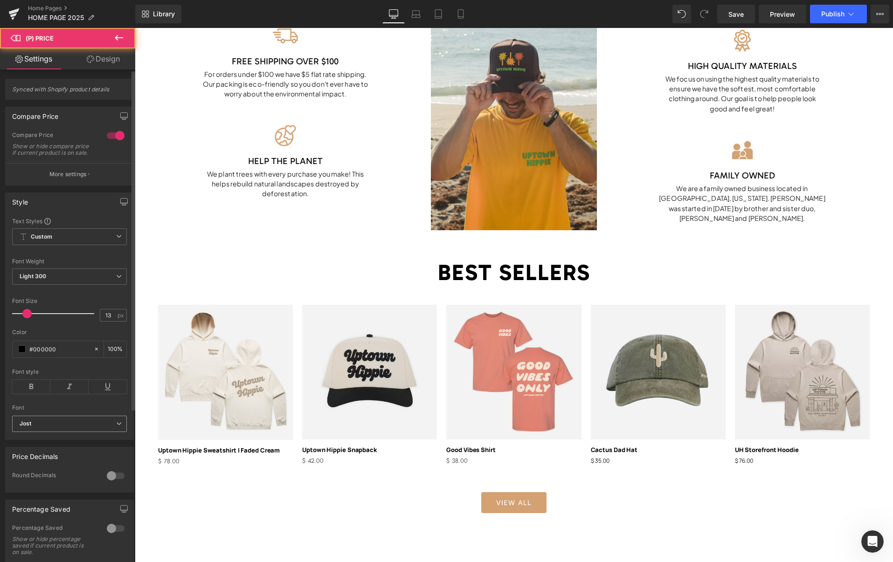
click at [58, 428] on b "Jost" at bounding box center [68, 424] width 97 height 8
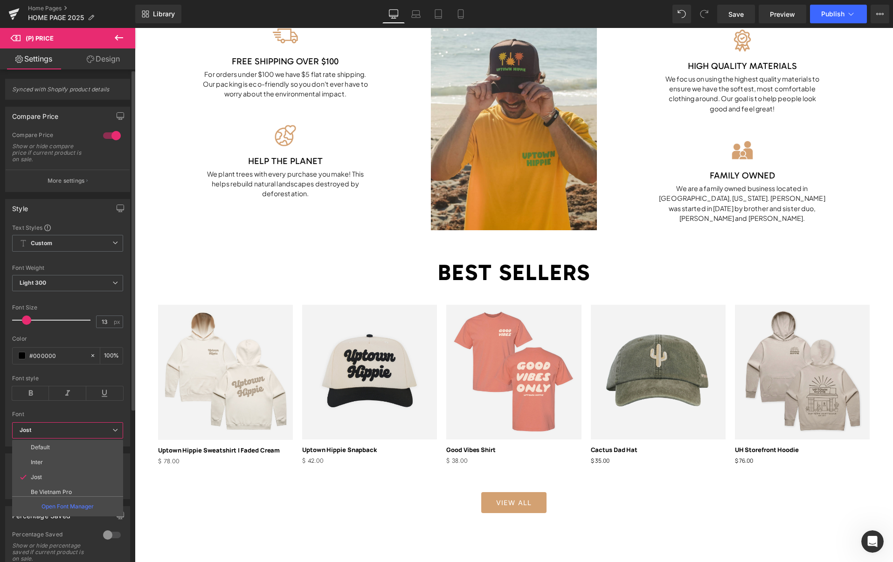
scroll to position [272, 0]
click at [60, 485] on p "Public Sans" at bounding box center [46, 488] width 31 height 7
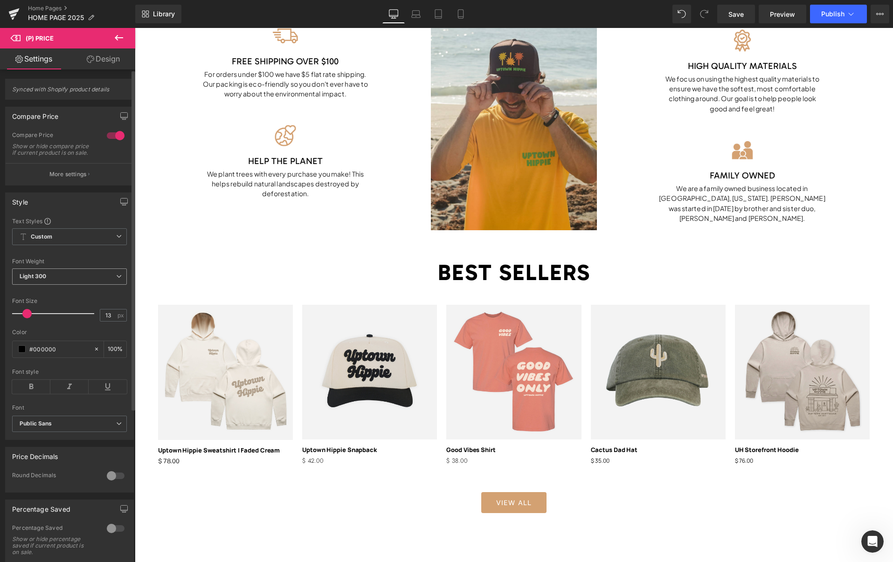
click at [87, 283] on span "Light 300" at bounding box center [69, 277] width 115 height 16
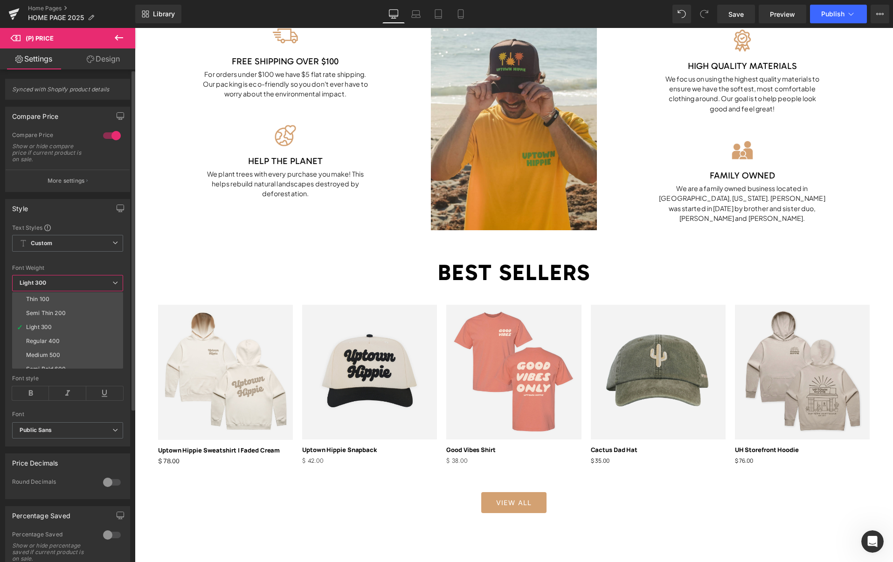
click at [71, 297] on li "Thin 100" at bounding box center [69, 299] width 115 height 14
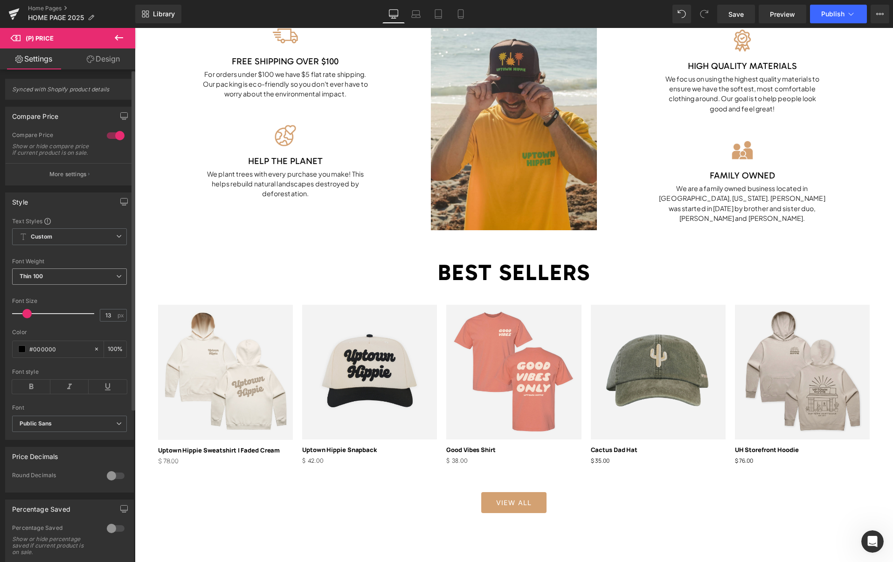
drag, startPoint x: 67, startPoint y: 284, endPoint x: 65, endPoint y: 291, distance: 7.7
click at [67, 284] on span "Thin 100" at bounding box center [69, 277] width 115 height 16
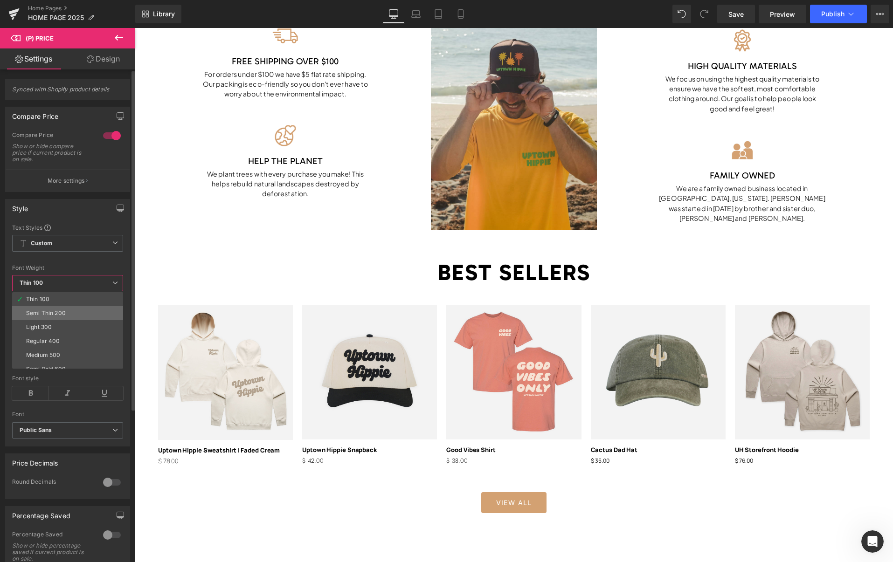
click at [61, 311] on div "Semi Thin 200" at bounding box center [46, 313] width 40 height 7
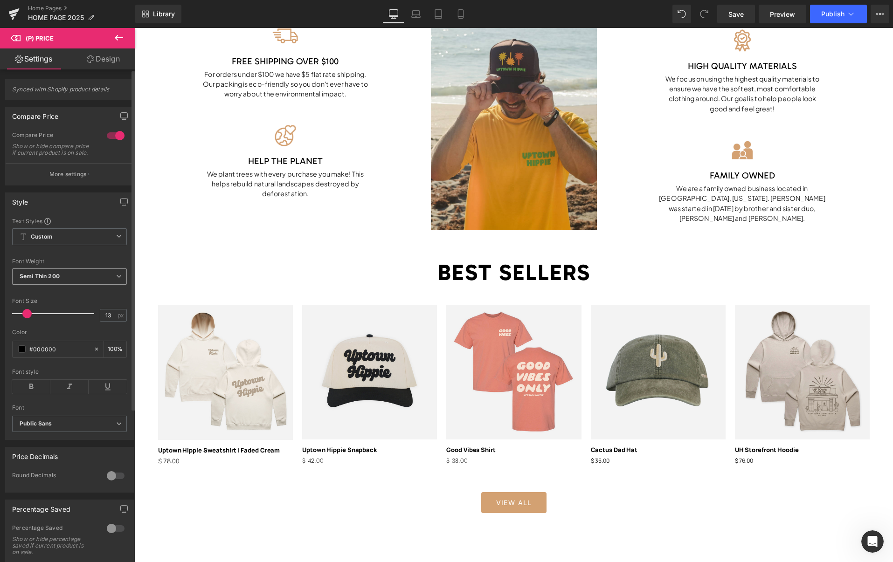
click at [61, 285] on span "Semi Thin 200" at bounding box center [69, 277] width 115 height 16
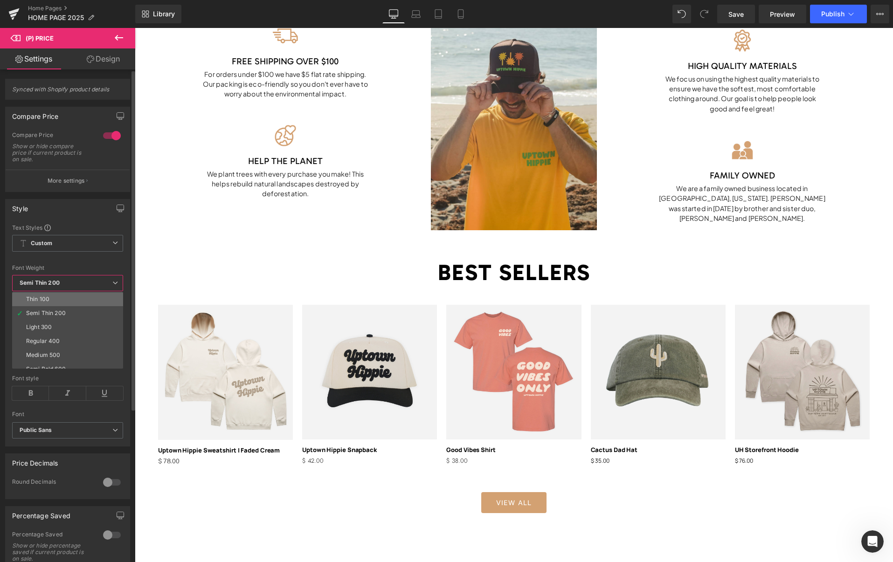
click at [57, 297] on li "Thin 100" at bounding box center [69, 299] width 115 height 14
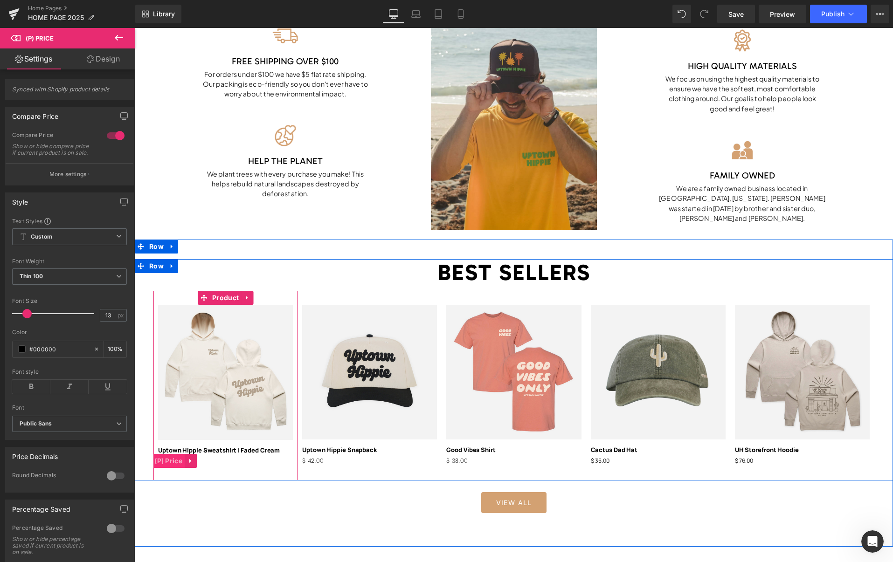
drag, startPoint x: 174, startPoint y: 460, endPoint x: 168, endPoint y: 459, distance: 5.7
click at [174, 460] on span "(P) Price" at bounding box center [168, 461] width 33 height 14
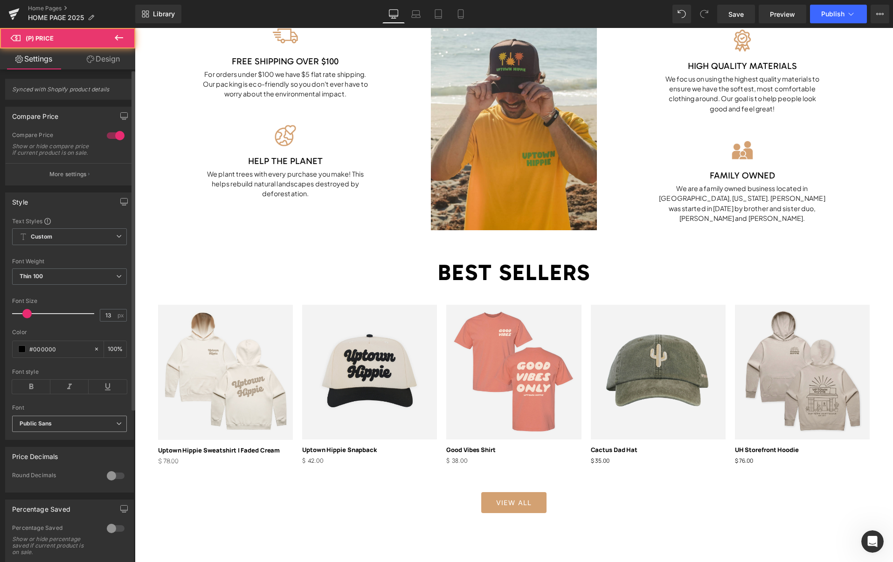
click at [63, 428] on b "Public Sans" at bounding box center [68, 424] width 97 height 8
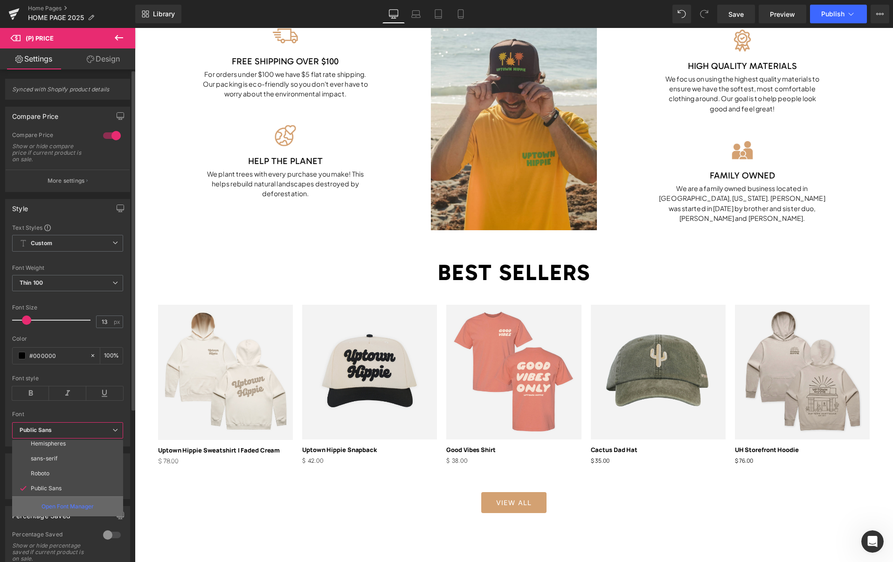
click at [63, 505] on p "Open Font Manager" at bounding box center [67, 507] width 52 height 8
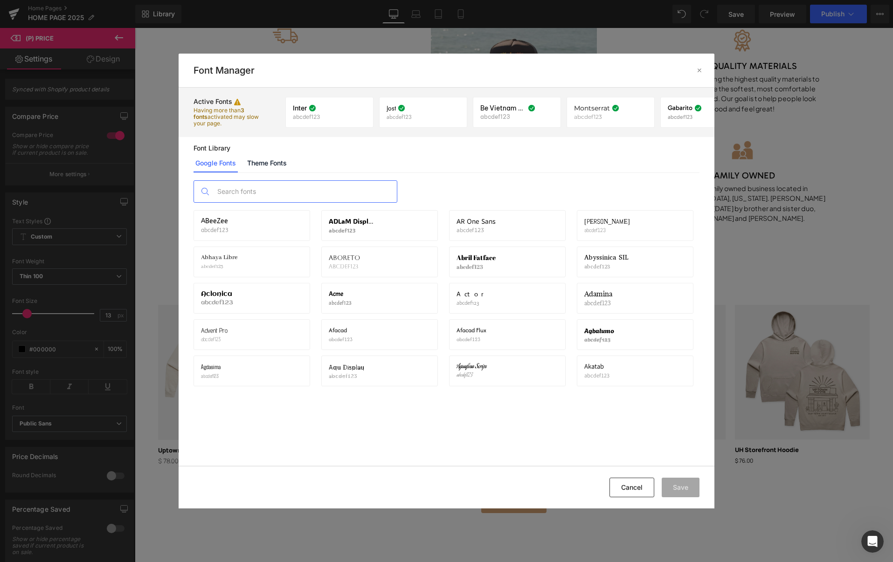
click at [264, 189] on input "text" at bounding box center [305, 191] width 184 height 21
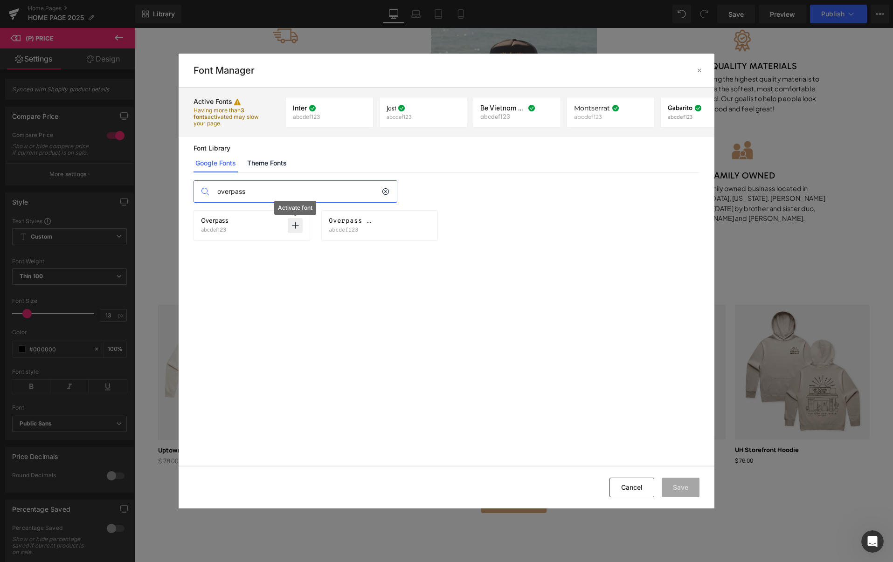
type input "overpass"
click at [299, 227] on p at bounding box center [295, 225] width 15 height 15
click at [669, 492] on button "Save" at bounding box center [681, 488] width 38 height 20
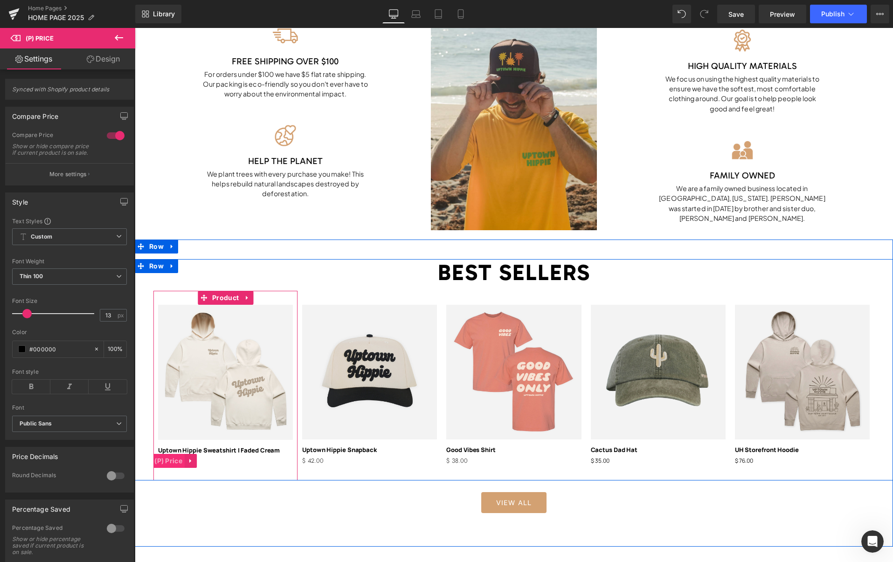
click at [178, 461] on span "(P) Price" at bounding box center [168, 461] width 33 height 14
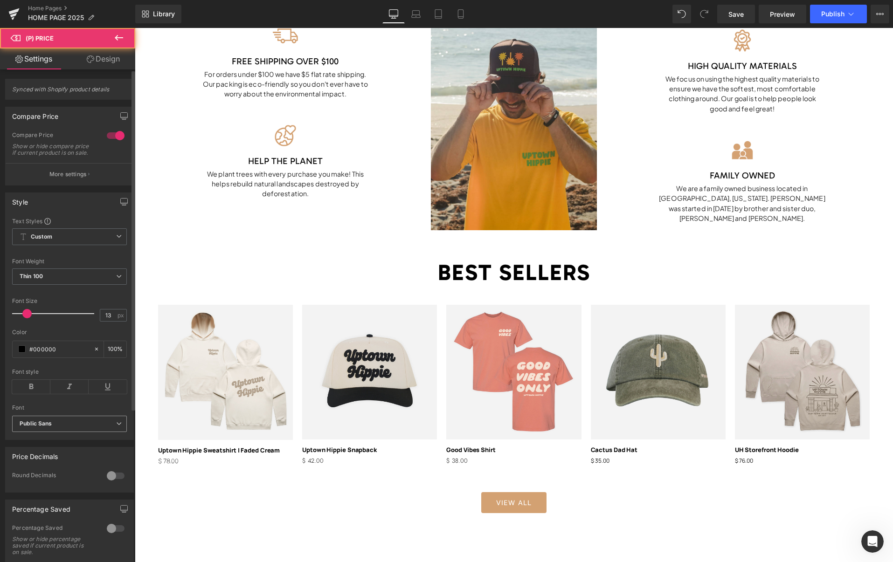
click at [87, 428] on b "Public Sans" at bounding box center [68, 424] width 97 height 8
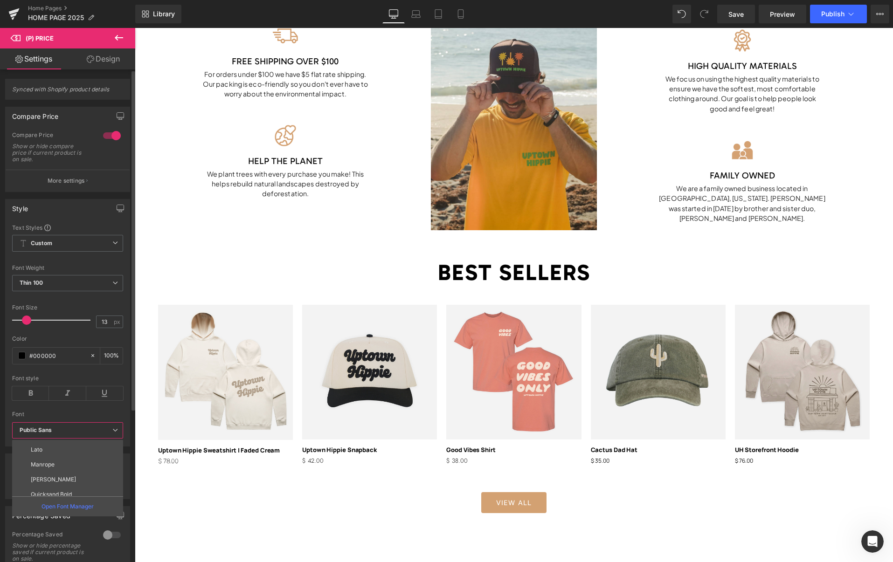
scroll to position [287, 0]
click at [65, 488] on li "Overpass" at bounding box center [69, 488] width 115 height 15
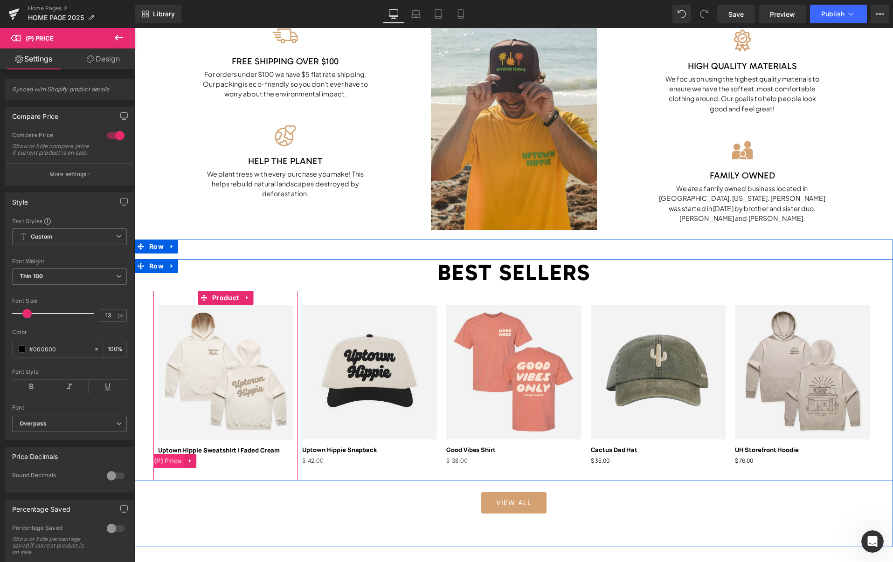
drag, startPoint x: 171, startPoint y: 462, endPoint x: 162, endPoint y: 462, distance: 8.9
click at [171, 462] on span "(P) Price" at bounding box center [168, 461] width 33 height 14
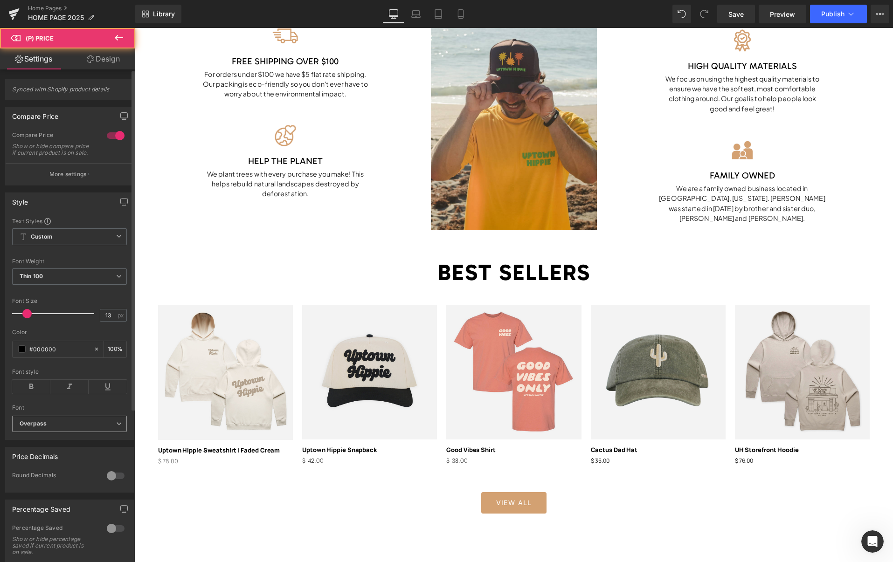
click at [61, 428] on b "Overpass" at bounding box center [68, 424] width 97 height 8
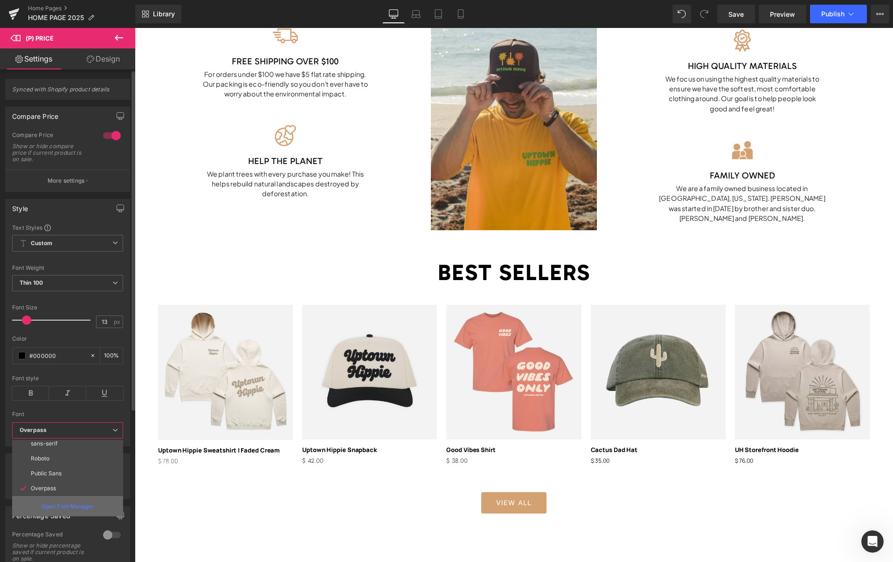
click at [67, 506] on p "Open Font Manager" at bounding box center [67, 507] width 52 height 8
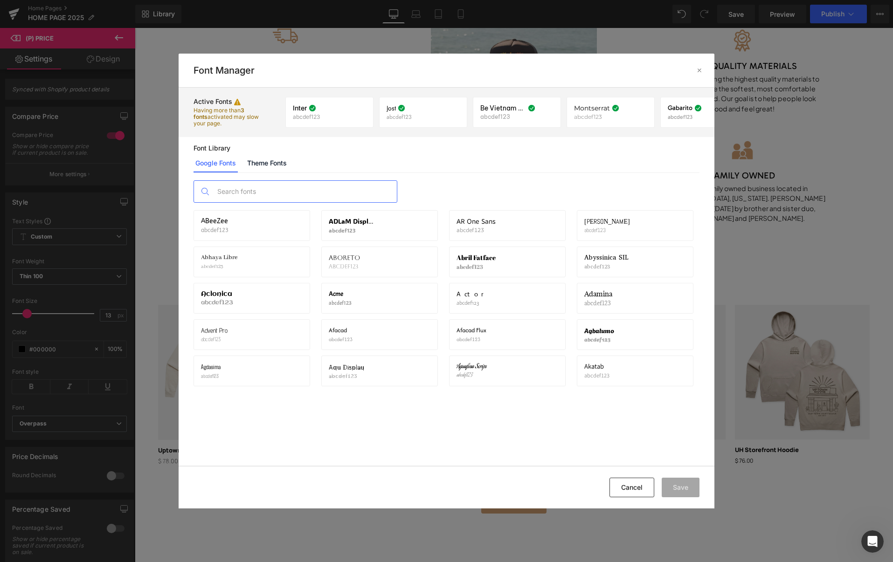
click at [287, 192] on input "text" at bounding box center [305, 191] width 184 height 21
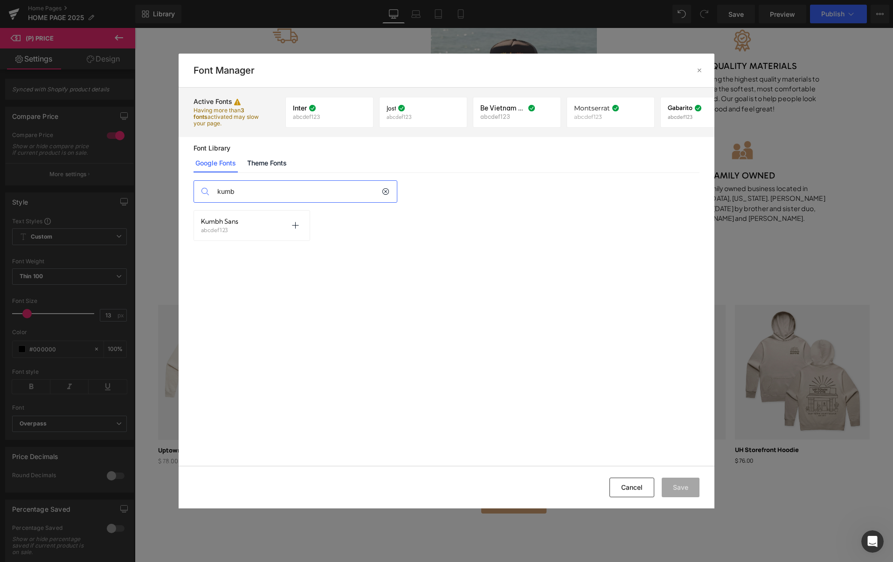
type input "kumb"
click at [274, 233] on div "Kumbh Sans abcdef123 Activate font" at bounding box center [252, 225] width 117 height 31
click at [294, 225] on icon at bounding box center [294, 225] width 7 height 7
click at [683, 491] on button "Save" at bounding box center [681, 488] width 38 height 20
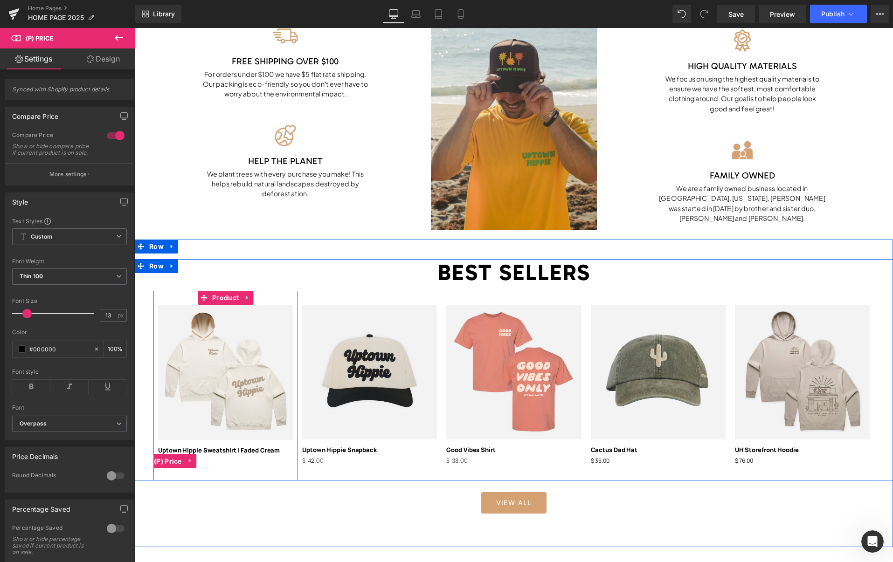
drag, startPoint x: 171, startPoint y: 462, endPoint x: 144, endPoint y: 457, distance: 27.4
click at [171, 462] on span "(P) Price" at bounding box center [168, 462] width 33 height 14
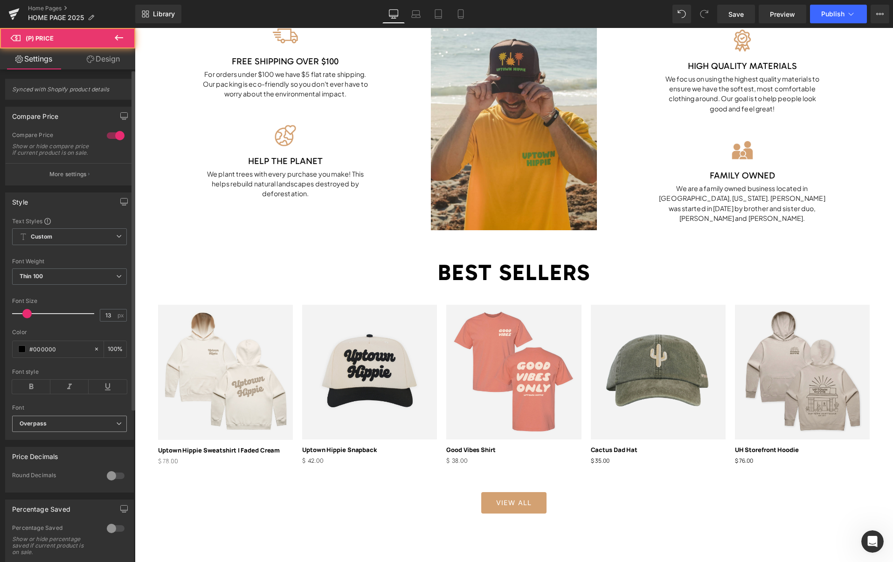
drag, startPoint x: 71, startPoint y: 435, endPoint x: 70, endPoint y: 443, distance: 8.9
click at [72, 432] on span "Overpass" at bounding box center [69, 424] width 115 height 16
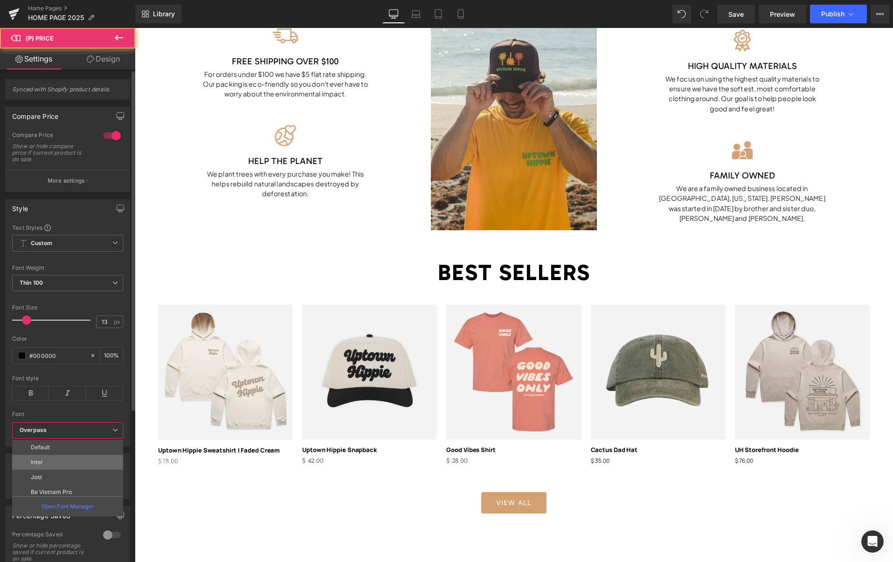
scroll to position [302, 0]
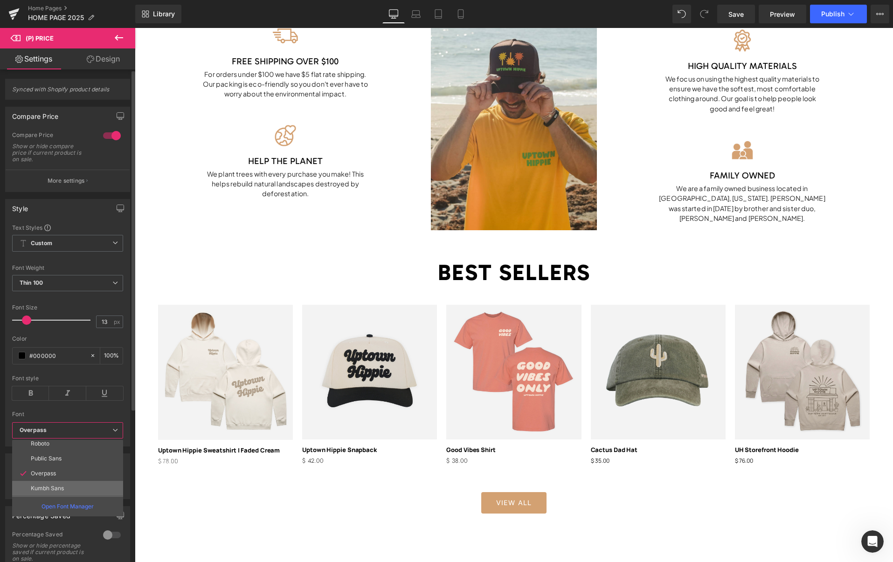
click at [58, 486] on p "Kumbh Sans" at bounding box center [47, 488] width 33 height 7
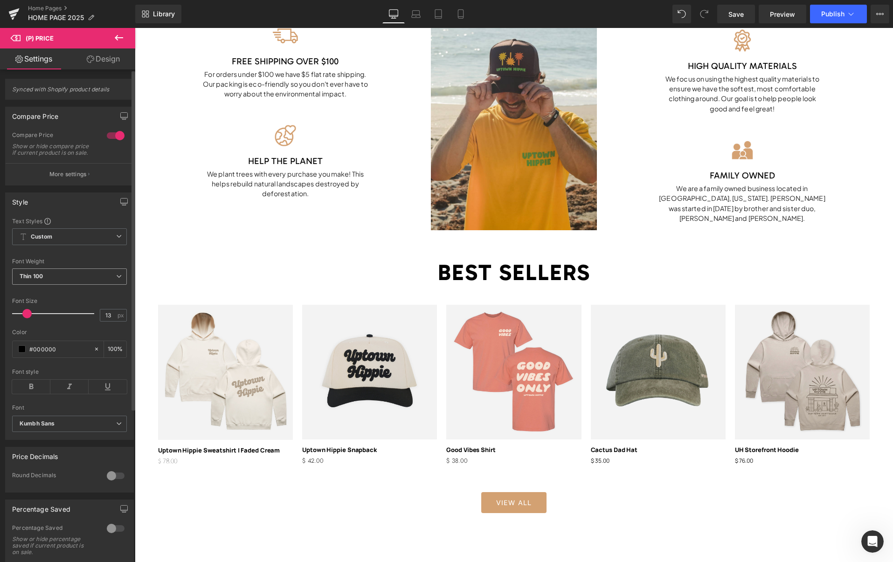
click at [65, 278] on span "Thin 100" at bounding box center [69, 277] width 115 height 16
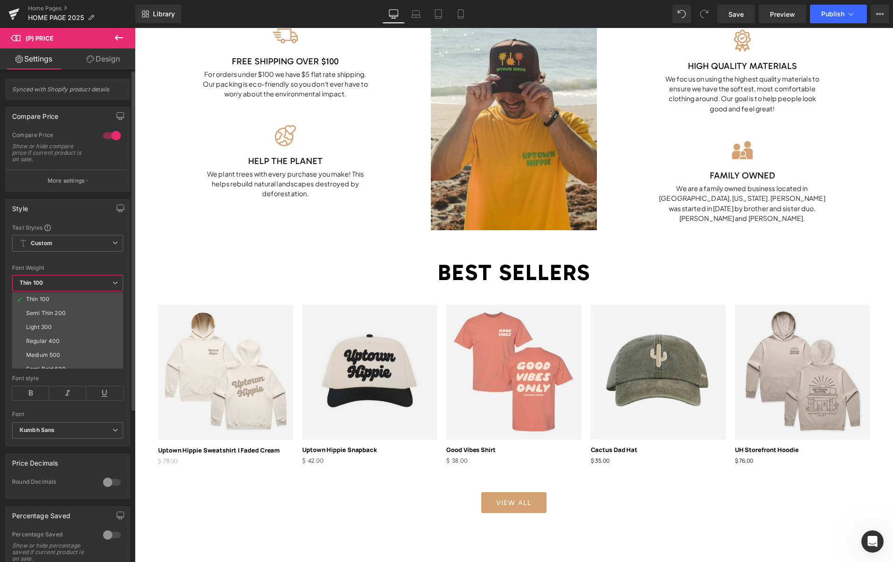
click at [53, 310] on div "Semi Thin 200" at bounding box center [46, 313] width 40 height 7
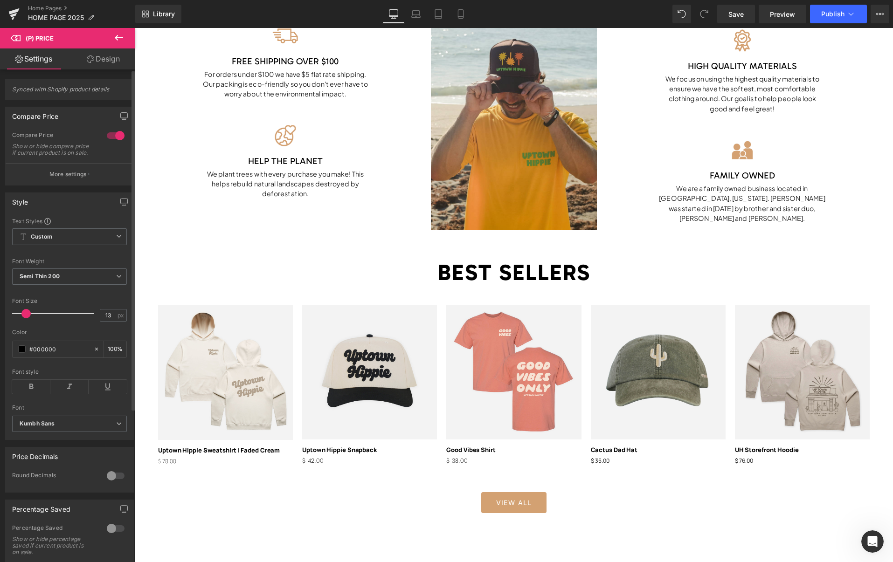
click at [22, 318] on span at bounding box center [25, 313] width 9 height 9
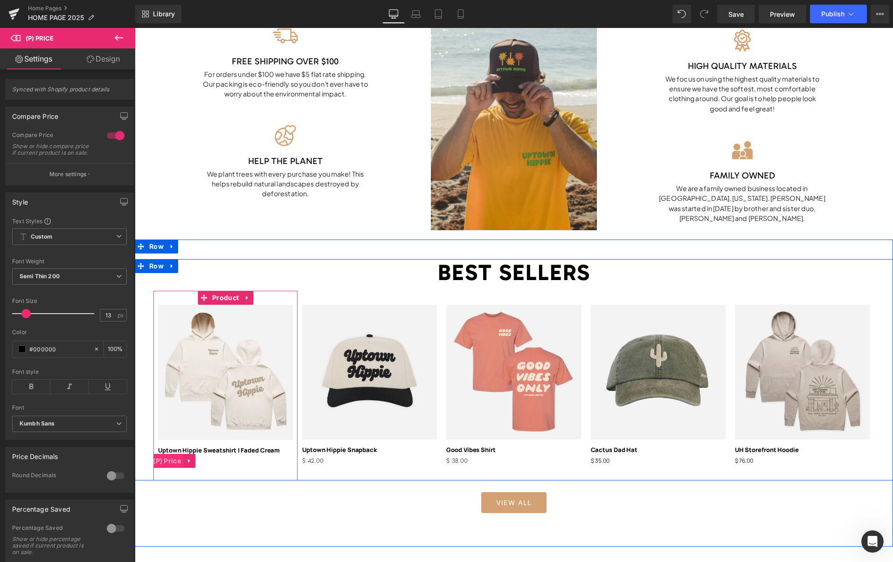
click at [171, 461] on span "(P) Price" at bounding box center [167, 461] width 33 height 14
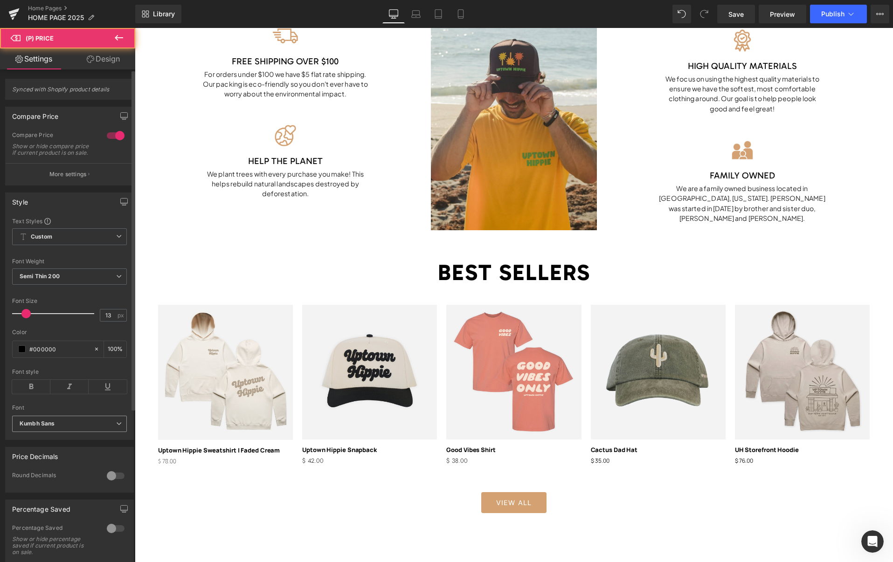
drag, startPoint x: 52, startPoint y: 426, endPoint x: 60, endPoint y: 439, distance: 14.6
click at [52, 426] on span "Kumbh Sans" at bounding box center [69, 424] width 115 height 16
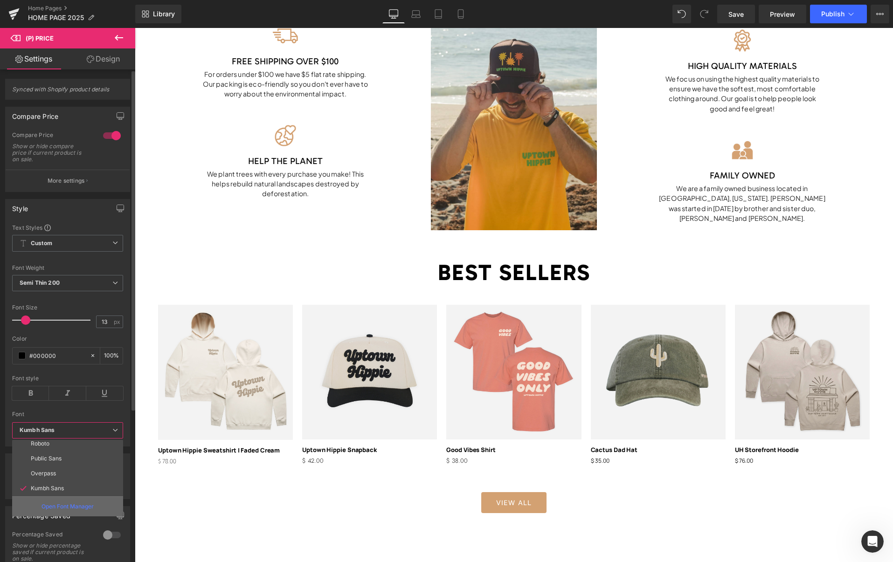
click at [55, 505] on p "Open Font Manager" at bounding box center [67, 507] width 52 height 8
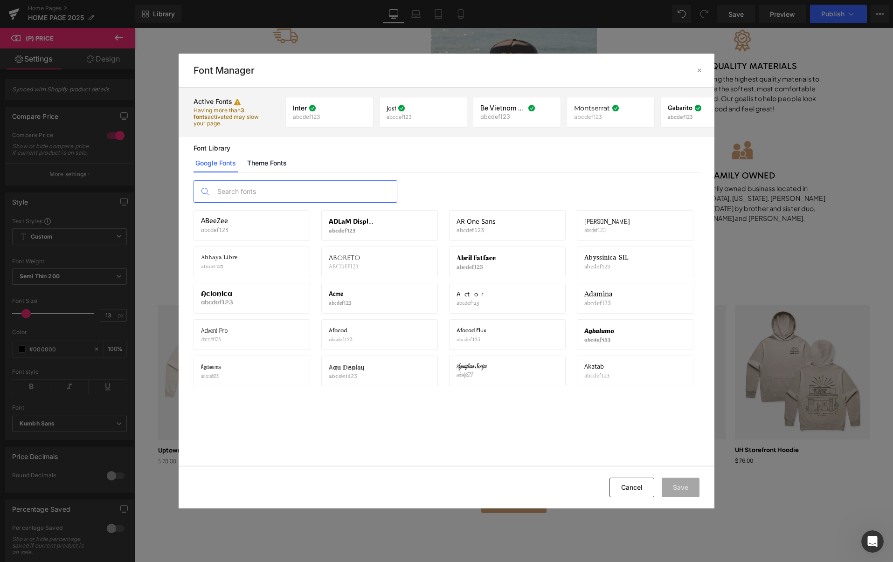
click at [282, 187] on input "text" at bounding box center [305, 191] width 184 height 21
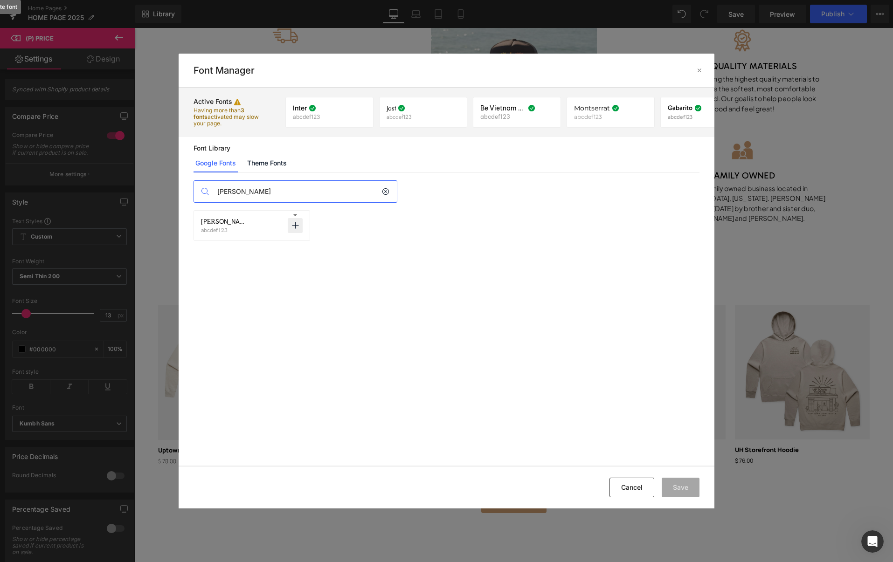
type input "hanken"
click at [292, 226] on icon at bounding box center [294, 225] width 7 height 7
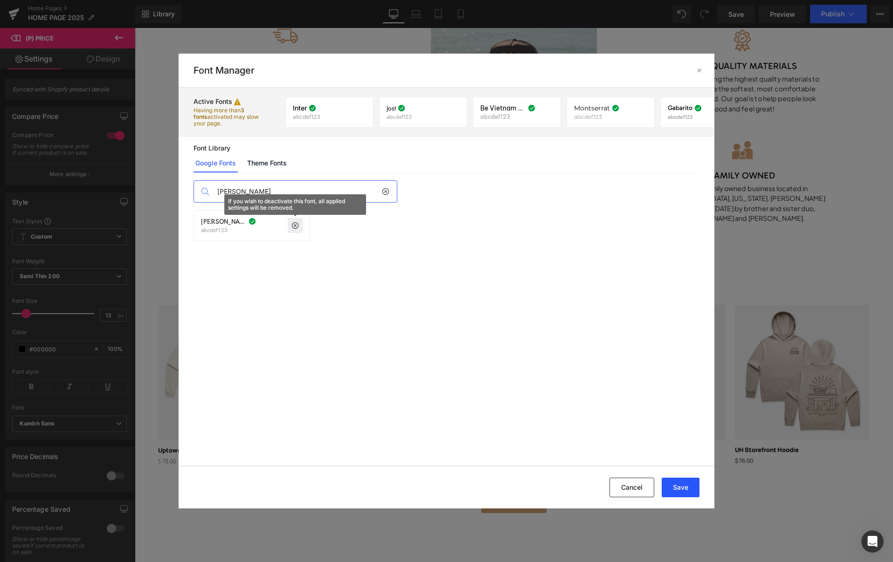
click at [676, 492] on button "Save" at bounding box center [681, 488] width 38 height 20
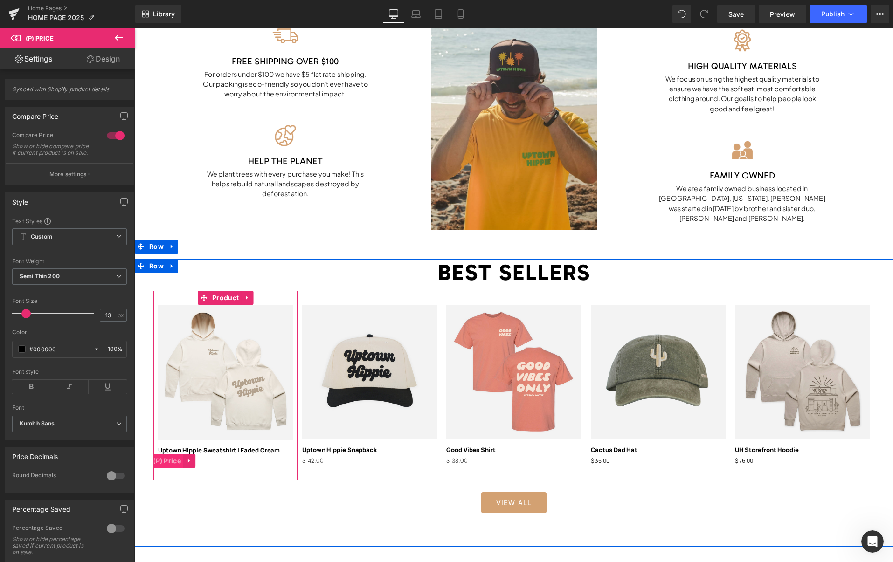
click at [171, 462] on span "(P) Price" at bounding box center [167, 461] width 33 height 14
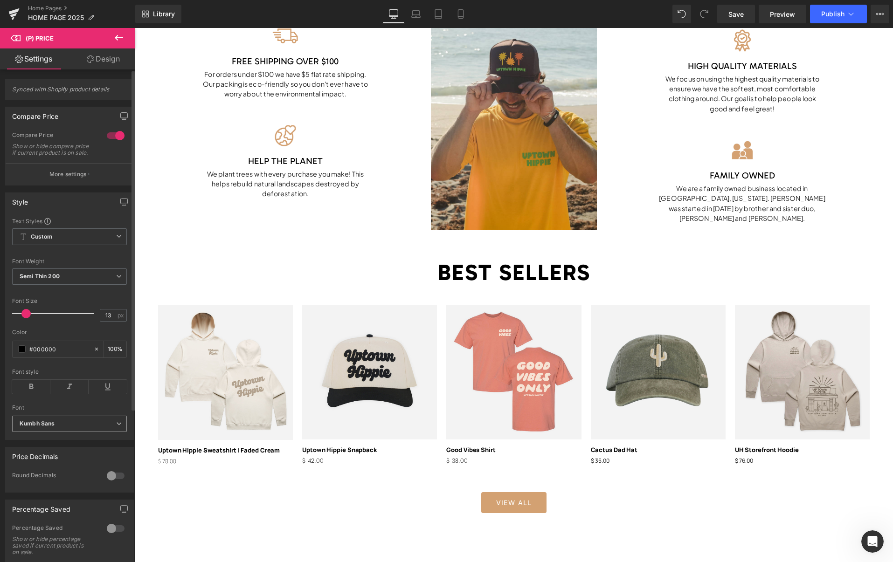
click at [67, 428] on b "Kumbh Sans" at bounding box center [68, 424] width 97 height 8
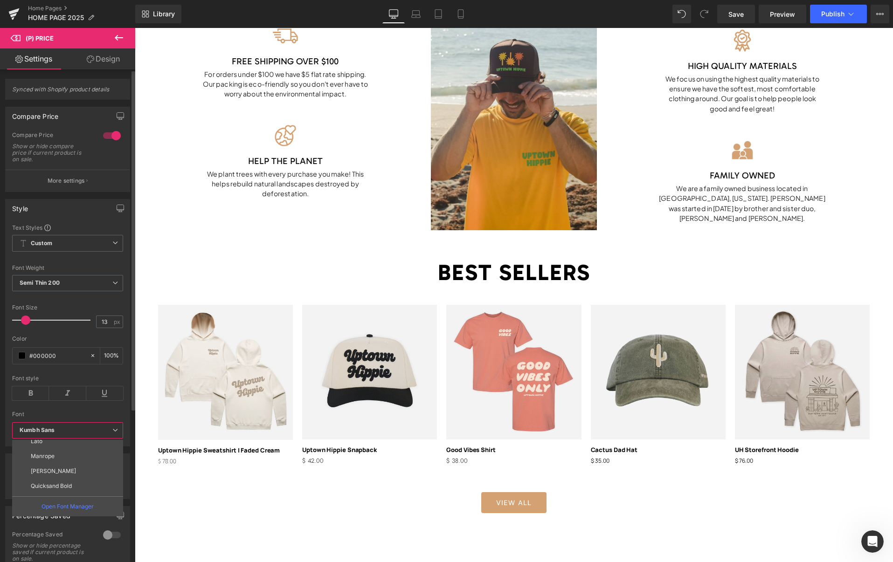
scroll to position [317, 0]
click at [65, 487] on p "Hanken Grotesk" at bounding box center [65, 488] width 68 height 7
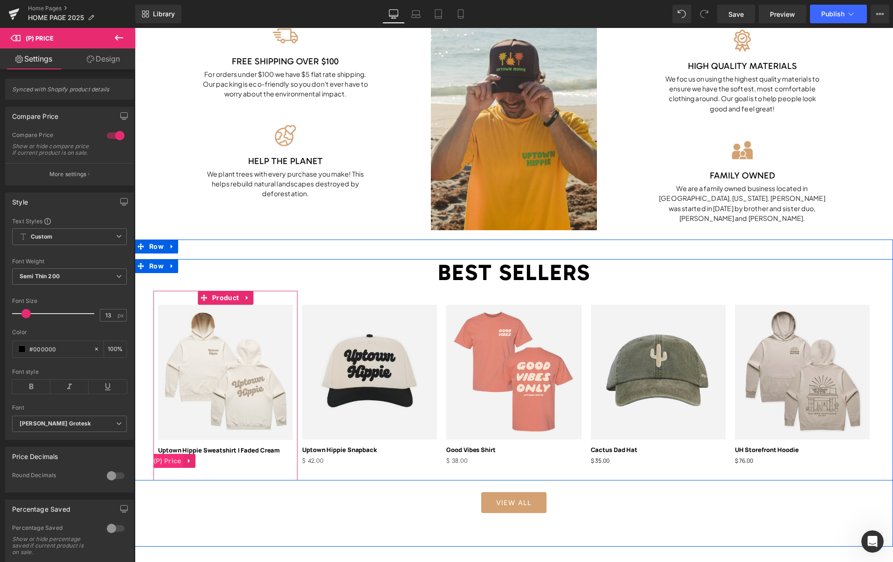
click at [178, 457] on span "(P) Price" at bounding box center [167, 461] width 33 height 14
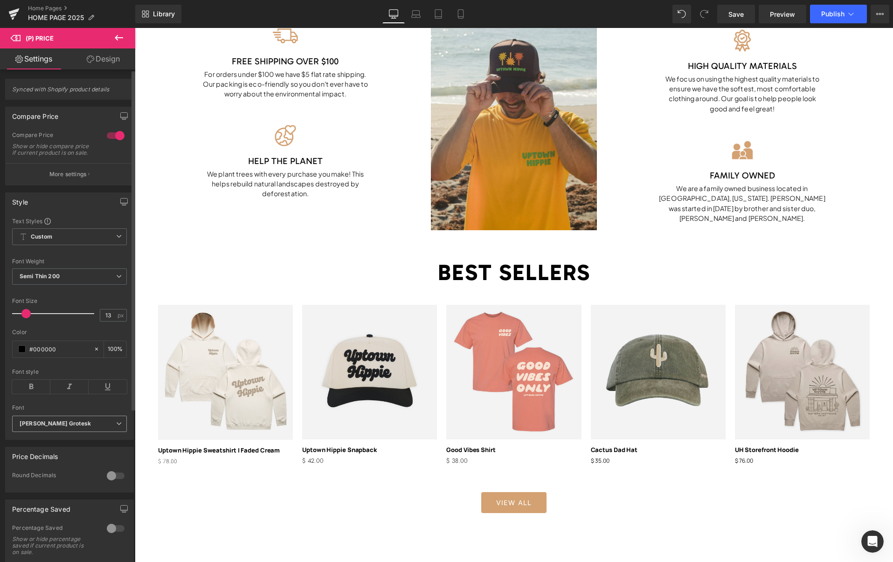
click at [51, 428] on icon "Hanken Grotesk" at bounding box center [55, 424] width 71 height 8
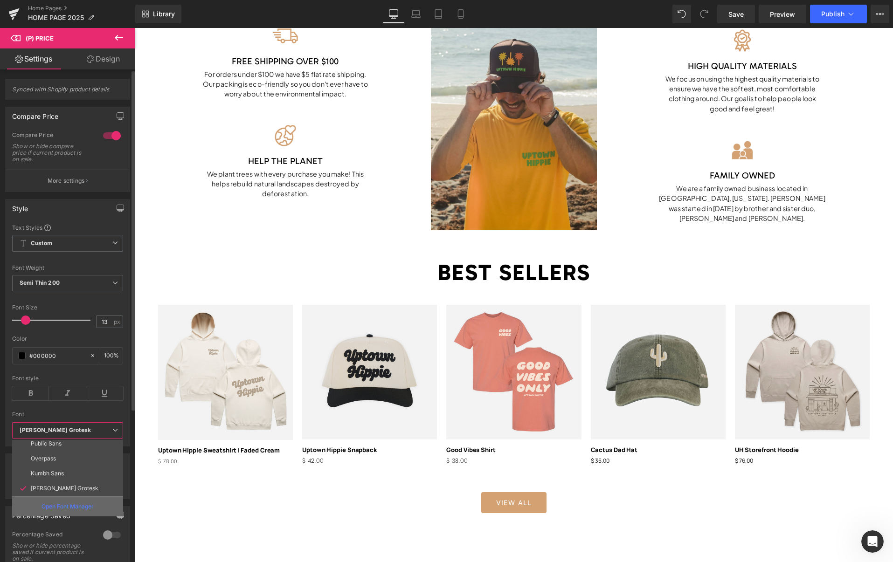
click at [69, 505] on p "Open Font Manager" at bounding box center [67, 507] width 52 height 8
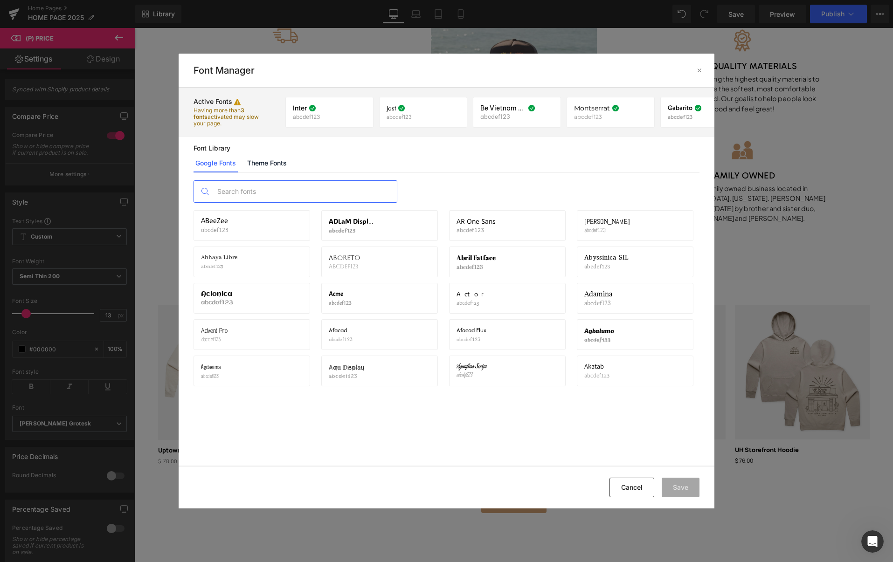
click at [249, 188] on input "text" at bounding box center [305, 191] width 184 height 21
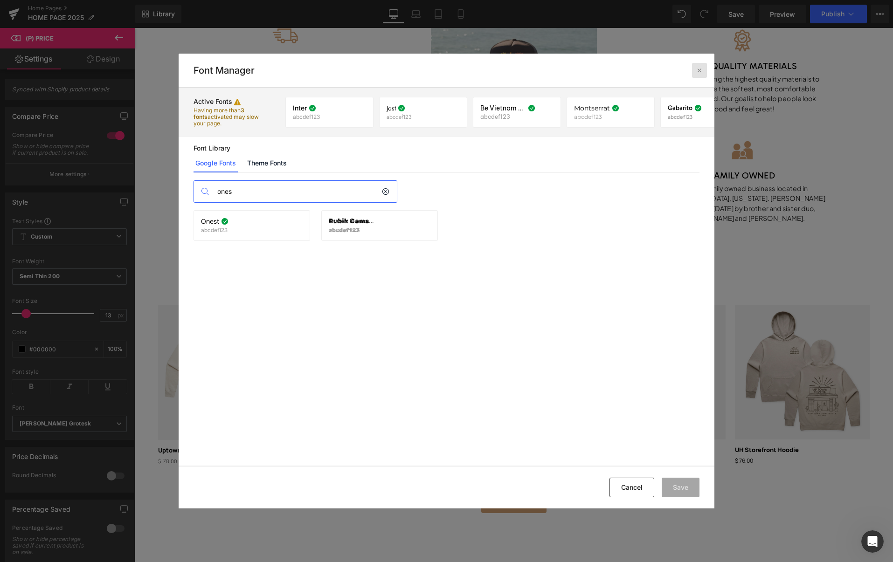
type input "ones"
click at [696, 72] on icon at bounding box center [699, 70] width 7 height 7
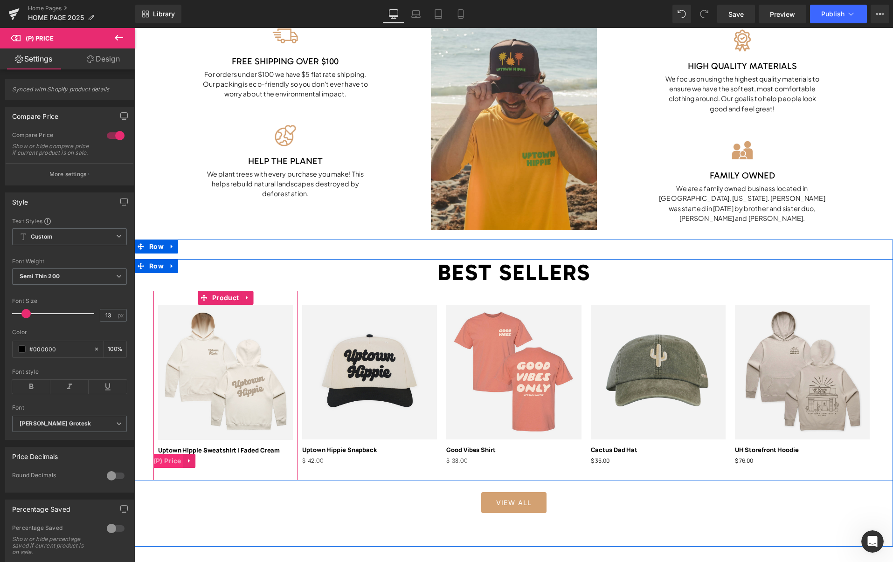
click at [174, 461] on span "(P) Price" at bounding box center [167, 461] width 33 height 14
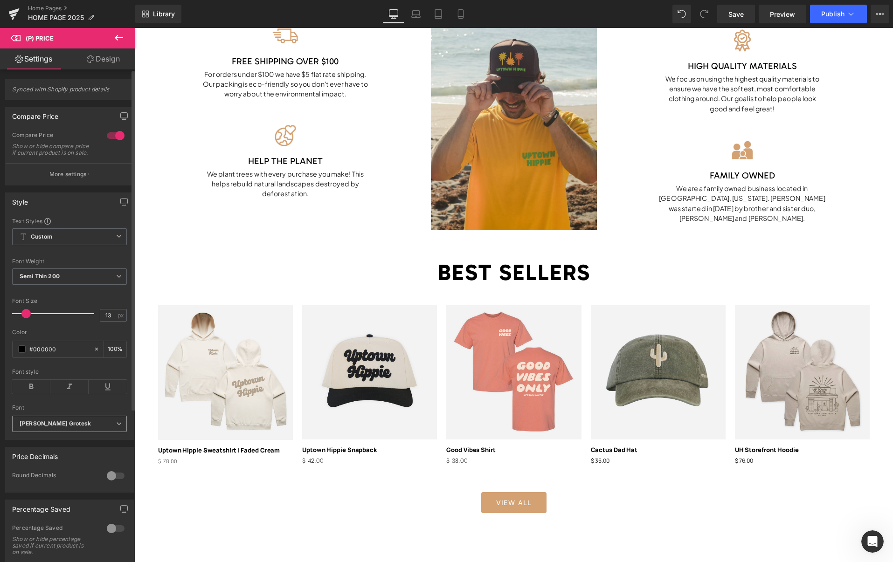
click at [69, 428] on b "Hanken Grotesk" at bounding box center [68, 424] width 97 height 8
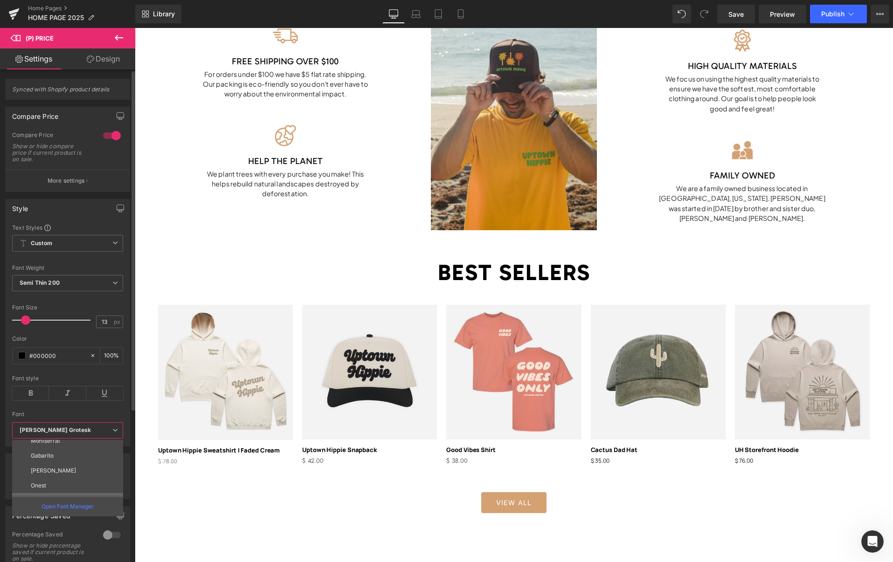
scroll to position [66, 0]
click at [49, 484] on li "Onest" at bounding box center [69, 486] width 115 height 15
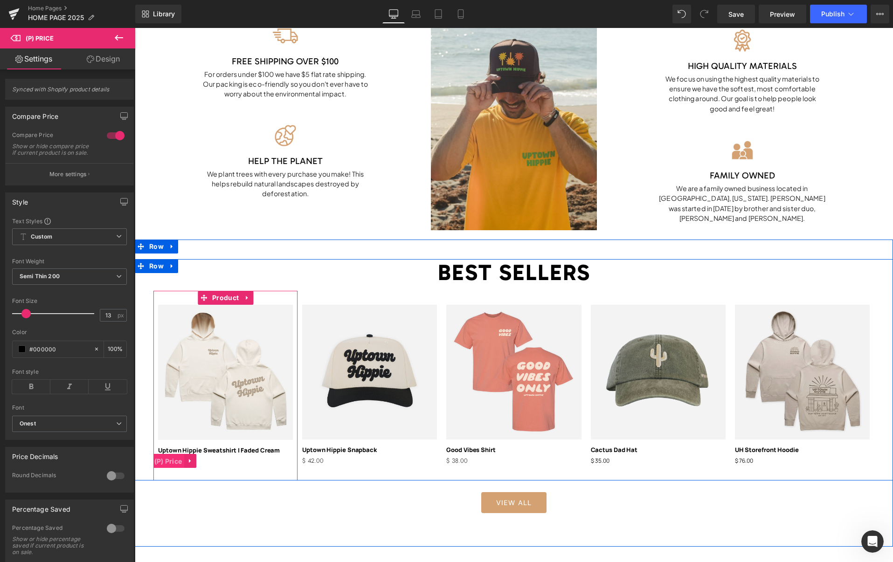
click at [167, 460] on span "(P) Price" at bounding box center [168, 462] width 33 height 14
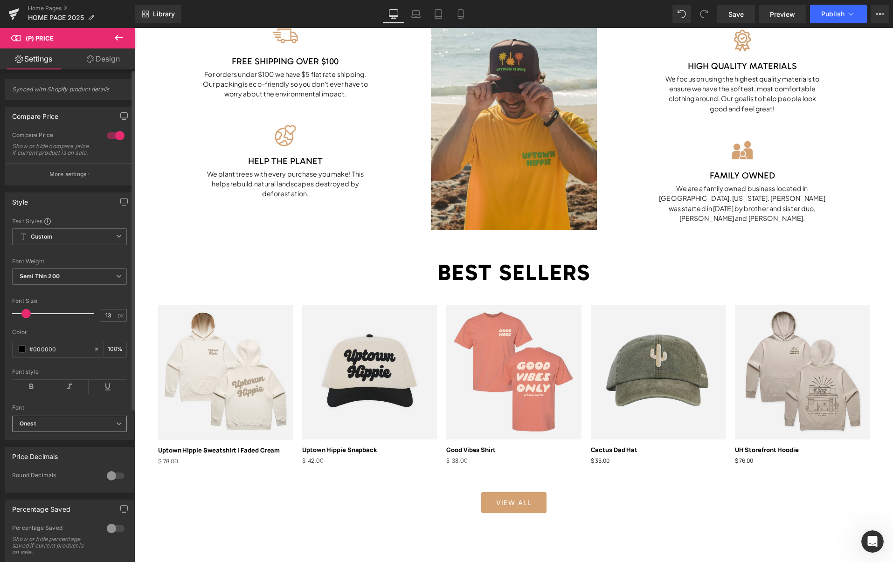
click at [63, 428] on b "Onest" at bounding box center [68, 424] width 97 height 8
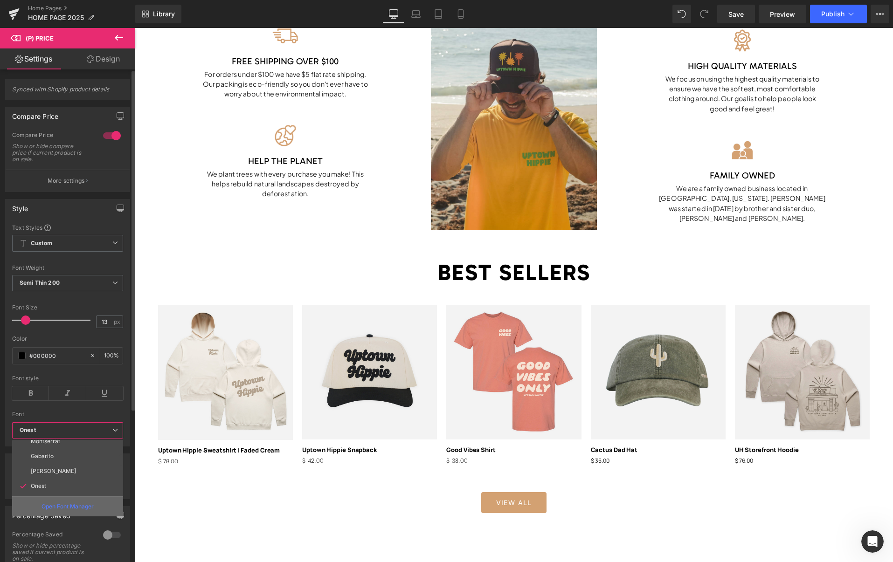
click at [69, 500] on div "Open Font Manager" at bounding box center [67, 507] width 111 height 20
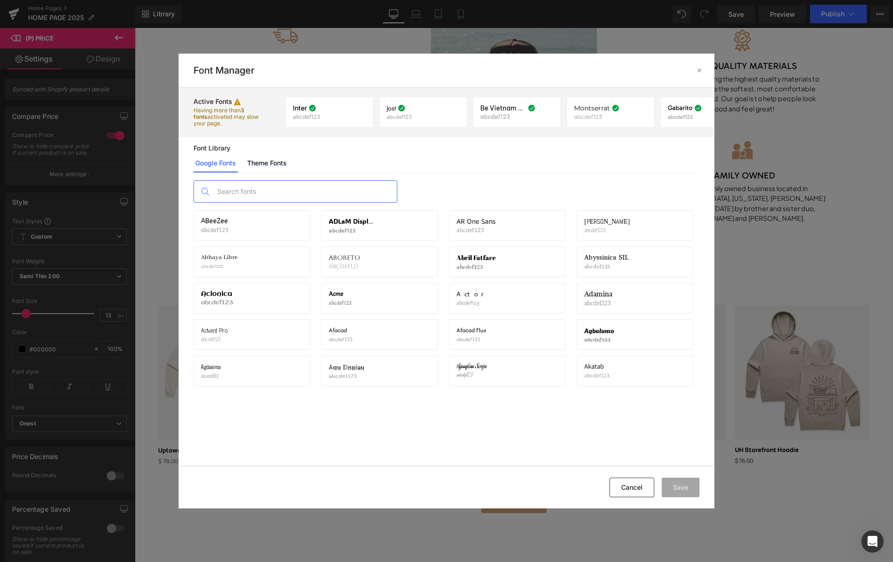
click at [325, 191] on input "text" at bounding box center [305, 191] width 184 height 21
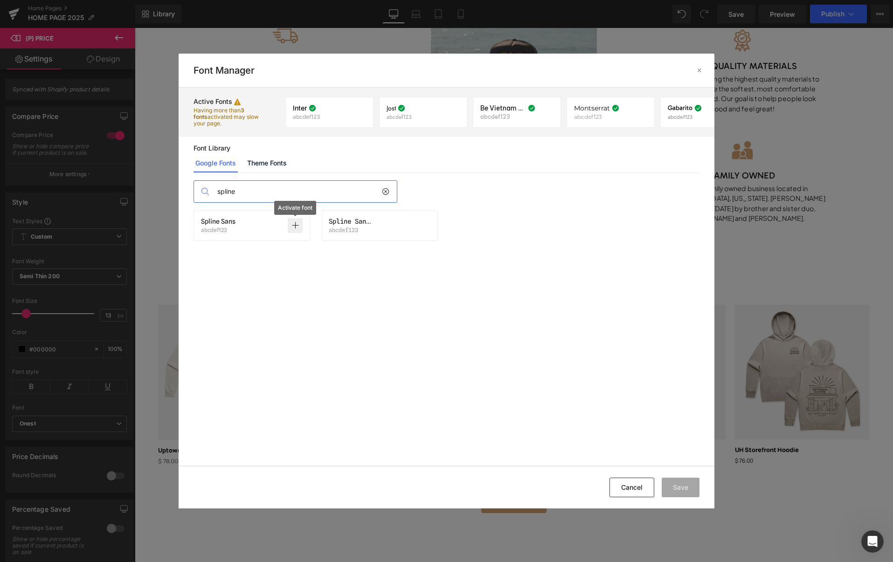
type input "spline"
click at [297, 225] on icon at bounding box center [294, 225] width 7 height 7
click at [685, 486] on button "Save" at bounding box center [681, 488] width 38 height 20
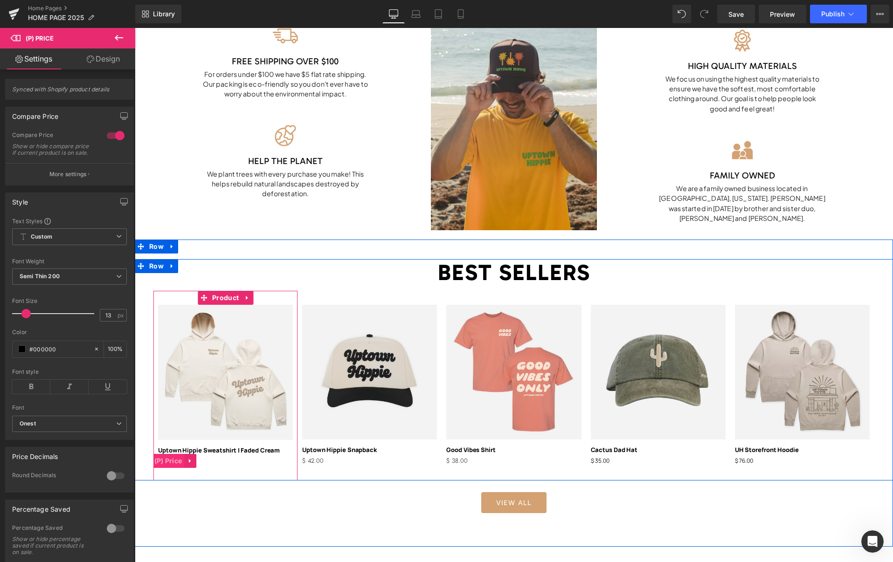
click at [165, 460] on span "(P) Price" at bounding box center [168, 461] width 33 height 14
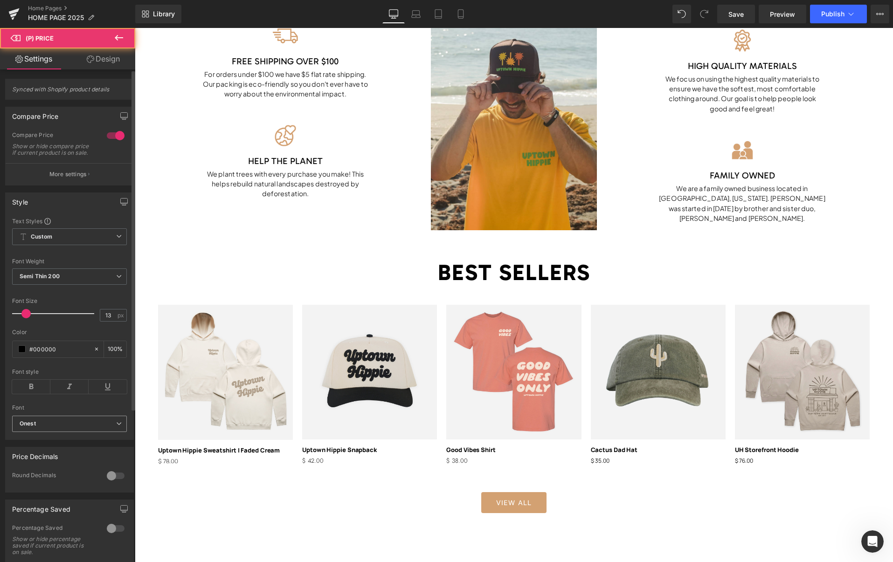
click at [57, 428] on b "Onest" at bounding box center [68, 424] width 97 height 8
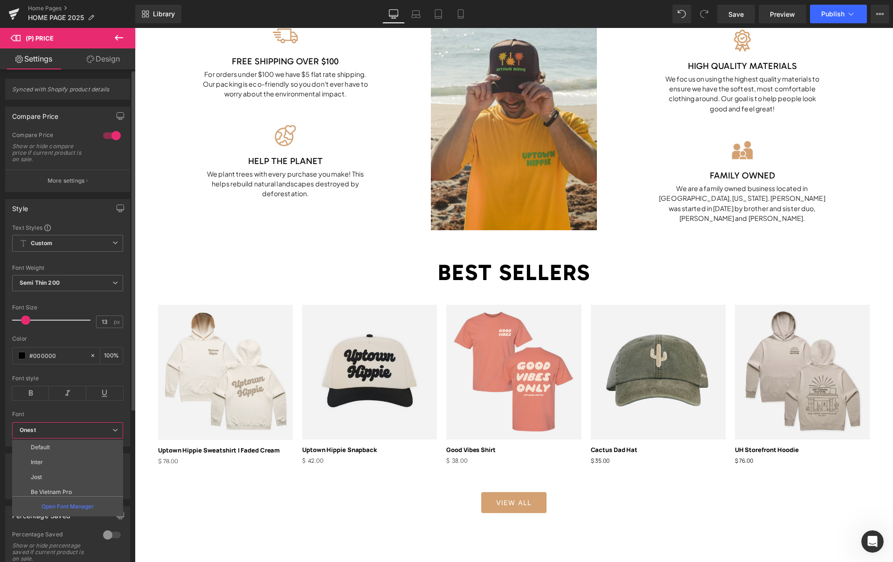
scroll to position [332, 0]
click at [59, 487] on p "Spline Sans" at bounding box center [46, 488] width 31 height 7
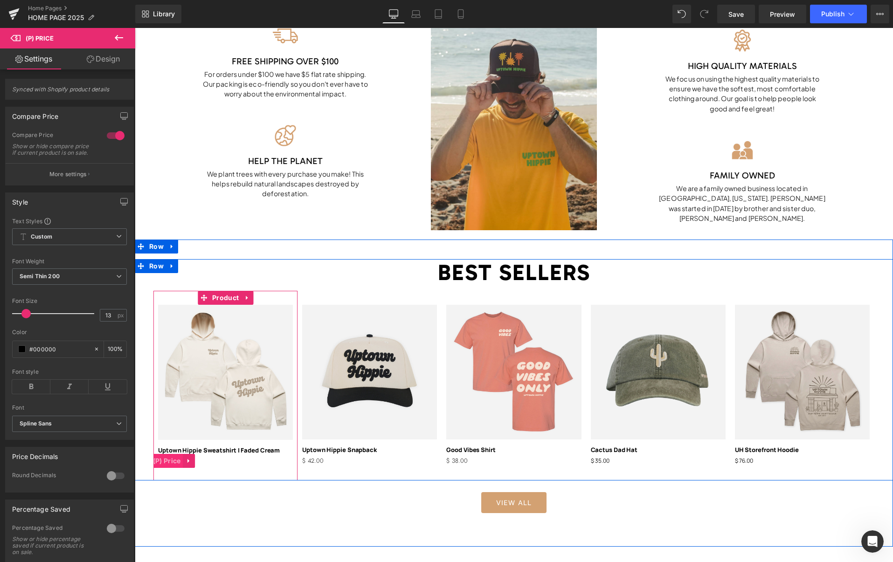
click at [170, 461] on span "(P) Price" at bounding box center [167, 461] width 33 height 14
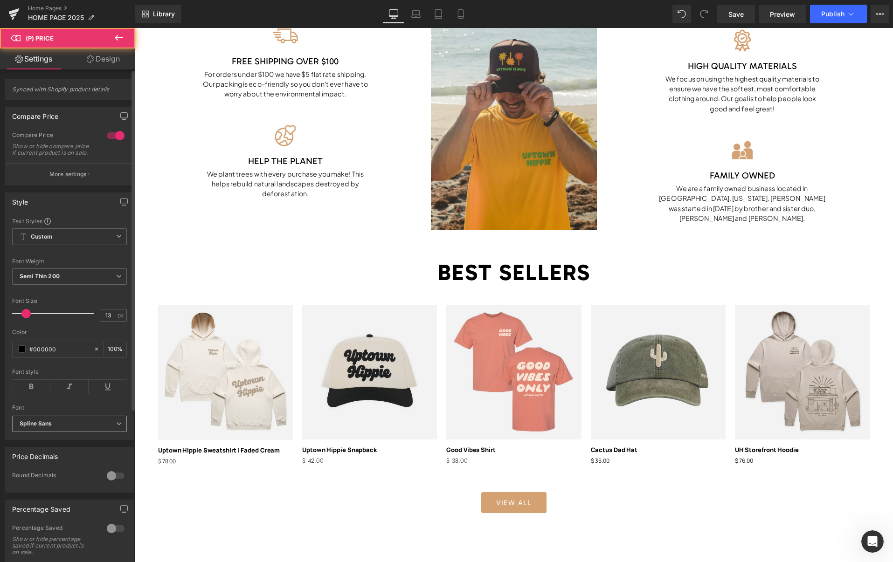
click at [85, 428] on b "Spline Sans" at bounding box center [68, 424] width 97 height 8
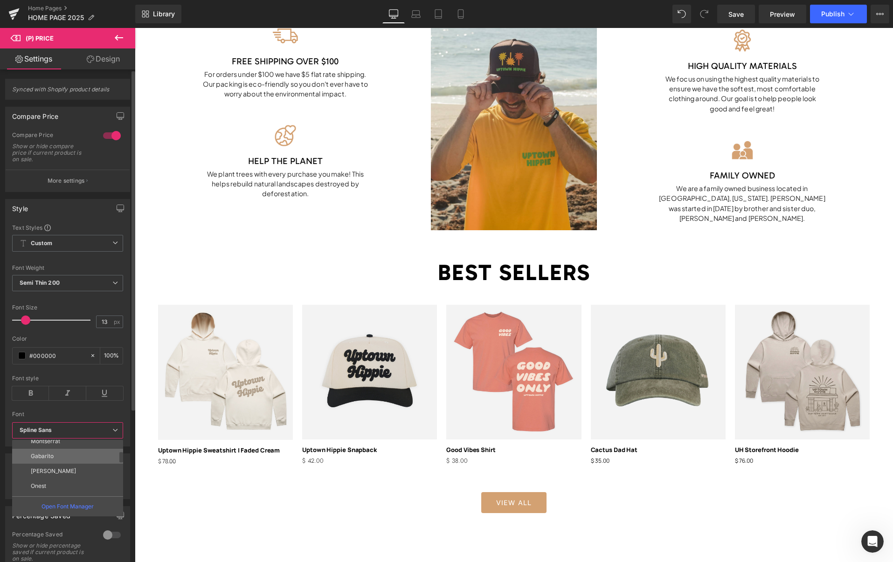
scroll to position [55, 0]
click at [66, 505] on p "Open Font Manager" at bounding box center [67, 507] width 52 height 8
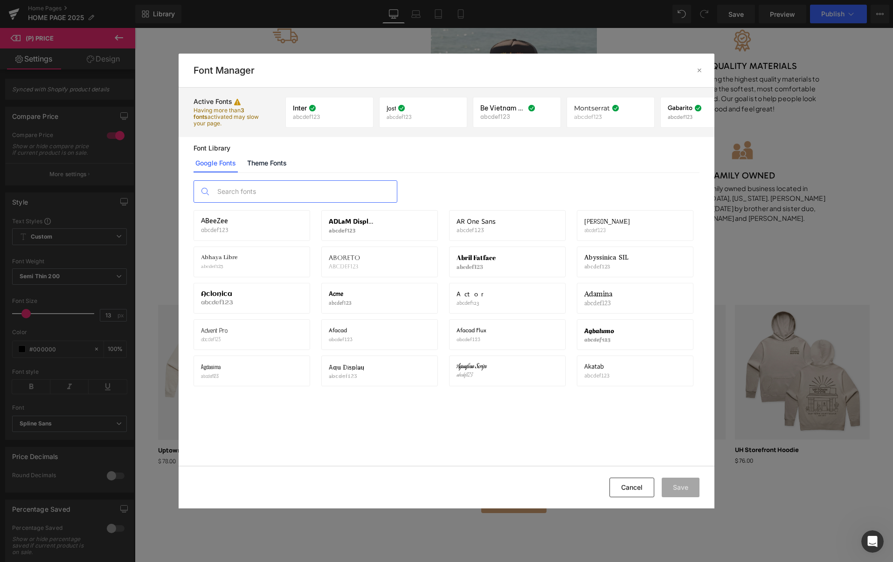
click at [305, 193] on input "text" at bounding box center [305, 191] width 184 height 21
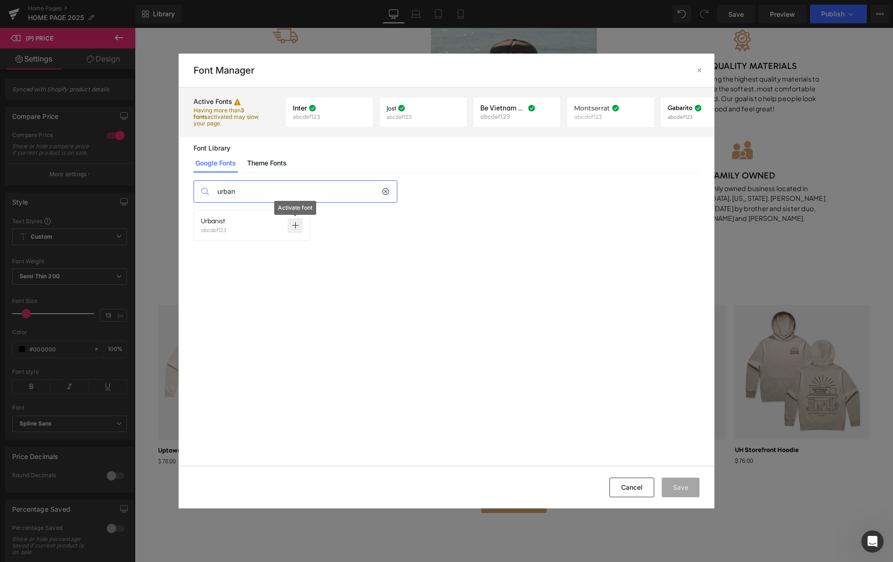
type input "urban"
click at [294, 227] on icon at bounding box center [294, 225] width 7 height 7
click at [683, 482] on button "Save" at bounding box center [681, 488] width 38 height 20
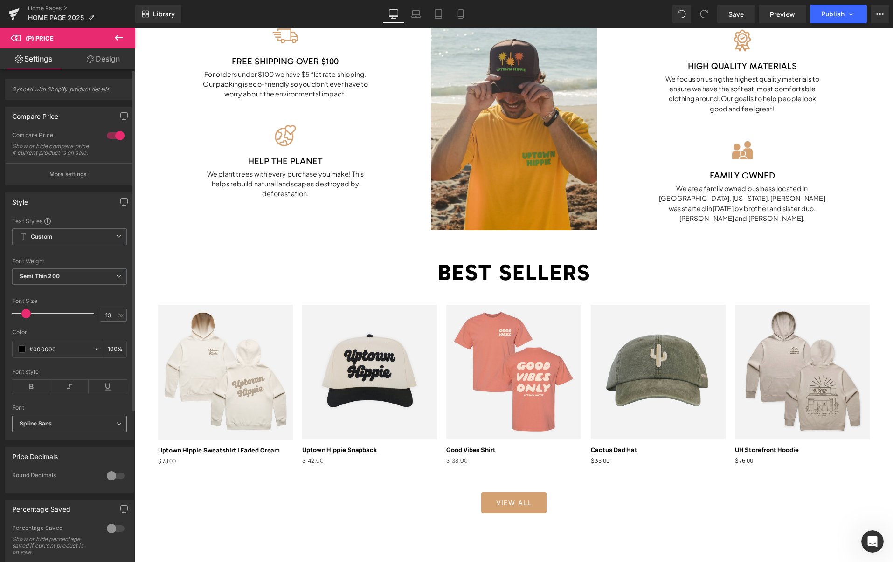
drag, startPoint x: 79, startPoint y: 428, endPoint x: 82, endPoint y: 432, distance: 5.4
click at [79, 428] on b "Spline Sans" at bounding box center [68, 424] width 97 height 8
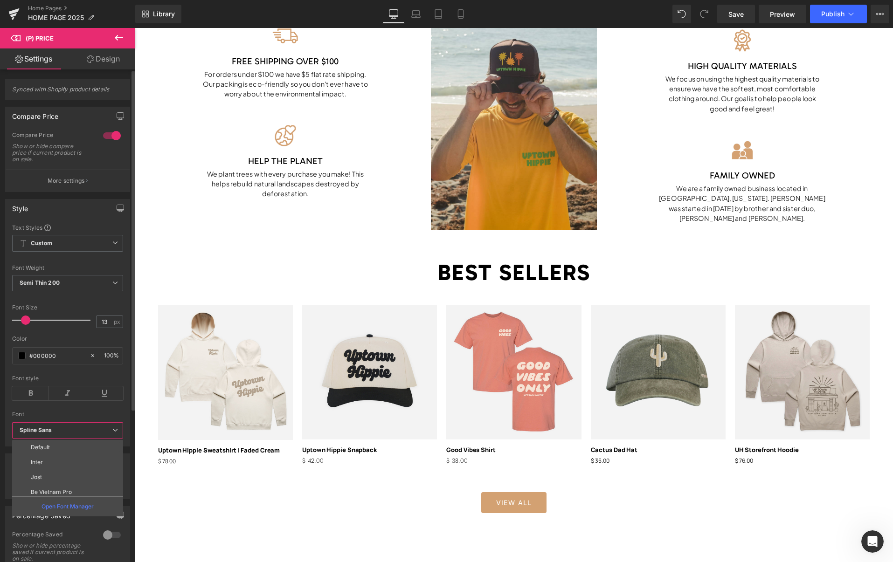
scroll to position [347, 0]
click at [64, 490] on li "Urbanist" at bounding box center [69, 488] width 115 height 15
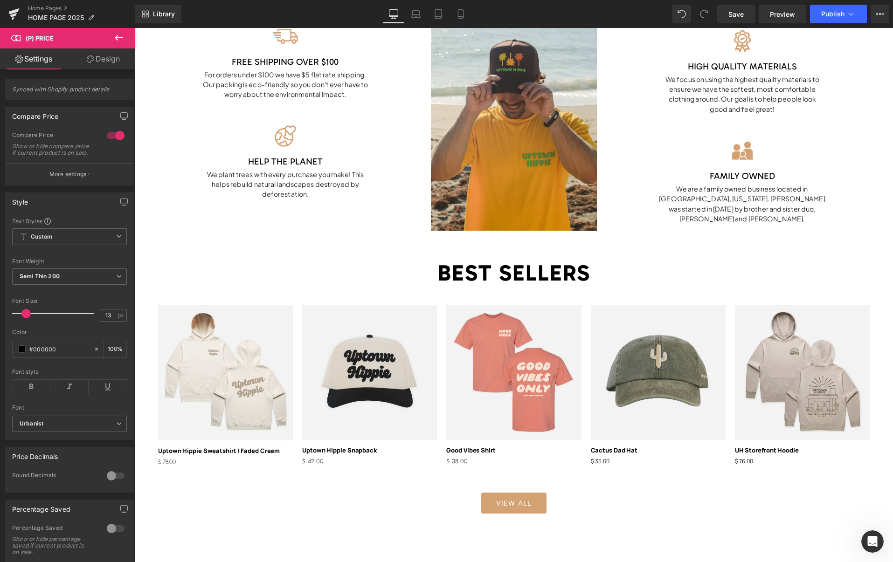
scroll to position [820, 0]
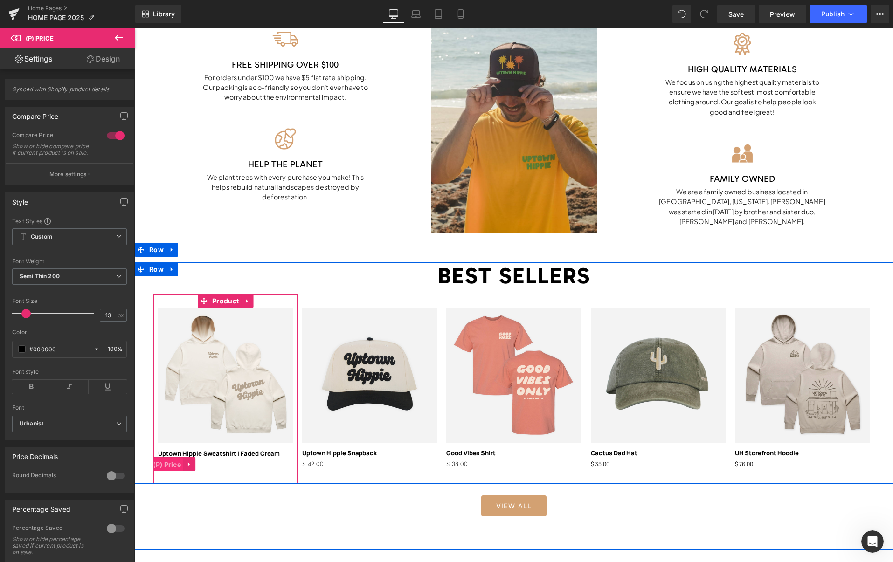
click at [167, 463] on span "(P) Price" at bounding box center [167, 465] width 33 height 14
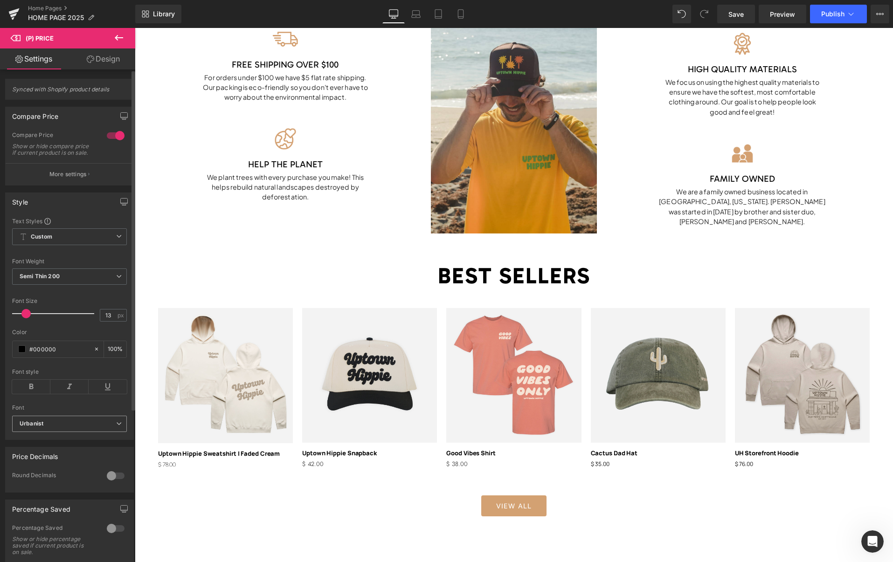
click at [47, 428] on b "Urbanist" at bounding box center [68, 424] width 97 height 8
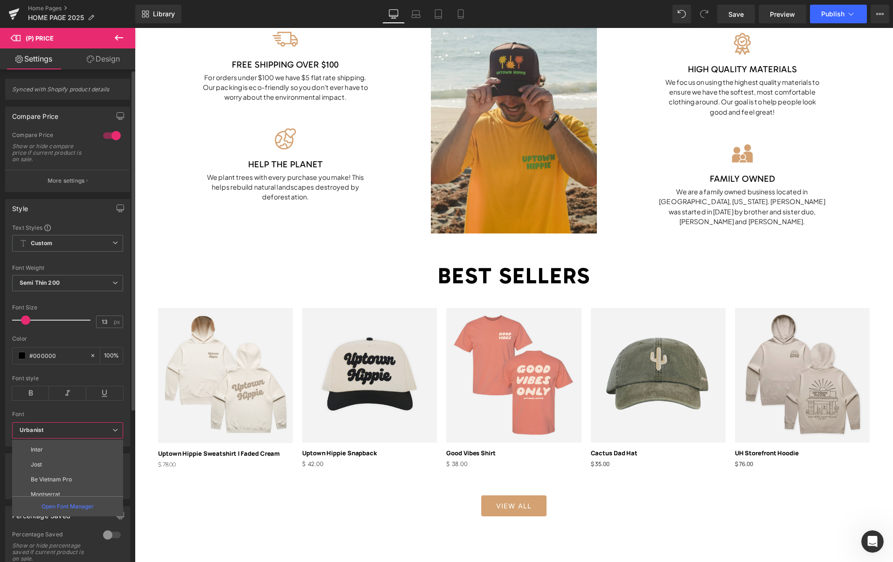
scroll to position [0, 0]
click at [42, 477] on li "Jost" at bounding box center [69, 477] width 115 height 15
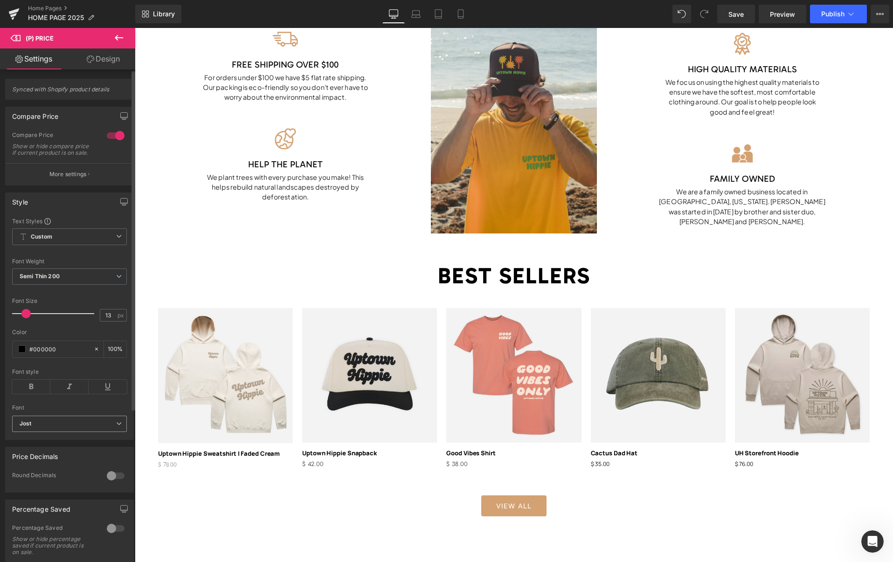
drag, startPoint x: 62, startPoint y: 431, endPoint x: 65, endPoint y: 443, distance: 12.3
click at [62, 428] on b "Jost" at bounding box center [68, 424] width 97 height 8
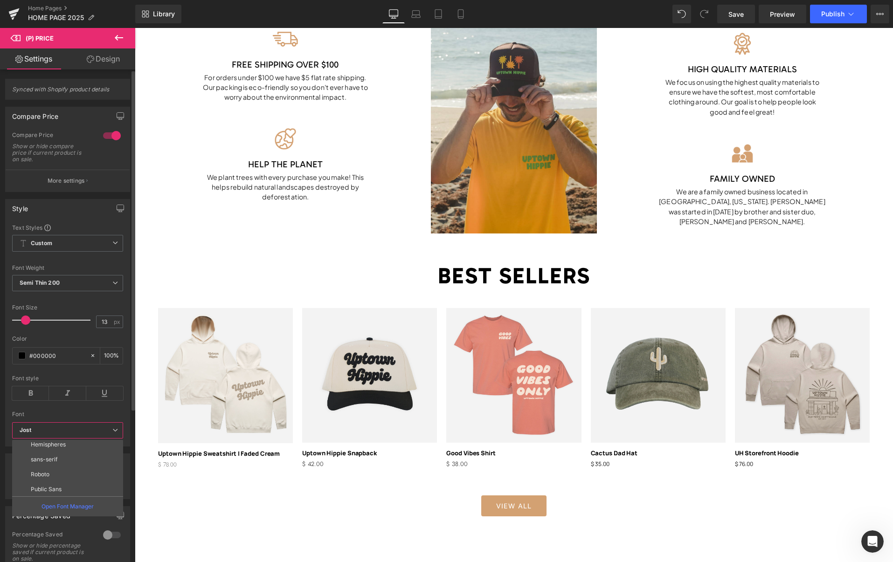
scroll to position [347, 0]
click at [55, 486] on li "Urbanist" at bounding box center [69, 488] width 115 height 15
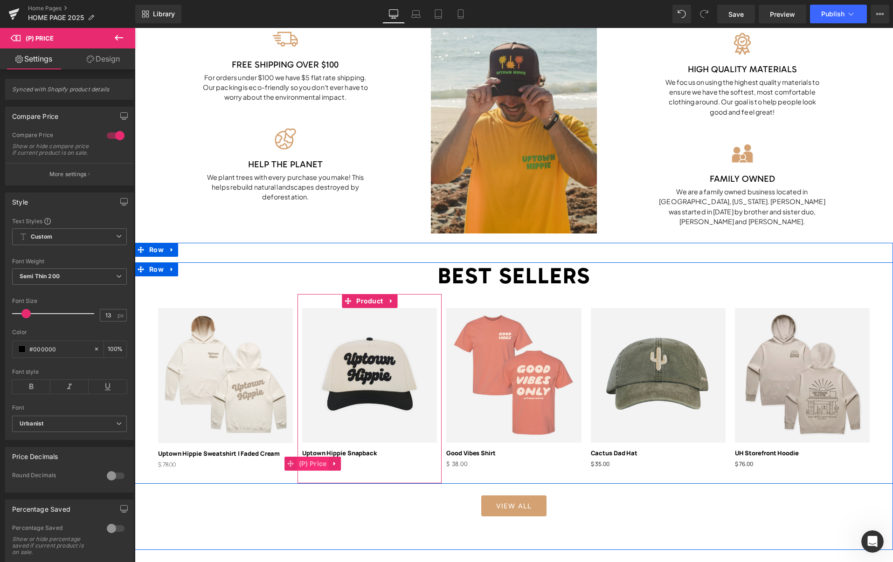
click at [322, 464] on span "(P) Price" at bounding box center [313, 464] width 33 height 14
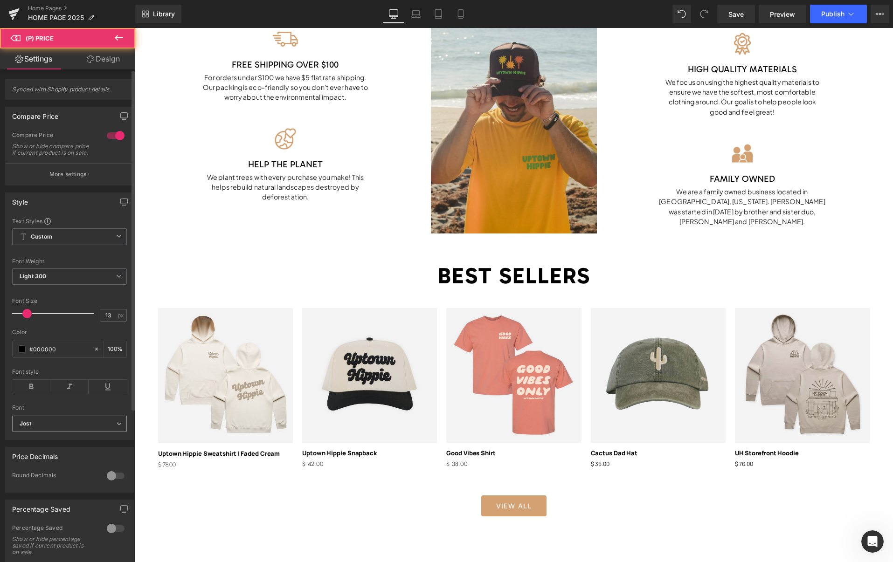
click at [103, 432] on span "Jost" at bounding box center [69, 424] width 115 height 16
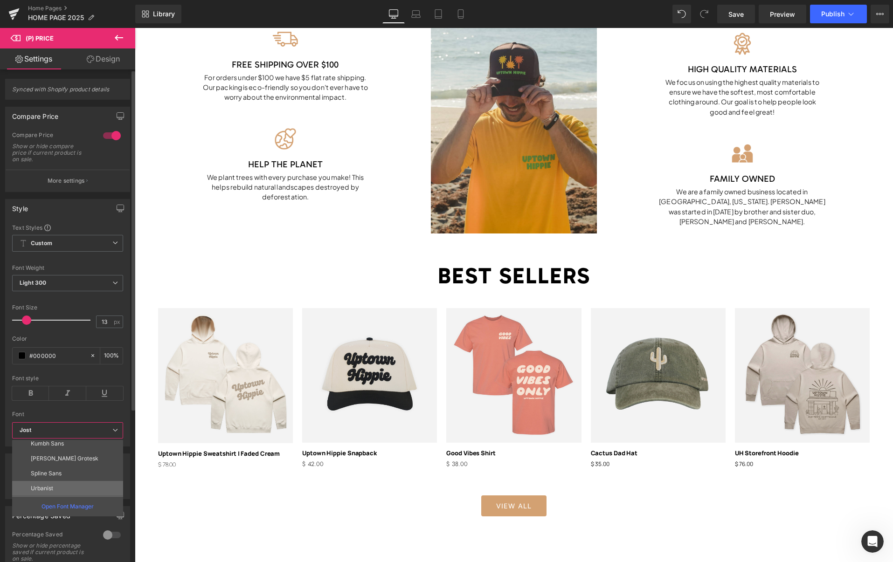
click at [81, 486] on li "Urbanist" at bounding box center [69, 488] width 115 height 15
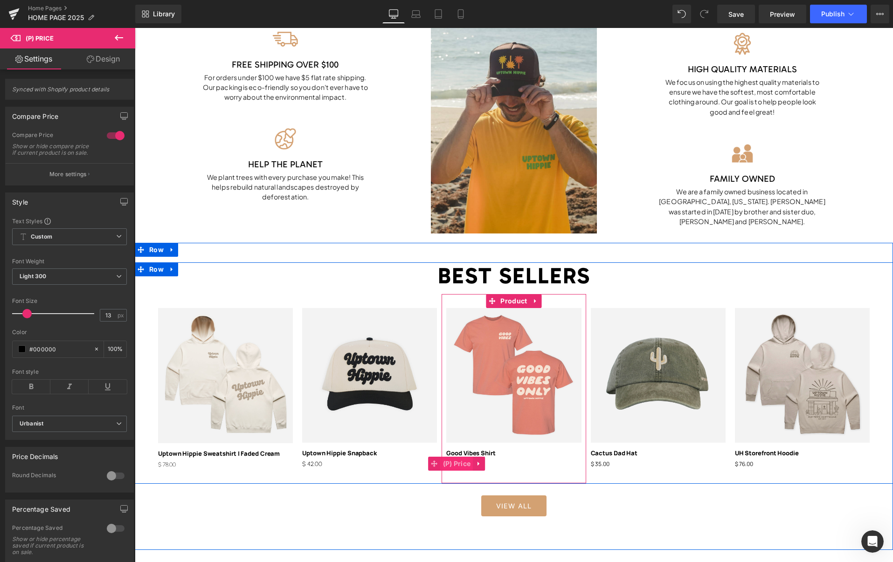
click at [455, 465] on span "(P) Price" at bounding box center [457, 464] width 33 height 14
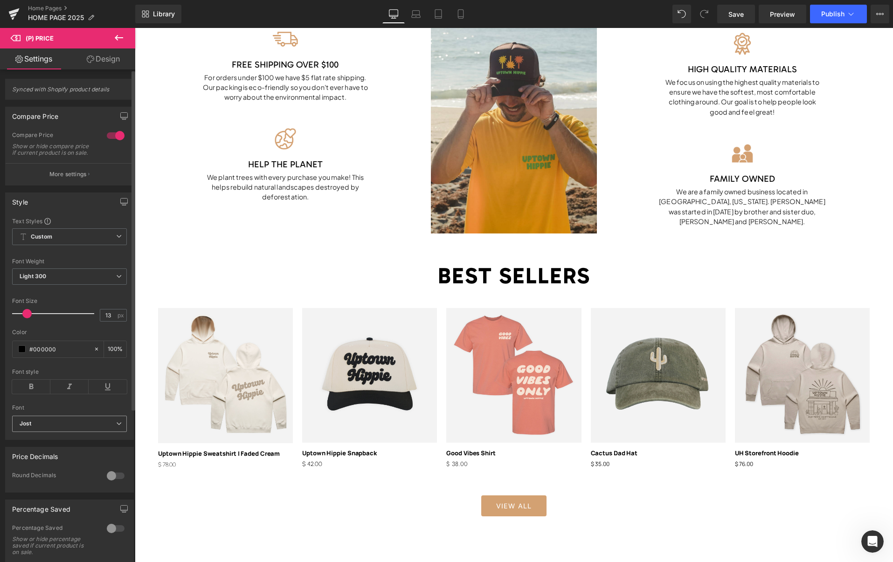
click at [63, 428] on b "Jost" at bounding box center [68, 424] width 97 height 8
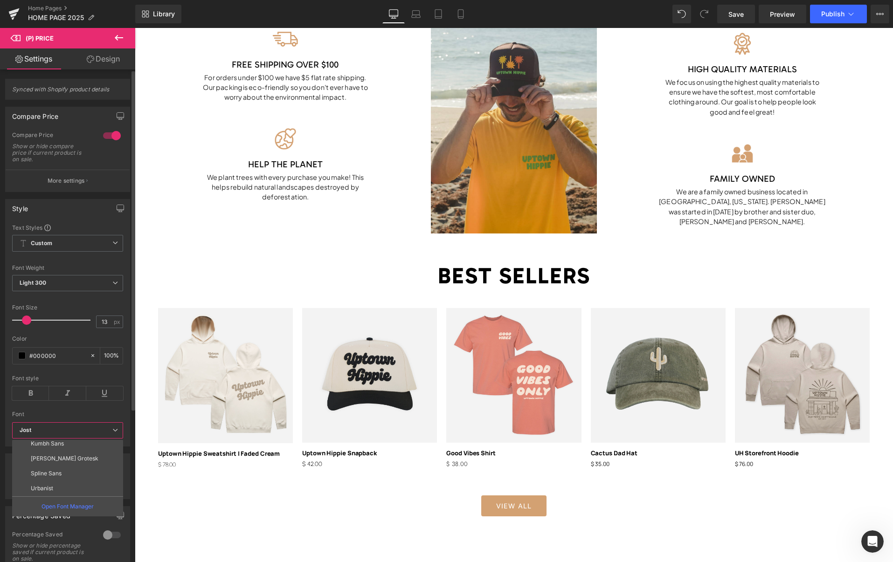
click at [51, 485] on p "Urbanist" at bounding box center [42, 488] width 22 height 7
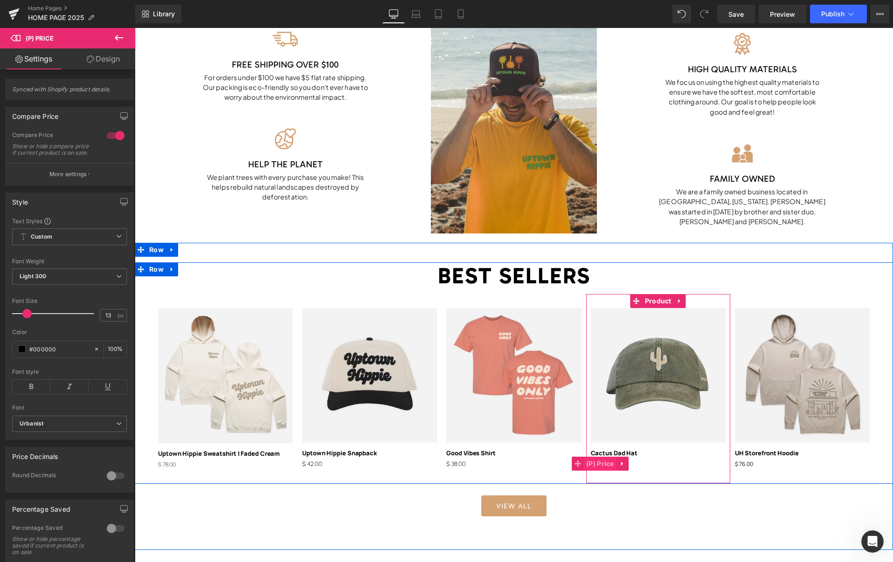
click at [600, 465] on span "(P) Price" at bounding box center [600, 464] width 33 height 14
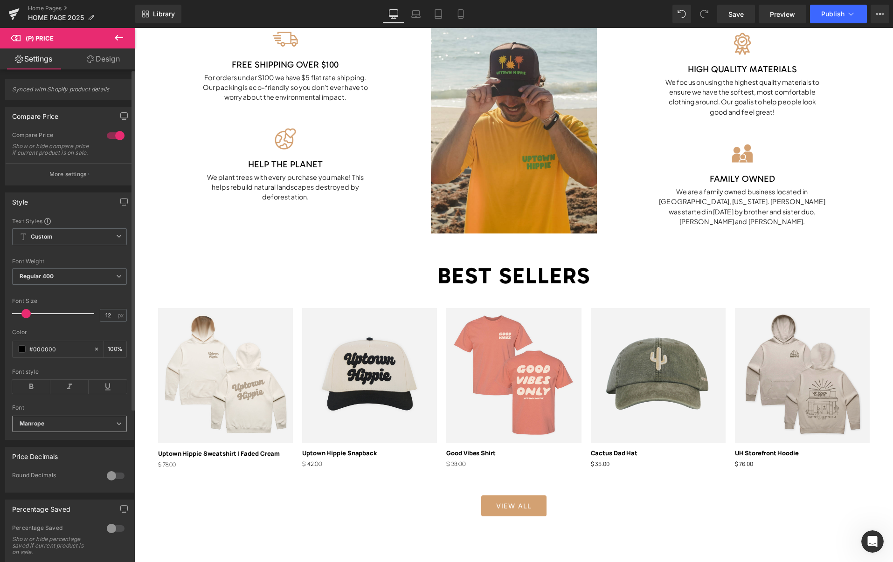
click at [76, 437] on div "Manrope Default Inter Jost Be Vietnam Pro Montserrat Gabarito Mukta Onest Lexen…" at bounding box center [69, 426] width 115 height 21
click at [66, 428] on b "Manrope" at bounding box center [68, 424] width 97 height 8
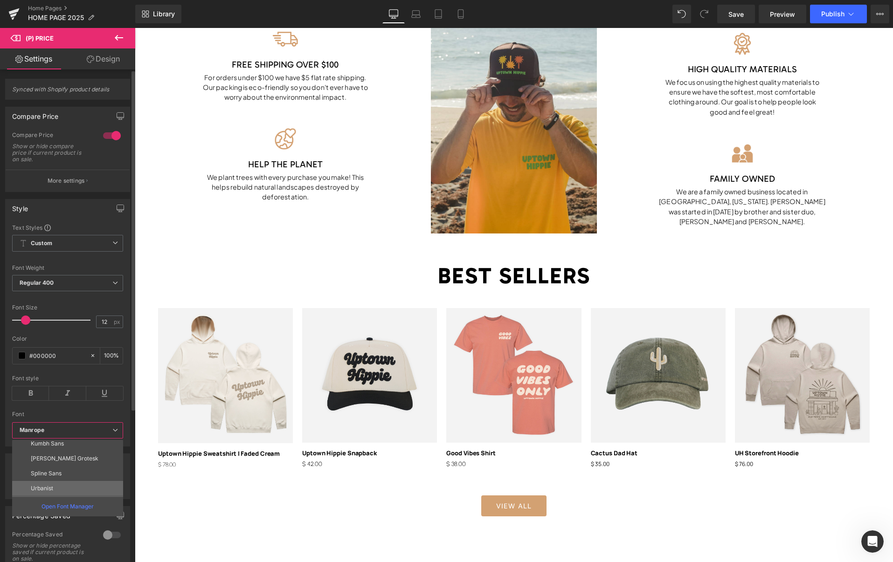
click at [54, 488] on li "Urbanist" at bounding box center [69, 488] width 115 height 15
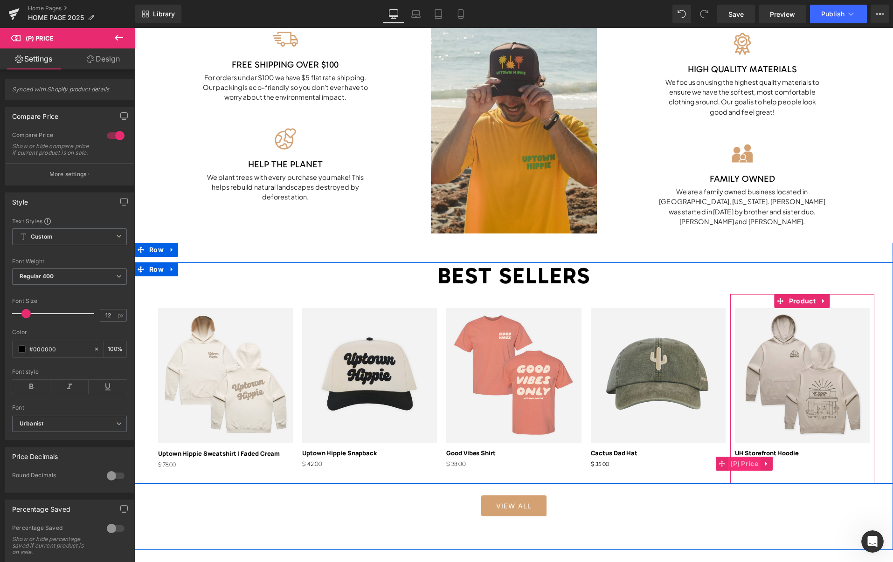
click at [744, 463] on span "(P) Price" at bounding box center [744, 464] width 33 height 14
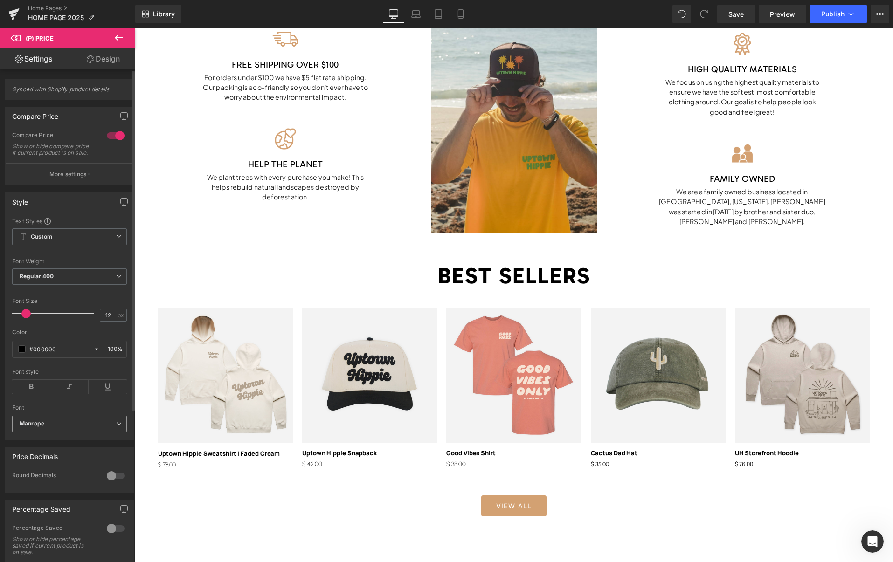
click at [55, 428] on b "Manrope" at bounding box center [68, 424] width 97 height 8
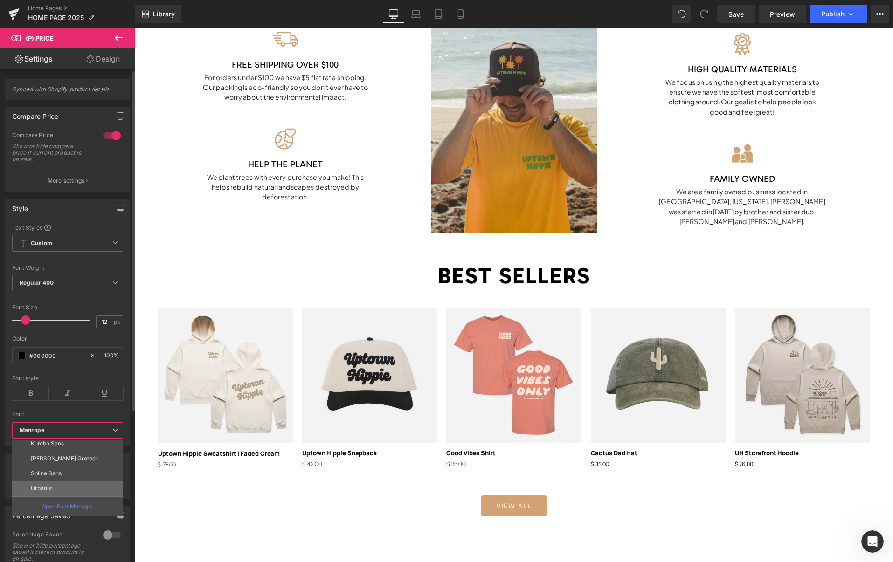
click at [52, 486] on p "Urbanist" at bounding box center [42, 488] width 22 height 7
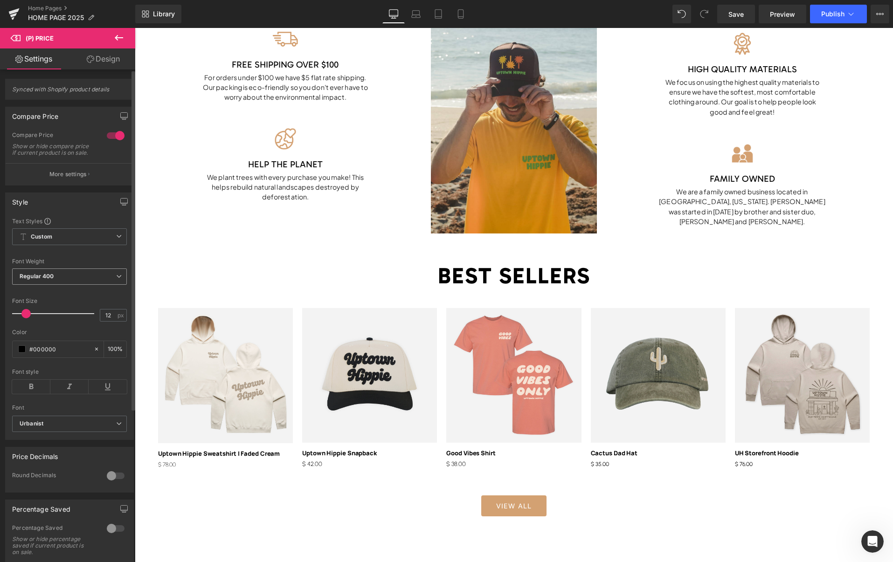
click at [83, 280] on span "Regular 400" at bounding box center [69, 277] width 115 height 16
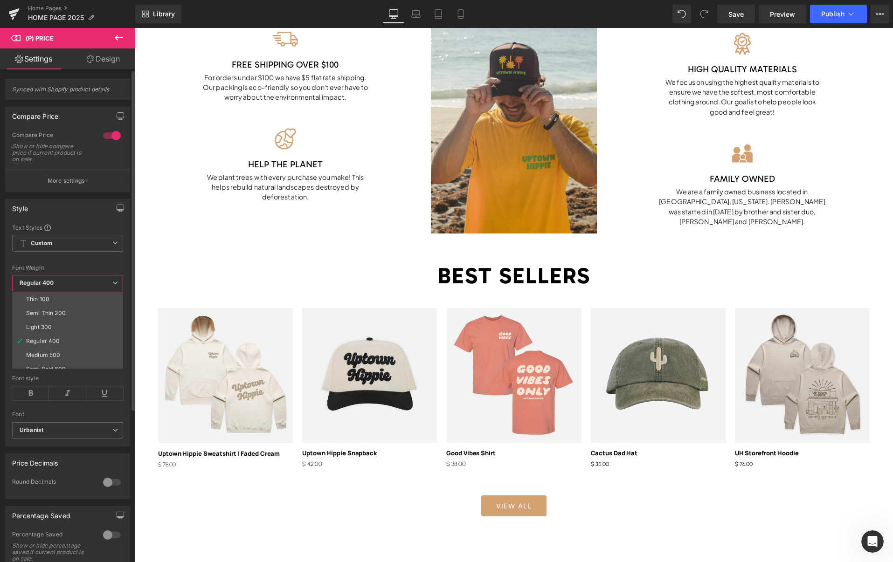
click at [60, 324] on li "Light 300" at bounding box center [69, 327] width 115 height 14
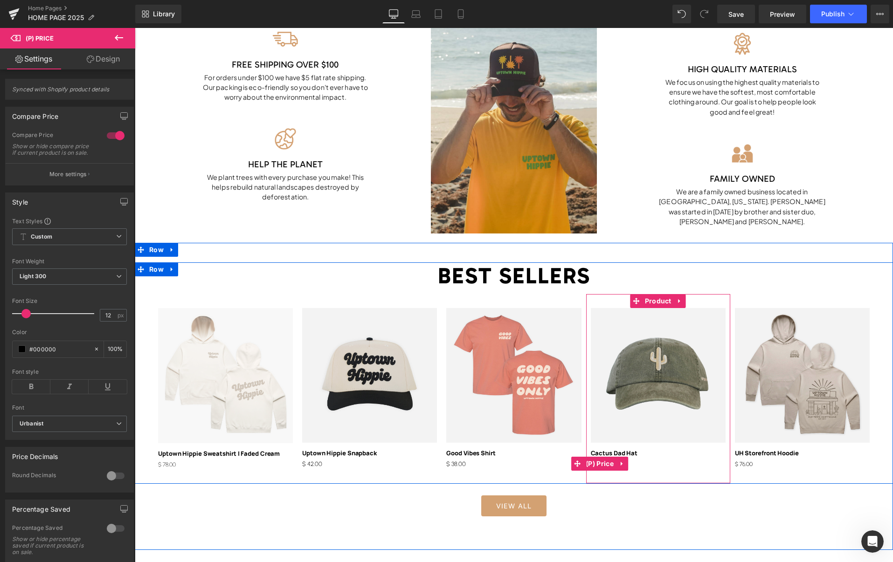
drag, startPoint x: 601, startPoint y: 464, endPoint x: 255, endPoint y: 344, distance: 366.4
click at [601, 464] on span "(P) Price" at bounding box center [599, 464] width 33 height 14
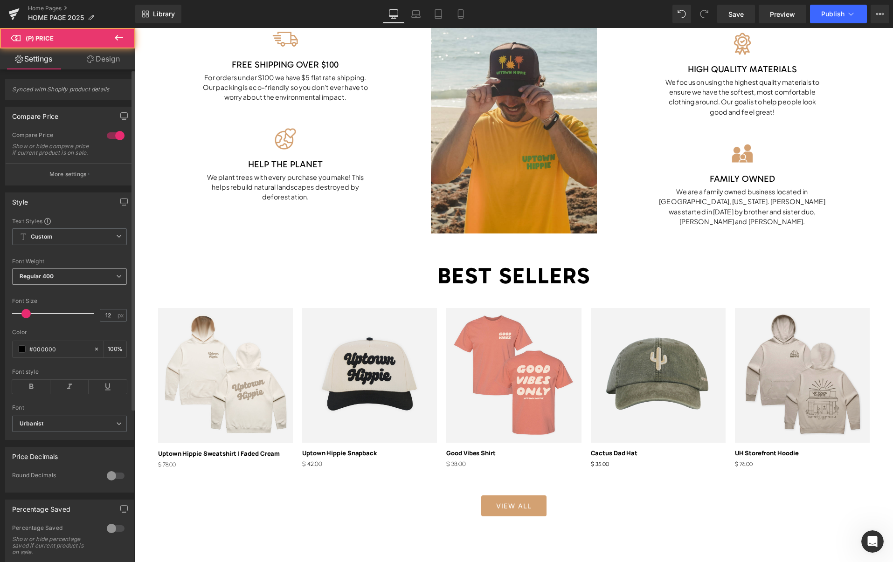
click at [58, 285] on span "Regular 400" at bounding box center [69, 277] width 115 height 16
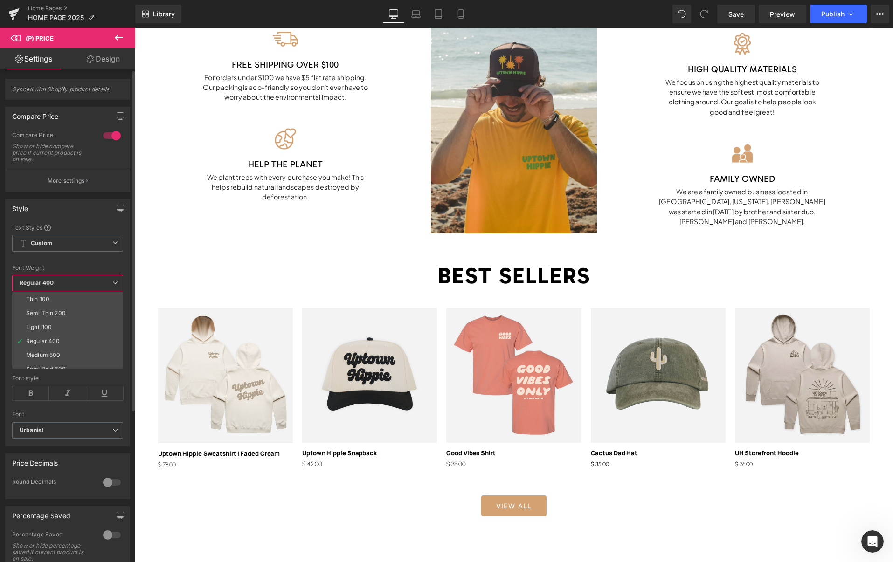
click at [51, 331] on li "Light 300" at bounding box center [69, 327] width 115 height 14
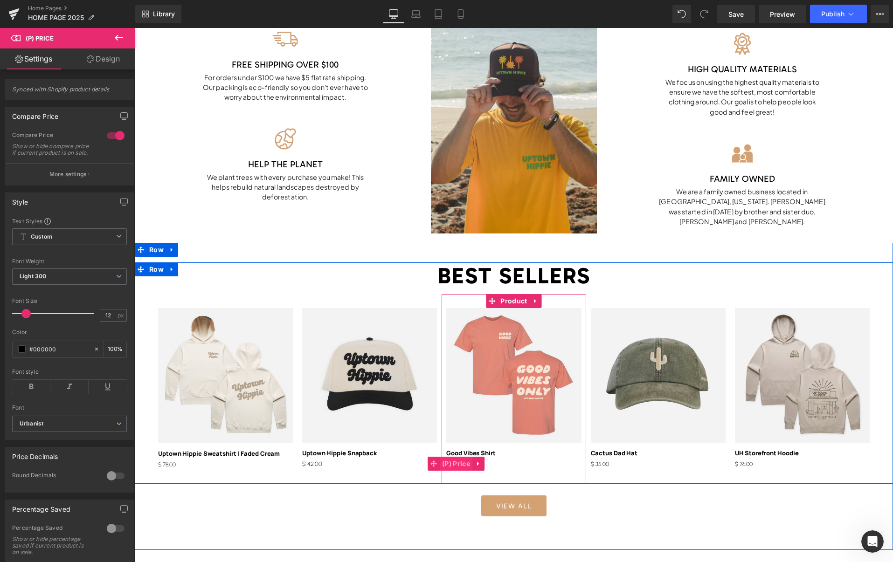
click at [462, 466] on span "(P) Price" at bounding box center [456, 464] width 33 height 14
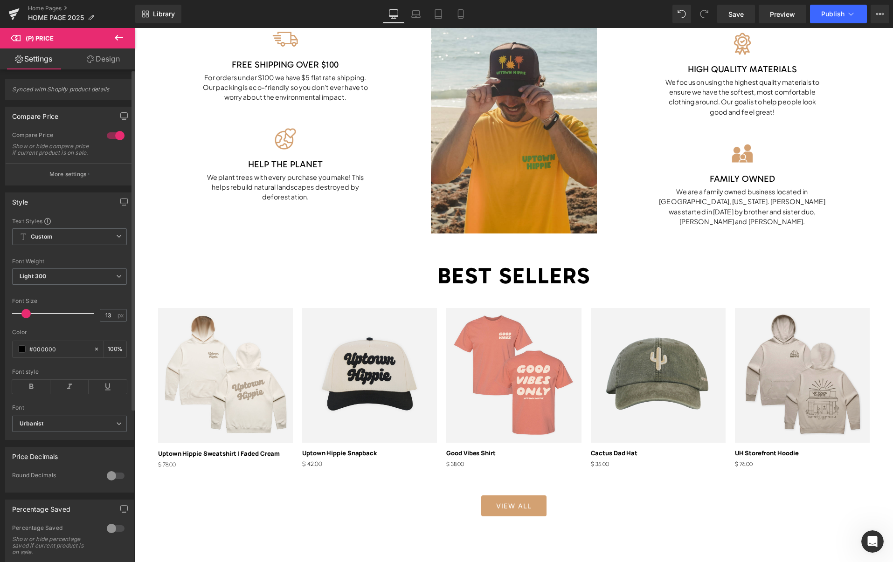
click at [25, 318] on span at bounding box center [25, 313] width 9 height 9
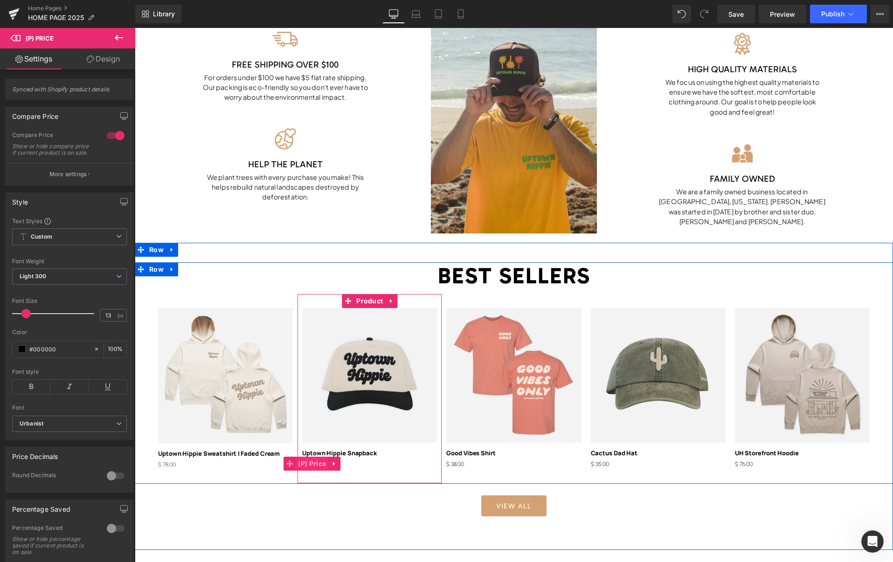
click at [314, 463] on span "(P) Price" at bounding box center [312, 464] width 33 height 14
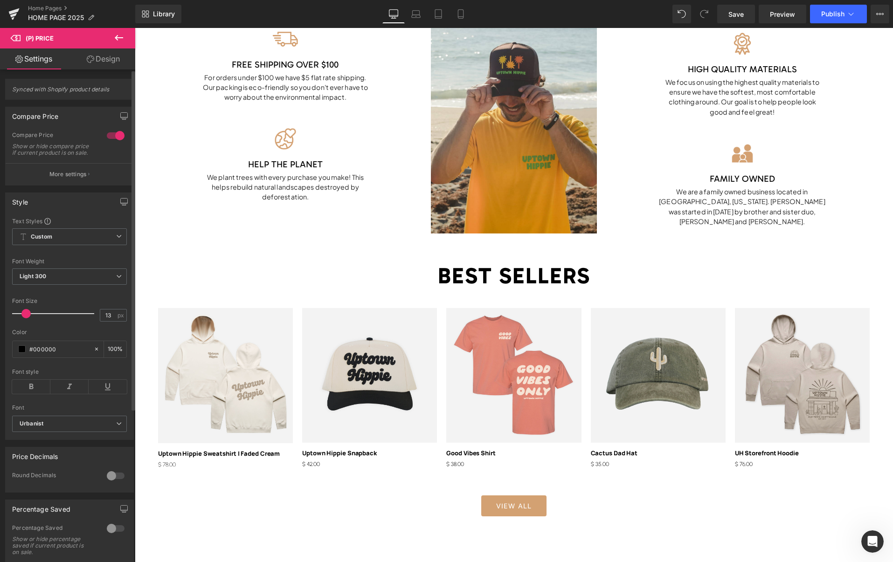
click at [28, 318] on span at bounding box center [25, 313] width 9 height 9
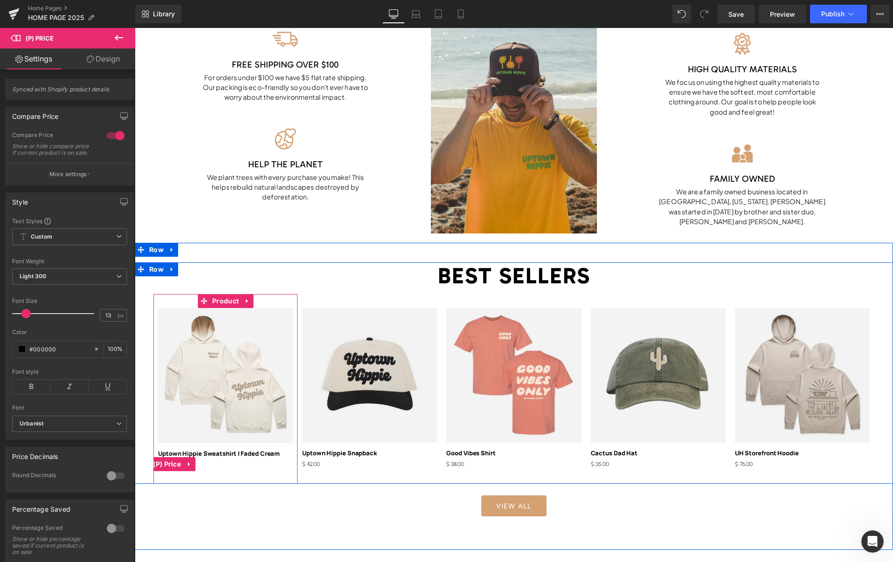
drag, startPoint x: 167, startPoint y: 463, endPoint x: 152, endPoint y: 442, distance: 25.6
click at [167, 463] on span "(P) Price" at bounding box center [167, 464] width 33 height 14
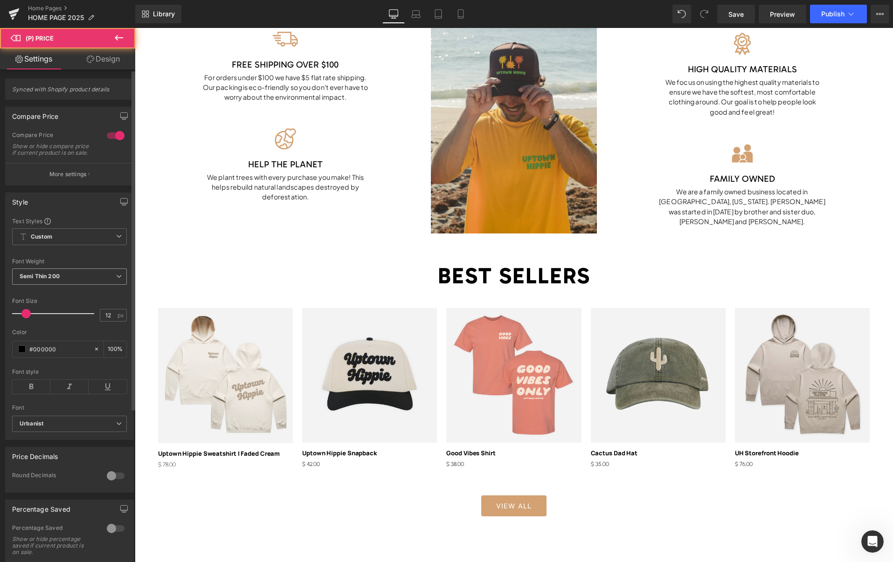
drag, startPoint x: 51, startPoint y: 281, endPoint x: 55, endPoint y: 283, distance: 5.0
click at [51, 280] on b "Semi Thin 200" at bounding box center [40, 276] width 40 height 7
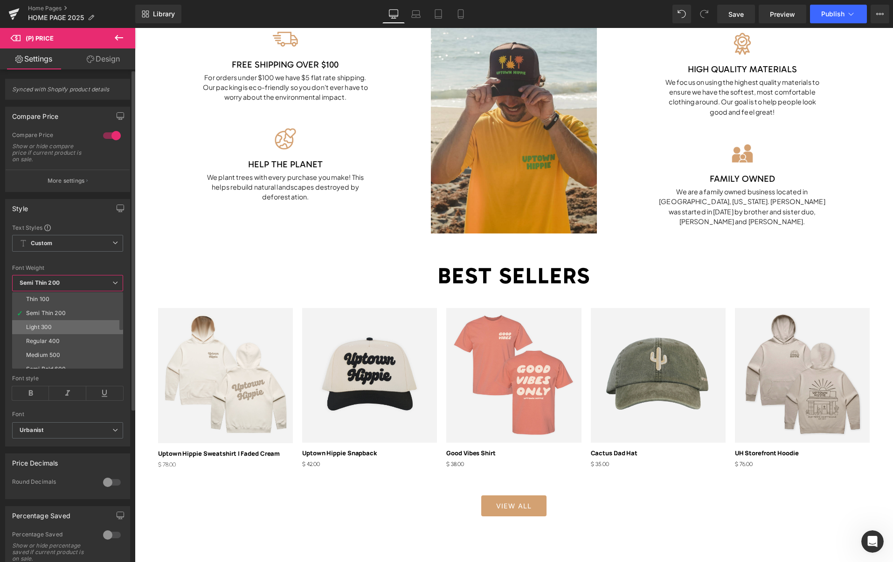
click at [53, 327] on li "Light 300" at bounding box center [69, 327] width 115 height 14
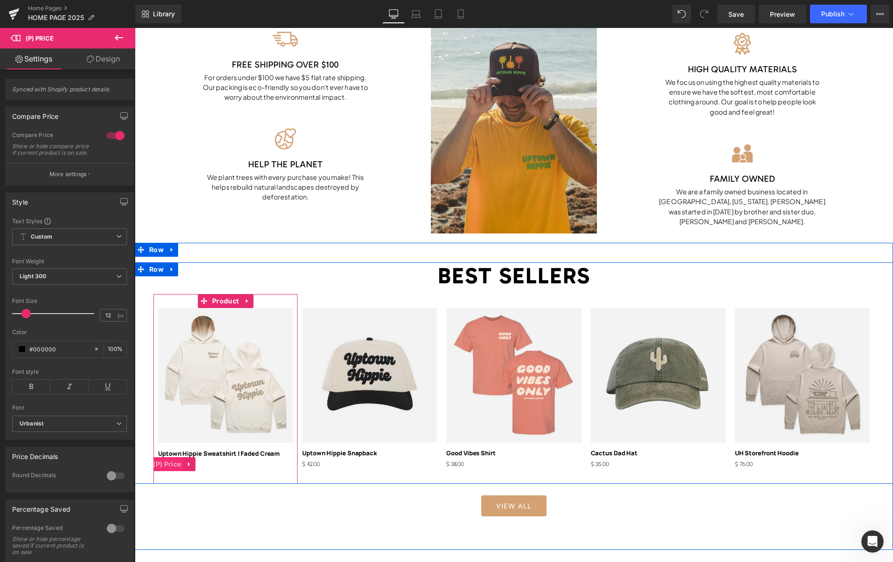
click at [169, 465] on span "(P) Price" at bounding box center [167, 464] width 33 height 14
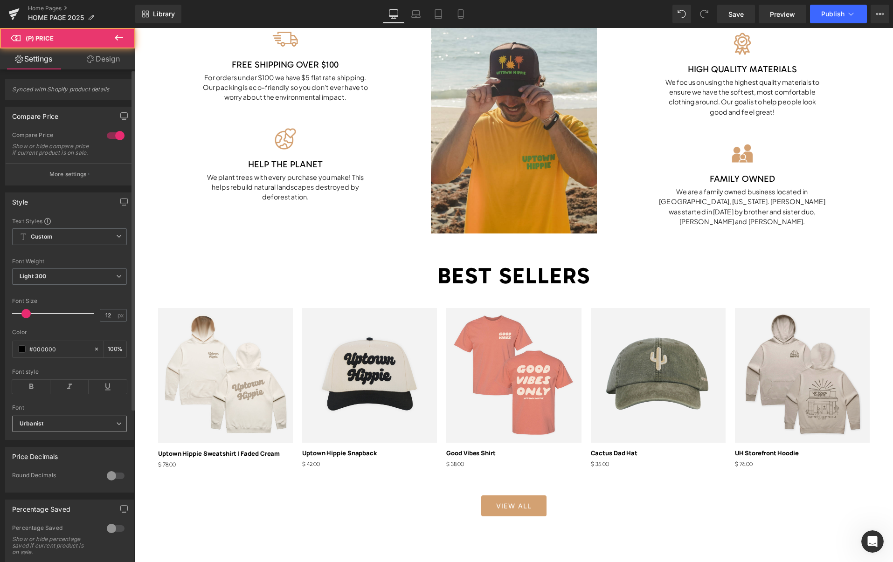
click at [79, 428] on b "Urbanist" at bounding box center [68, 424] width 97 height 8
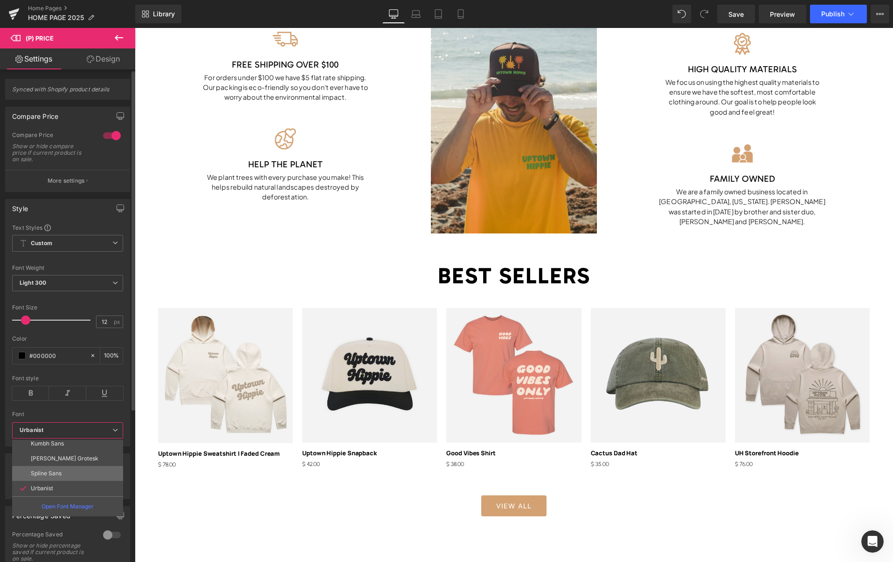
click at [69, 471] on li "Spline Sans" at bounding box center [69, 473] width 115 height 15
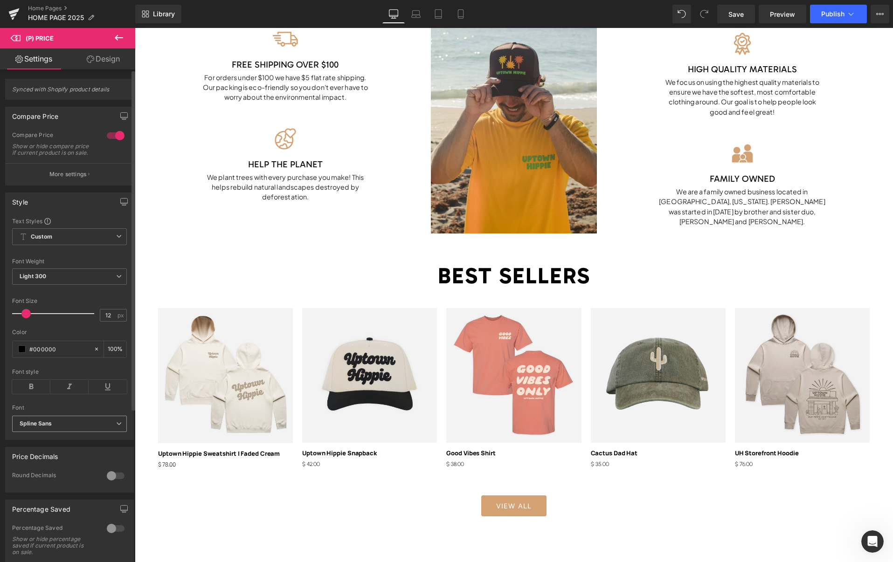
click at [54, 428] on b "Spline Sans" at bounding box center [68, 424] width 97 height 8
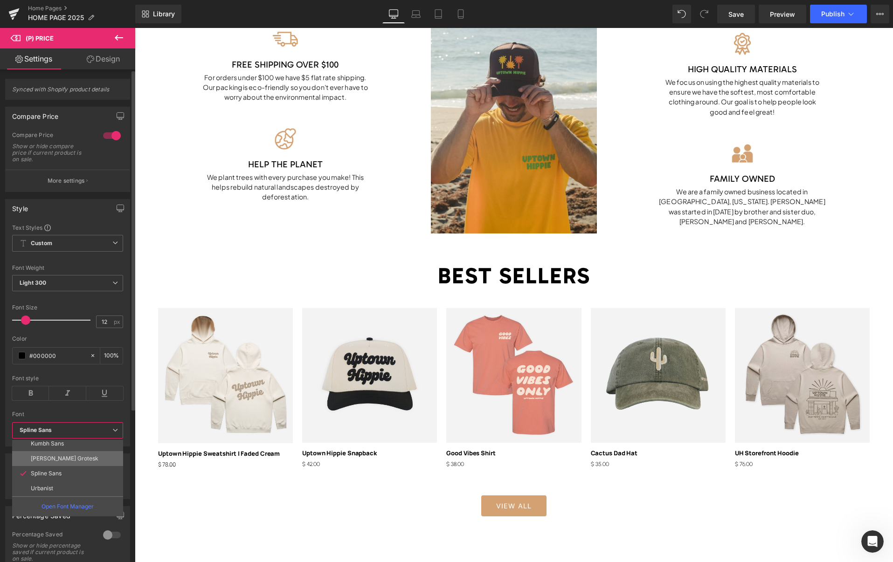
click at [54, 457] on p "Hanken Grotesk" at bounding box center [65, 459] width 68 height 7
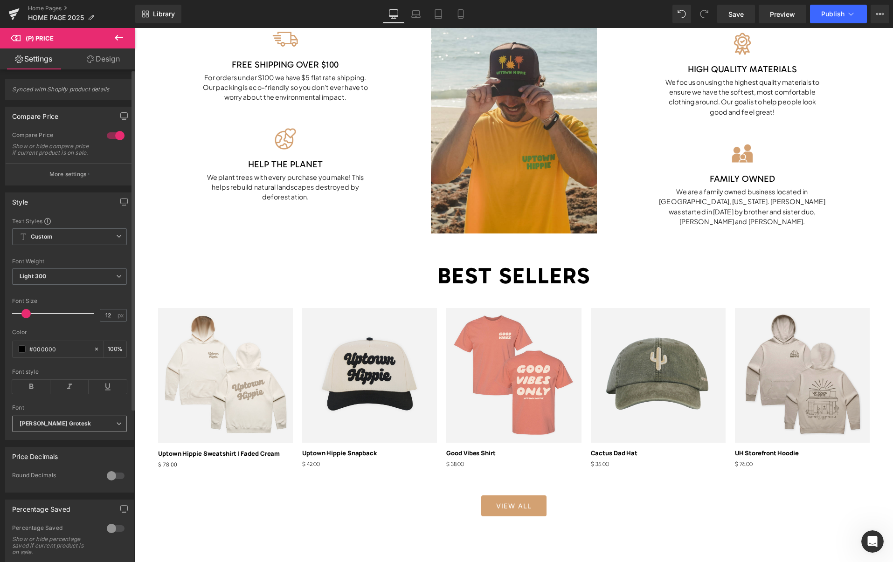
click at [58, 432] on span "Hanken Grotesk" at bounding box center [69, 424] width 115 height 16
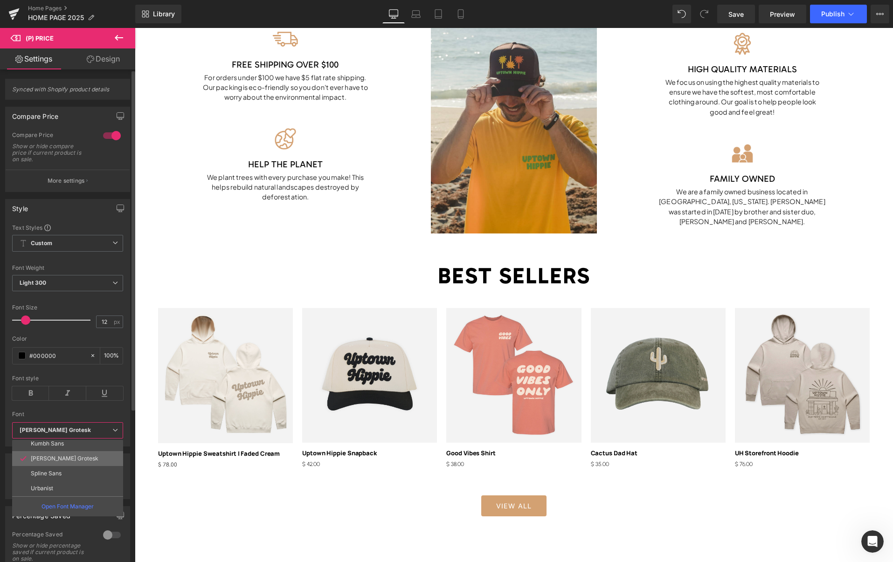
scroll to position [320, 0]
click at [52, 467] on p "Kumbh Sans" at bounding box center [47, 470] width 33 height 7
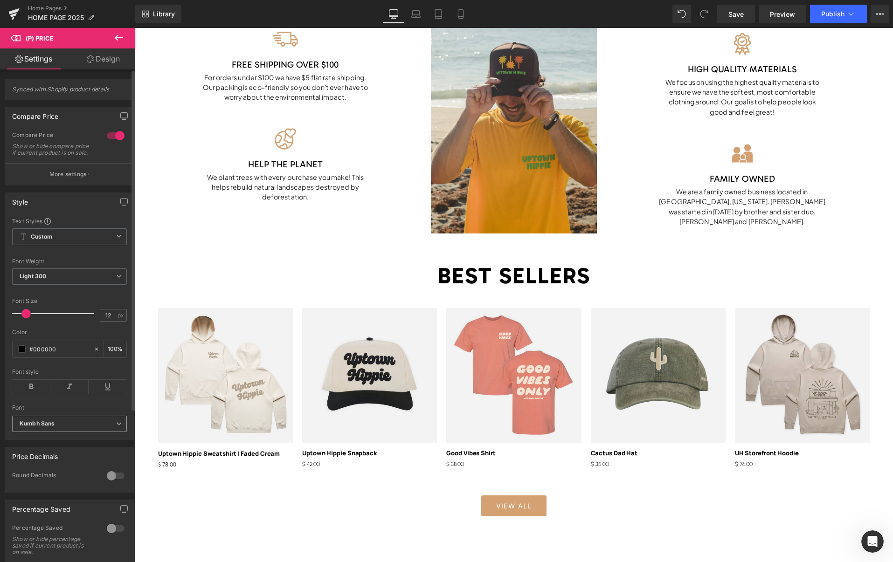
click at [61, 428] on b "Kumbh Sans" at bounding box center [68, 424] width 97 height 8
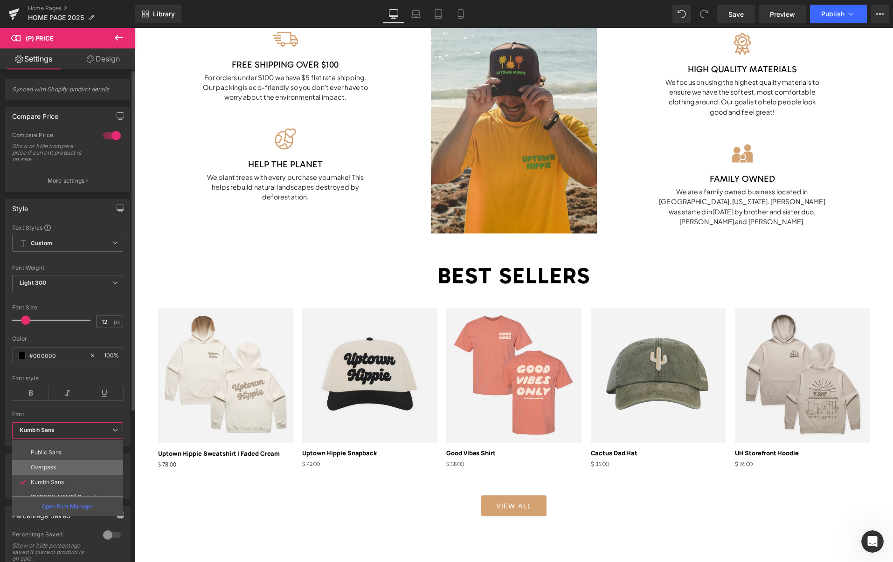
scroll to position [301, 0]
click at [53, 472] on p "Overpass" at bounding box center [43, 474] width 25 height 7
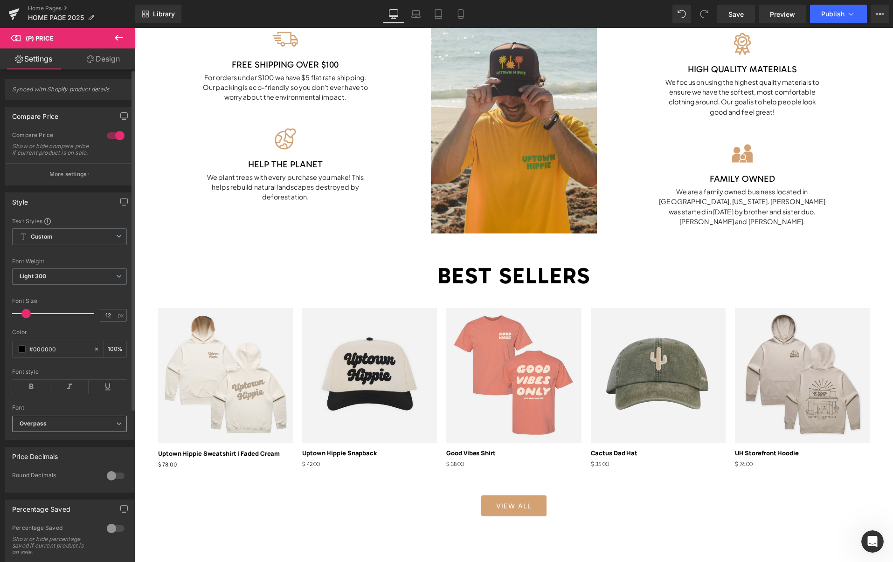
click at [71, 432] on span "Overpass" at bounding box center [69, 424] width 115 height 16
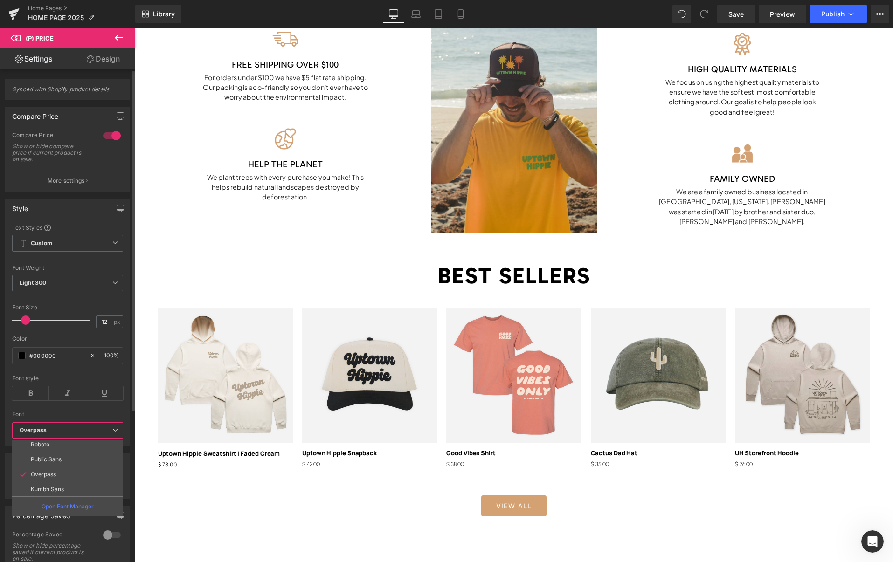
click at [59, 462] on p "Public Sans" at bounding box center [46, 459] width 31 height 7
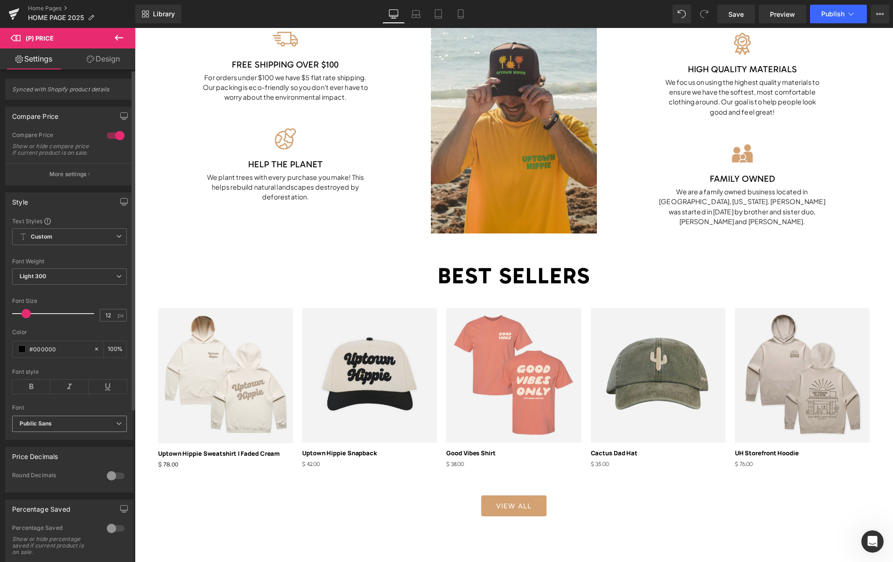
drag, startPoint x: 71, startPoint y: 432, endPoint x: 69, endPoint y: 443, distance: 12.0
click at [71, 428] on b "Public Sans" at bounding box center [68, 424] width 97 height 8
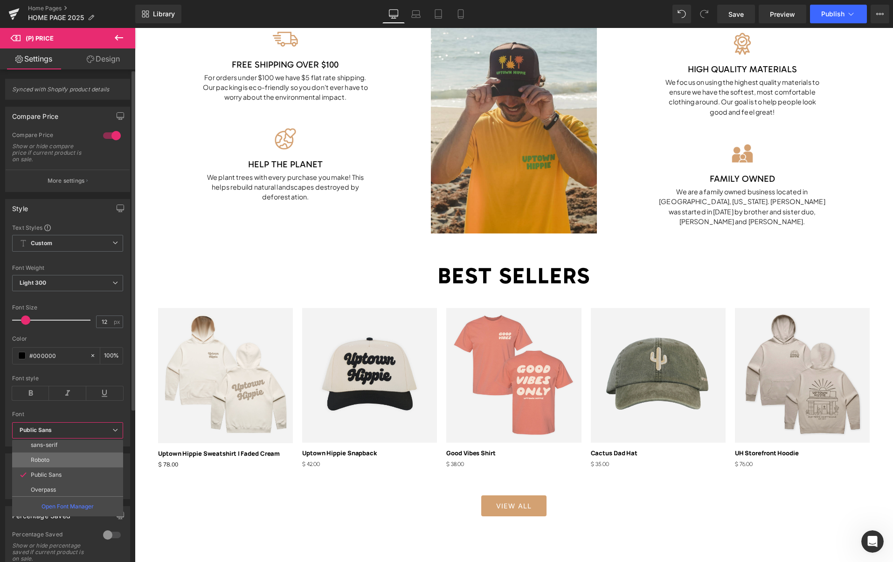
scroll to position [280, 0]
click at [53, 465] on li "Roboto" at bounding box center [69, 466] width 115 height 15
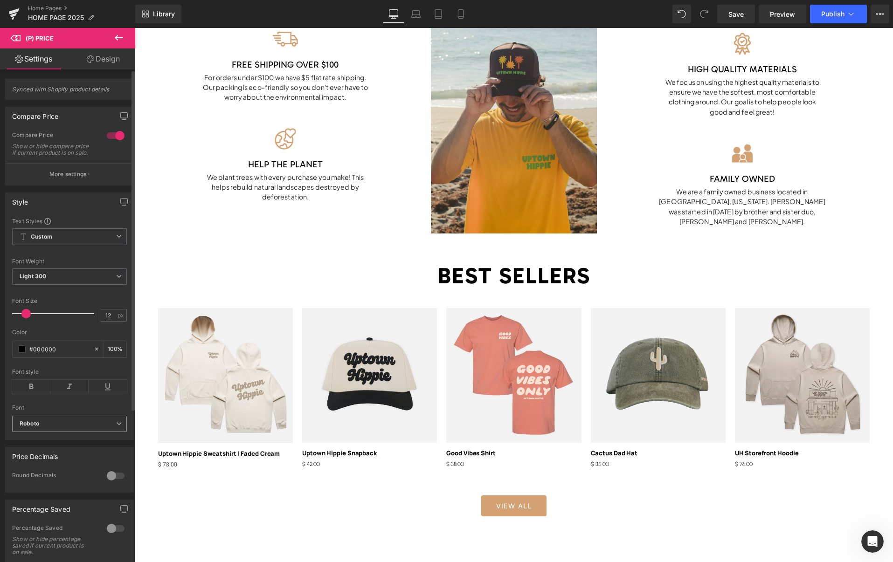
click at [65, 432] on span "Roboto" at bounding box center [69, 424] width 115 height 16
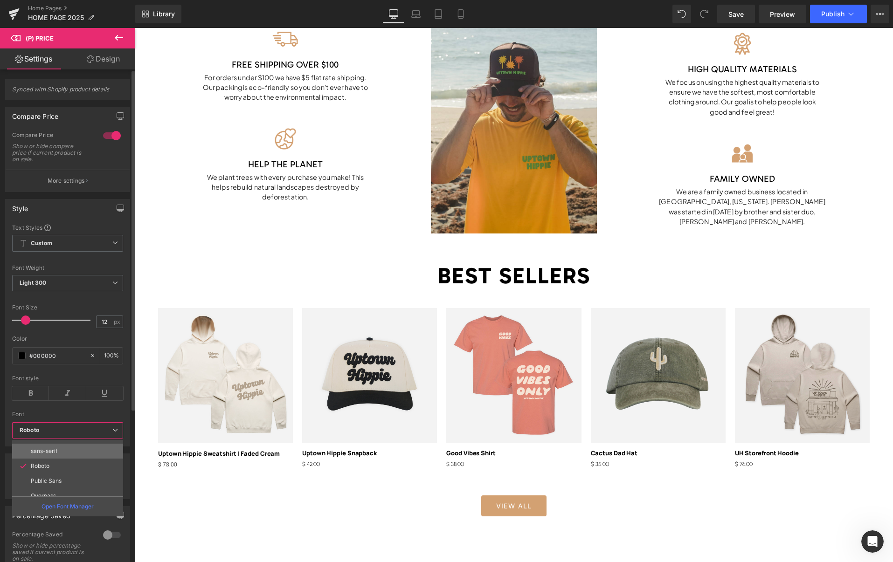
scroll to position [267, 0]
click at [58, 464] on li "sans-serif" at bounding box center [69, 464] width 115 height 15
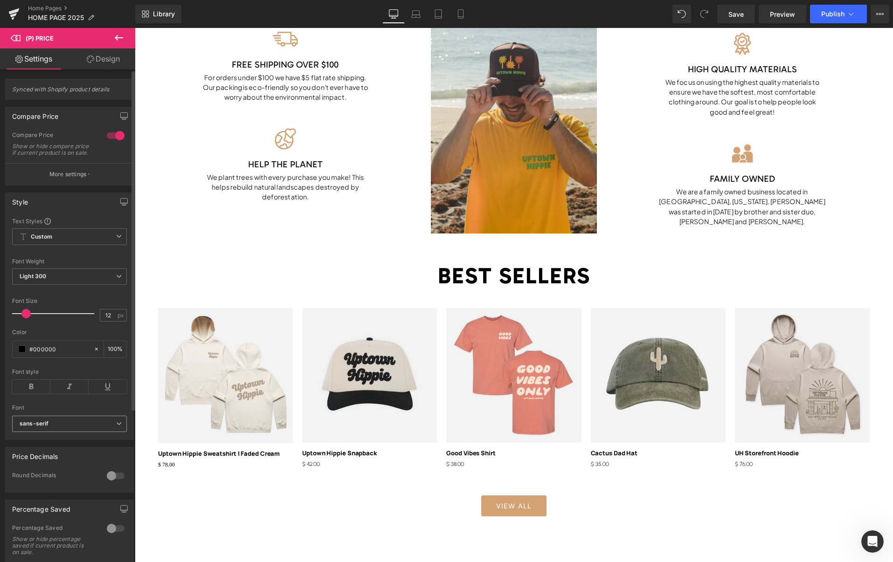
click at [77, 428] on b "sans-serif" at bounding box center [68, 424] width 97 height 8
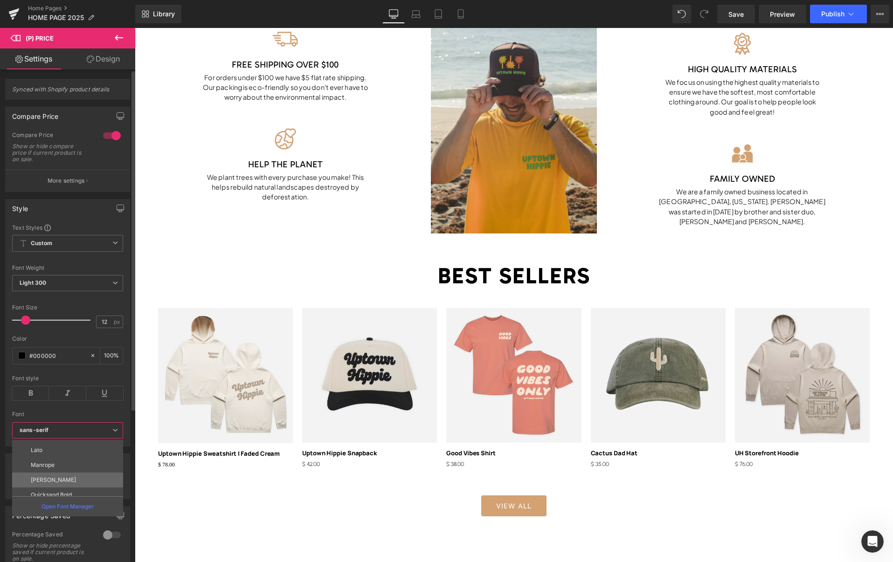
scroll to position [188, 0]
click at [61, 471] on li "Manrope" at bounding box center [69, 468] width 115 height 15
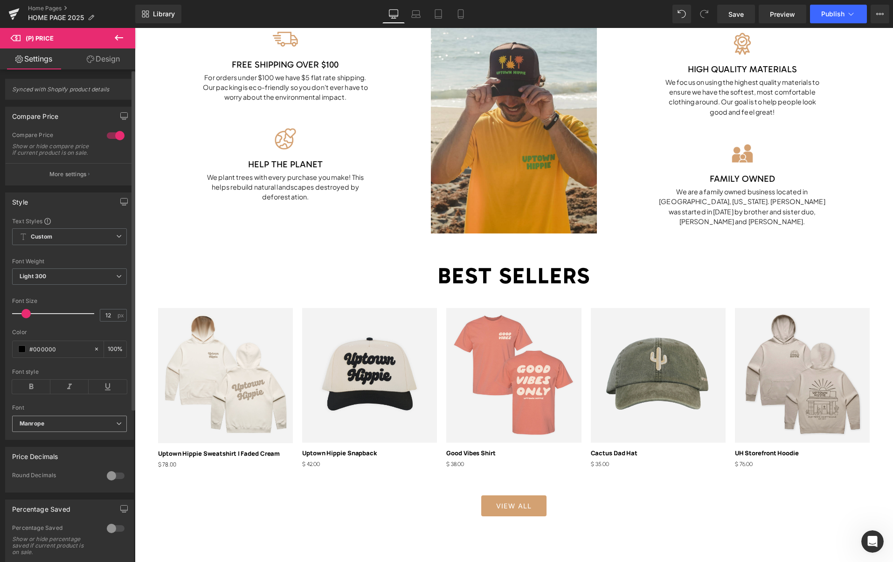
click at [63, 428] on b "Manrope" at bounding box center [68, 424] width 97 height 8
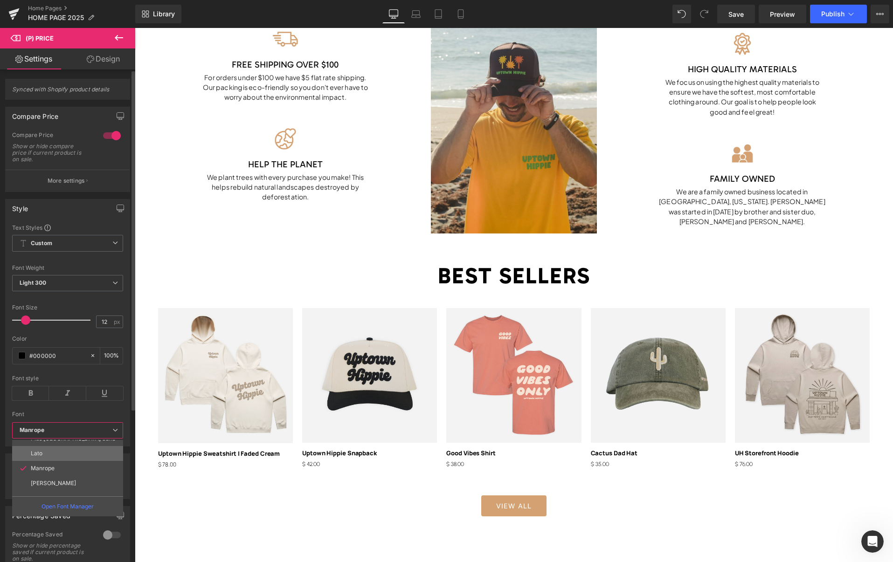
click at [50, 455] on li "Lato" at bounding box center [69, 453] width 115 height 15
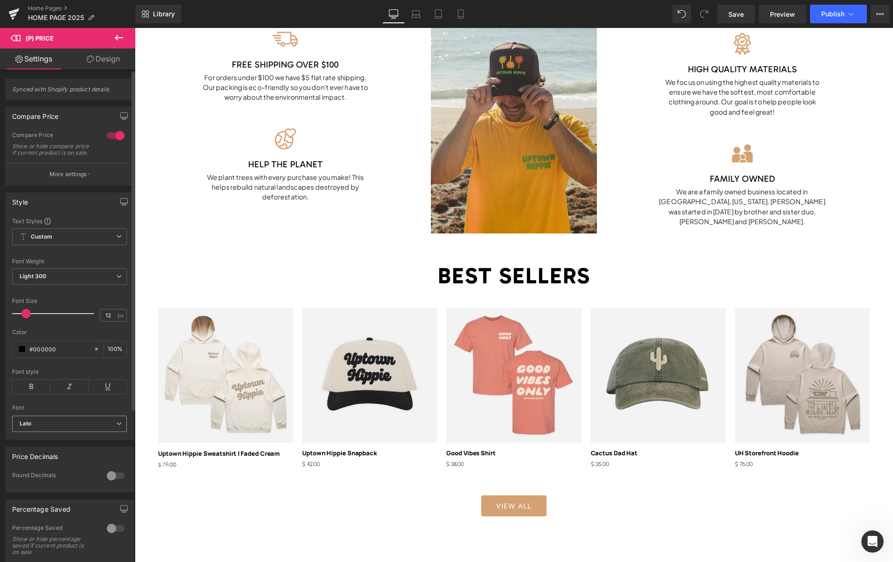
click at [67, 428] on b "Lato" at bounding box center [68, 424] width 97 height 8
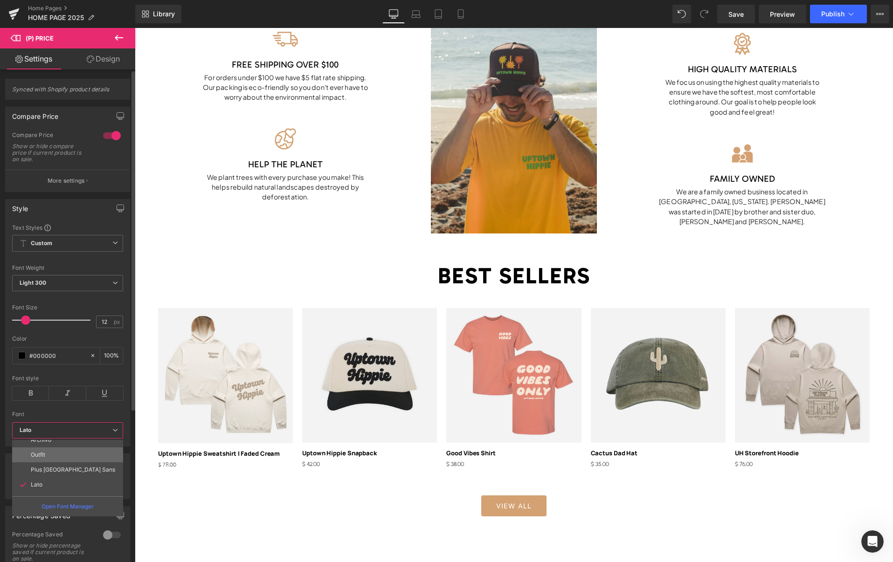
scroll to position [155, 0]
click at [55, 469] on p "Plus [GEOGRAPHIC_DATA] Sans" at bounding box center [73, 471] width 84 height 7
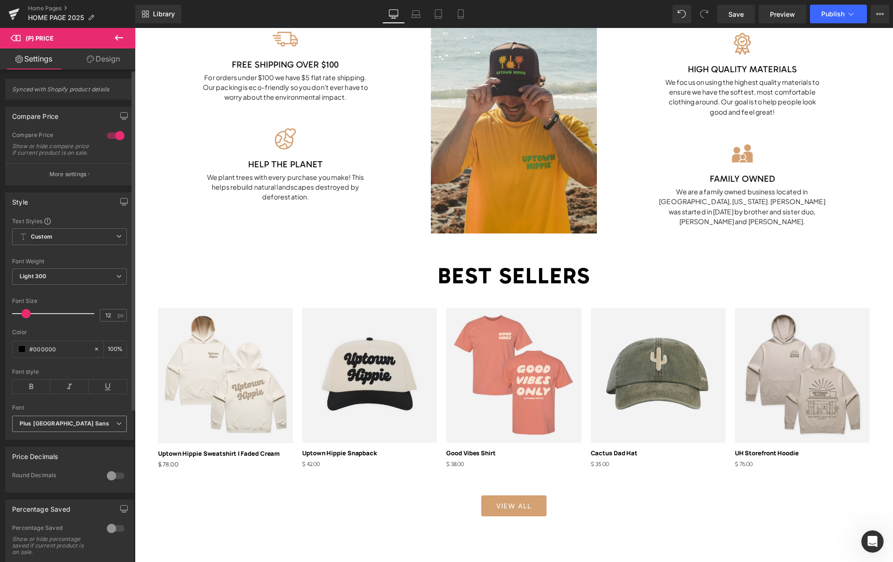
click at [76, 432] on span "Plus [GEOGRAPHIC_DATA] Sans" at bounding box center [69, 424] width 115 height 16
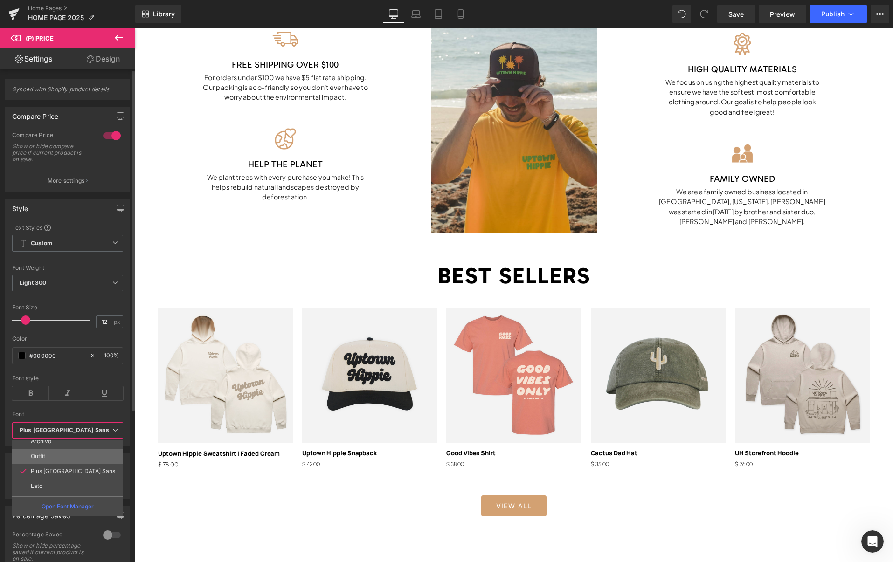
click at [64, 456] on li "Outfit" at bounding box center [69, 456] width 115 height 15
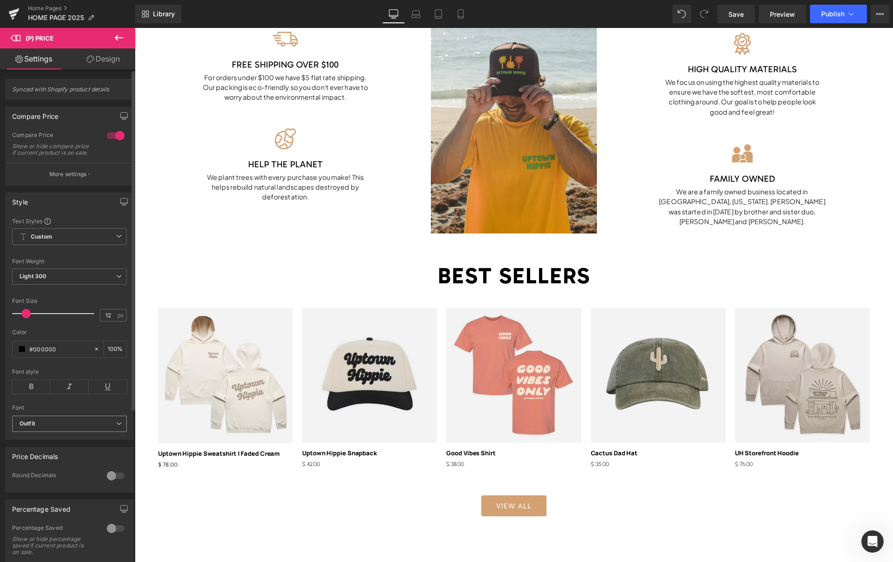
click at [74, 428] on b "Outfit" at bounding box center [68, 424] width 97 height 8
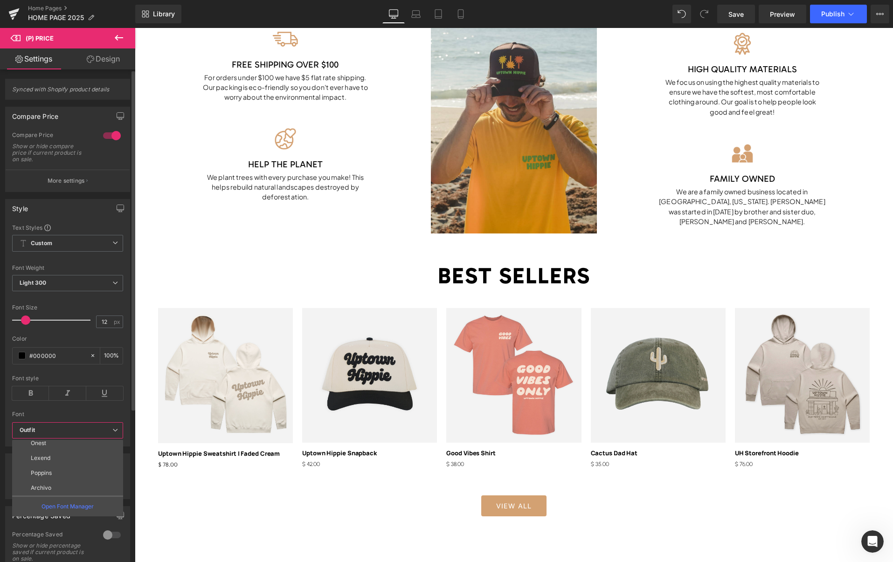
scroll to position [96, 0]
click at [49, 482] on li "Poppins" at bounding box center [69, 486] width 115 height 15
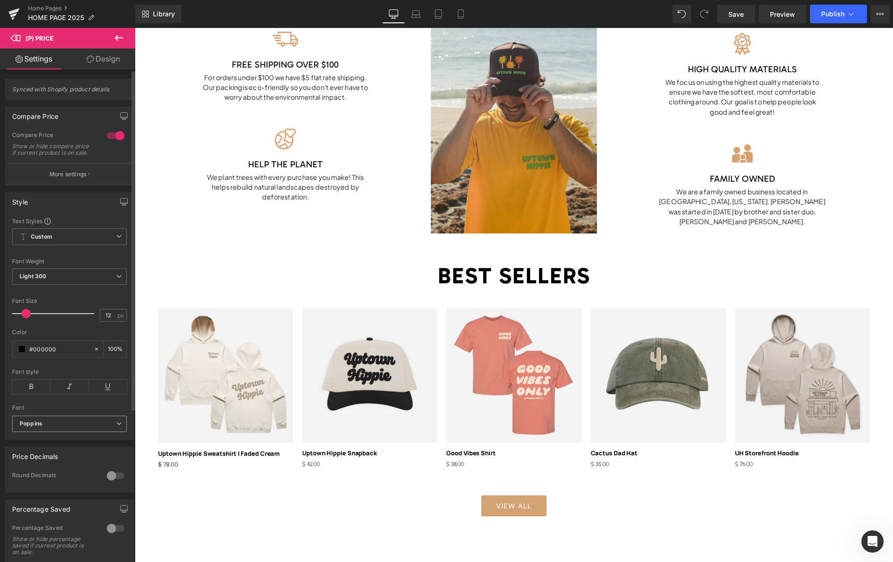
click at [64, 432] on span "Poppins" at bounding box center [69, 424] width 115 height 16
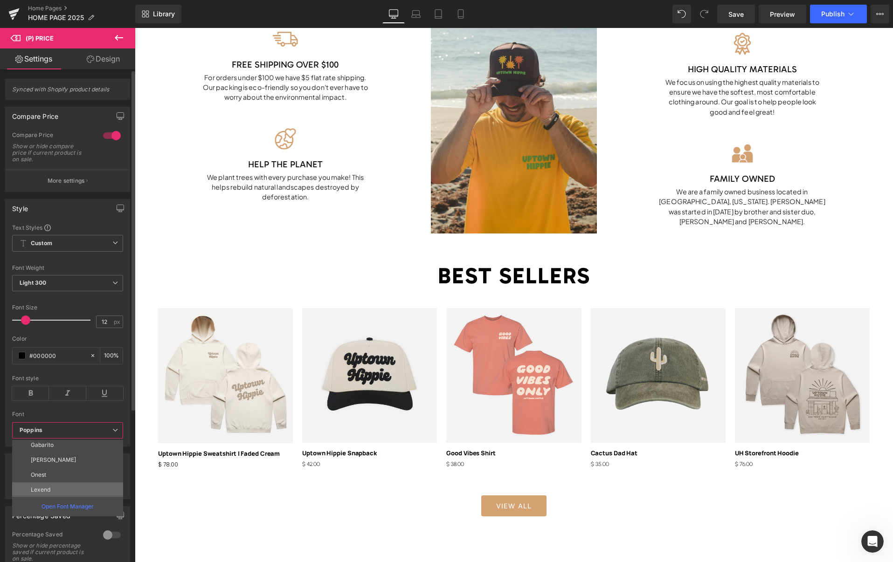
scroll to position [76, 0]
click at [49, 474] on li "Onest" at bounding box center [69, 476] width 115 height 15
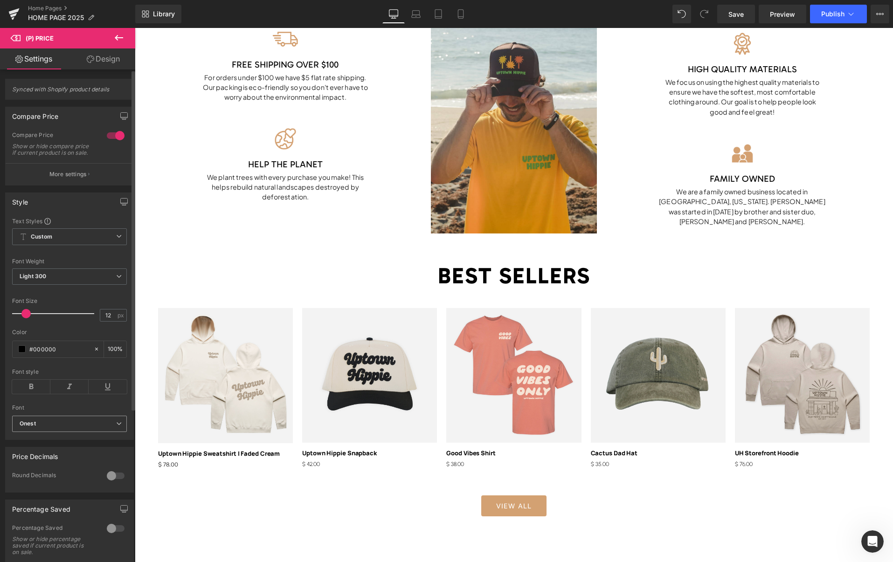
click at [75, 428] on b "Onest" at bounding box center [68, 424] width 97 height 8
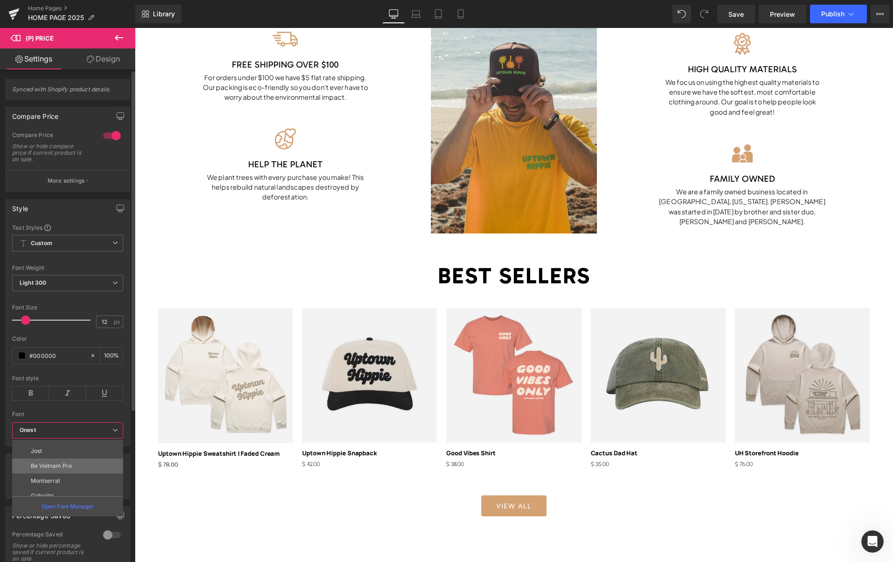
scroll to position [22, 0]
click at [61, 458] on li "Jost" at bounding box center [69, 455] width 115 height 15
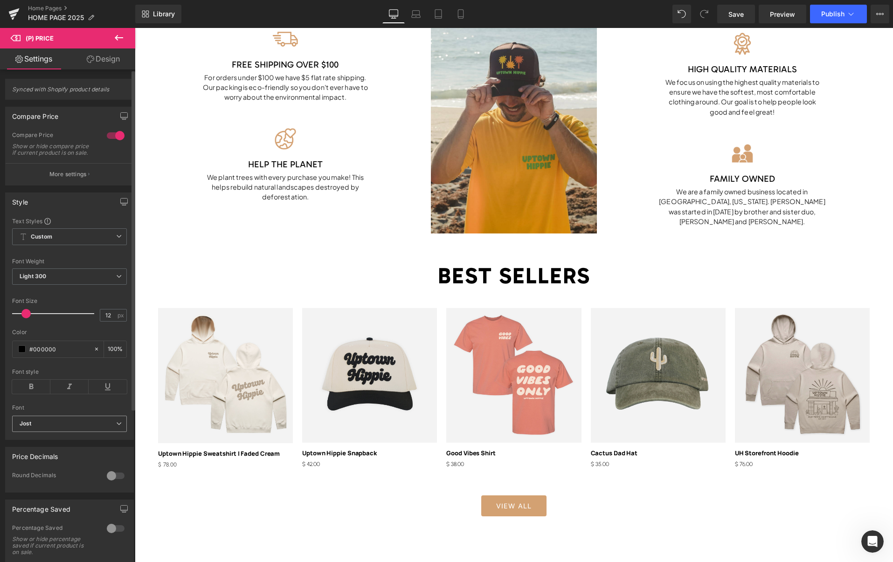
click at [69, 428] on b "Jost" at bounding box center [68, 424] width 97 height 8
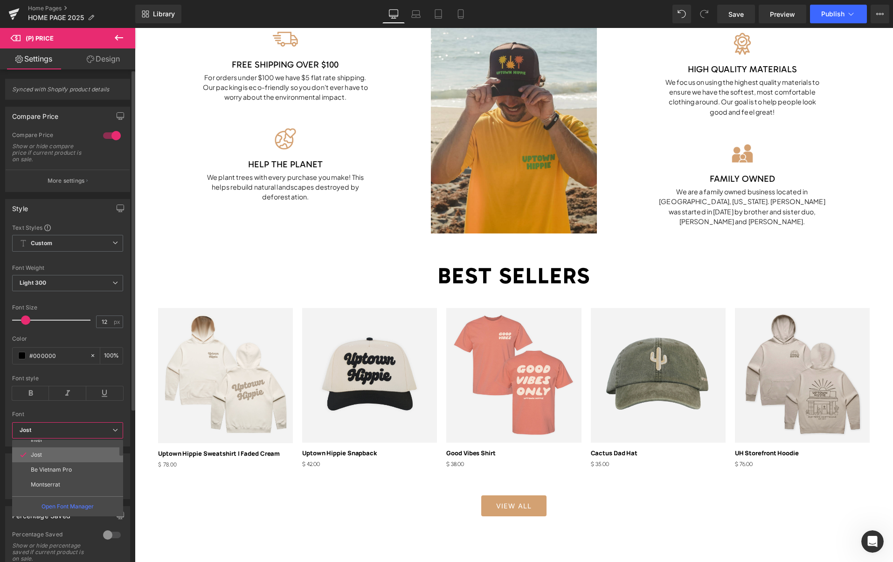
scroll to position [0, 0]
click at [58, 462] on li "Inter" at bounding box center [69, 462] width 115 height 15
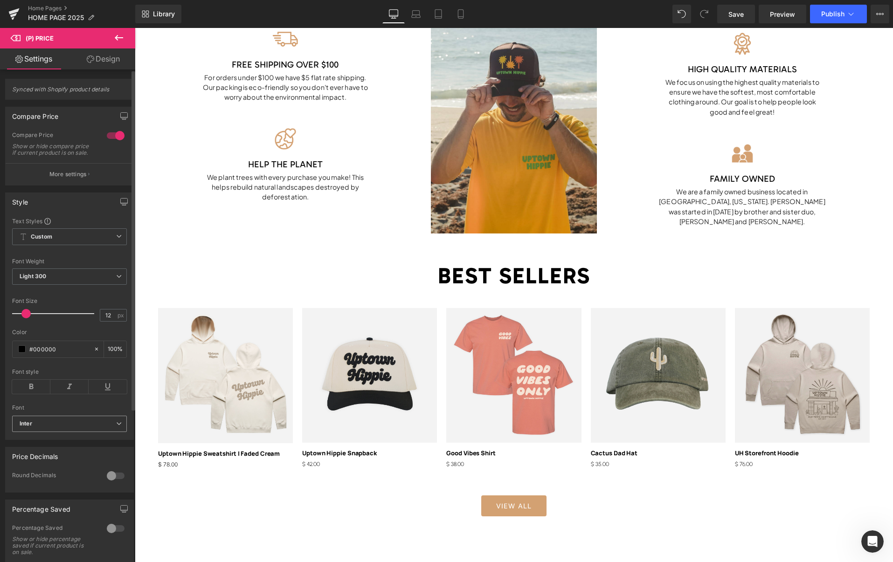
click at [75, 428] on b "Inter" at bounding box center [68, 424] width 97 height 8
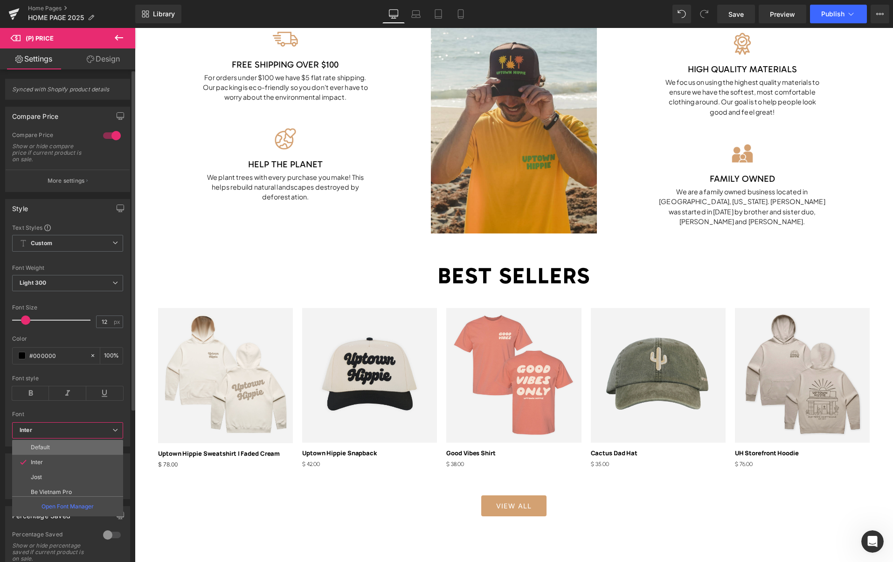
click at [60, 452] on li "Default" at bounding box center [69, 447] width 115 height 15
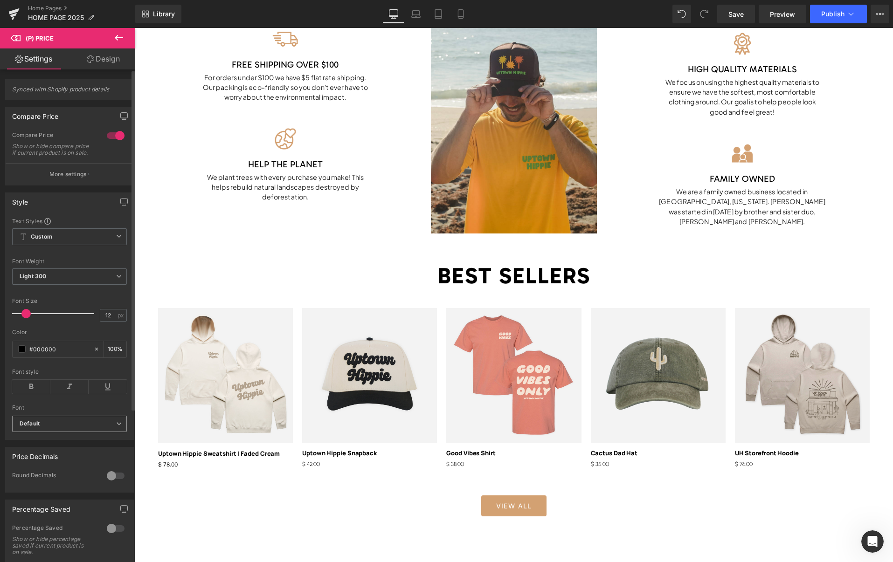
click at [70, 428] on b "Default" at bounding box center [68, 424] width 97 height 8
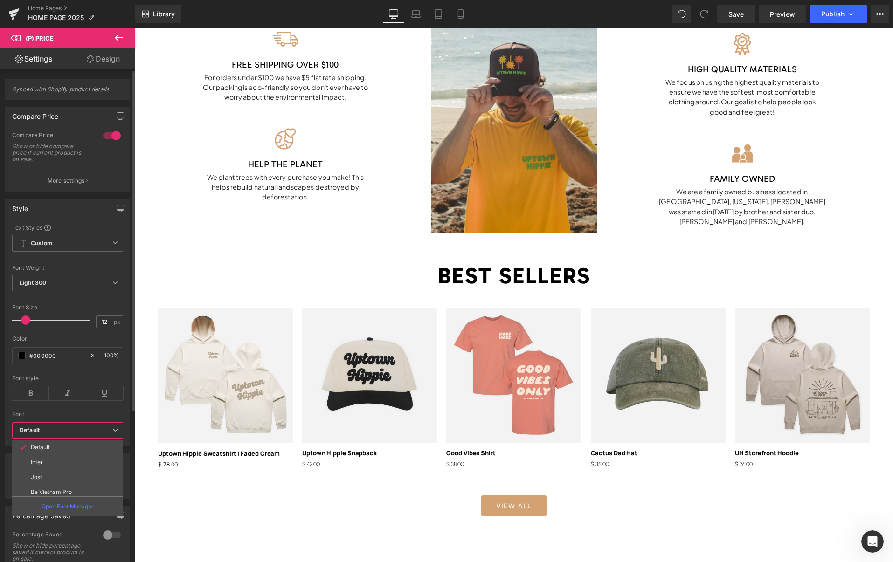
scroll to position [347, 0]
click at [55, 487] on li "Urbanist" at bounding box center [69, 488] width 115 height 15
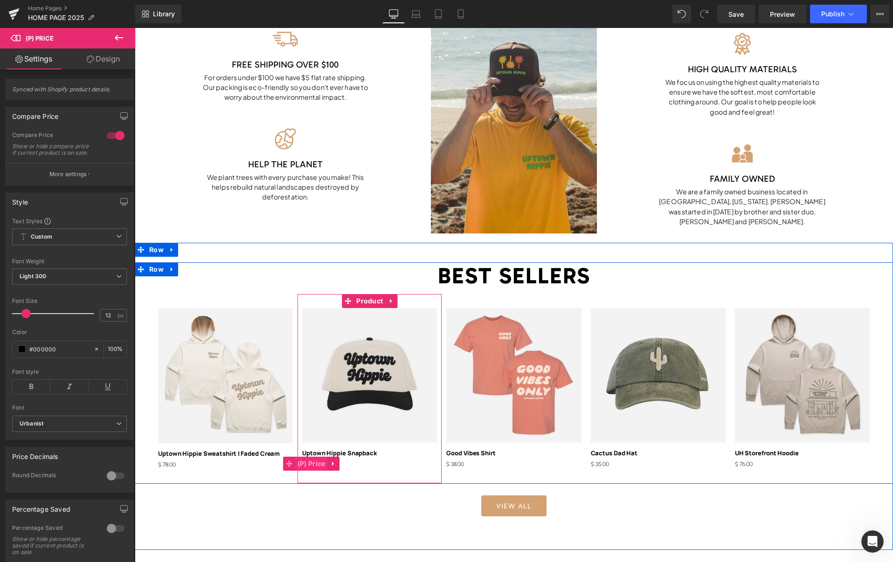
click at [312, 464] on span "(P) Price" at bounding box center [311, 464] width 33 height 14
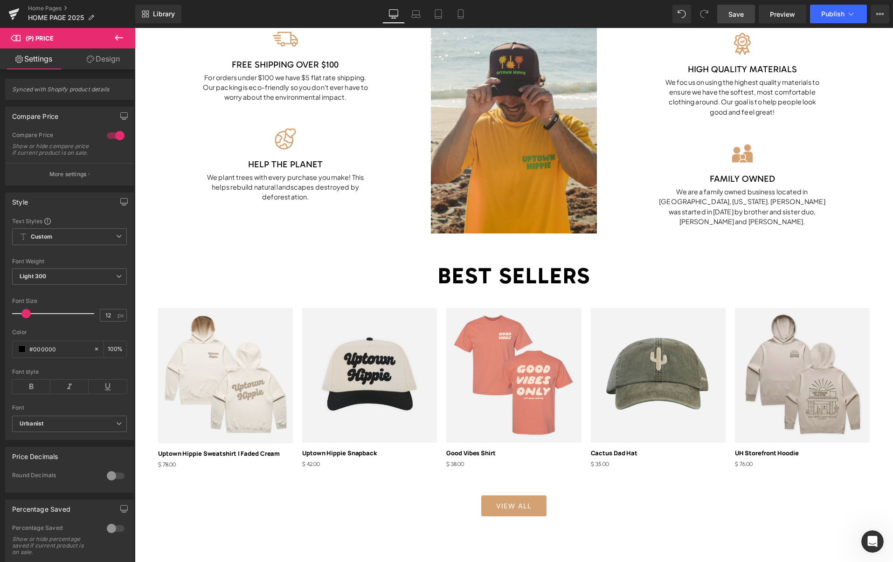
drag, startPoint x: 733, startPoint y: 13, endPoint x: 527, endPoint y: 239, distance: 306.0
click at [733, 13] on span "Save" at bounding box center [735, 14] width 15 height 10
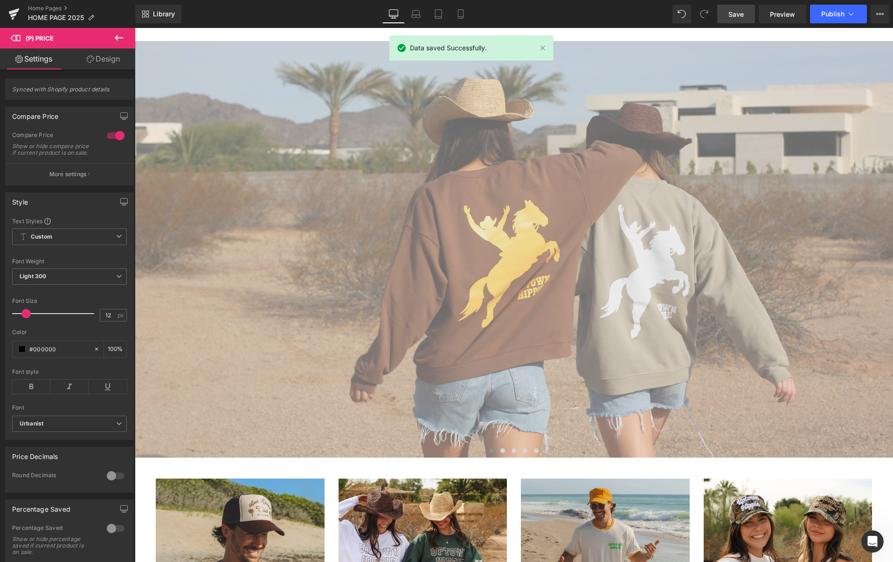
scroll to position [90, 0]
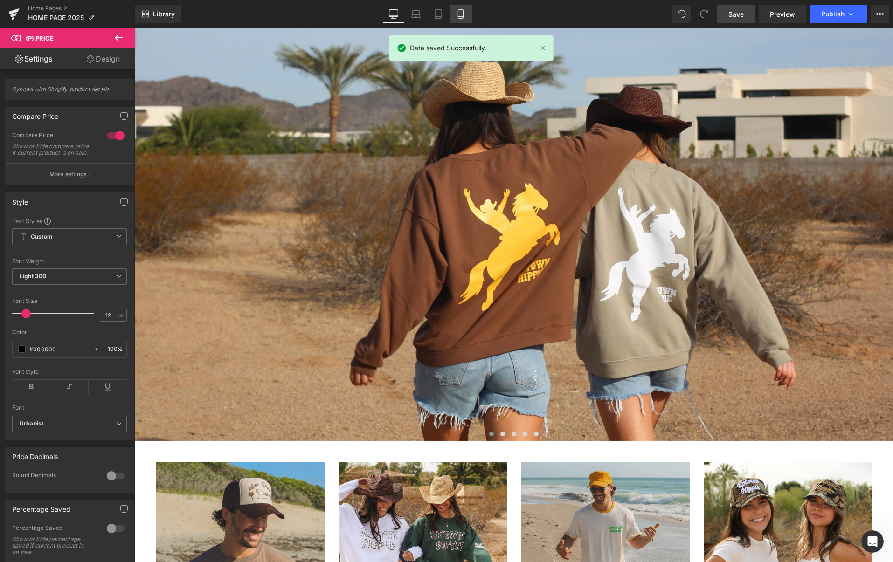
drag, startPoint x: 461, startPoint y: 15, endPoint x: 74, endPoint y: 50, distance: 388.6
click at [461, 15] on icon at bounding box center [460, 13] width 9 height 9
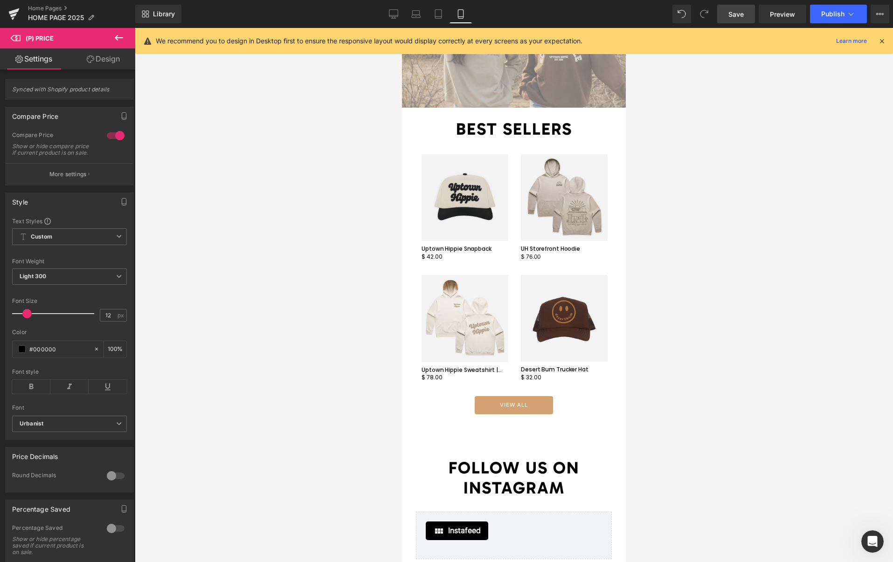
scroll to position [1914, 0]
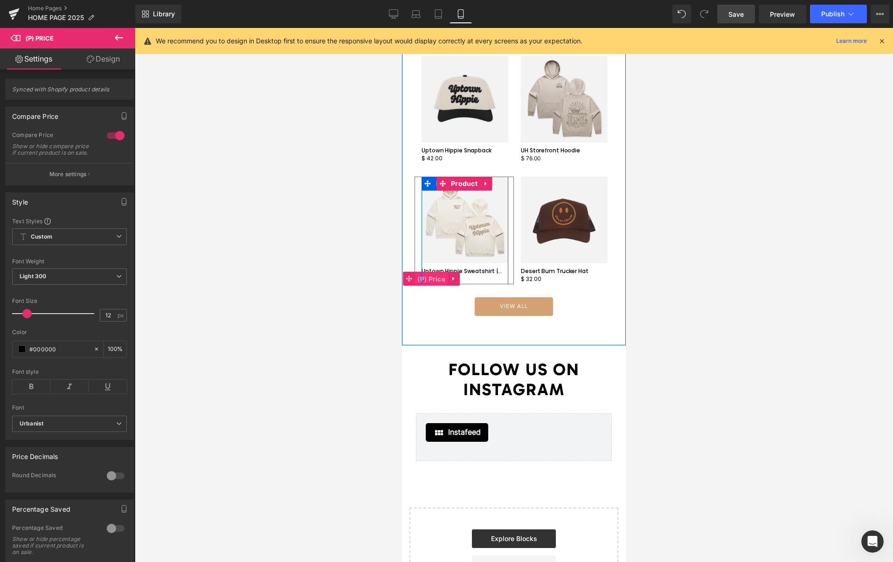
click at [434, 272] on span "(P) Price" at bounding box center [431, 279] width 33 height 14
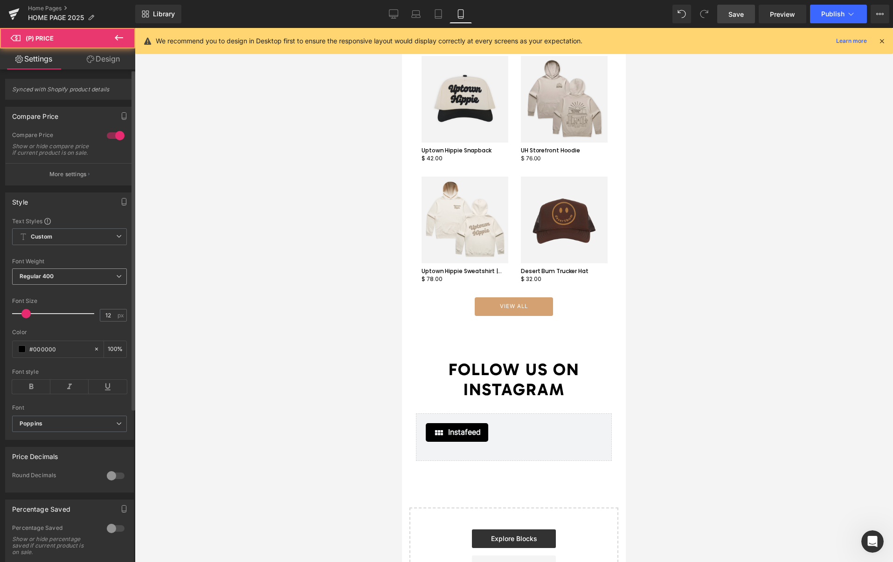
click at [82, 283] on span "Regular 400" at bounding box center [69, 277] width 115 height 16
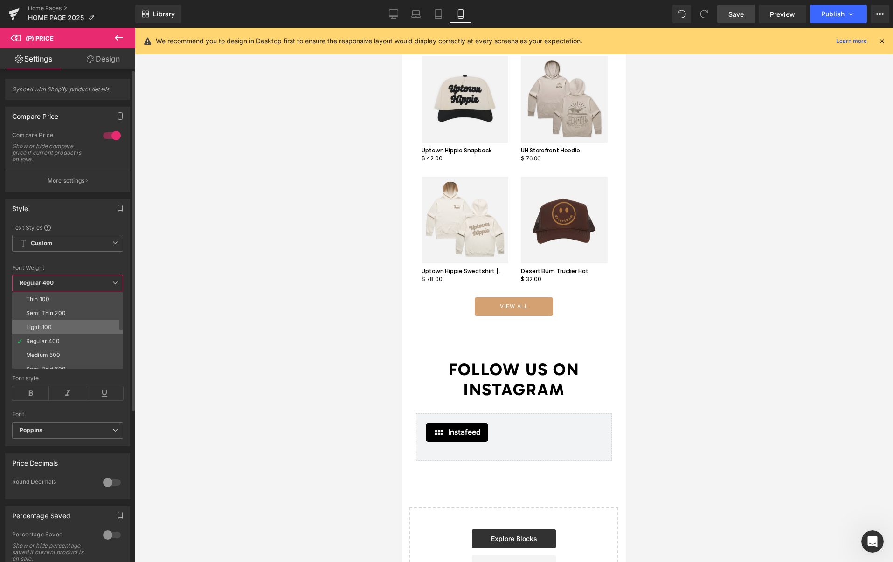
click at [72, 325] on li "Light 300" at bounding box center [69, 327] width 115 height 14
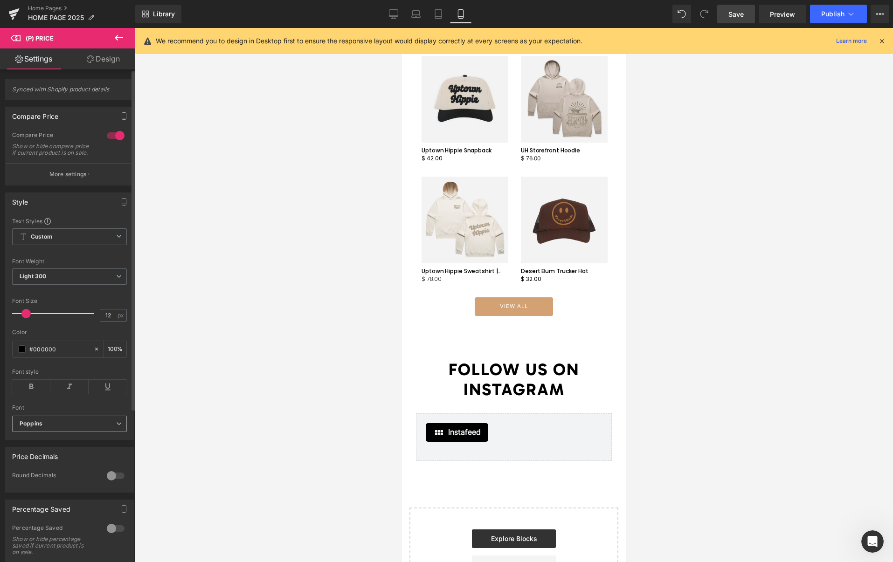
click at [75, 428] on b "Poppins" at bounding box center [68, 424] width 97 height 8
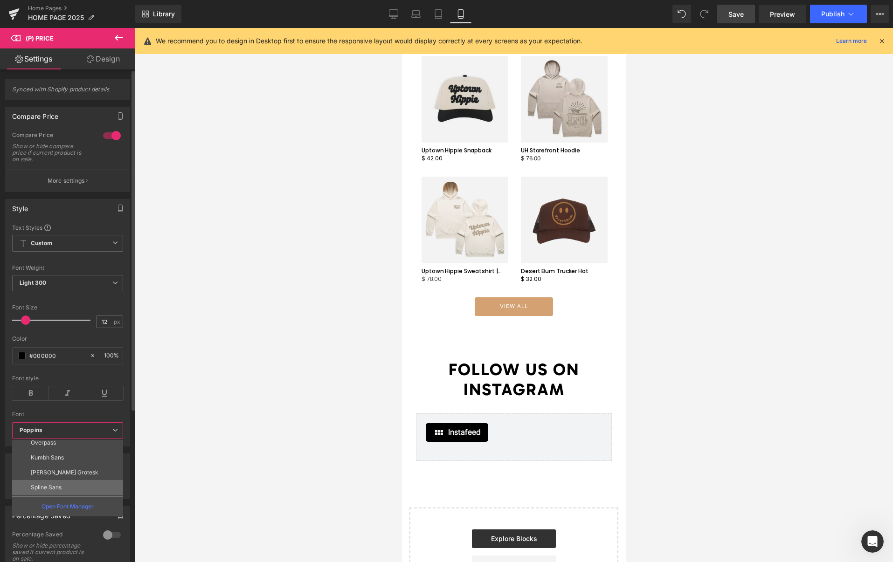
scroll to position [347, 0]
click at [62, 489] on li "Urbanist" at bounding box center [69, 488] width 115 height 15
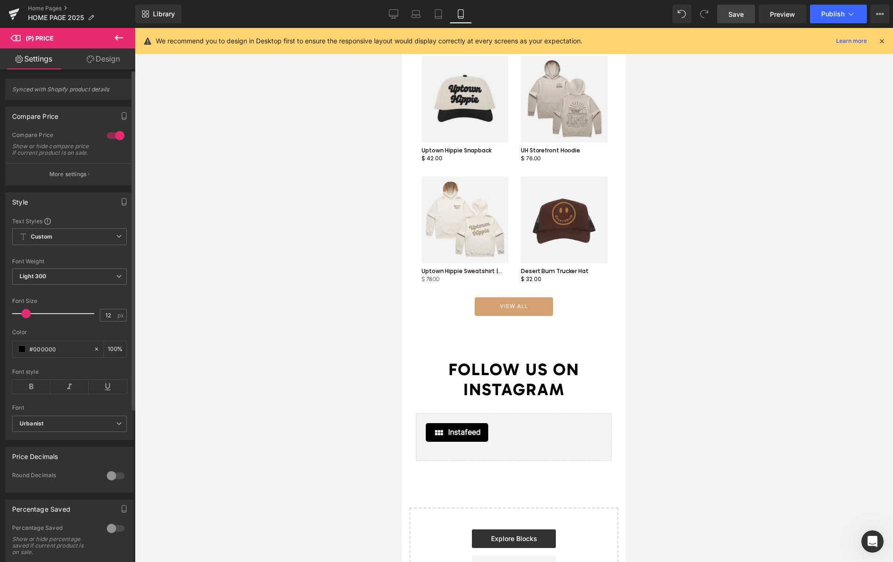
click at [24, 318] on span at bounding box center [25, 313] width 9 height 9
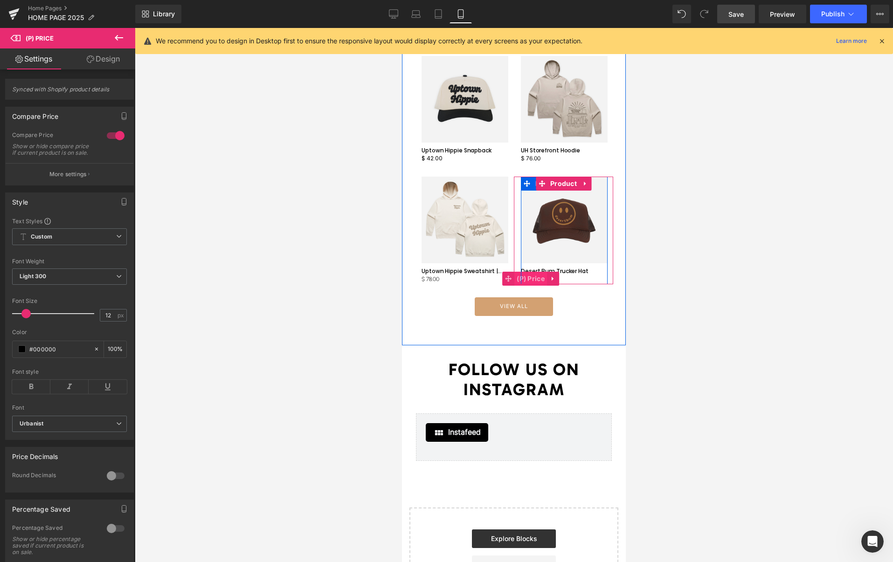
click at [535, 272] on span "(P) Price" at bounding box center [530, 279] width 33 height 14
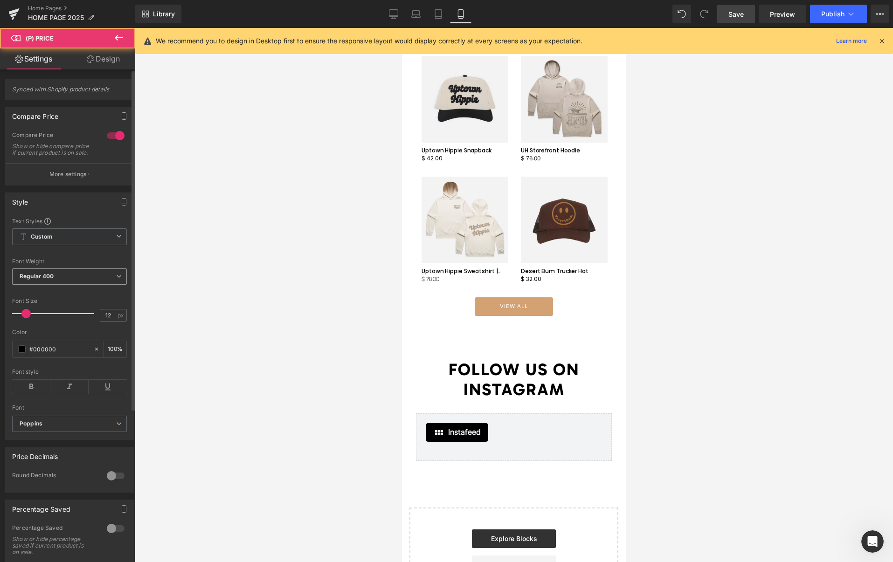
click at [94, 273] on div "Font Weight Regular 400 Thin 100 Semi Thin 200 Light 300 Regular 400 Medium 500…" at bounding box center [69, 276] width 115 height 37
click at [92, 281] on span "Regular 400" at bounding box center [69, 277] width 115 height 16
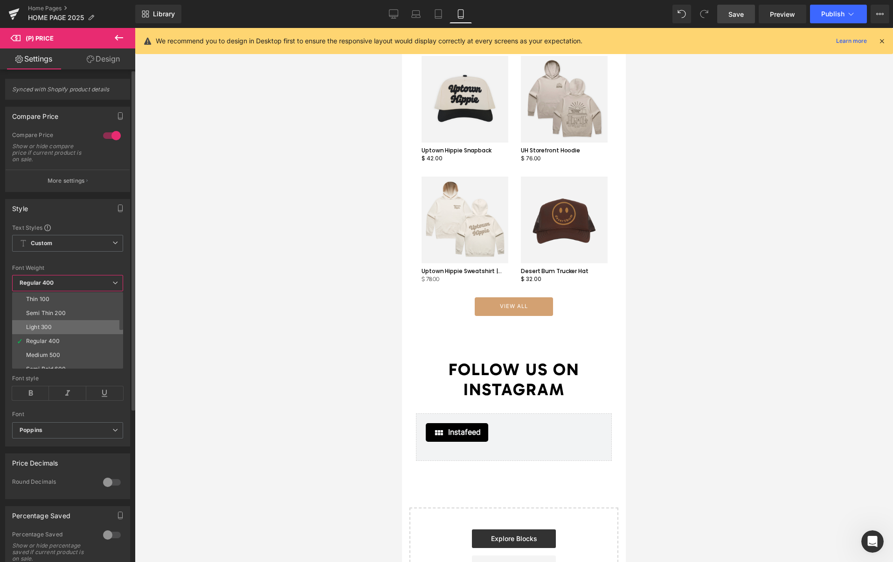
click at [63, 326] on li "Light 300" at bounding box center [69, 327] width 115 height 14
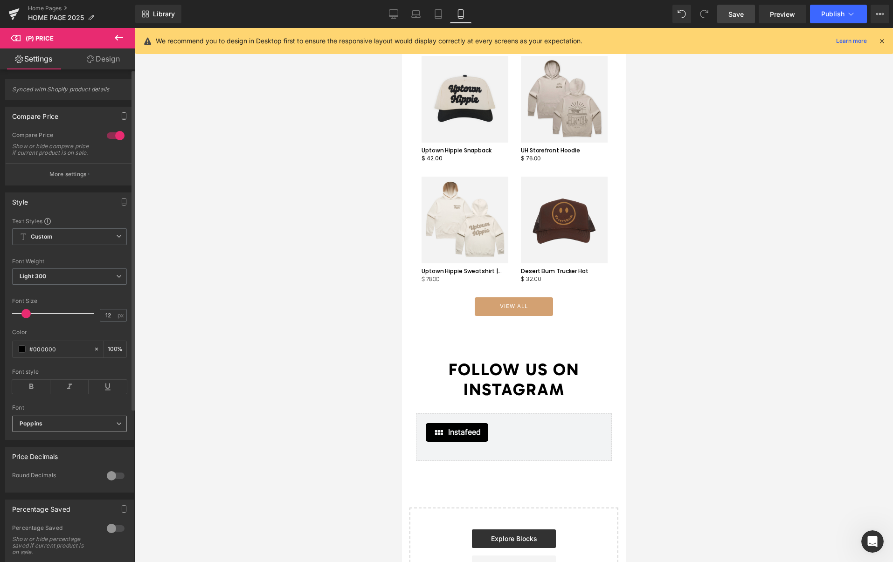
click at [55, 428] on b "Poppins" at bounding box center [68, 424] width 97 height 8
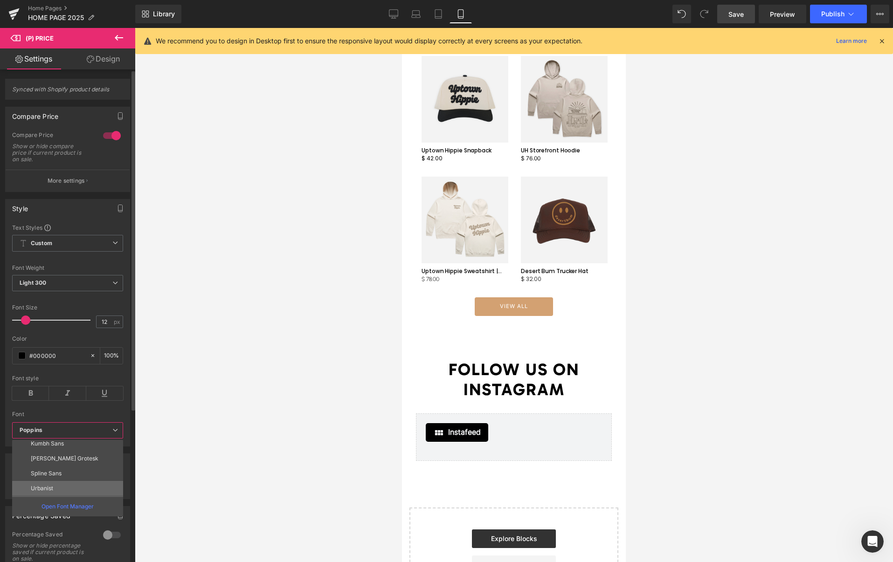
click at [59, 489] on li "Urbanist" at bounding box center [69, 488] width 115 height 15
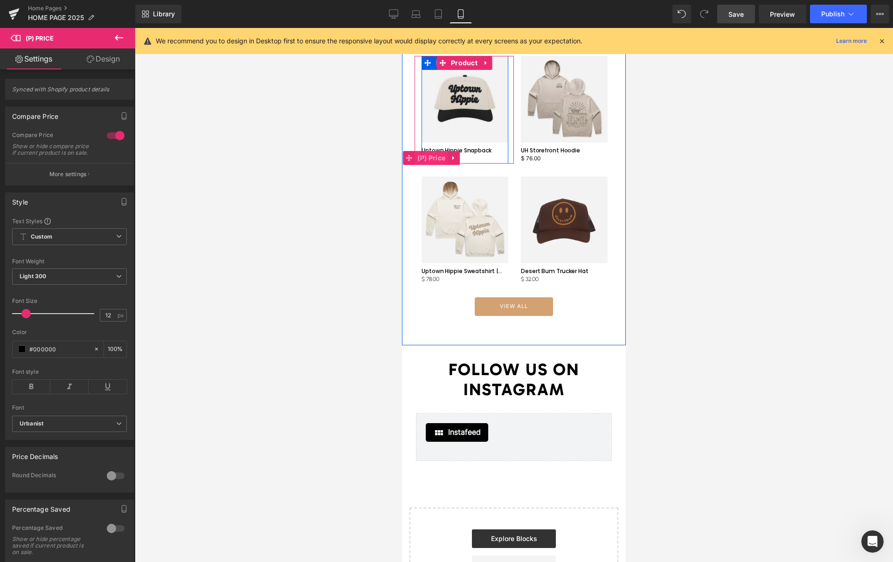
click at [431, 151] on span "(P) Price" at bounding box center [431, 158] width 33 height 14
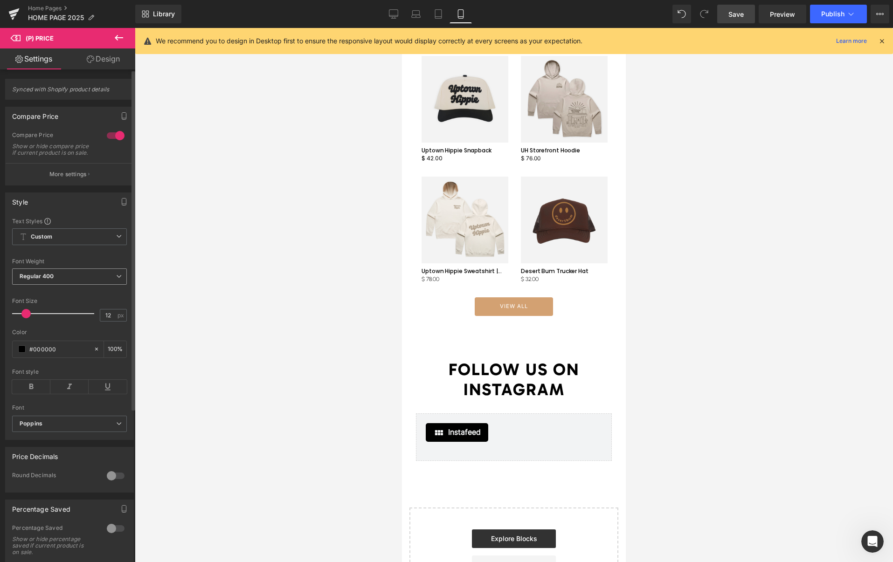
click at [55, 285] on span "Regular 400" at bounding box center [69, 277] width 115 height 16
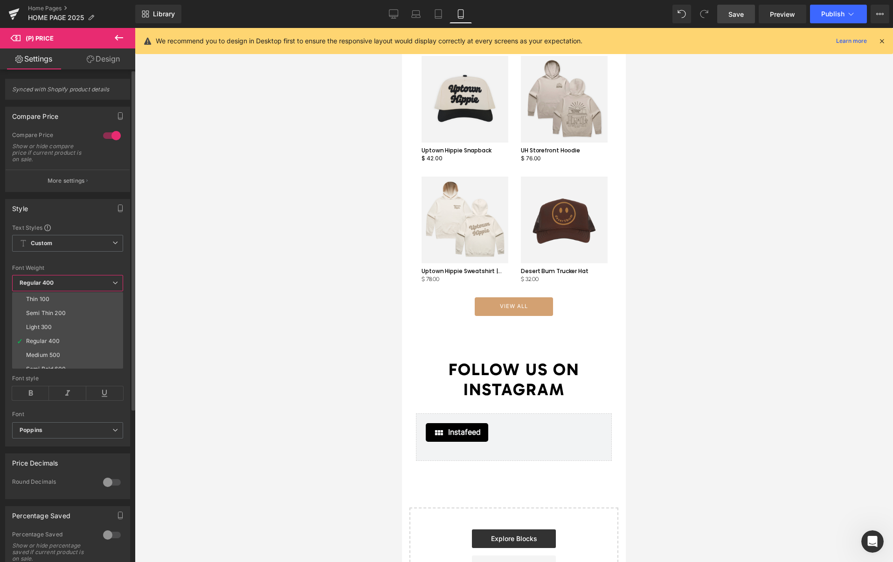
drag, startPoint x: 47, startPoint y: 326, endPoint x: 55, endPoint y: 343, distance: 18.6
click at [47, 326] on div "Light 300" at bounding box center [39, 327] width 26 height 7
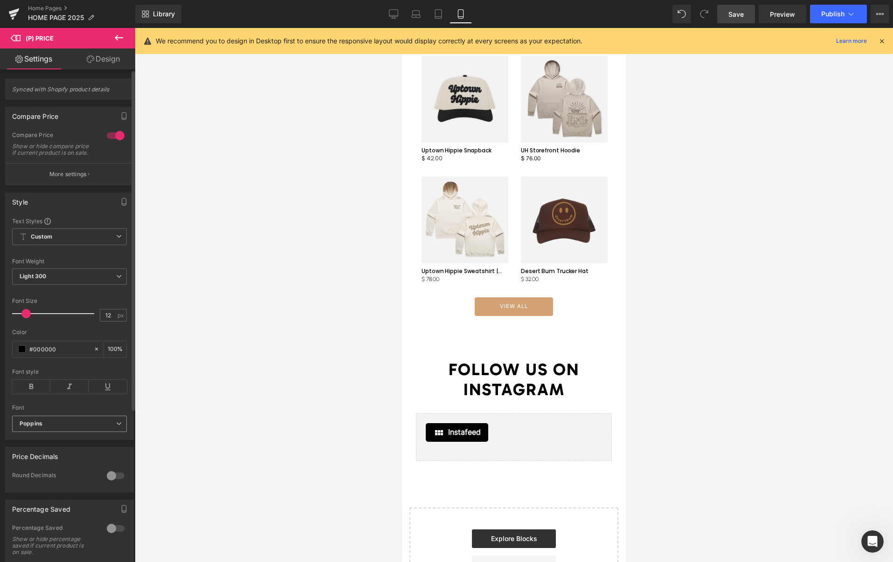
click at [60, 428] on b "Poppins" at bounding box center [68, 424] width 97 height 8
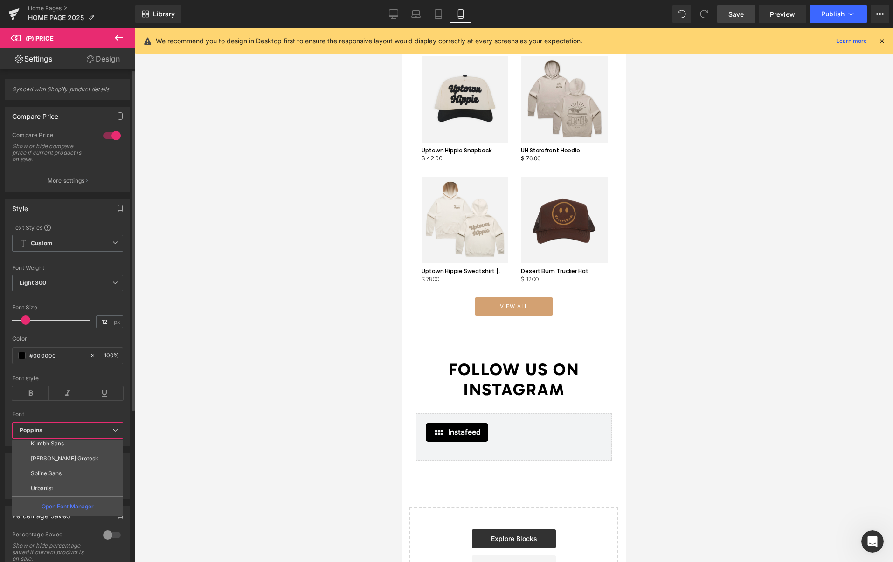
drag, startPoint x: 52, startPoint y: 484, endPoint x: 88, endPoint y: 477, distance: 37.1
click at [52, 484] on li "Urbanist" at bounding box center [69, 488] width 115 height 15
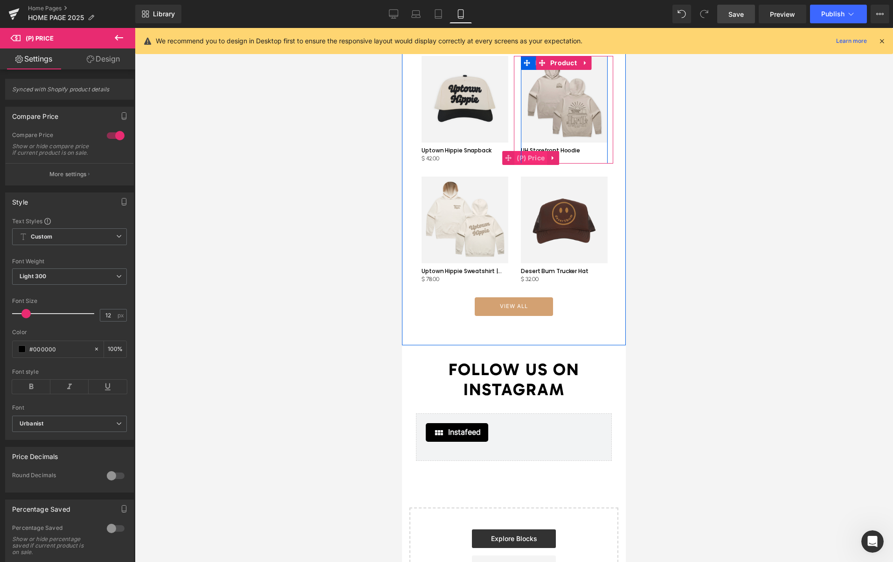
click at [530, 151] on span "(P) Price" at bounding box center [530, 158] width 33 height 14
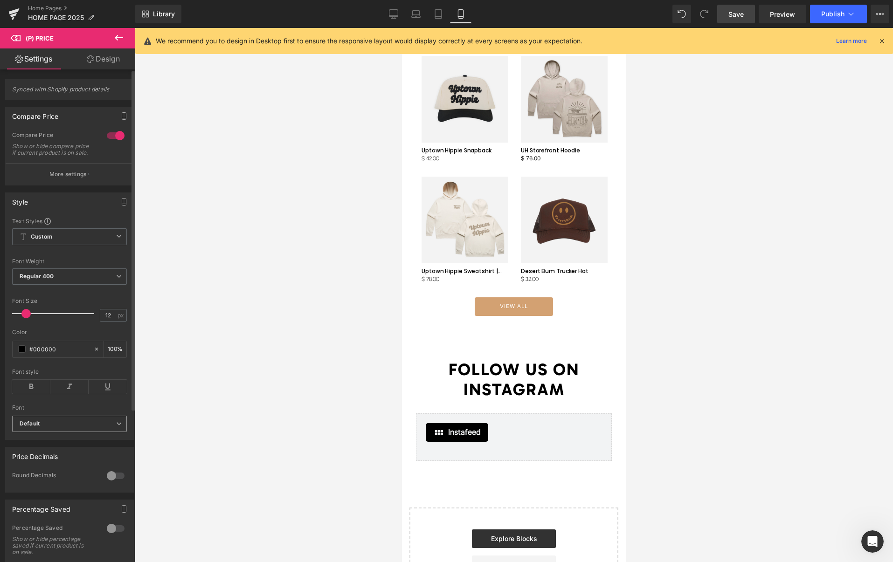
click at [55, 428] on b "Default" at bounding box center [68, 424] width 97 height 8
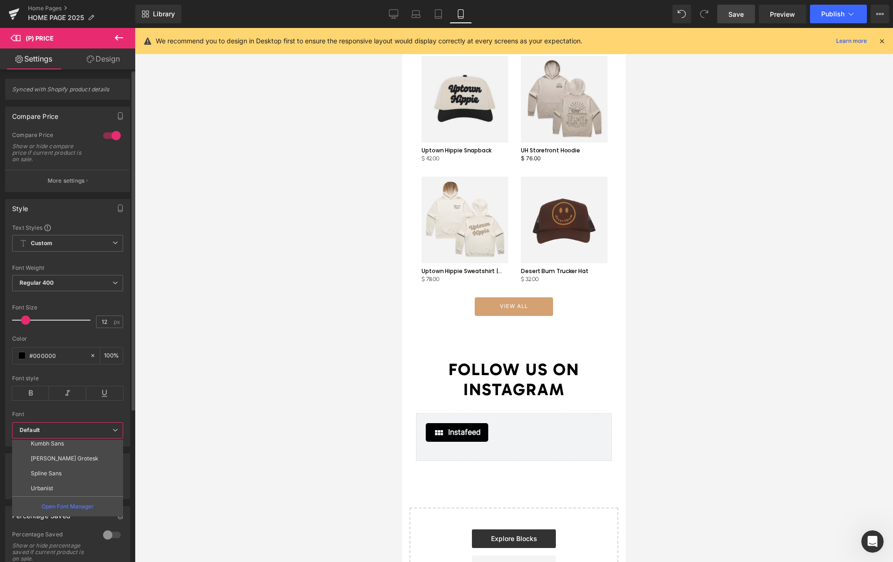
click at [50, 487] on p "Urbanist" at bounding box center [42, 488] width 22 height 7
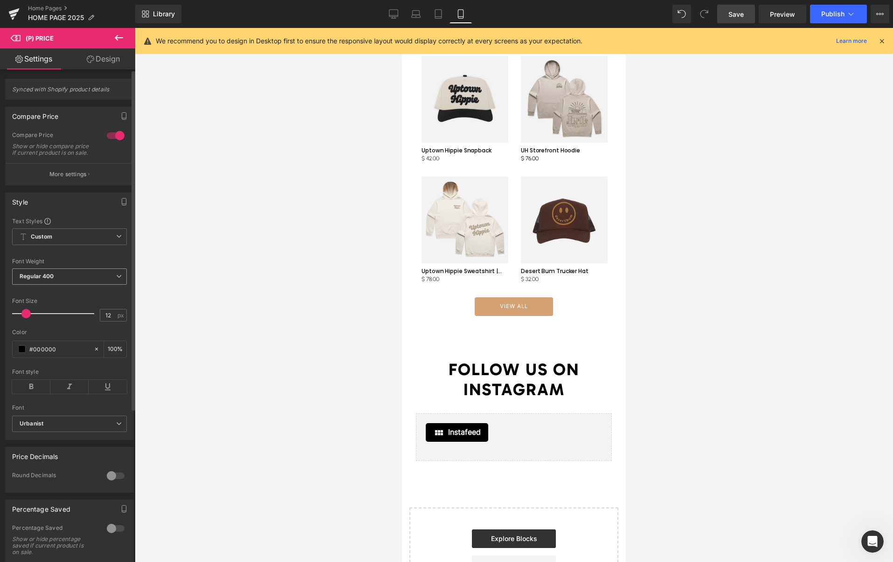
click at [61, 283] on span "Regular 400" at bounding box center [69, 277] width 115 height 16
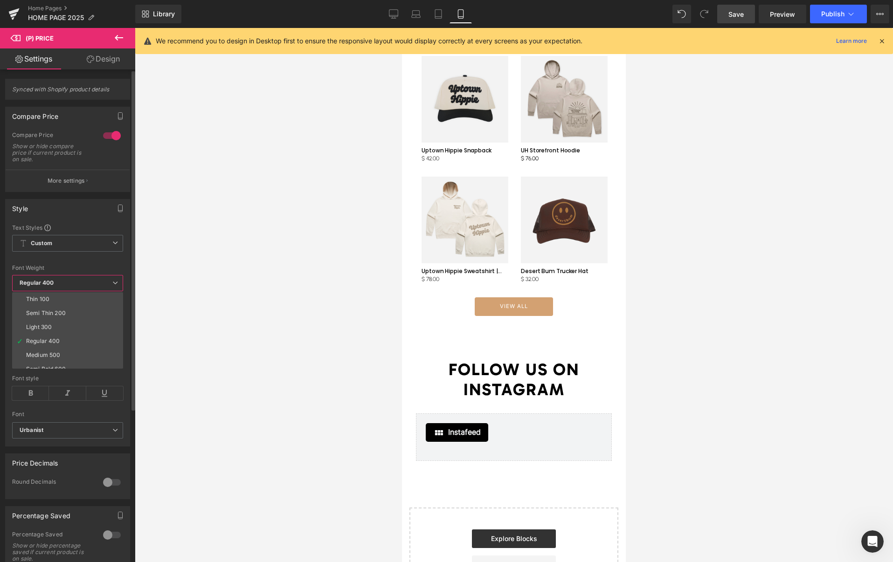
click at [47, 327] on div "Light 300" at bounding box center [39, 327] width 26 height 7
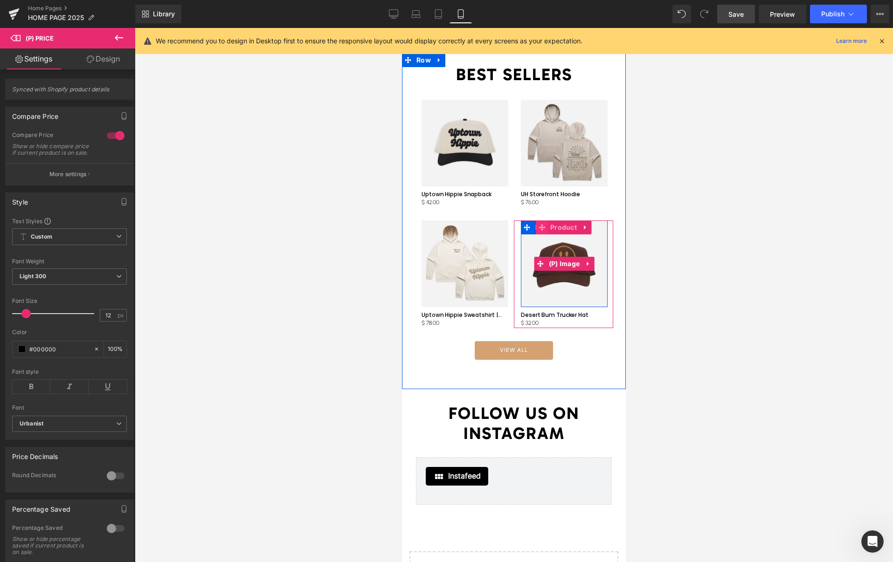
scroll to position [1871, 0]
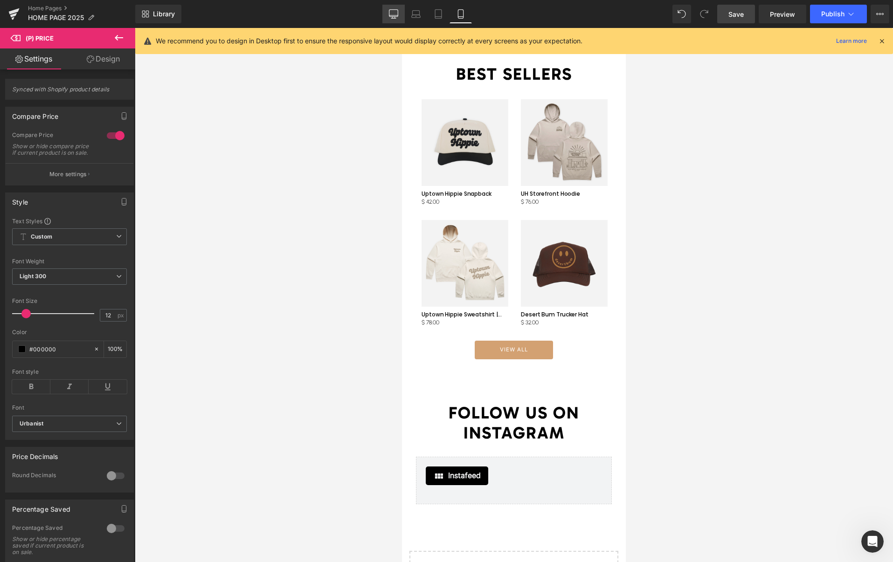
click at [392, 16] on icon at bounding box center [393, 13] width 9 height 9
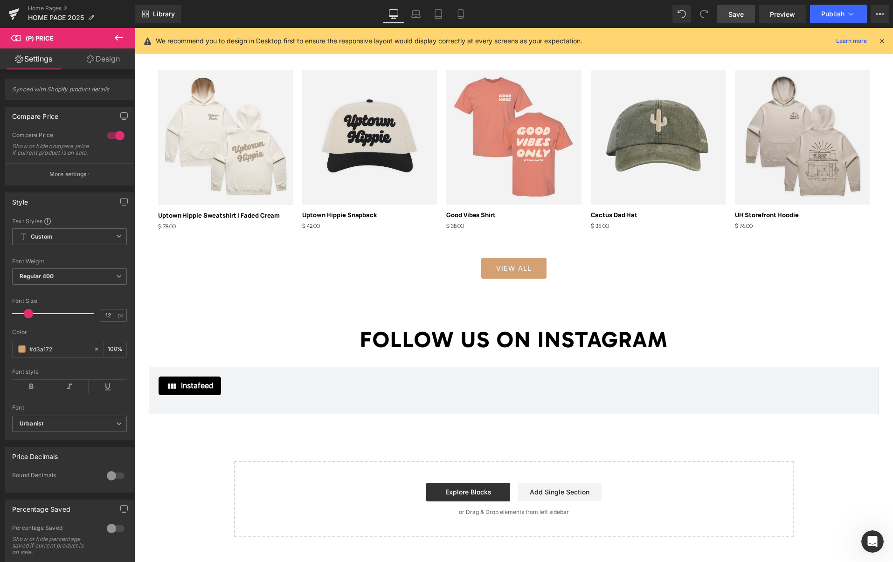
scroll to position [1137, 0]
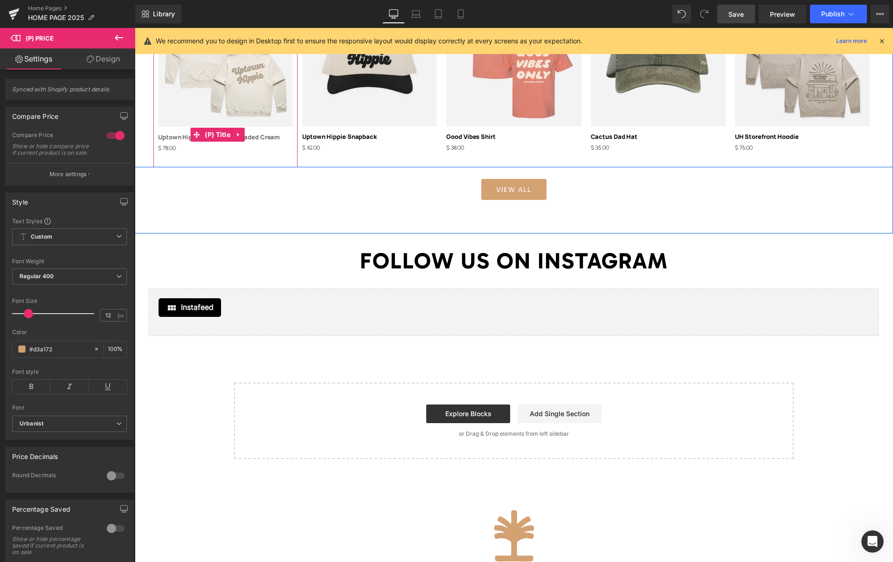
click at [254, 136] on link "Uptown Hippie Sweatshirt | Faded Cream" at bounding box center [219, 137] width 122 height 7
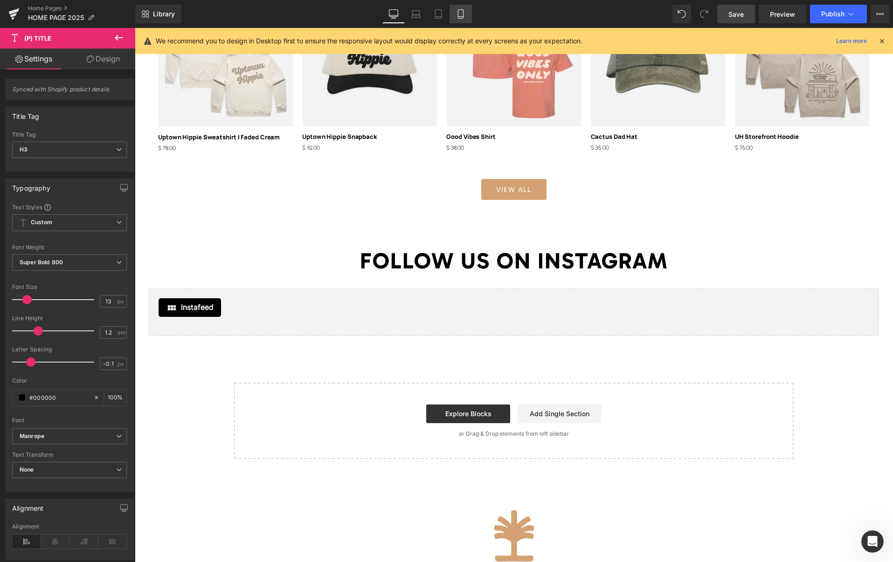
click at [456, 11] on icon at bounding box center [460, 13] width 9 height 9
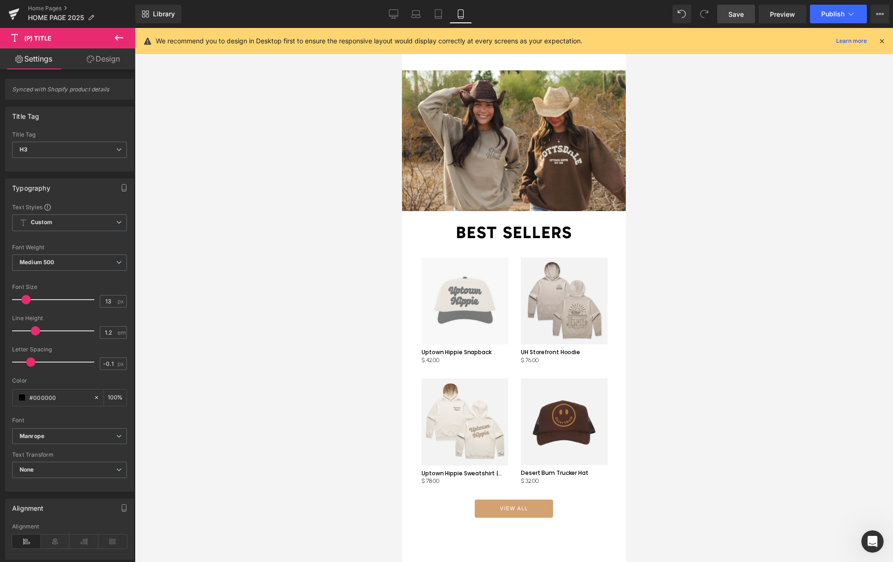
scroll to position [1748, 0]
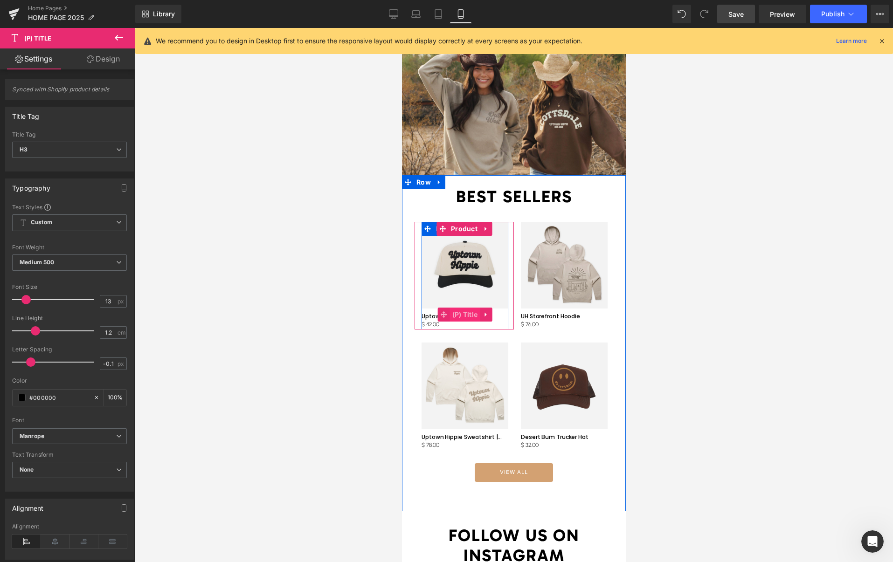
click at [461, 308] on span "(P) Title" at bounding box center [465, 315] width 30 height 14
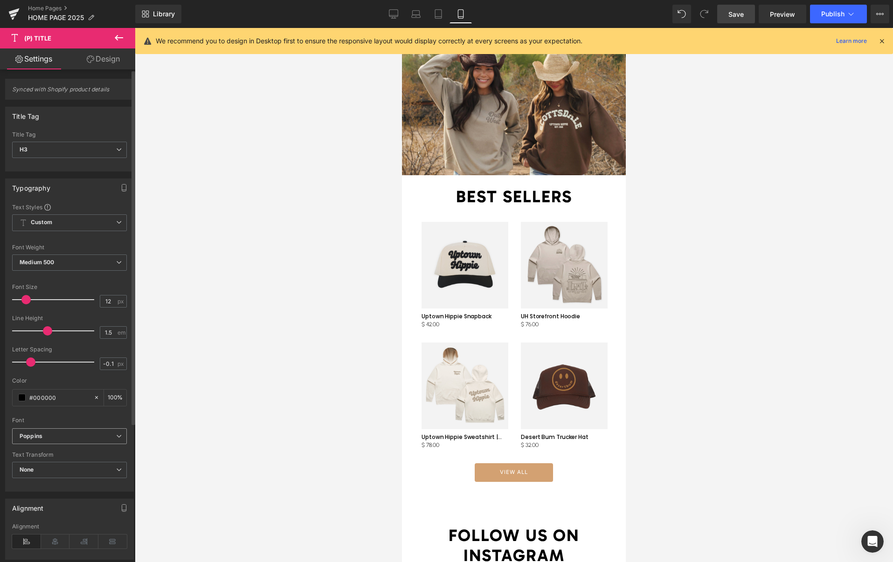
click at [65, 434] on b "Poppins" at bounding box center [68, 437] width 97 height 8
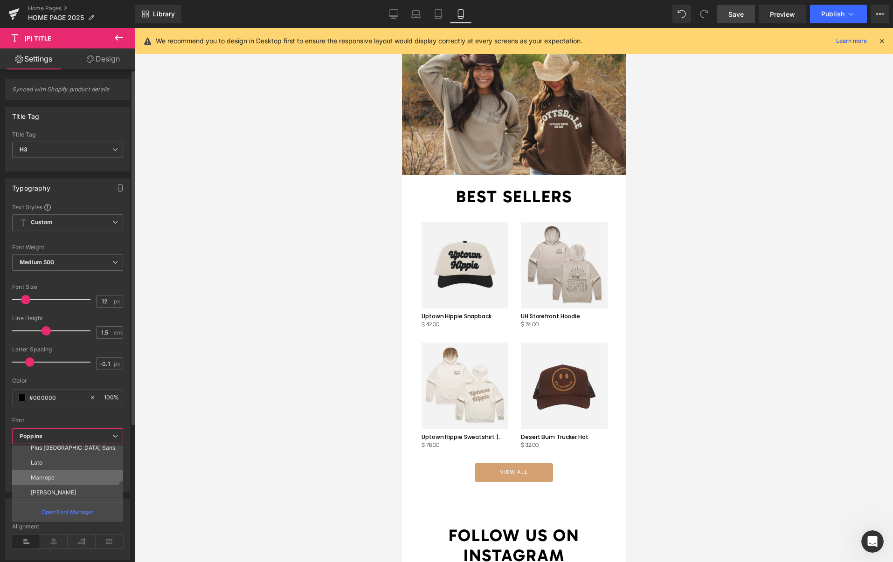
scroll to position [195, 0]
click at [56, 468] on li "Manrope" at bounding box center [69, 467] width 115 height 15
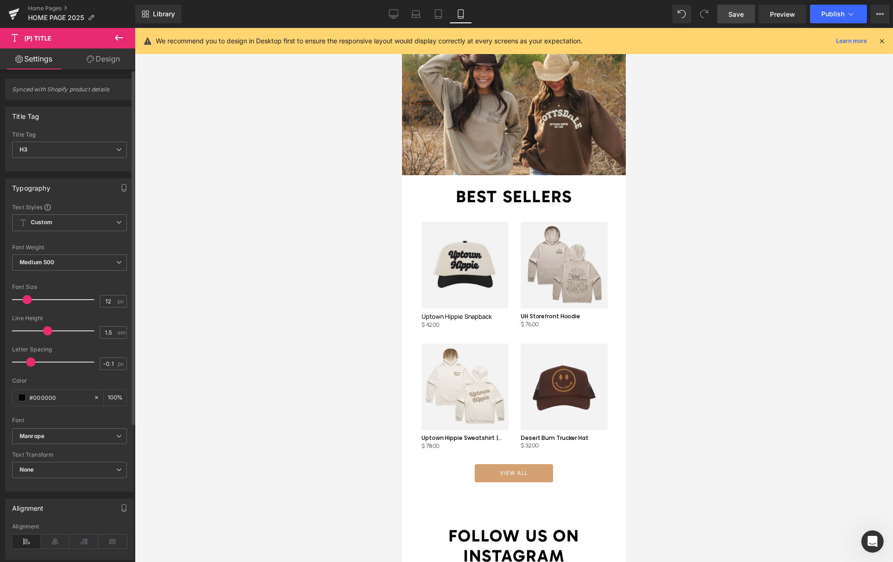
click at [26, 298] on span at bounding box center [26, 299] width 9 height 9
drag, startPoint x: 50, startPoint y: 265, endPoint x: 51, endPoint y: 276, distance: 10.7
click at [50, 265] on b "Medium 500" at bounding box center [37, 262] width 35 height 7
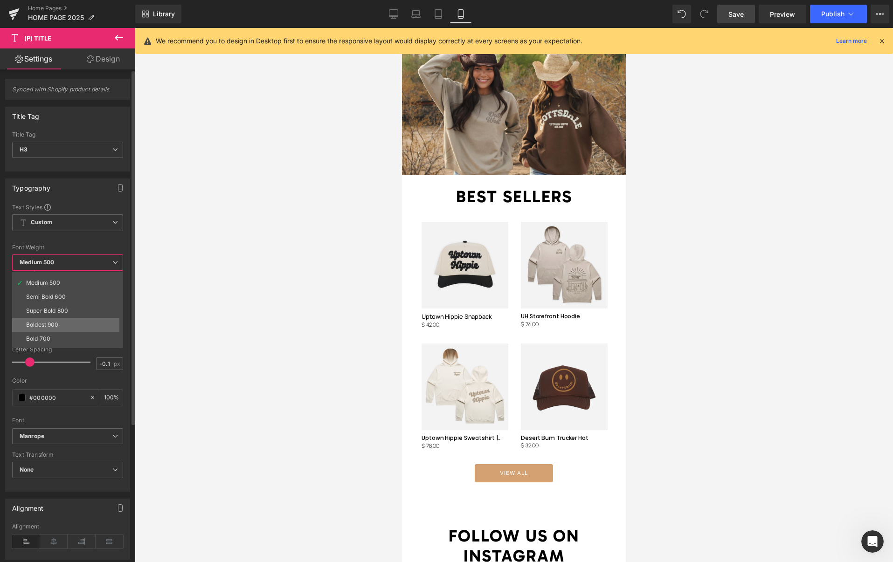
scroll to position [57, 0]
click at [65, 307] on div "Super Bold 800" at bounding box center [47, 305] width 42 height 7
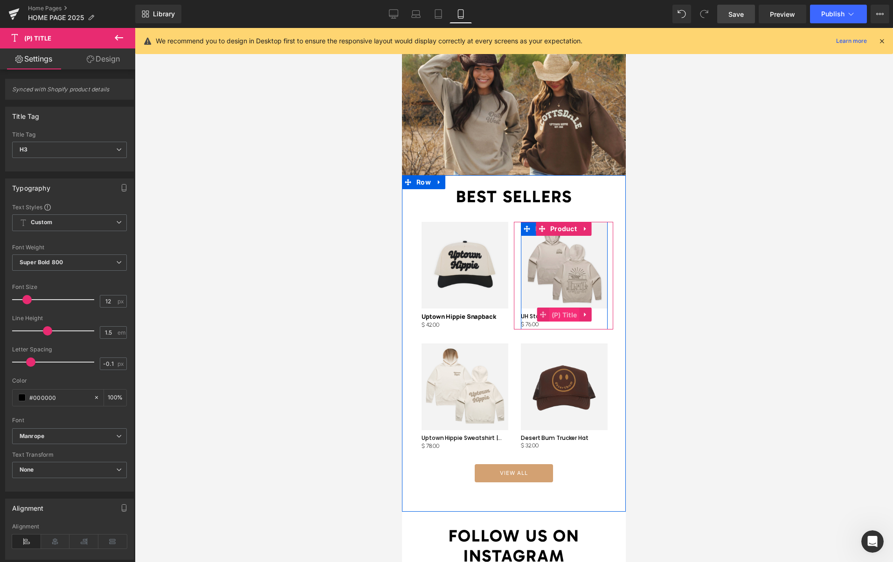
click at [556, 308] on span "(P) Title" at bounding box center [564, 315] width 30 height 14
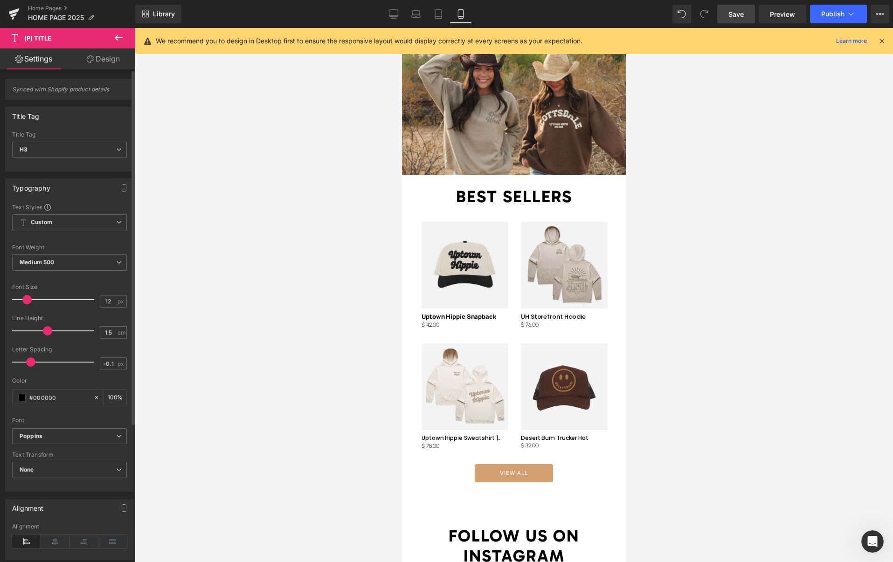
click at [26, 299] on span at bounding box center [26, 299] width 9 height 9
click at [63, 264] on span "Medium 500" at bounding box center [69, 263] width 115 height 16
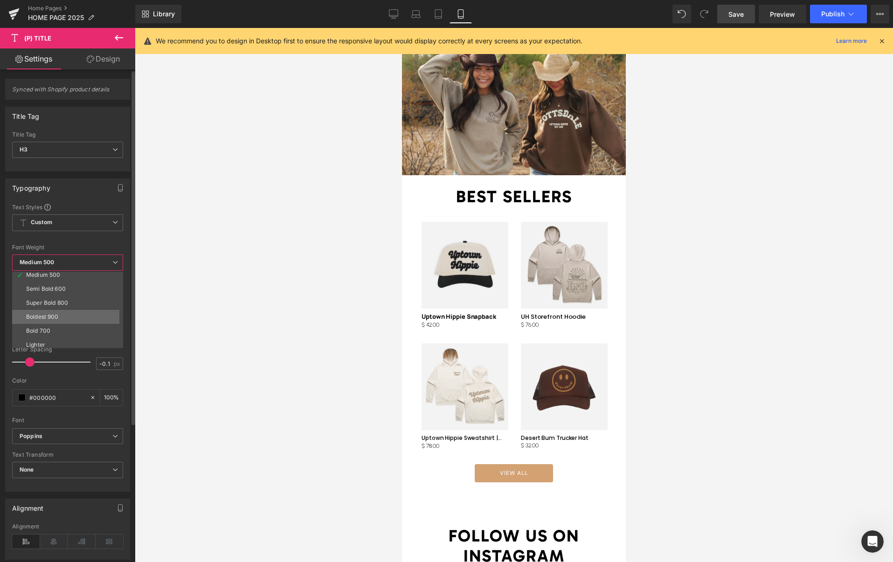
scroll to position [60, 0]
click at [80, 302] on li "Super Bold 800" at bounding box center [69, 303] width 115 height 14
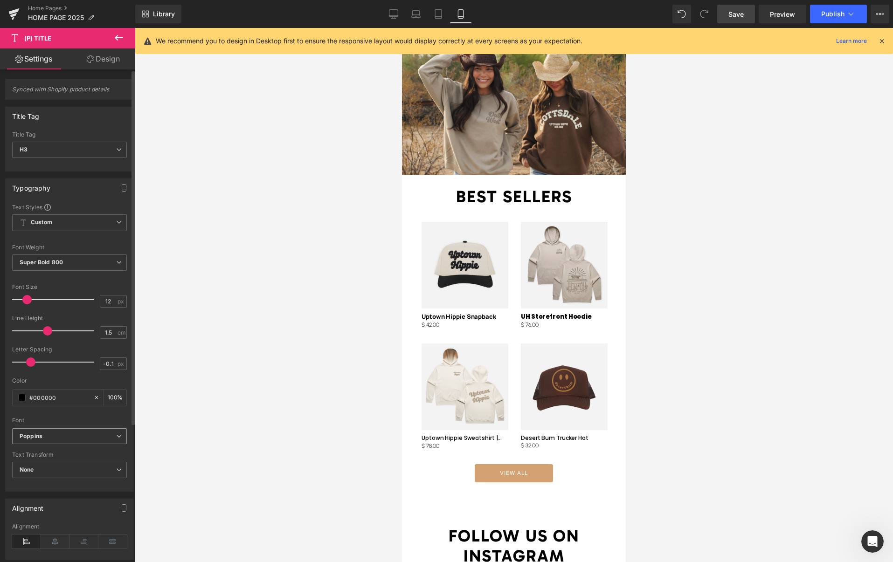
click at [57, 438] on b "Poppins" at bounding box center [68, 437] width 97 height 8
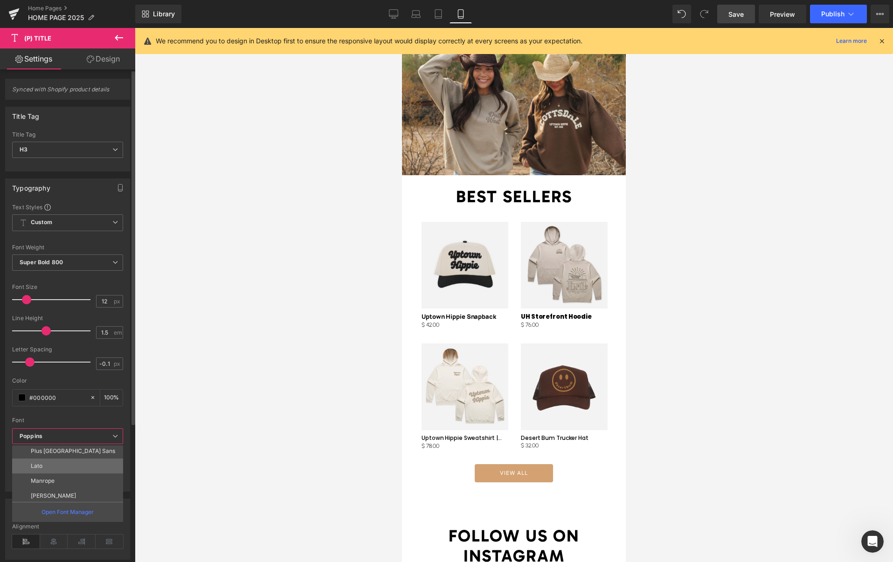
scroll to position [194, 0]
click at [56, 470] on li "Manrope" at bounding box center [69, 467] width 115 height 15
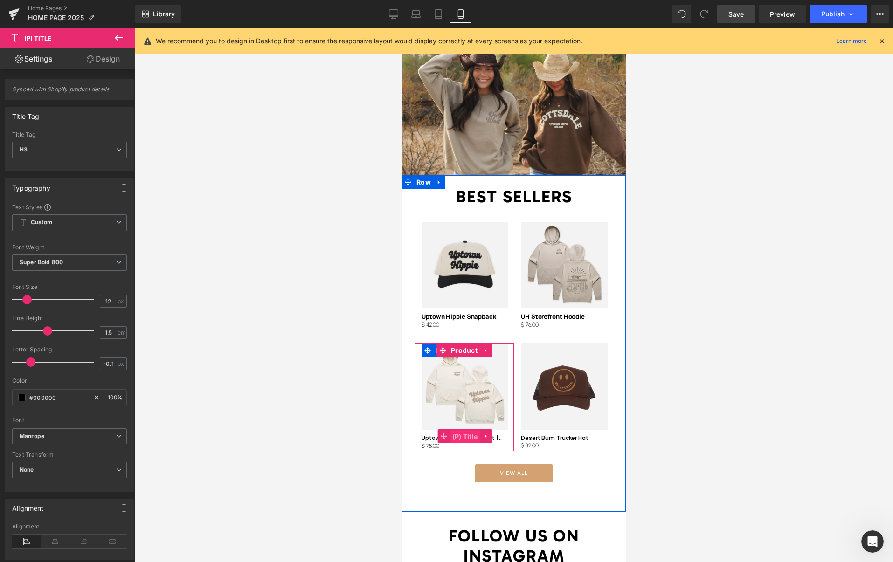
click at [455, 430] on span "(P) Title" at bounding box center [465, 437] width 30 height 14
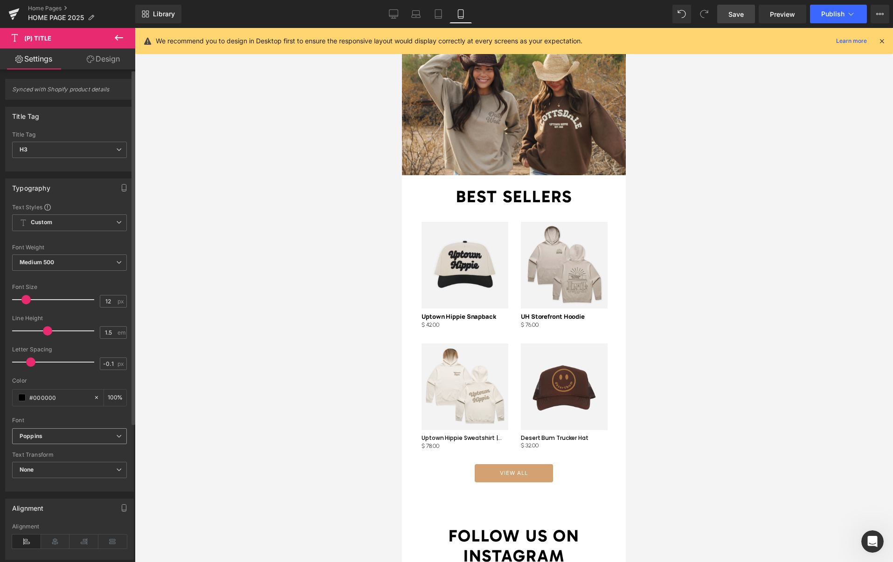
click at [57, 436] on b "Poppins" at bounding box center [68, 437] width 97 height 8
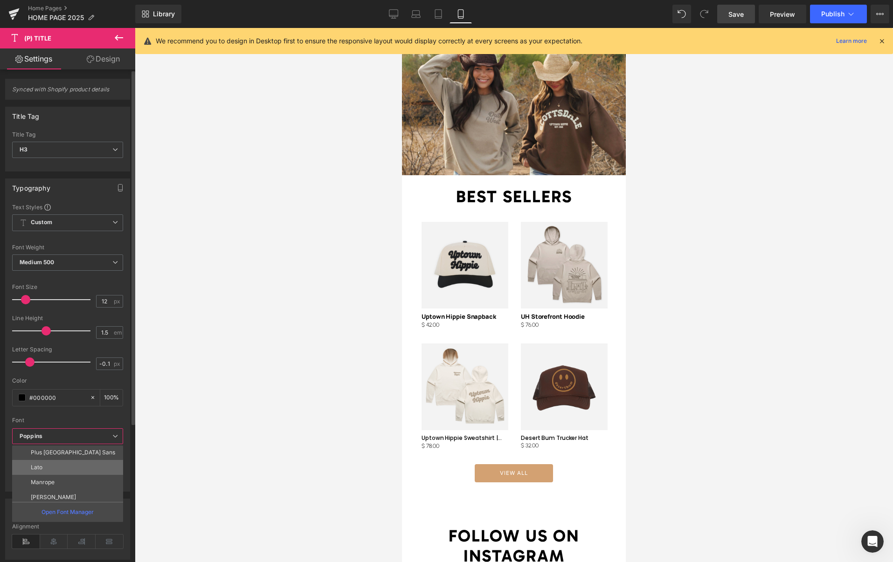
scroll to position [190, 0]
click at [55, 473] on li "Manrope" at bounding box center [69, 472] width 115 height 15
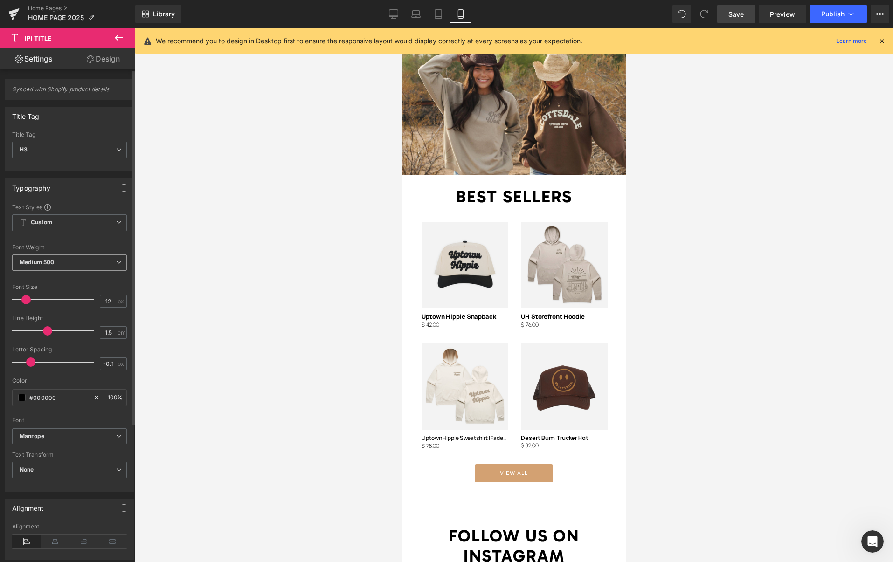
click at [47, 268] on span "Medium 500" at bounding box center [69, 263] width 115 height 16
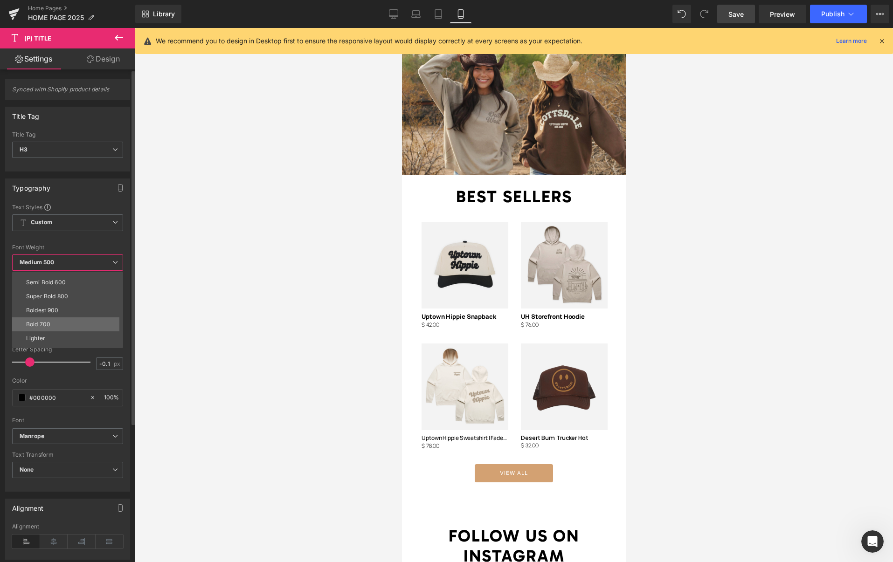
scroll to position [69, 0]
click at [70, 309] on li "Boldest 900" at bounding box center [69, 308] width 115 height 14
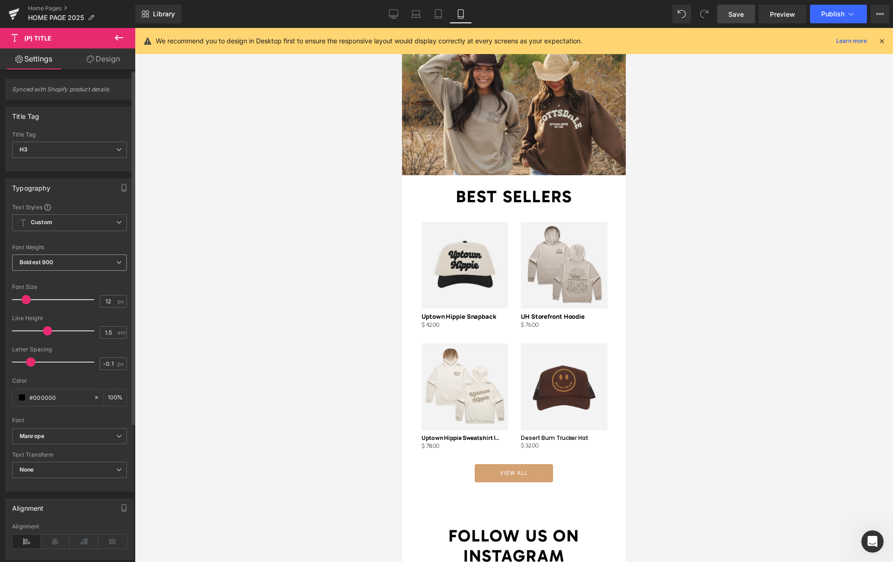
drag, startPoint x: 63, startPoint y: 265, endPoint x: 64, endPoint y: 272, distance: 6.6
click at [63, 265] on span "Boldest 900" at bounding box center [69, 263] width 115 height 16
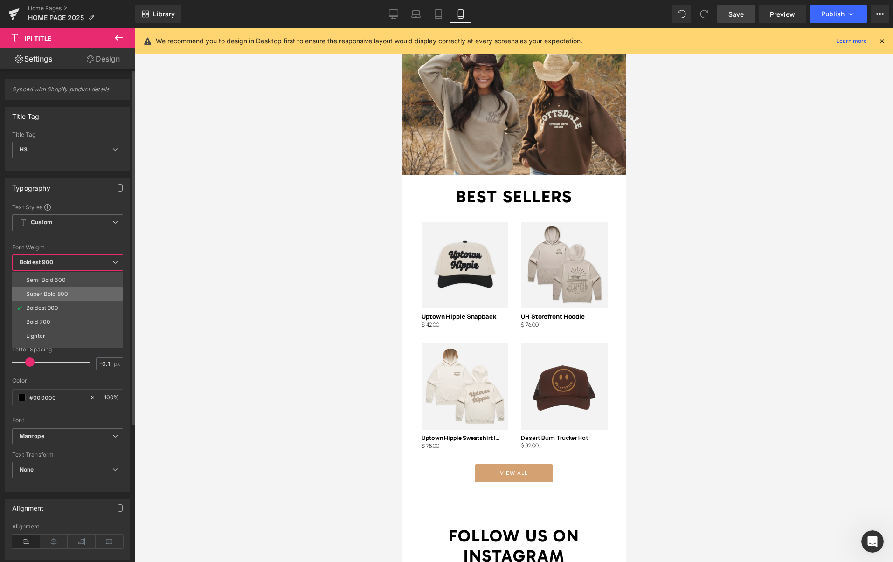
click at [62, 291] on div "Super Bold 800" at bounding box center [47, 294] width 42 height 7
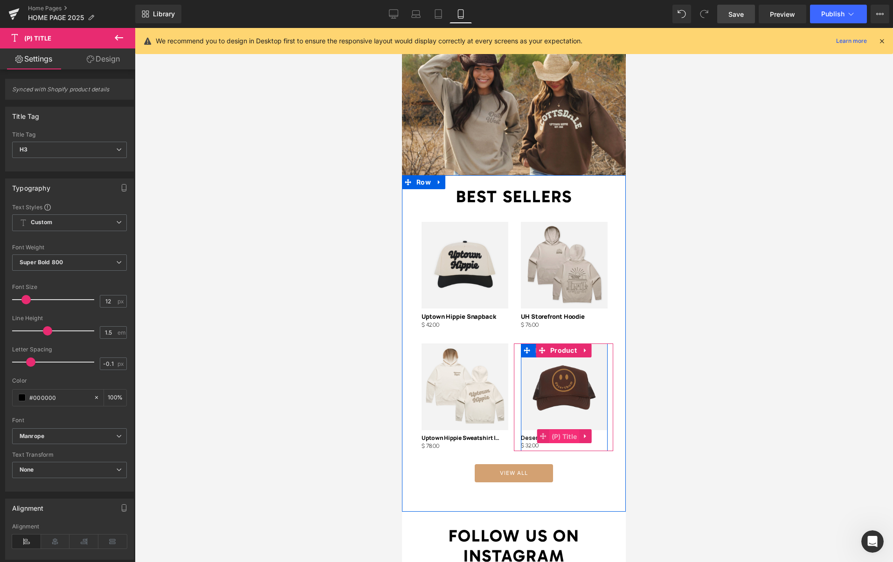
drag, startPoint x: 567, startPoint y: 426, endPoint x: 557, endPoint y: 424, distance: 10.0
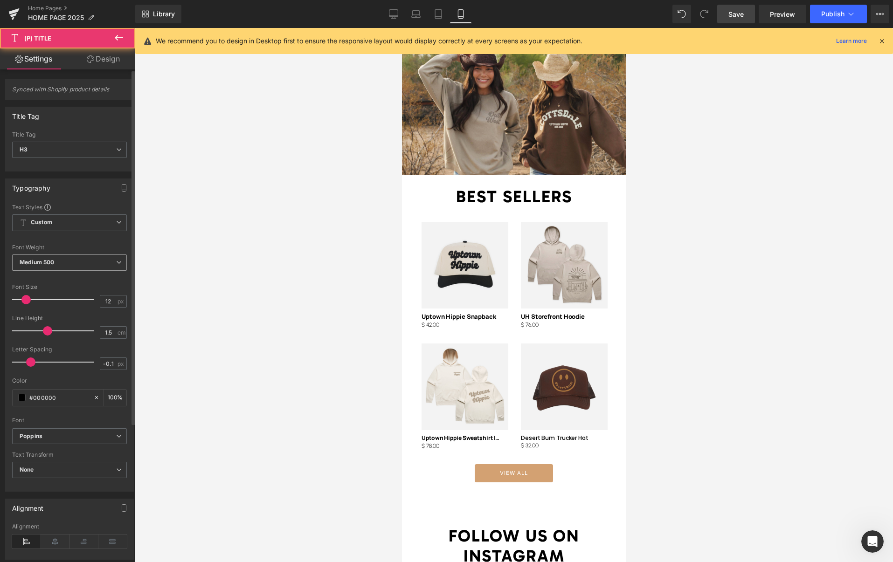
click at [76, 261] on span "Medium 500" at bounding box center [69, 263] width 115 height 16
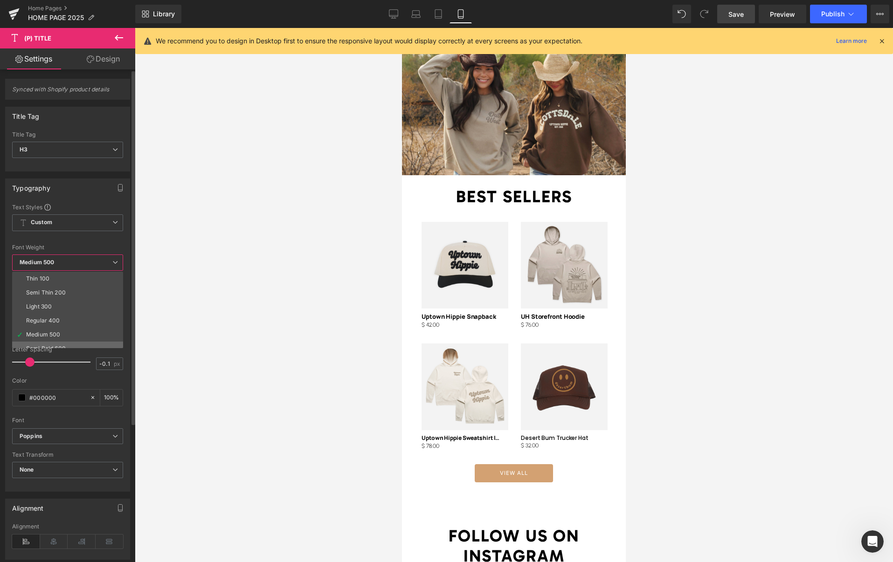
scroll to position [73, 0]
click at [72, 287] on li "Super Bold 800" at bounding box center [69, 290] width 115 height 14
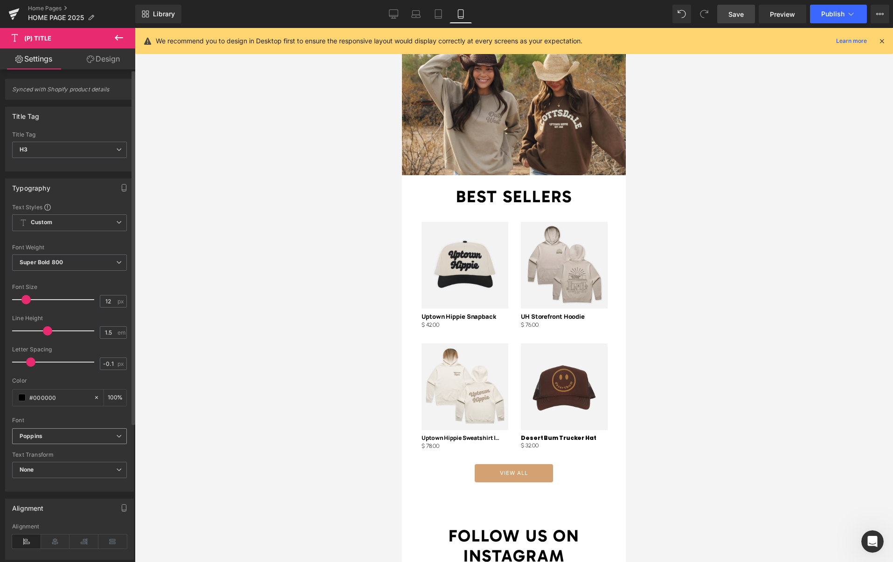
drag, startPoint x: 64, startPoint y: 436, endPoint x: 69, endPoint y: 439, distance: 5.2
click at [64, 436] on b "Poppins" at bounding box center [68, 437] width 97 height 8
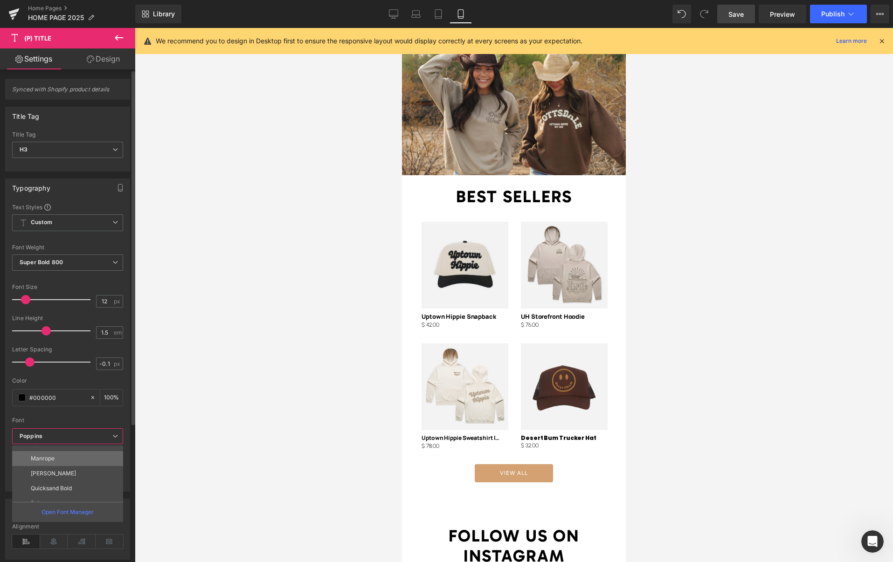
scroll to position [199, 0]
click at [49, 461] on p "Manrope" at bounding box center [43, 463] width 24 height 7
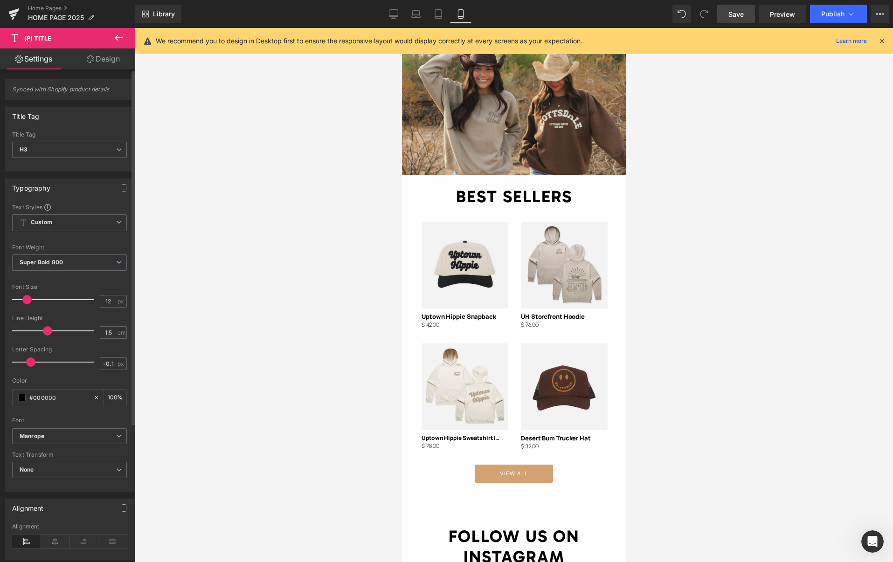
click at [24, 300] on span at bounding box center [26, 299] width 9 height 9
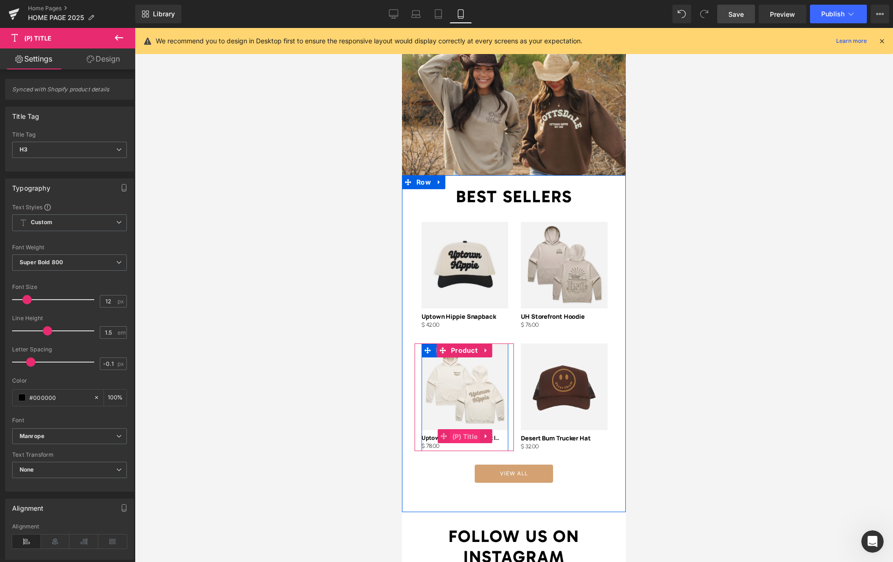
click at [456, 430] on span "(P) Title" at bounding box center [465, 437] width 30 height 14
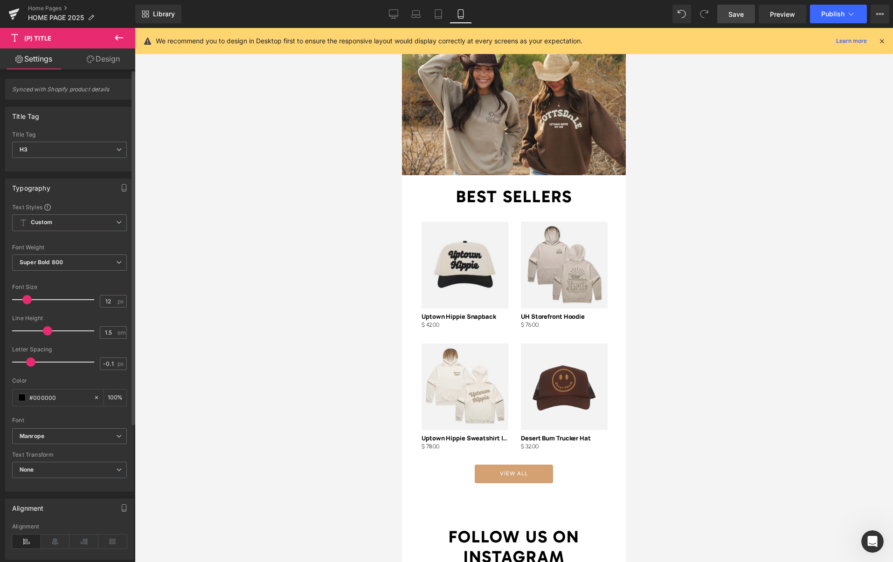
click at [22, 299] on span at bounding box center [26, 299] width 9 height 9
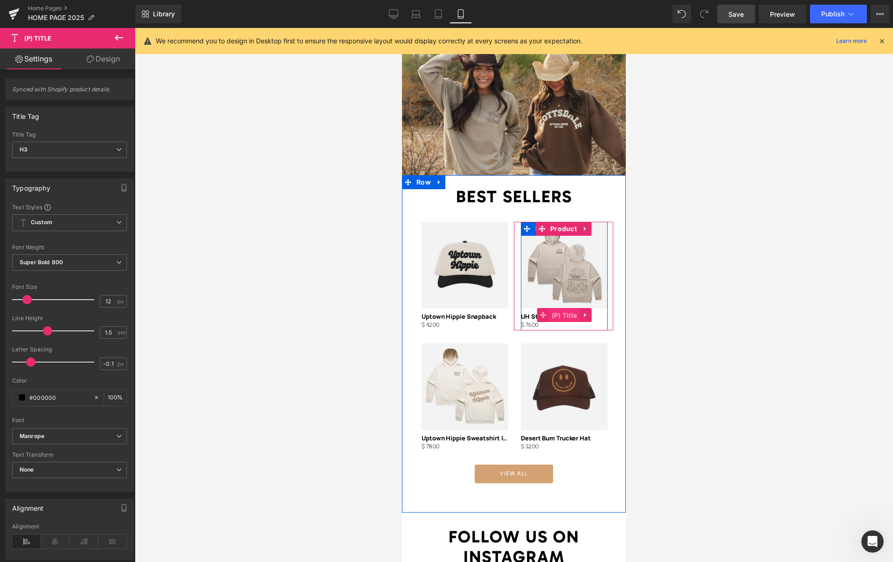
click at [563, 309] on span "(P) Title" at bounding box center [564, 316] width 30 height 14
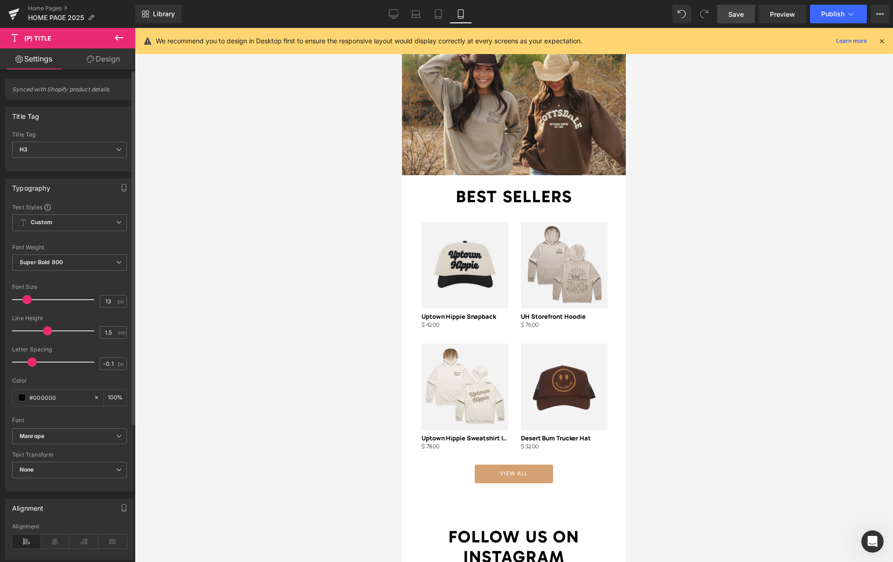
click at [32, 362] on span at bounding box center [32, 362] width 9 height 9
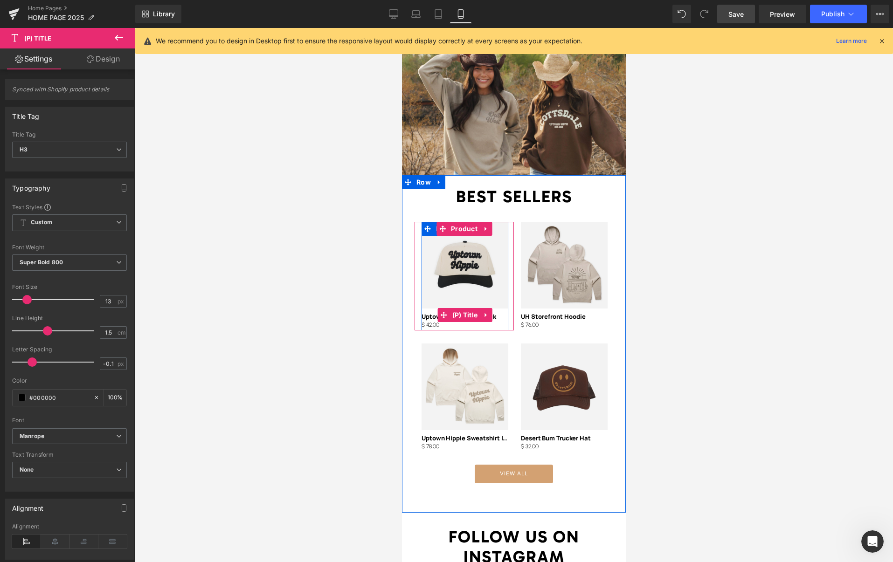
drag, startPoint x: 463, startPoint y: 307, endPoint x: 421, endPoint y: 314, distance: 43.4
click at [463, 308] on span "(P) Title" at bounding box center [465, 315] width 30 height 14
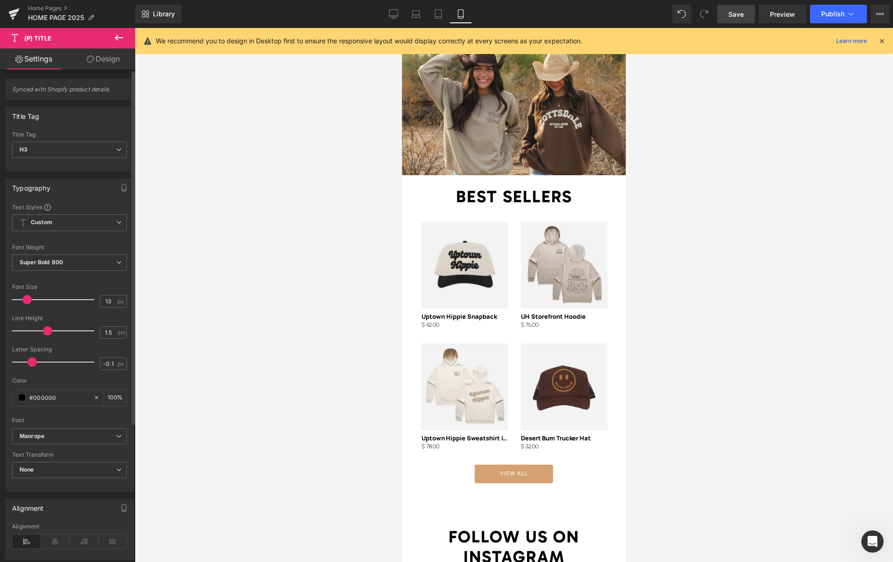
click at [30, 360] on span at bounding box center [32, 362] width 9 height 9
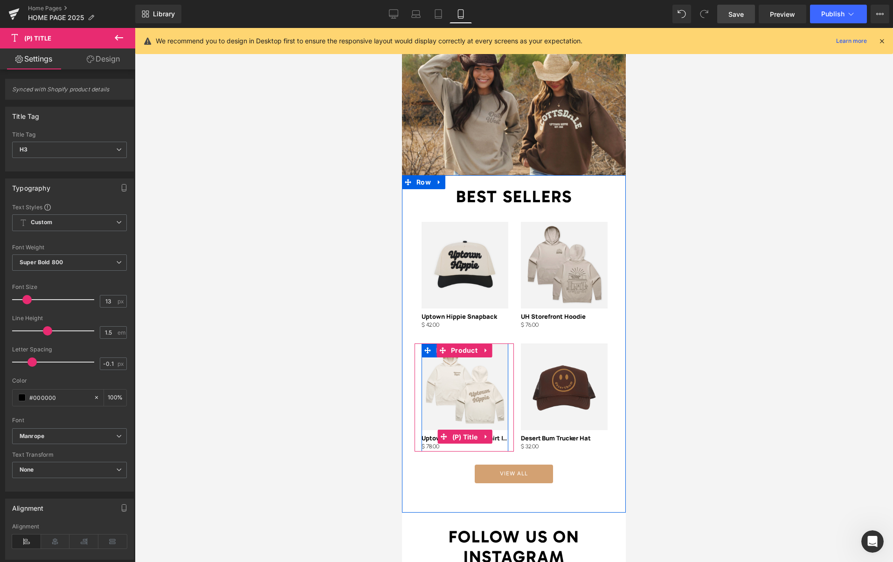
drag, startPoint x: 469, startPoint y: 428, endPoint x: 404, endPoint y: 423, distance: 65.4
click at [469, 430] on span "(P) Title" at bounding box center [465, 437] width 30 height 14
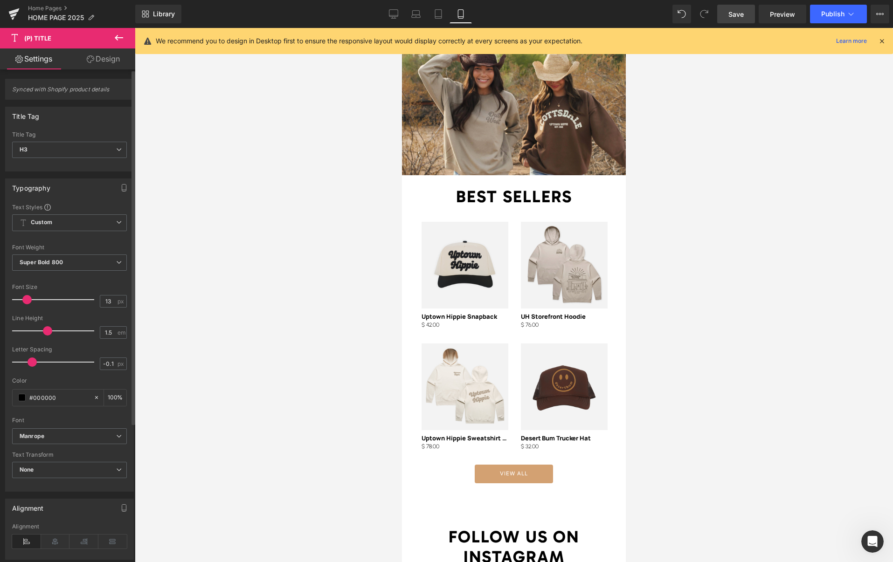
click at [30, 363] on span at bounding box center [32, 362] width 9 height 9
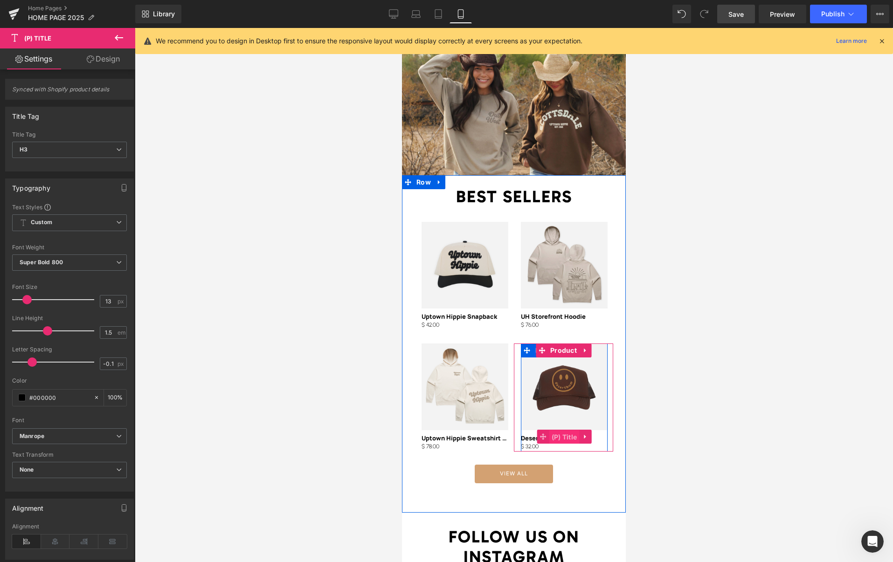
click at [562, 430] on span "(P) Title" at bounding box center [564, 437] width 30 height 14
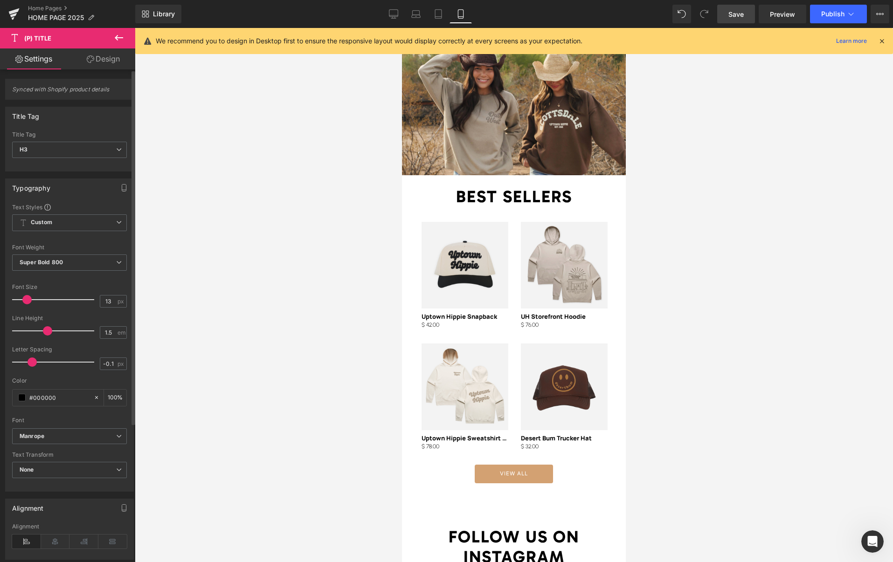
click at [31, 363] on span at bounding box center [32, 362] width 9 height 9
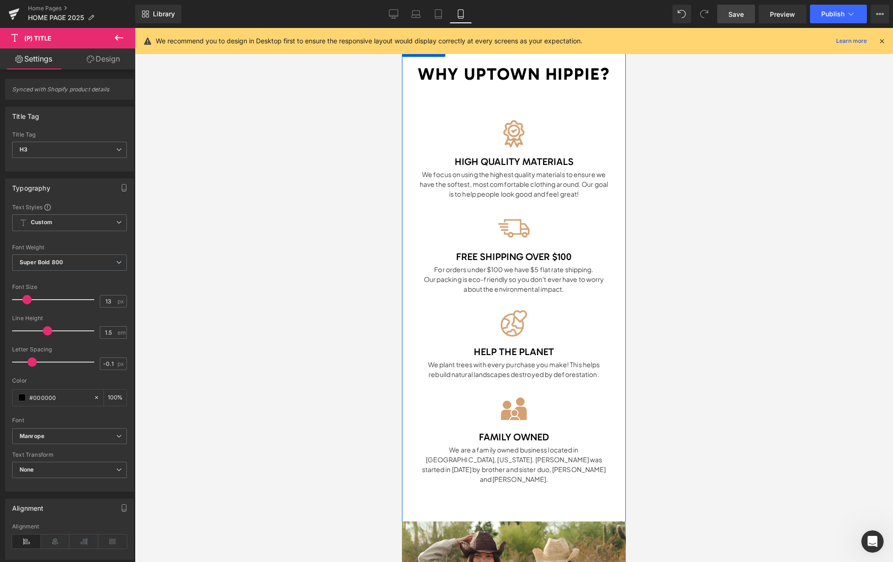
scroll to position [1261, 0]
click at [564, 258] on span "FREE SHIPPING OVER $100" at bounding box center [514, 256] width 116 height 12
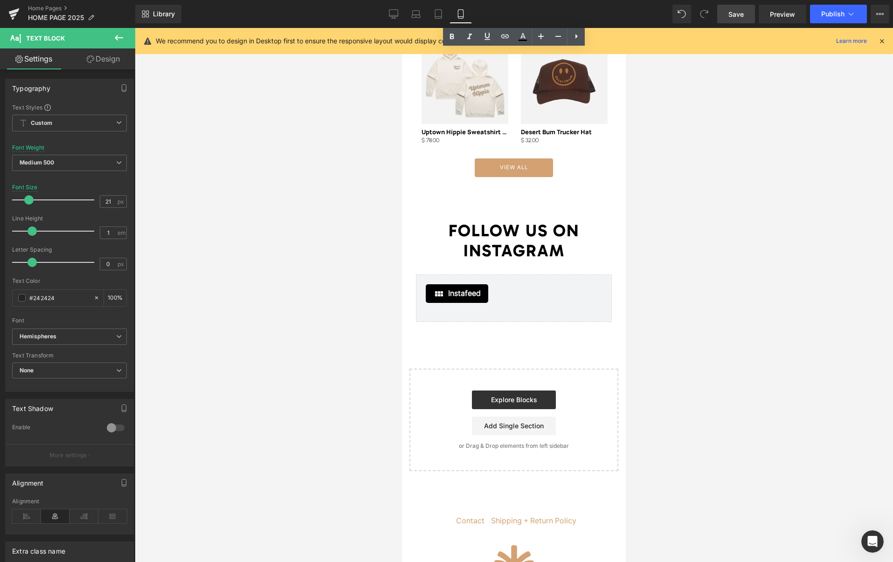
scroll to position [2045, 0]
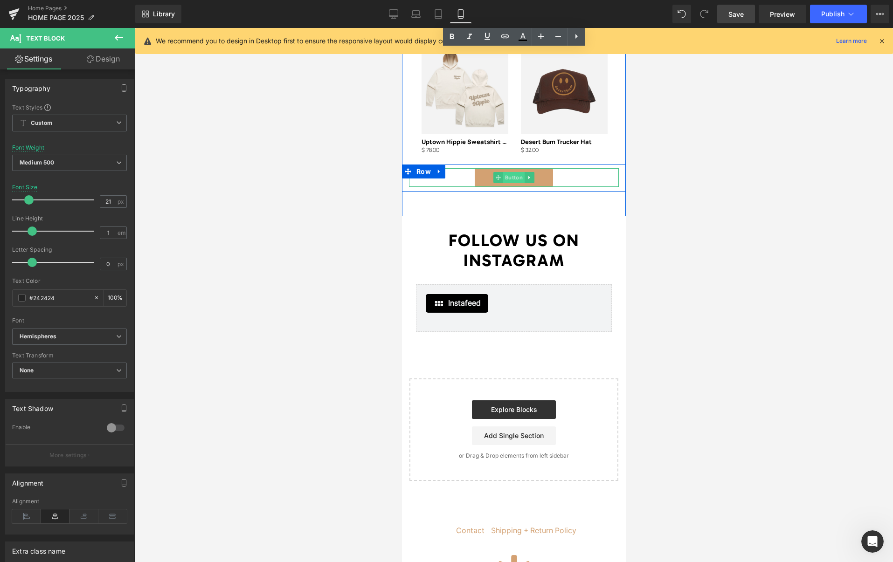
click at [513, 172] on span "Button" at bounding box center [513, 177] width 21 height 11
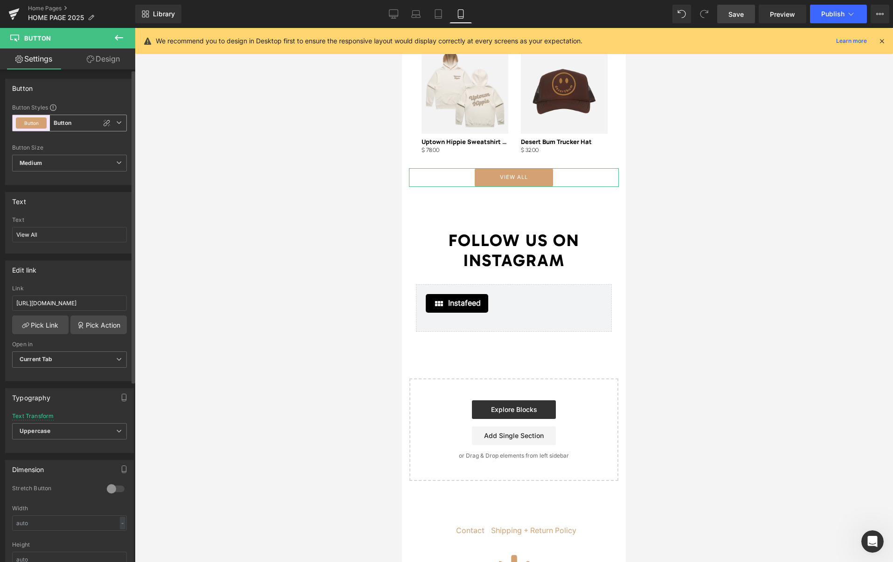
click at [116, 122] on icon at bounding box center [119, 123] width 6 height 6
click at [95, 93] on div "Button" at bounding box center [68, 88] width 124 height 18
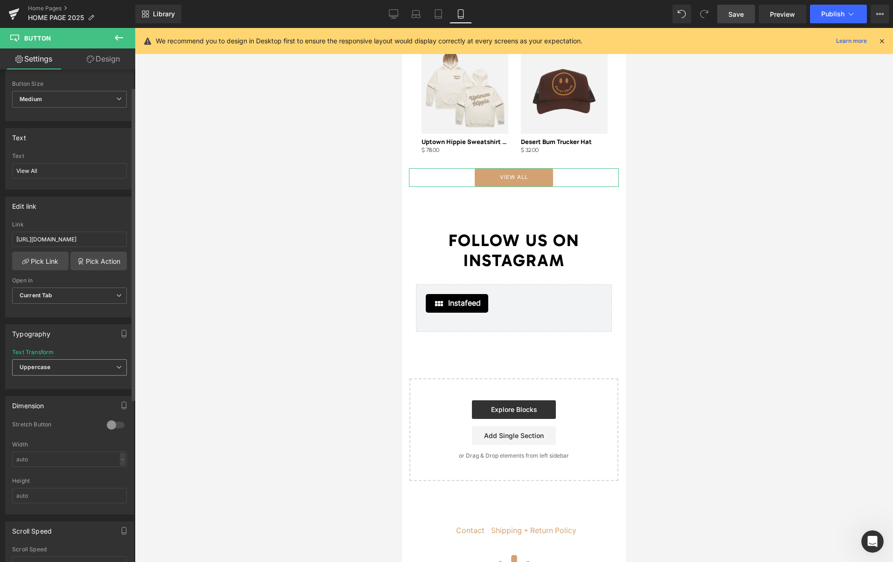
scroll to position [64, 0]
click at [42, 354] on div "Text Transform" at bounding box center [33, 352] width 42 height 7
click at [86, 350] on div "Typography Thin 100 Semi Thin 200 Light 300 Regular 400 Medium 500 Semi Bold 60…" at bounding box center [69, 353] width 139 height 72
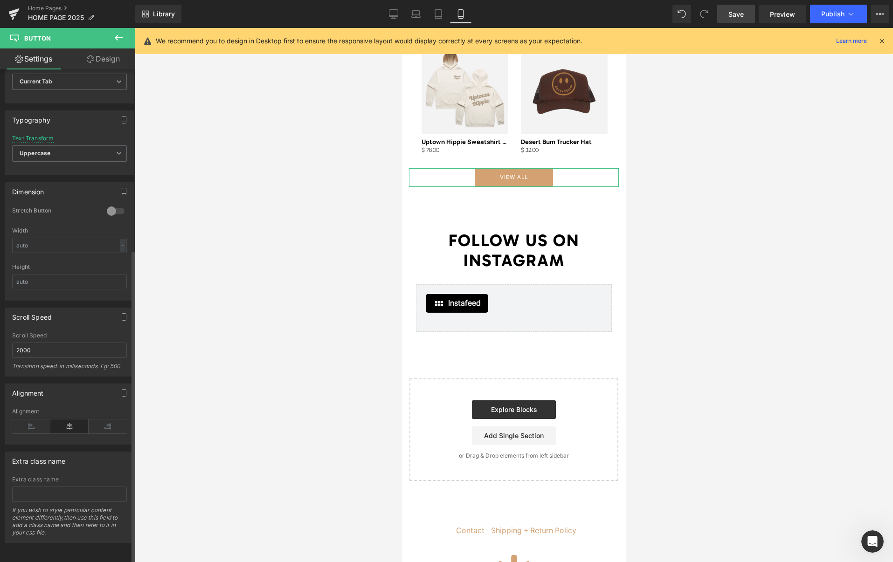
scroll to position [0, 0]
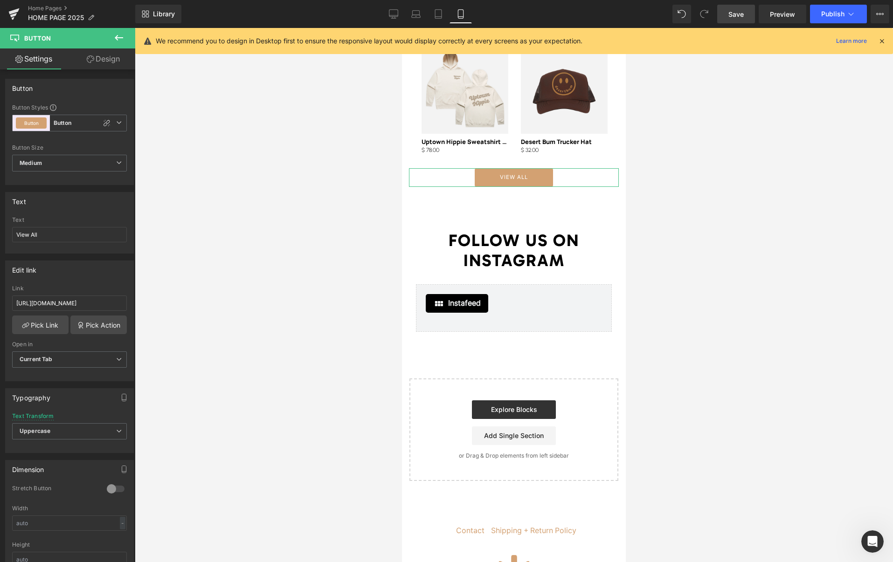
click at [105, 57] on link "Design" at bounding box center [103, 58] width 68 height 21
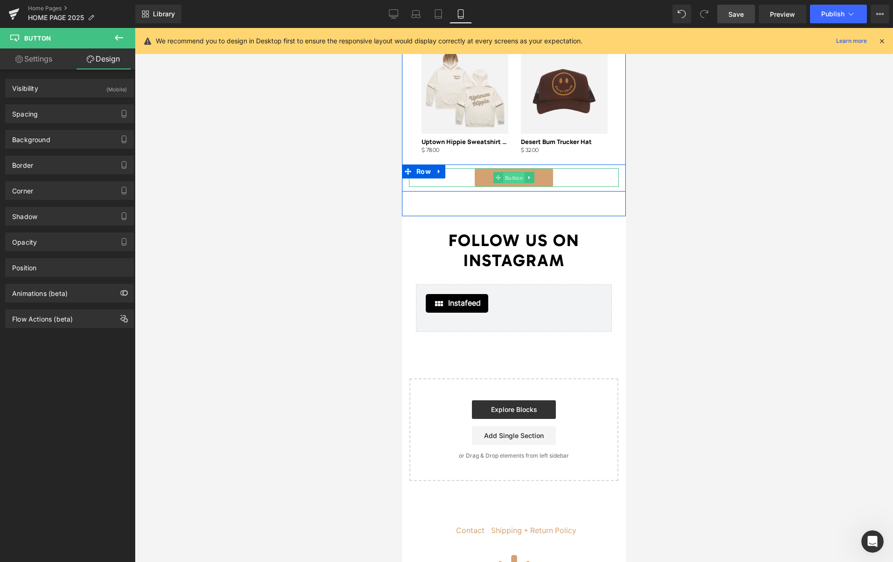
click at [518, 173] on span "Button" at bounding box center [513, 178] width 21 height 11
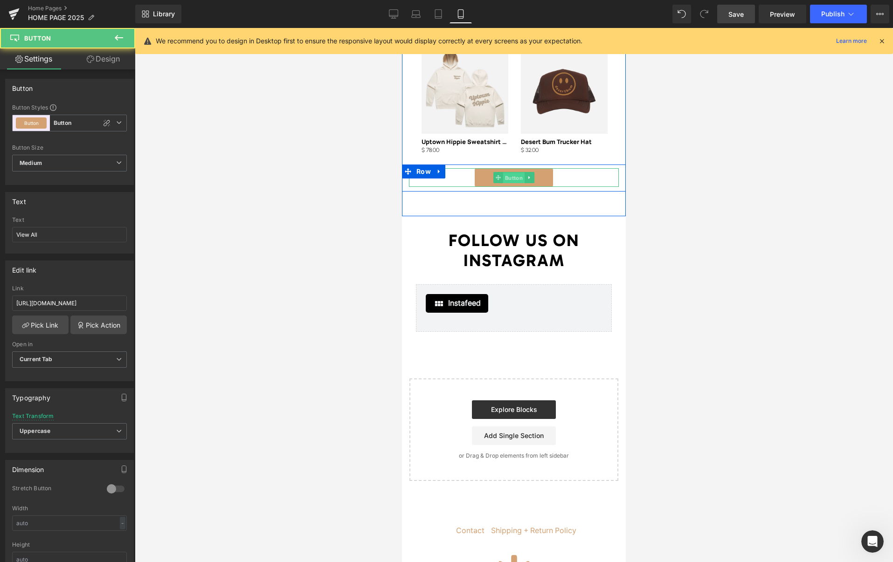
click at [518, 173] on span "Button" at bounding box center [513, 178] width 21 height 11
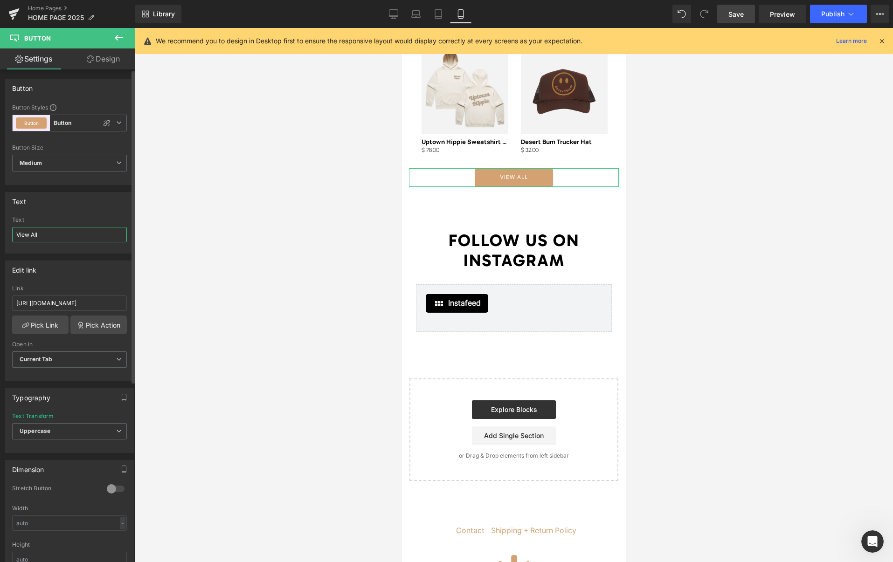
click at [53, 235] on input "View All" at bounding box center [69, 234] width 115 height 15
click at [62, 165] on span "Medium" at bounding box center [69, 163] width 115 height 17
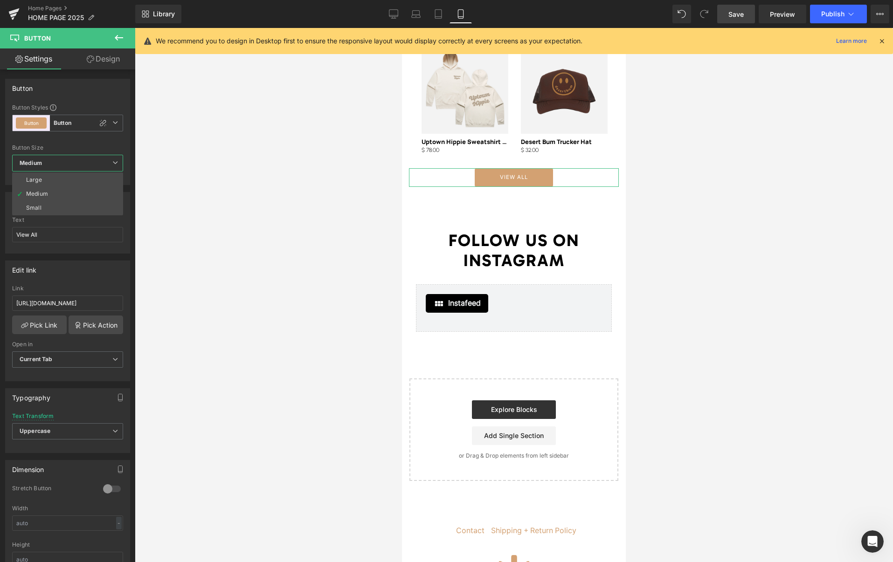
drag, startPoint x: 62, startPoint y: 165, endPoint x: 141, endPoint y: 157, distance: 79.2
click at [62, 165] on span "Medium" at bounding box center [67, 163] width 111 height 17
drag, startPoint x: 735, startPoint y: 14, endPoint x: 757, endPoint y: 141, distance: 129.6
click at [735, 14] on span "Save" at bounding box center [735, 14] width 15 height 10
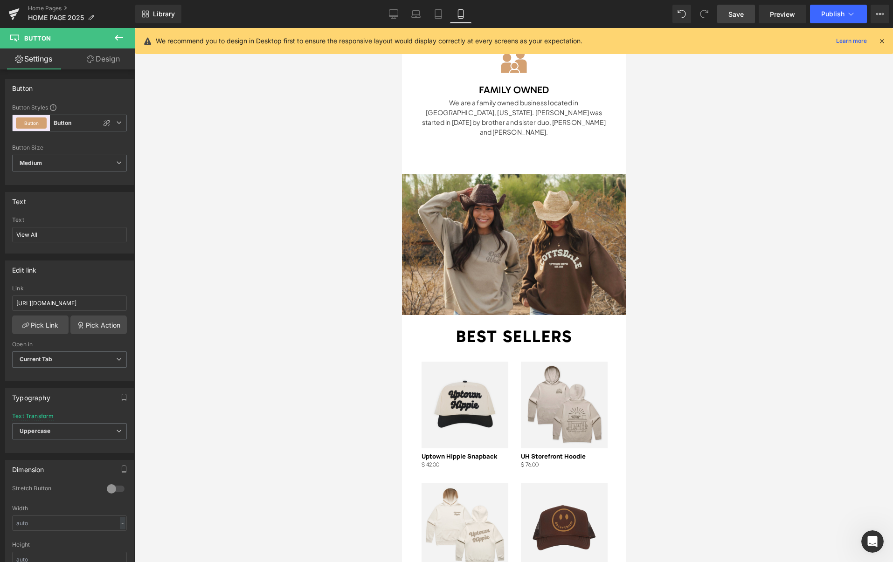
scroll to position [1403, 0]
